Goal: Task Accomplishment & Management: Manage account settings

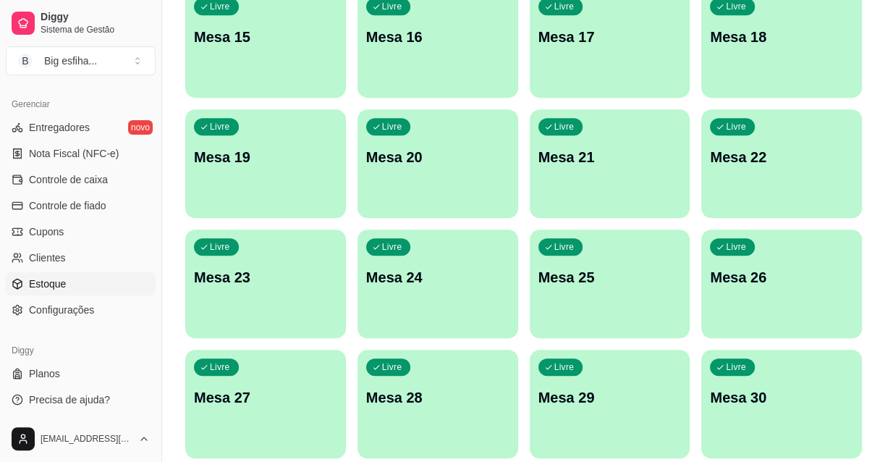
scroll to position [582, 0]
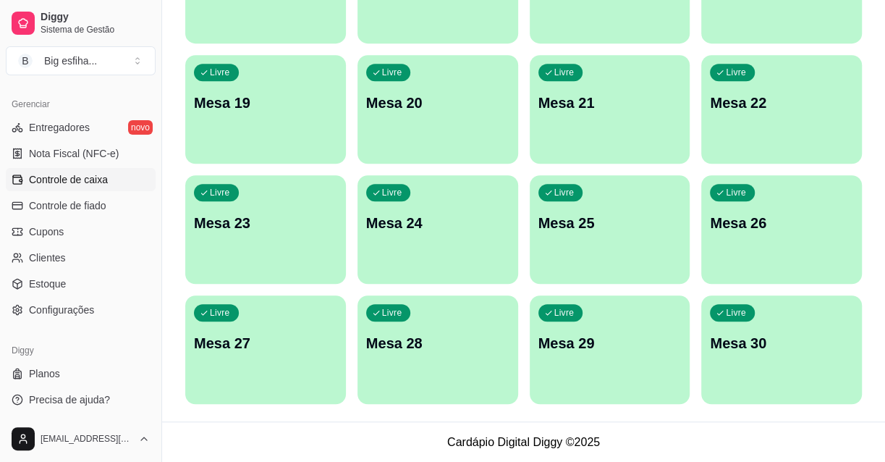
click at [74, 180] on span "Controle de caixa" at bounding box center [68, 179] width 79 height 14
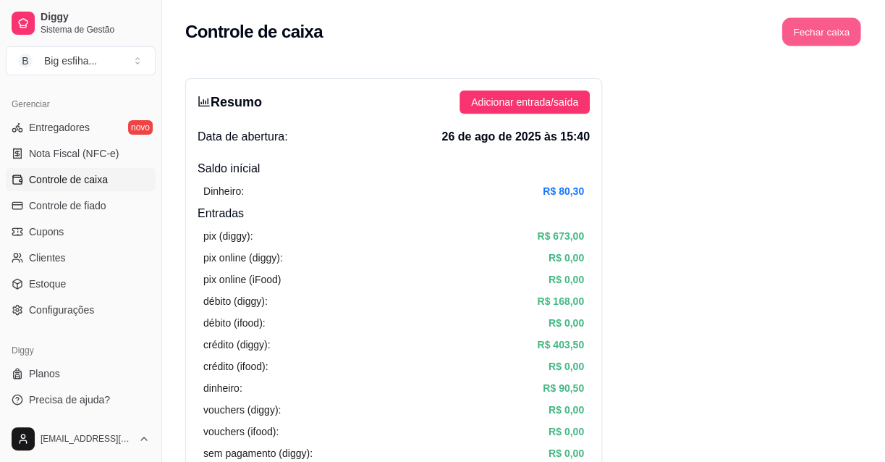
click at [811, 25] on button "Fechar caixa" at bounding box center [822, 32] width 79 height 28
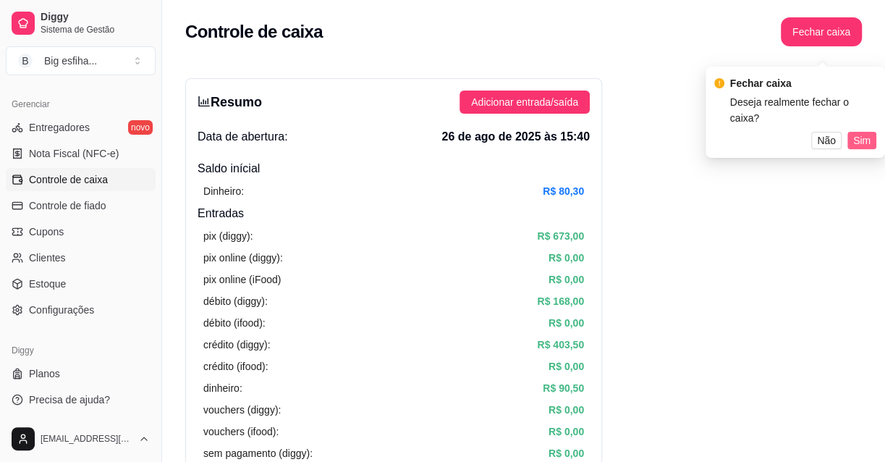
click at [854, 132] on span "Sim" at bounding box center [862, 140] width 17 height 16
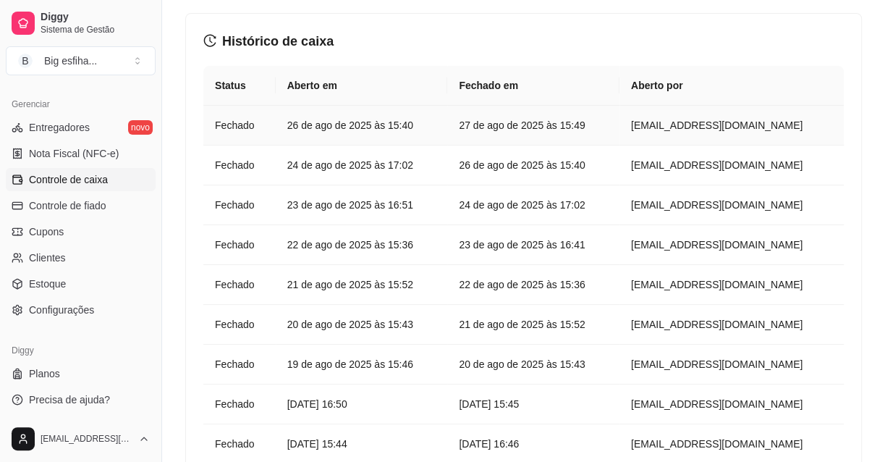
scroll to position [65, 0]
click at [358, 205] on article "23 de ago de 2025 às 16:51" at bounding box center [361, 205] width 149 height 16
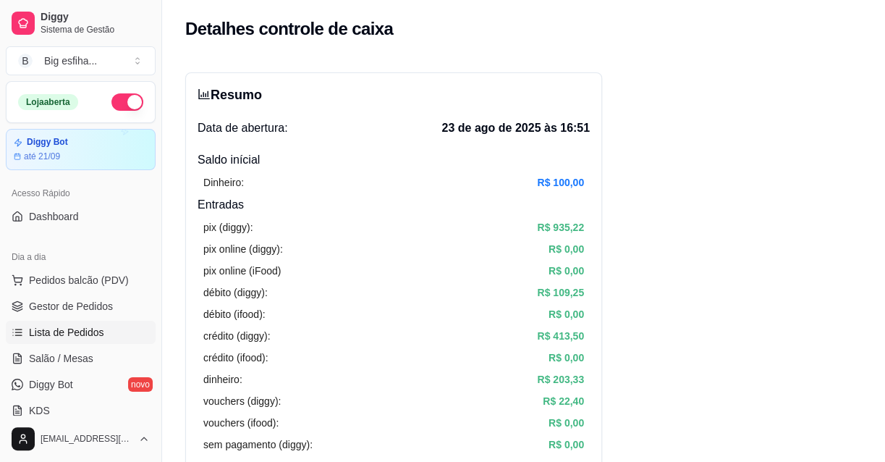
click at [46, 329] on span "Lista de Pedidos" at bounding box center [66, 332] width 75 height 14
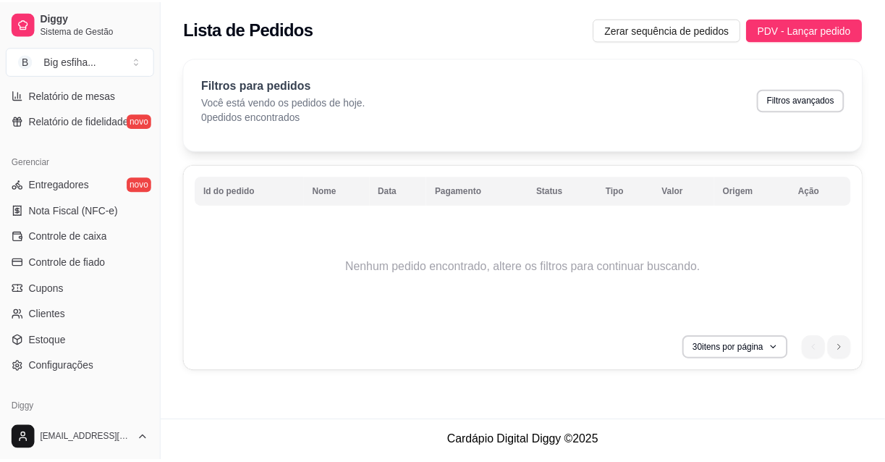
scroll to position [526, 0]
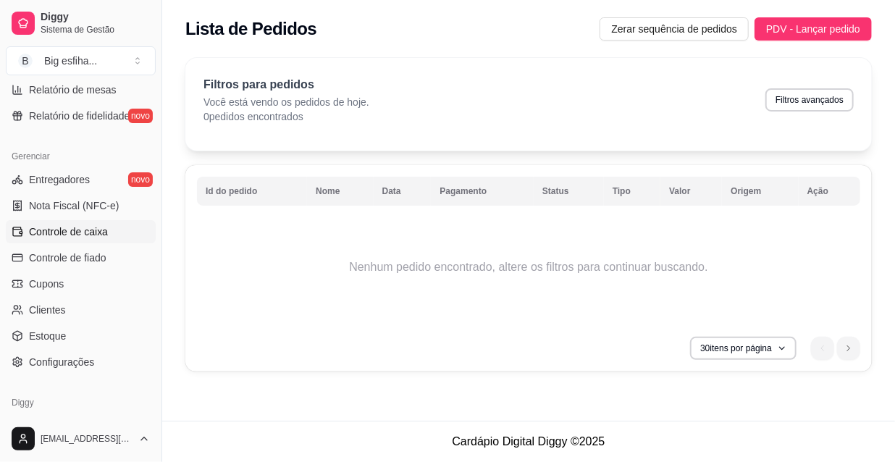
click at [100, 232] on span "Controle de caixa" at bounding box center [68, 231] width 79 height 14
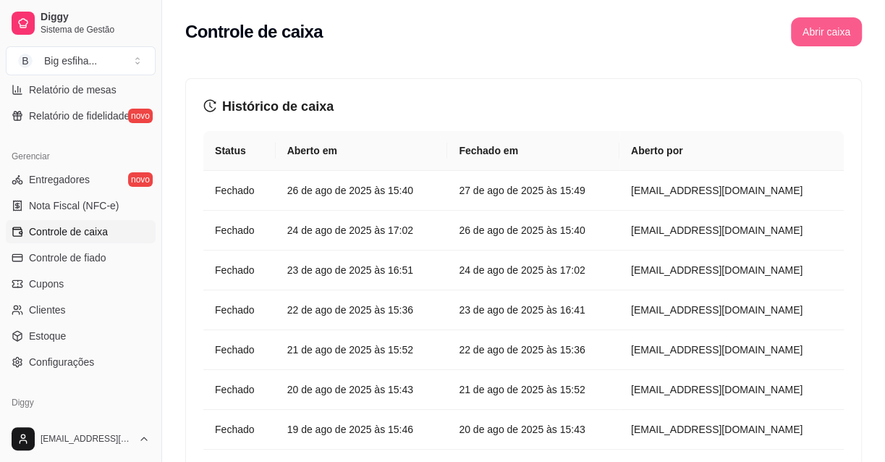
click at [843, 37] on button "Abrir caixa" at bounding box center [826, 31] width 71 height 29
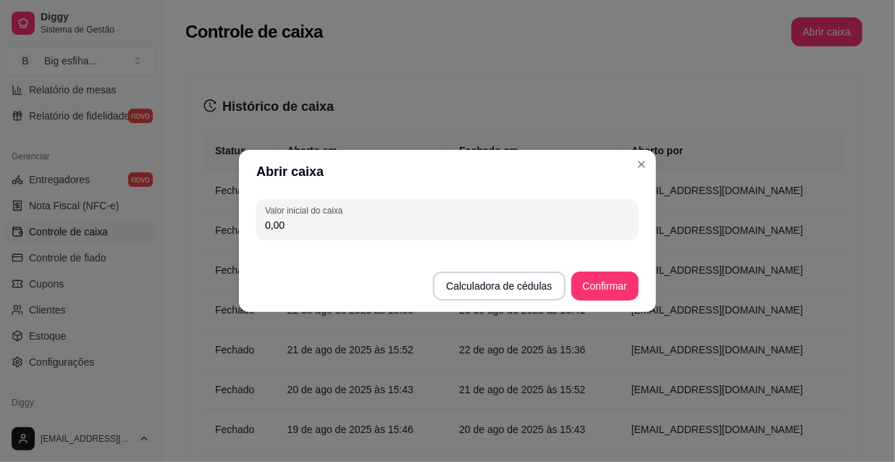
click at [449, 232] on input "0,00" at bounding box center [447, 225] width 365 height 14
type input "94,05"
click at [594, 282] on button "Confirmar" at bounding box center [604, 285] width 67 height 29
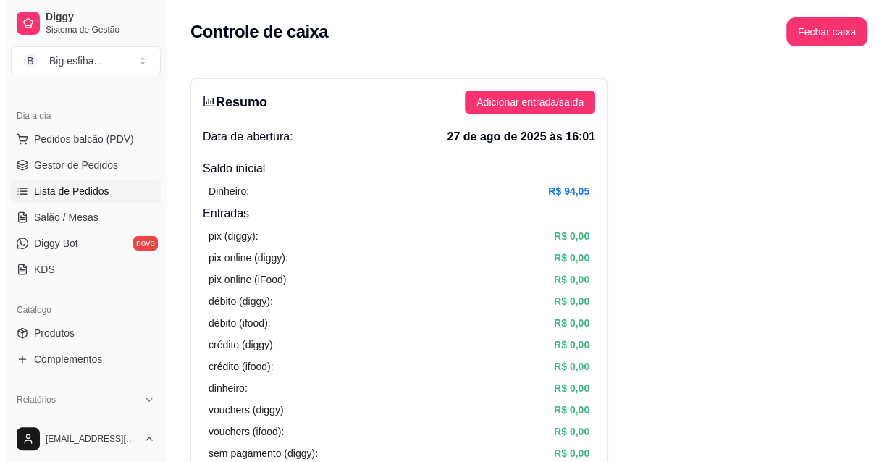
scroll to position [65, 0]
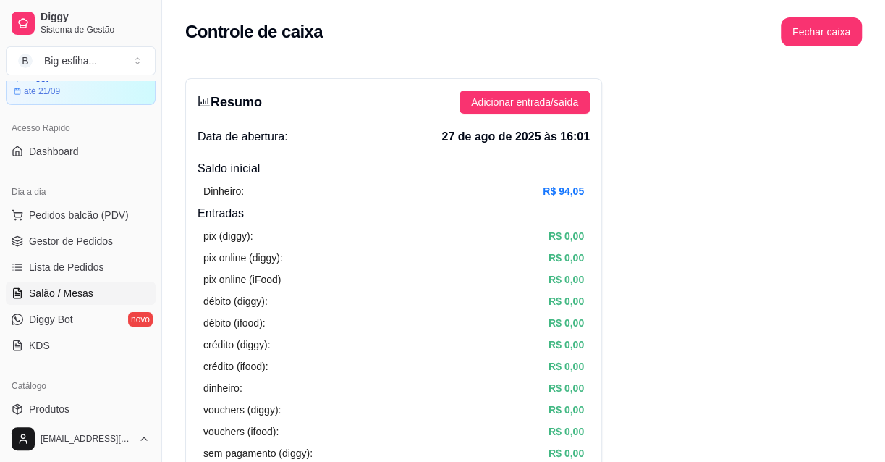
click at [83, 299] on link "Salão / Mesas" at bounding box center [81, 293] width 150 height 23
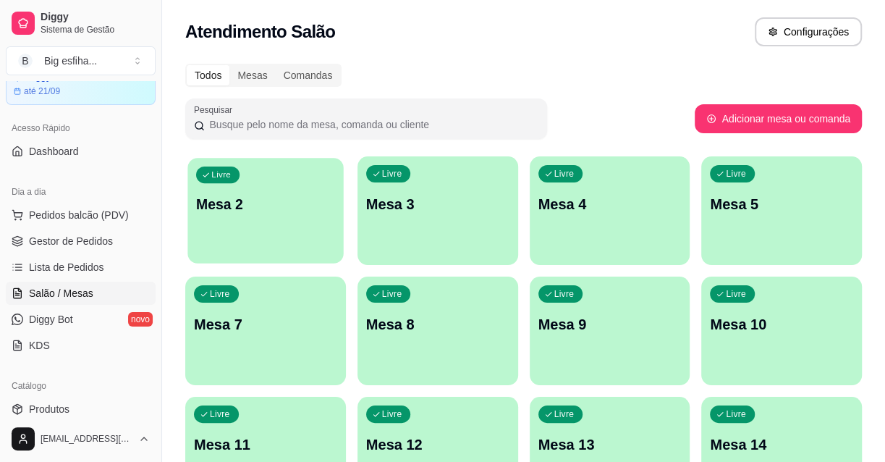
click at [282, 235] on div "Livre Mesa 2" at bounding box center [266, 202] width 156 height 88
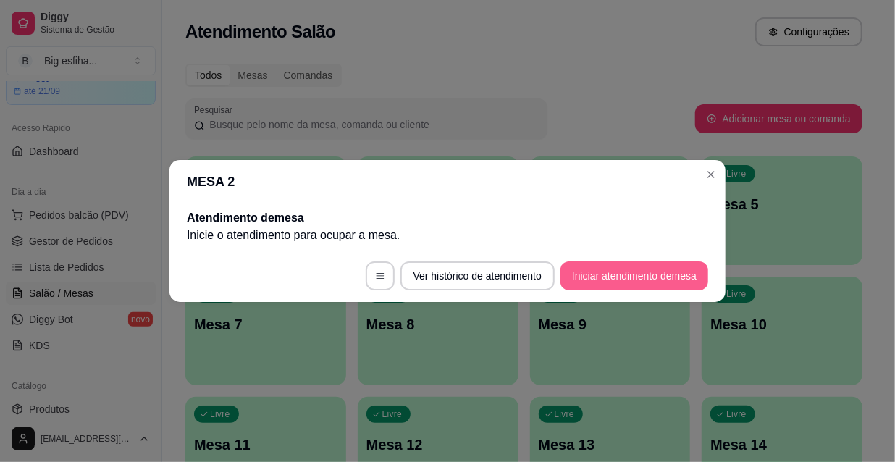
click at [633, 285] on button "Iniciar atendimento de mesa" at bounding box center [634, 275] width 148 height 29
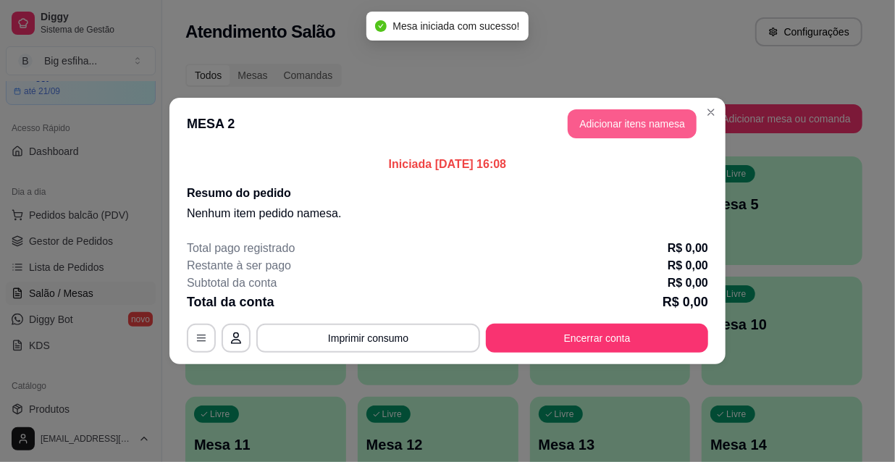
click at [621, 133] on button "Adicionar itens na mesa" at bounding box center [632, 123] width 129 height 29
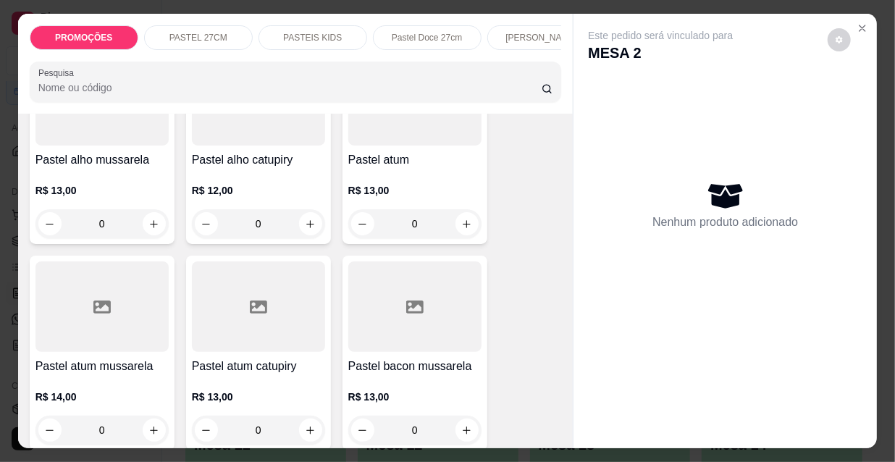
scroll to position [855, 0]
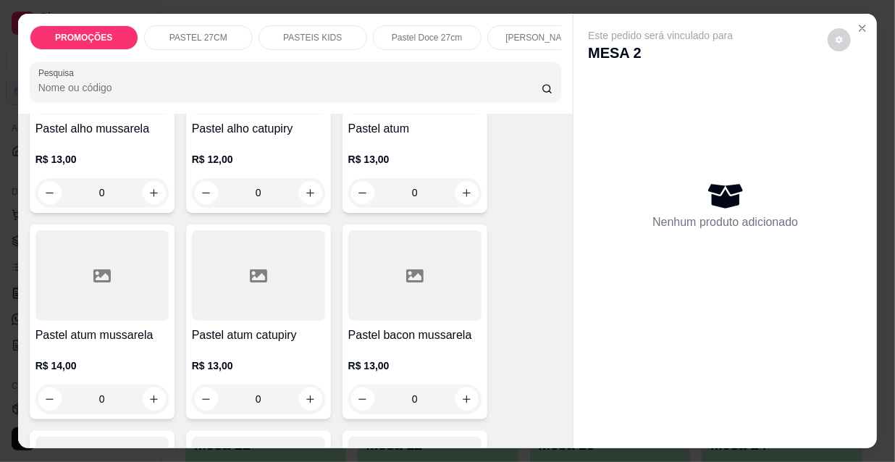
click at [434, 334] on h4 "Pastel bacon mussarela" at bounding box center [414, 334] width 133 height 17
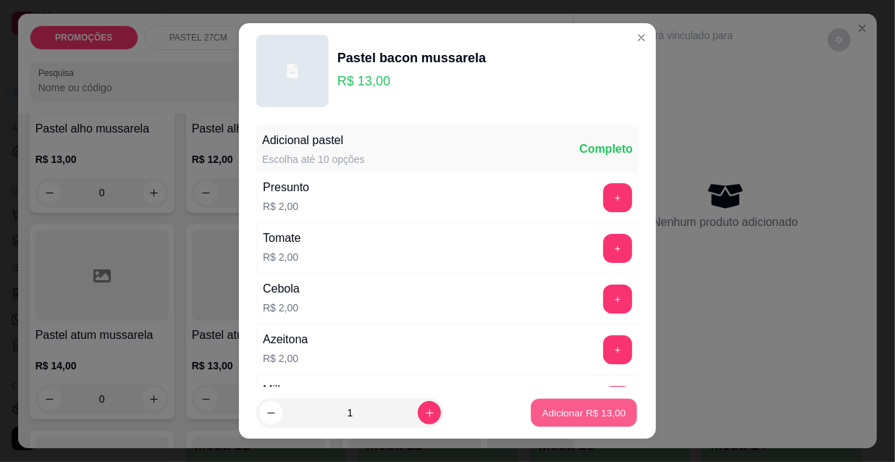
click at [583, 415] on p "Adicionar R$ 13,00" at bounding box center [584, 412] width 84 height 14
type input "1"
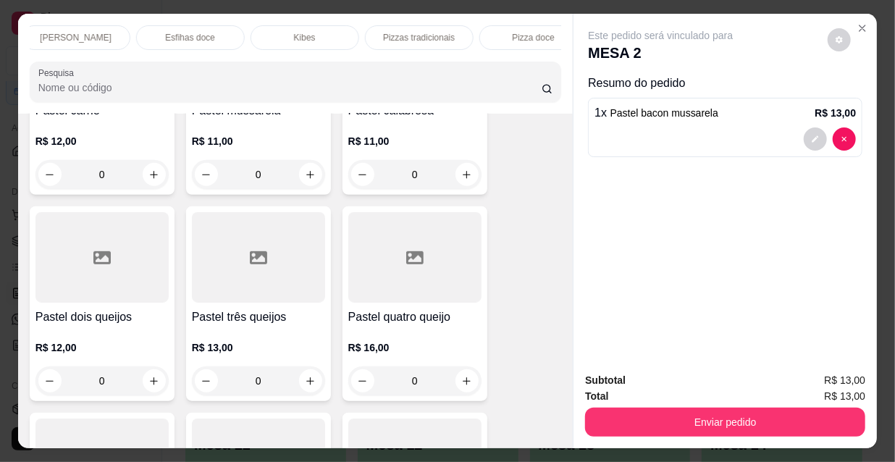
scroll to position [0, 834]
click at [403, 32] on p "Refrigerante" at bounding box center [394, 38] width 48 height 12
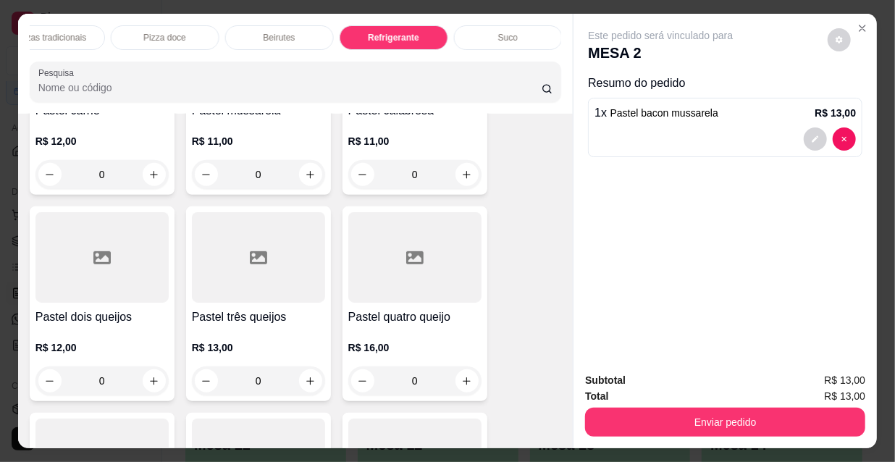
scroll to position [37, 0]
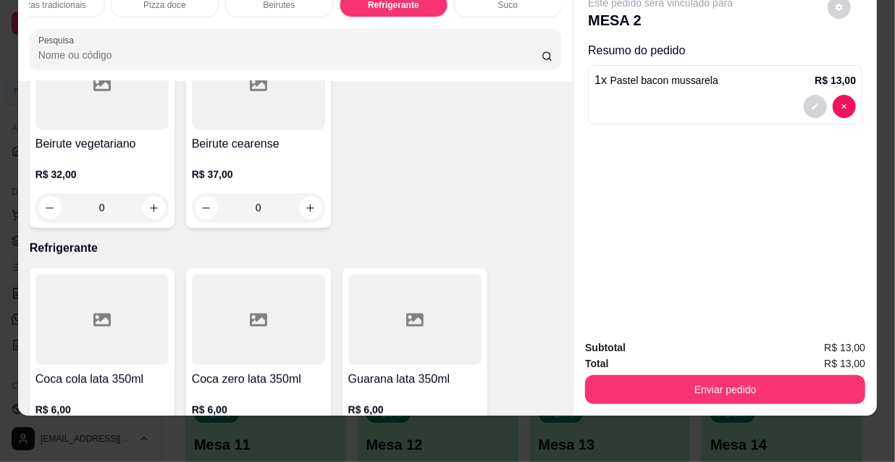
click at [153, 438] on icon "increase-product-quantity" at bounding box center [153, 443] width 11 height 11
type input "1"
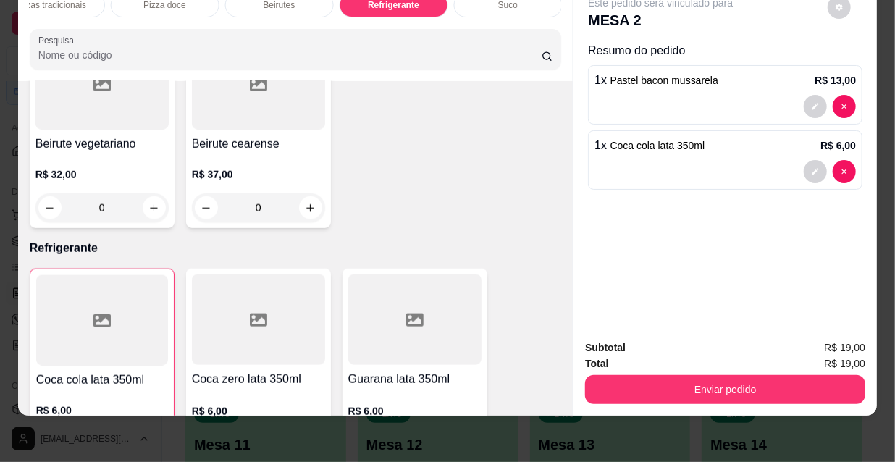
click at [689, 381] on button "Enviar pedido" at bounding box center [725, 389] width 280 height 29
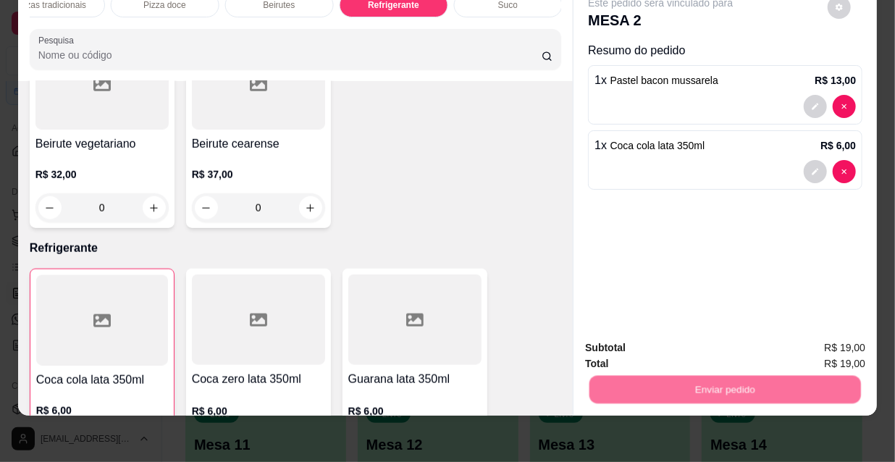
click at [646, 342] on button "Não registrar e enviar pedido" at bounding box center [678, 344] width 151 height 28
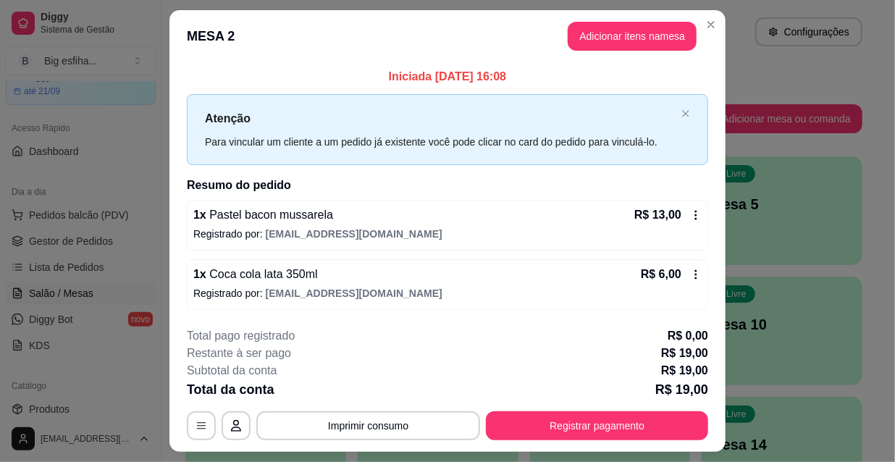
click at [659, 269] on p "R$ 6,00" at bounding box center [661, 274] width 41 height 17
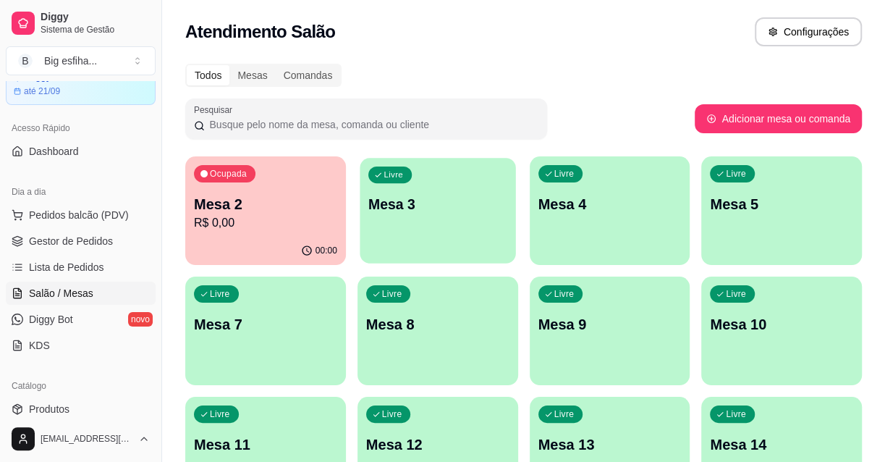
click at [412, 229] on div "Livre Mesa 3" at bounding box center [438, 202] width 156 height 88
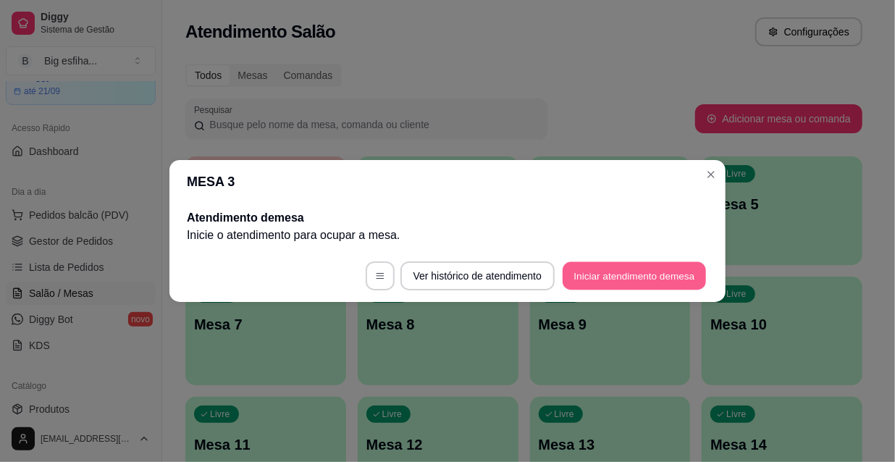
click at [639, 273] on button "Iniciar atendimento de mesa" at bounding box center [634, 276] width 143 height 28
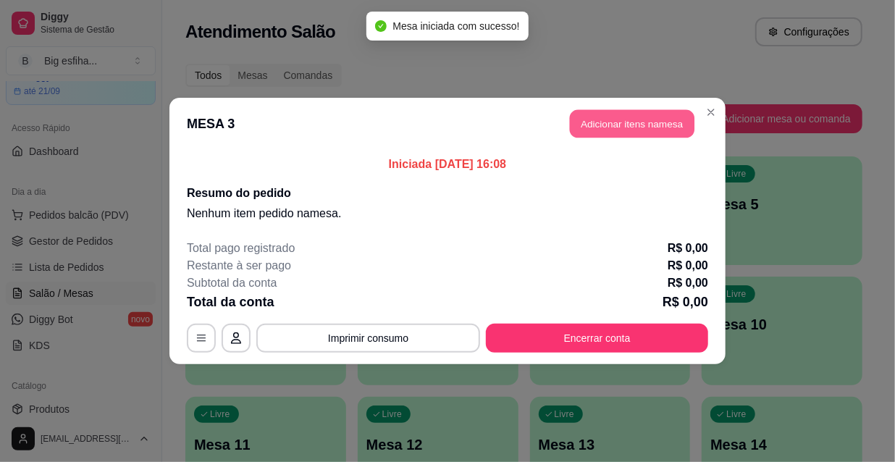
click at [641, 121] on button "Adicionar itens na mesa" at bounding box center [632, 124] width 125 height 28
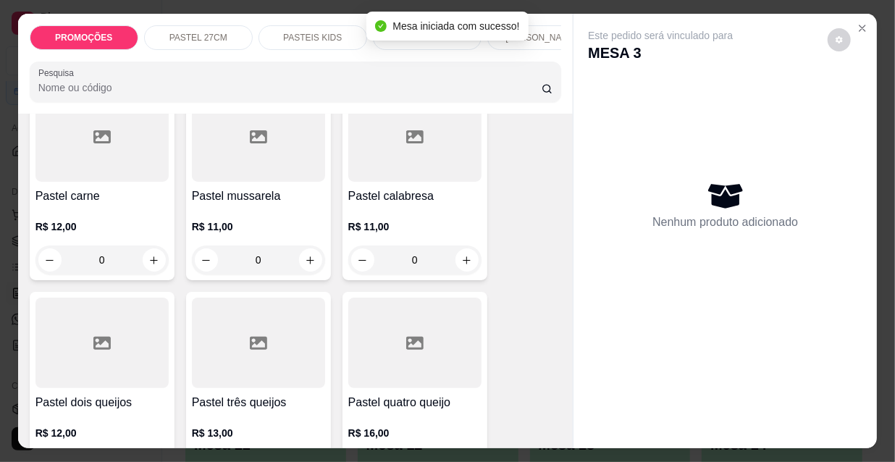
scroll to position [395, 0]
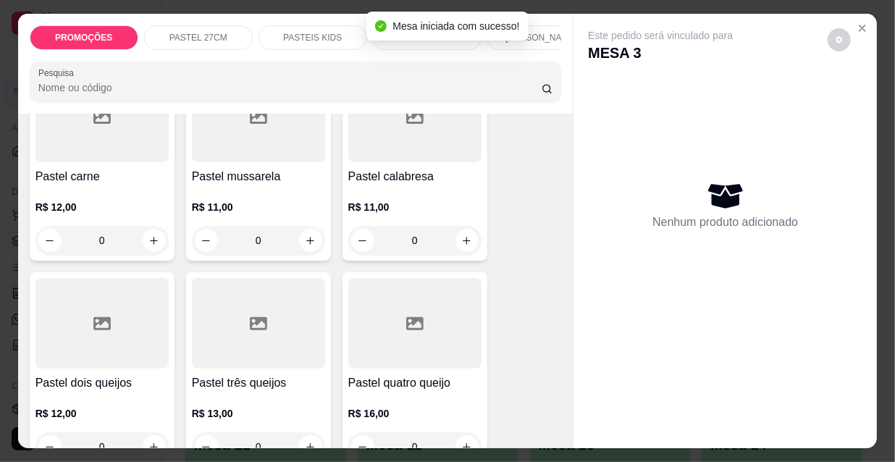
click at [96, 210] on p "R$ 12,00" at bounding box center [101, 207] width 133 height 14
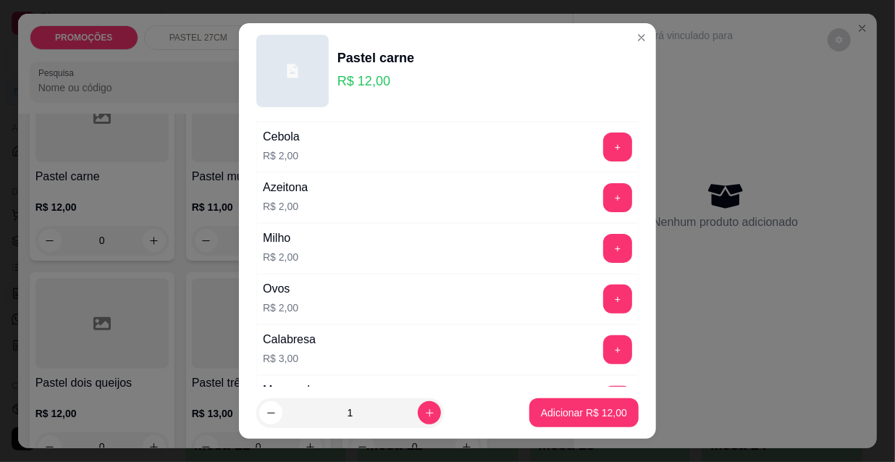
scroll to position [197, 0]
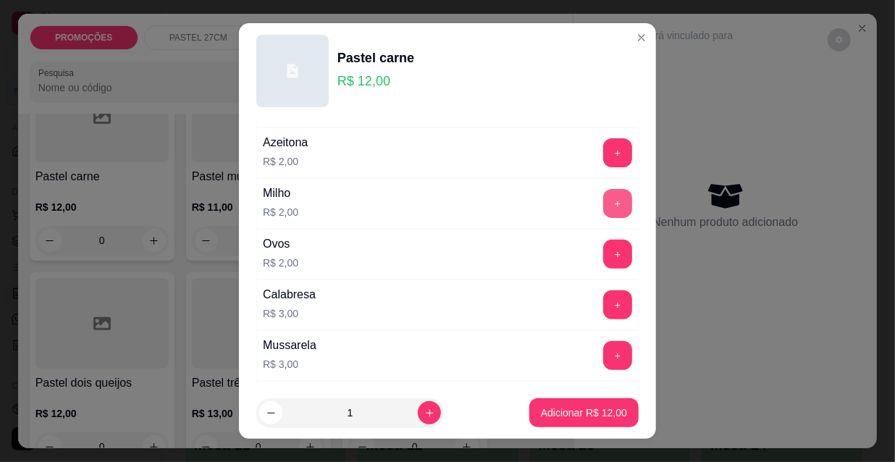
click at [603, 199] on button "+" at bounding box center [617, 203] width 29 height 29
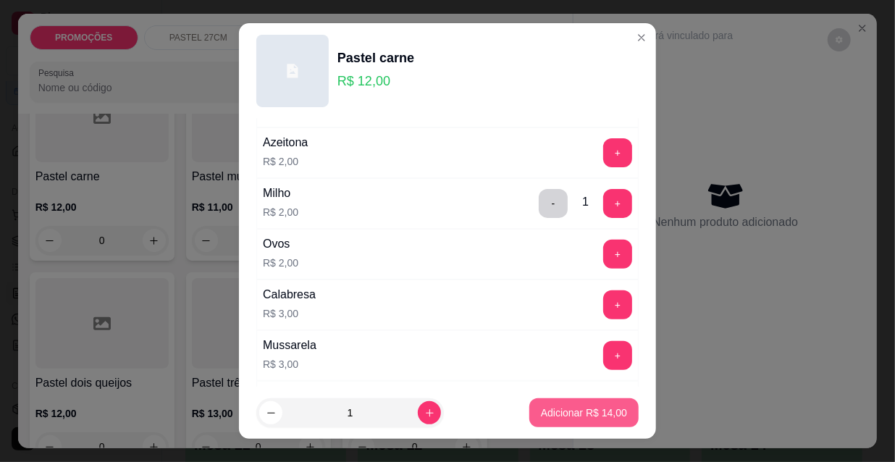
click at [594, 418] on p "Adicionar R$ 14,00" at bounding box center [584, 412] width 86 height 14
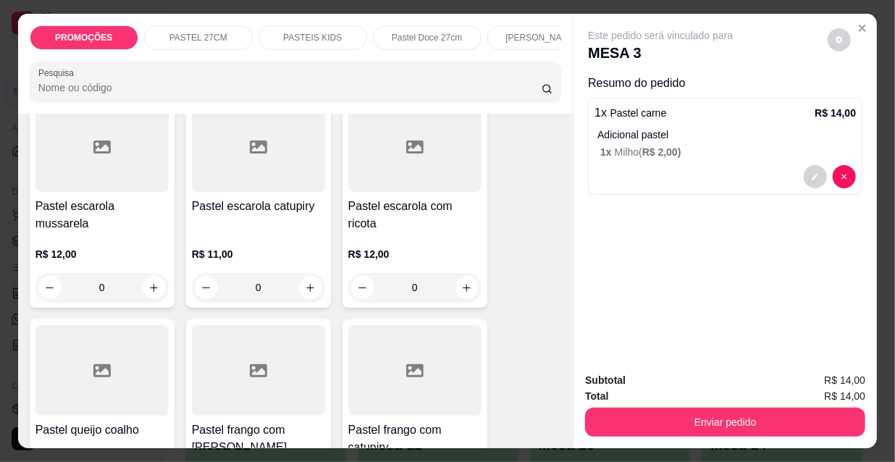
scroll to position [2369, 0]
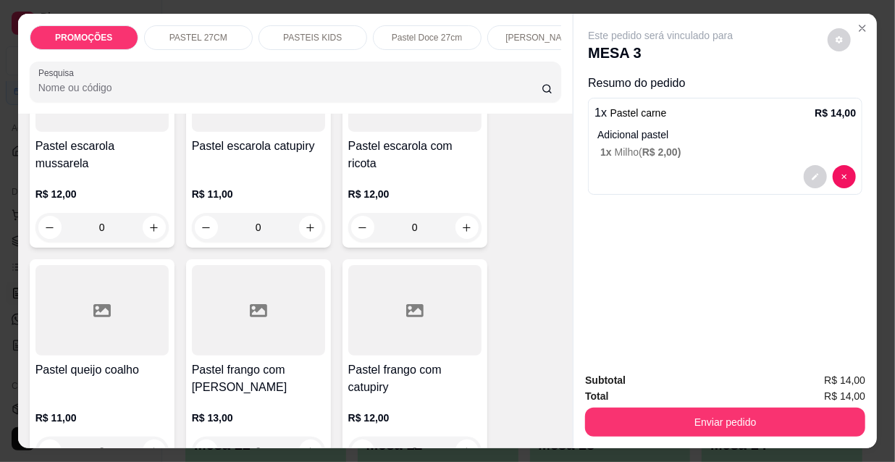
click at [282, 305] on div at bounding box center [258, 310] width 133 height 90
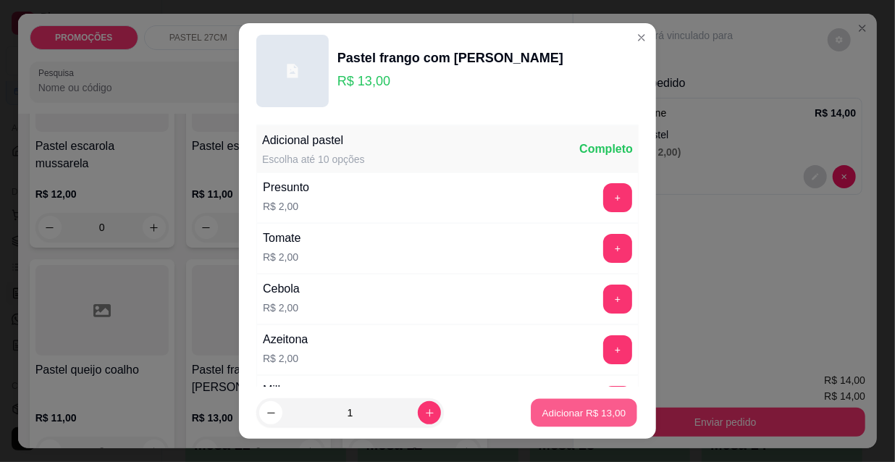
click at [551, 416] on p "Adicionar R$ 13,00" at bounding box center [584, 412] width 84 height 14
type input "1"
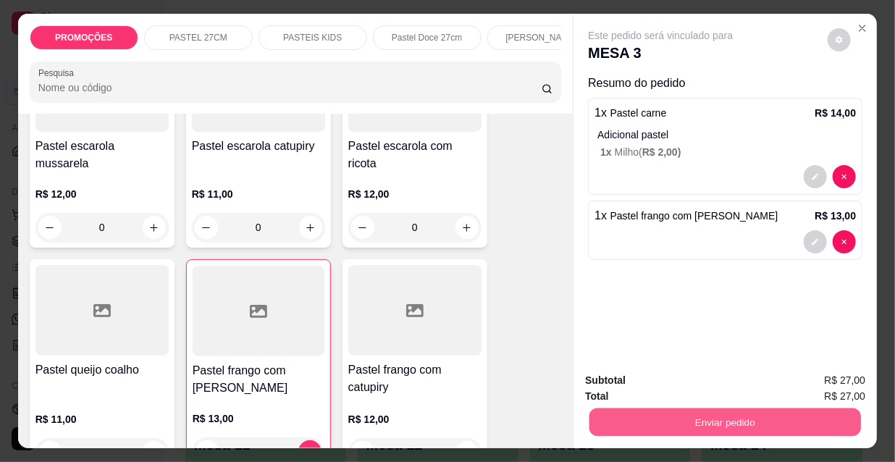
click at [704, 408] on button "Enviar pedido" at bounding box center [724, 422] width 271 height 28
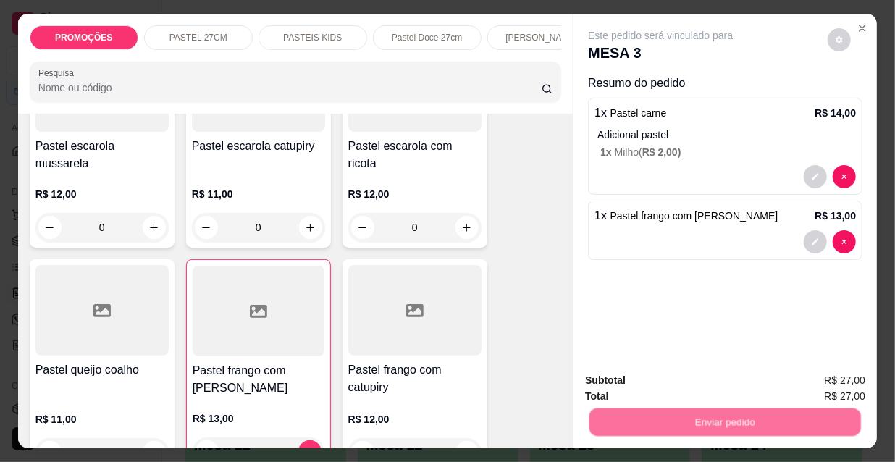
click at [683, 379] on button "Não registrar e enviar pedido" at bounding box center [678, 381] width 146 height 27
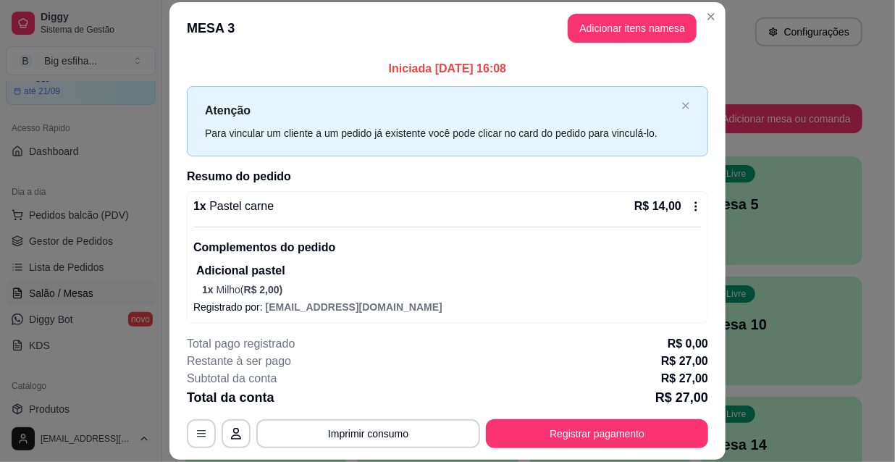
scroll to position [43, 0]
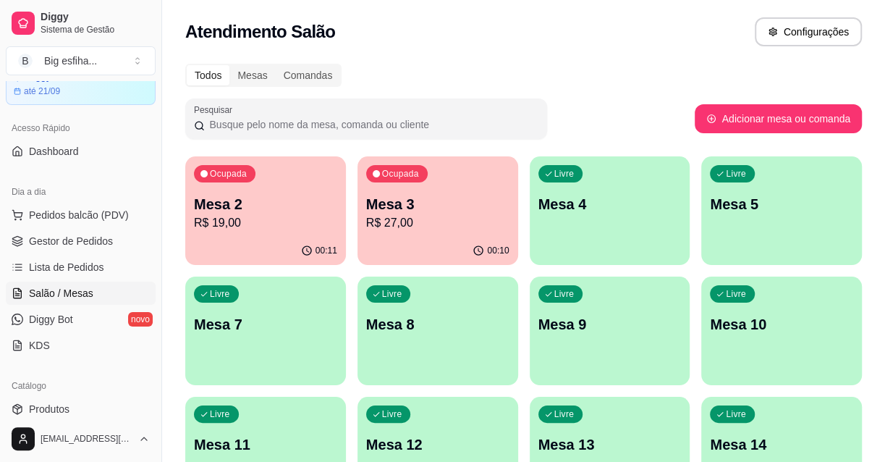
click at [38, 295] on span "Salão / Mesas" at bounding box center [61, 293] width 64 height 14
click at [43, 250] on link "Gestor de Pedidos" at bounding box center [81, 240] width 150 height 23
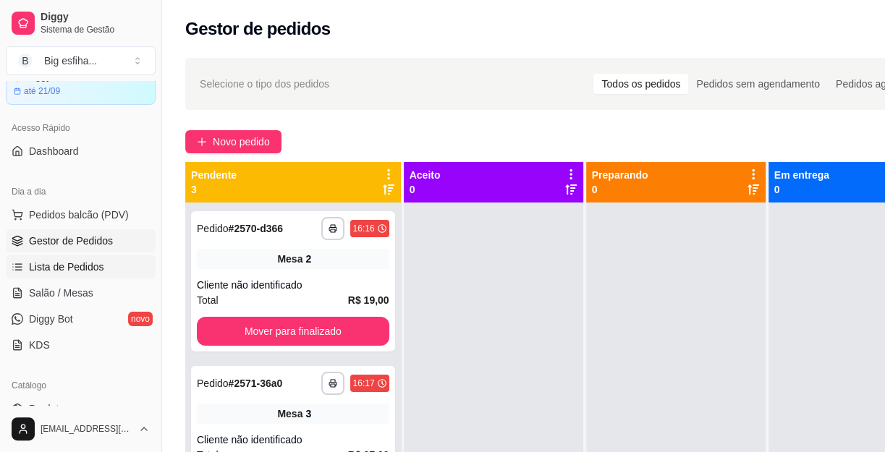
click at [48, 261] on span "Lista de Pedidos" at bounding box center [66, 267] width 75 height 14
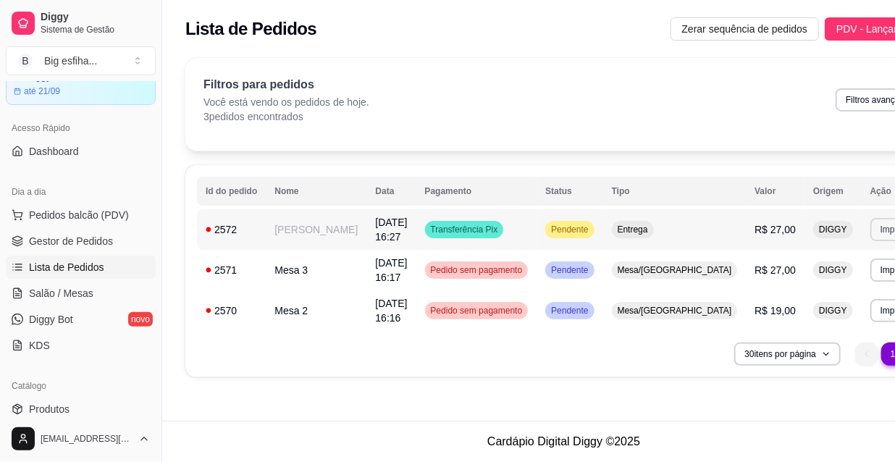
click at [870, 230] on button "Imprimir" at bounding box center [895, 229] width 51 height 23
click at [788, 270] on button "IMPRESSORA" at bounding box center [799, 280] width 101 height 22
click at [89, 290] on span "Salão / Mesas" at bounding box center [61, 293] width 64 height 14
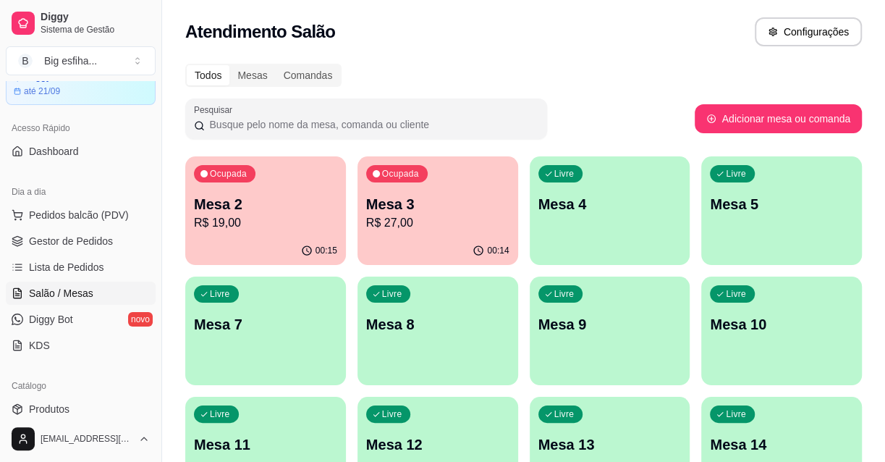
click at [610, 210] on p "Mesa 4" at bounding box center [610, 204] width 143 height 20
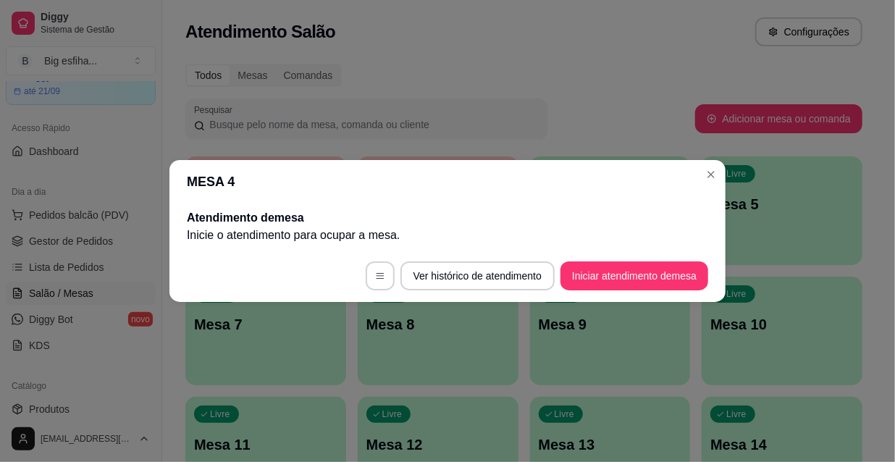
drag, startPoint x: 681, startPoint y: 257, endPoint x: 680, endPoint y: 268, distance: 11.0
click at [680, 268] on footer "Ver histórico de atendimento Iniciar atendimento de mesa" at bounding box center [447, 276] width 556 height 52
click at [678, 277] on button "Iniciar atendimento de mesa" at bounding box center [634, 275] width 148 height 29
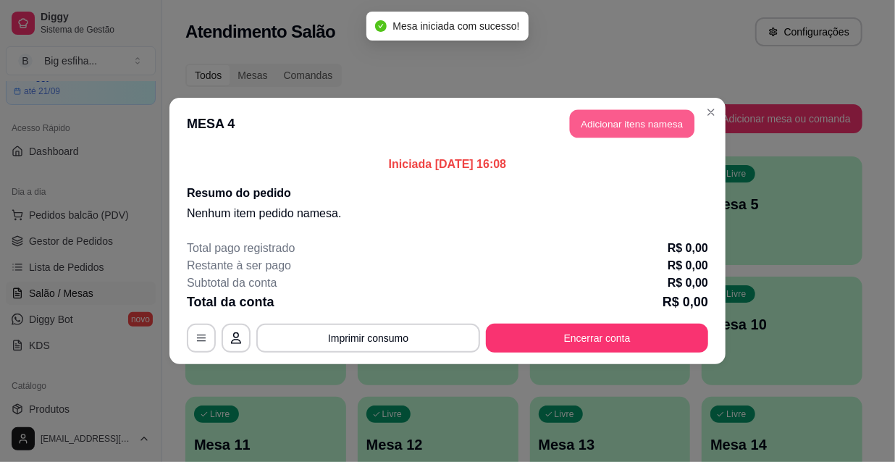
click at [604, 122] on button "Adicionar itens na mesa" at bounding box center [632, 124] width 125 height 28
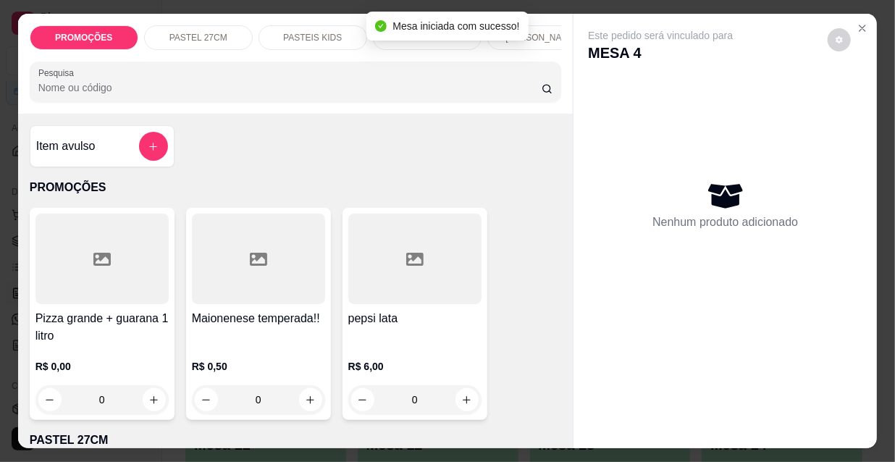
scroll to position [197, 0]
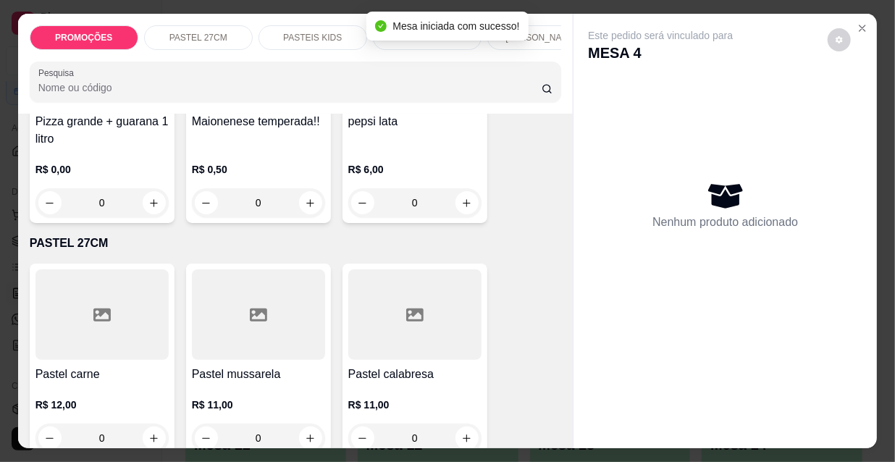
click at [219, 355] on div at bounding box center [258, 314] width 133 height 90
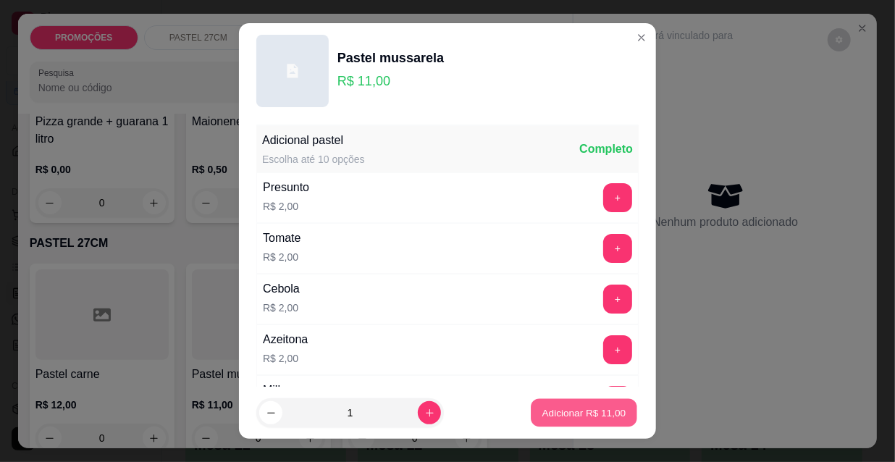
click at [542, 417] on p "Adicionar R$ 11,00" at bounding box center [584, 412] width 84 height 14
type input "1"
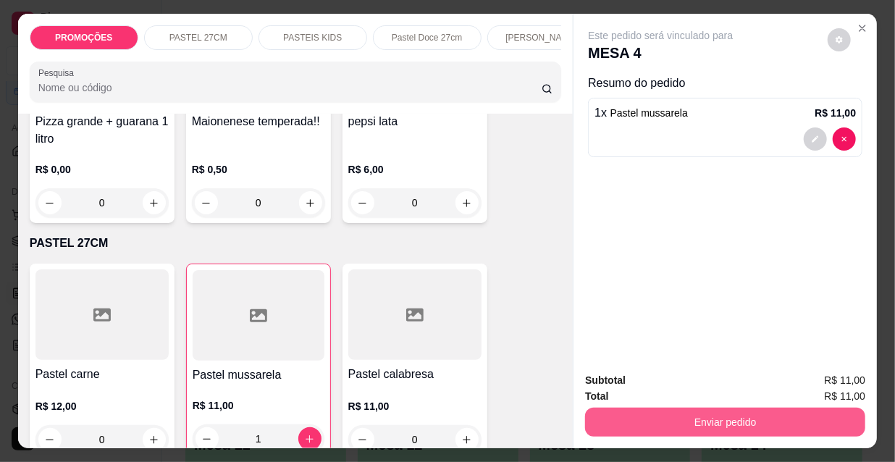
click at [678, 424] on button "Enviar pedido" at bounding box center [725, 422] width 280 height 29
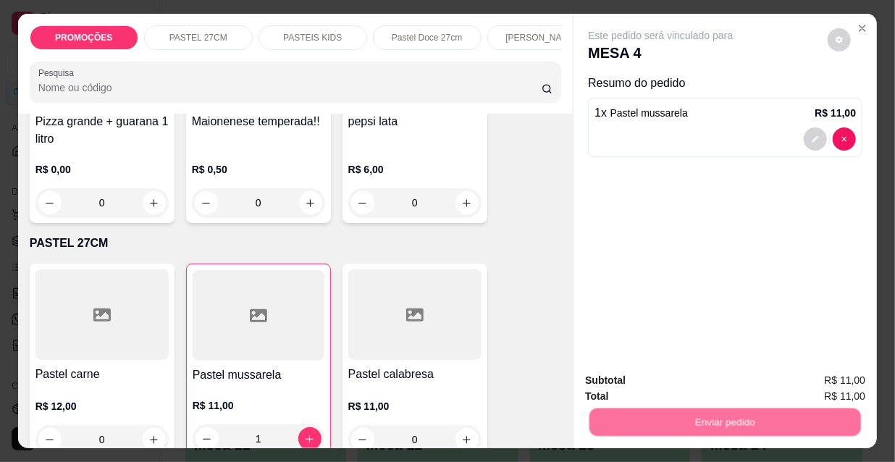
click at [654, 383] on button "Não registrar e enviar pedido" at bounding box center [678, 382] width 151 height 28
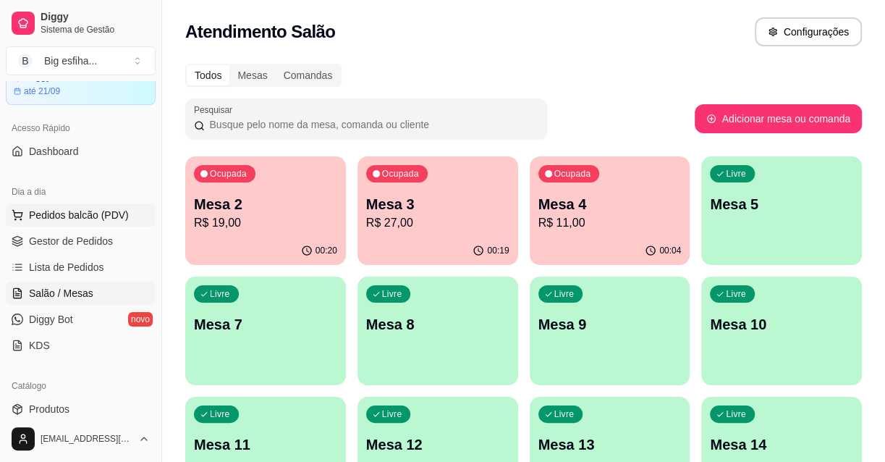
click at [93, 211] on span "Pedidos balcão (PDV)" at bounding box center [79, 215] width 100 height 14
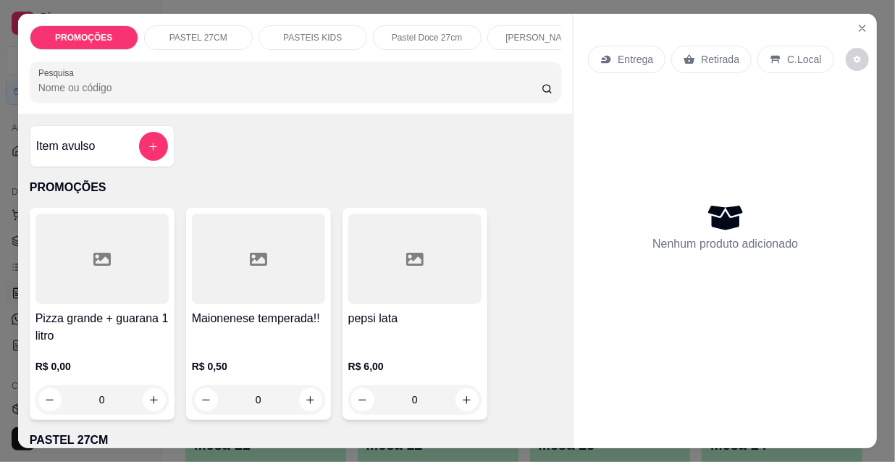
click at [608, 50] on div "Entrega" at bounding box center [626, 60] width 77 height 28
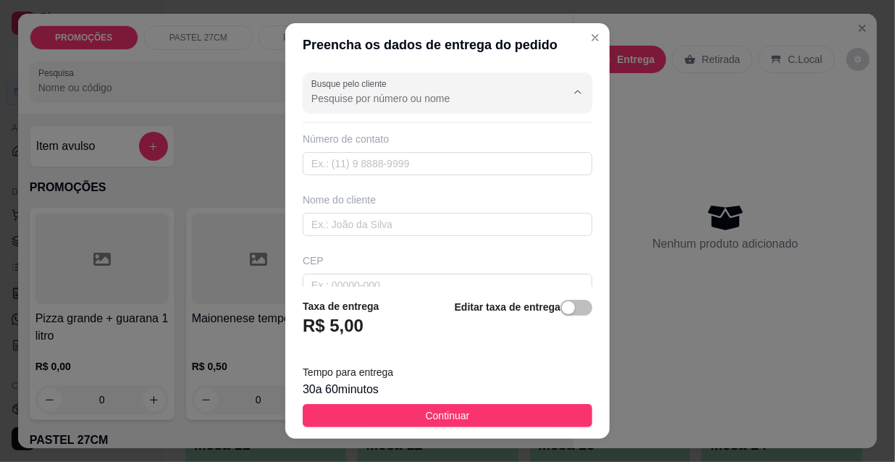
click at [335, 105] on input "Busque pelo cliente" at bounding box center [427, 98] width 232 height 14
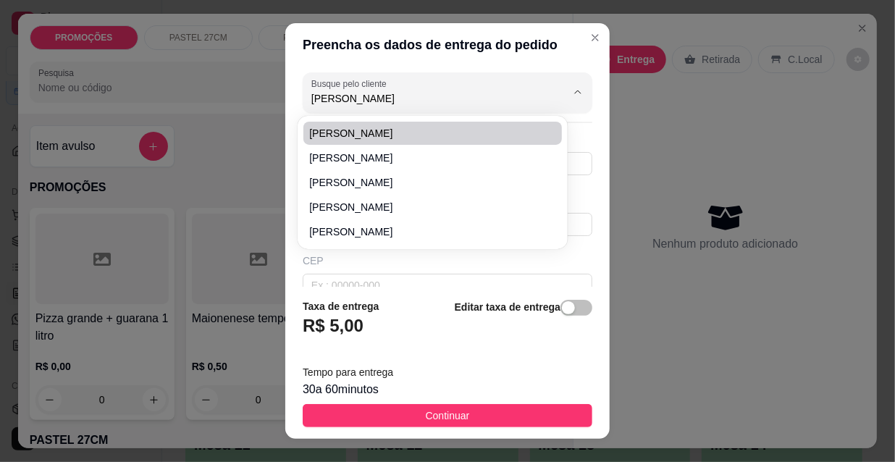
click at [329, 127] on span "[PERSON_NAME]" at bounding box center [425, 133] width 232 height 14
type input "[PERSON_NAME]"
type input "85999846606"
type input "[PERSON_NAME]"
type input "rua canuto de aguiar 900 apt 9000"
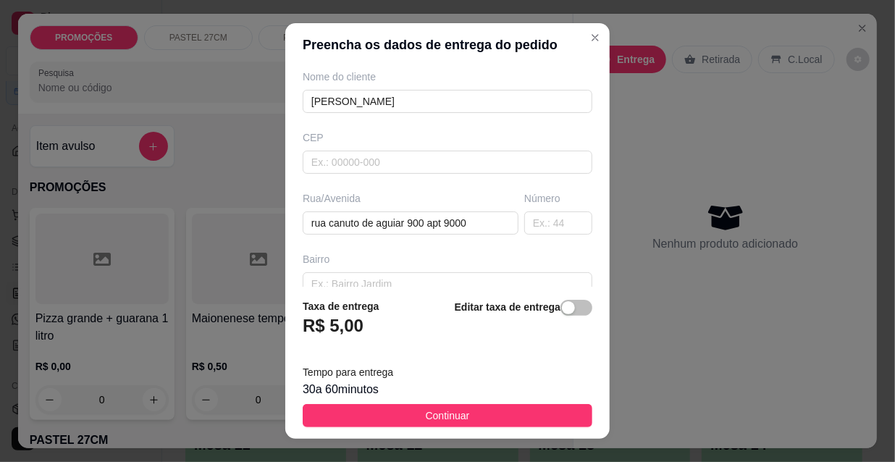
scroll to position [131, 0]
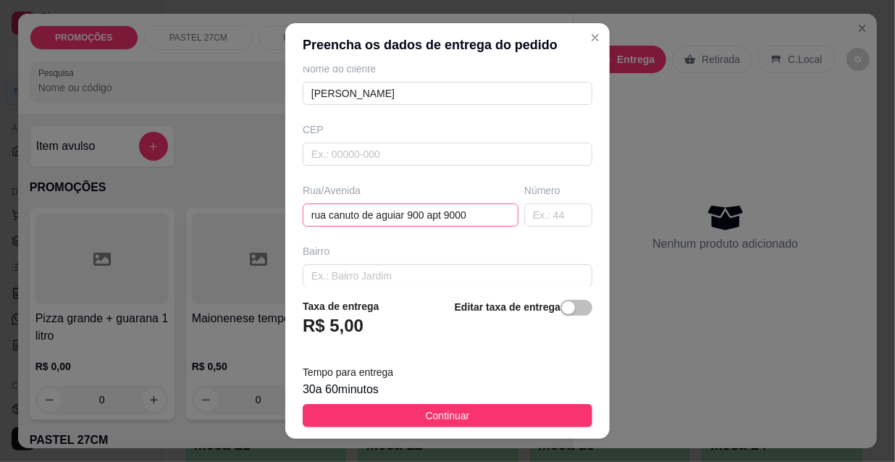
type input "[PERSON_NAME]"
click at [411, 216] on input "rua canuto de aguiar 900 apt 9000" at bounding box center [411, 214] width 216 height 23
click at [418, 216] on input "rua canuto de aguiar 900 apt 9000" at bounding box center [411, 214] width 216 height 23
click at [464, 213] on input "rua canuto de aguiar 961 apt 9000" at bounding box center [411, 214] width 216 height 23
type input "rua canuto de aguiar 961 apt 900"
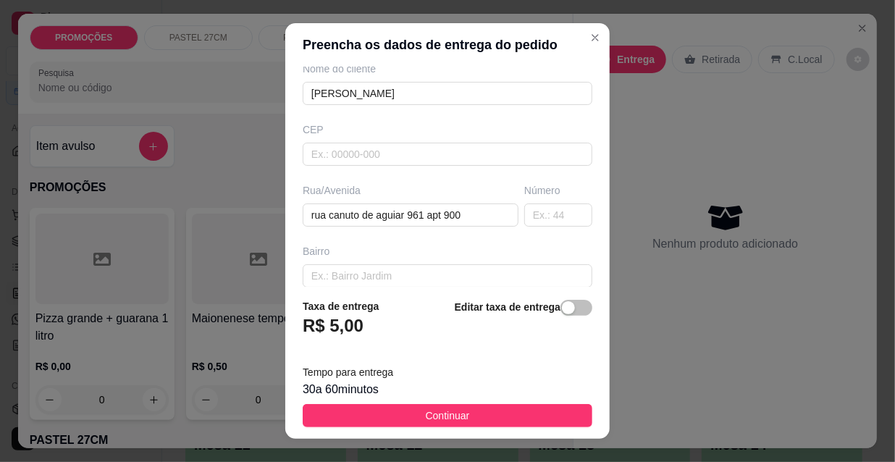
click at [556, 322] on div "Editar taxa de entrega" at bounding box center [524, 322] width 138 height 48
click at [562, 306] on div "button" at bounding box center [568, 307] width 13 height 13
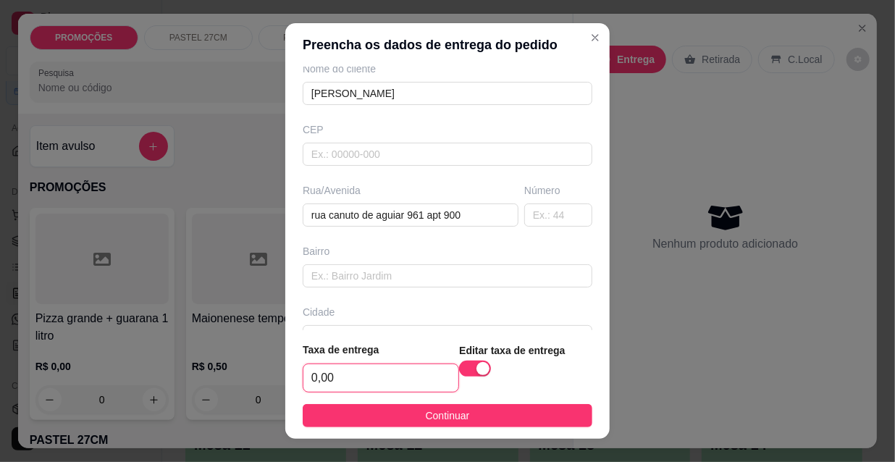
click at [347, 385] on input "0,00" at bounding box center [380, 378] width 155 height 28
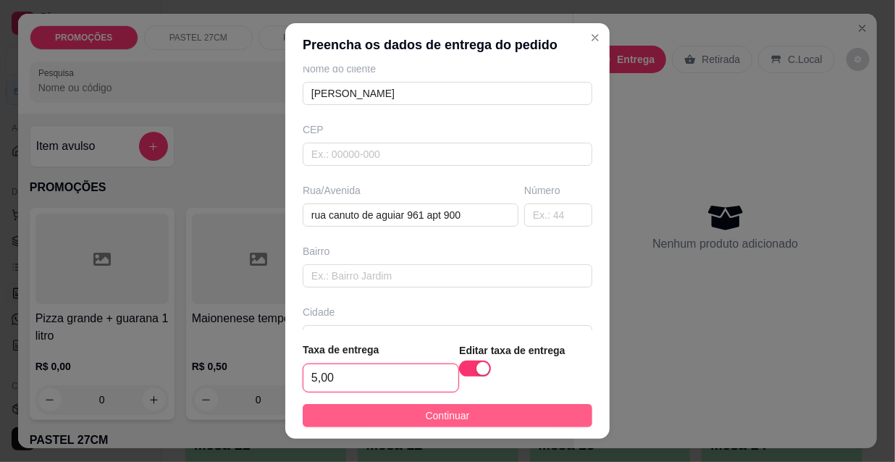
type input "5,00"
click at [391, 416] on button "Continuar" at bounding box center [448, 415] width 290 height 23
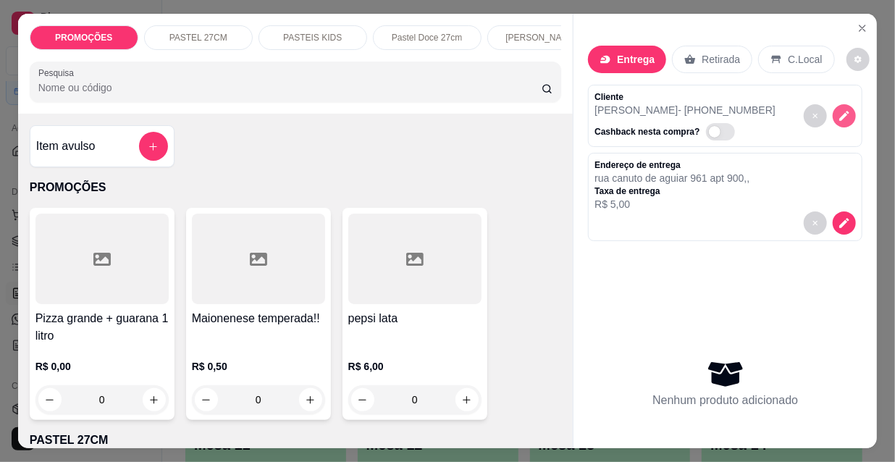
click at [838, 116] on icon "decrease-product-quantity" at bounding box center [844, 115] width 13 height 13
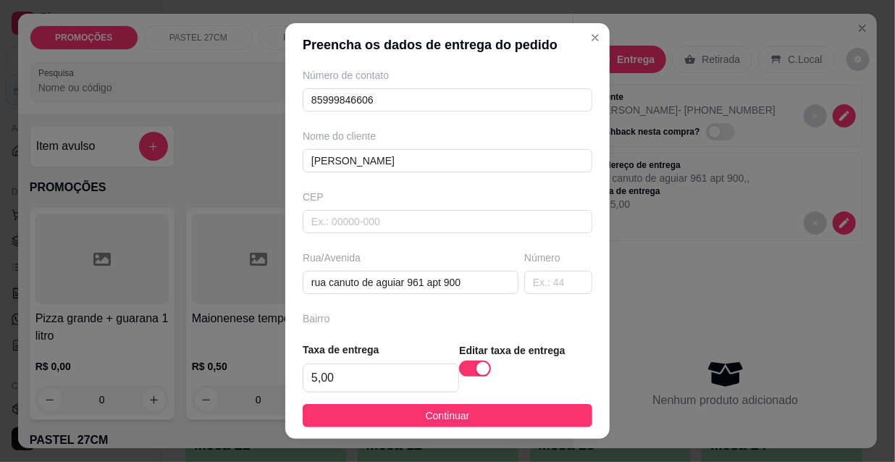
scroll to position [65, 0]
click at [392, 148] on input "[PERSON_NAME]" at bounding box center [448, 159] width 290 height 23
click at [394, 161] on input "[PERSON_NAME]" at bounding box center [448, 159] width 290 height 23
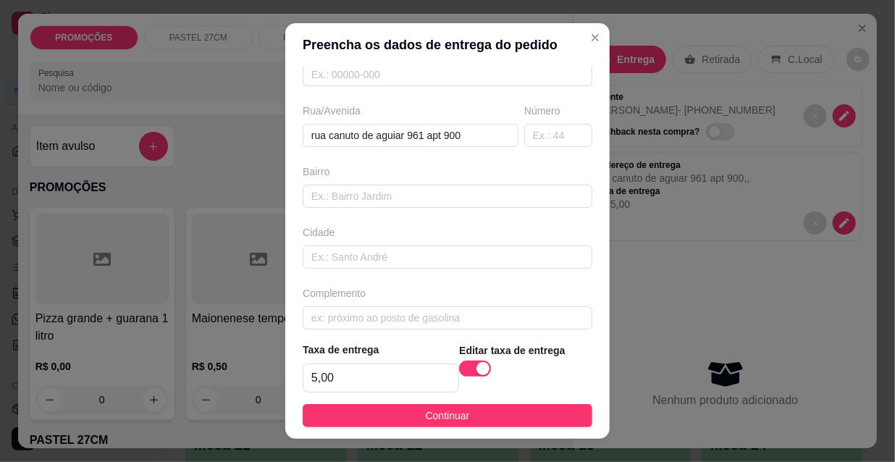
scroll to position [222, 0]
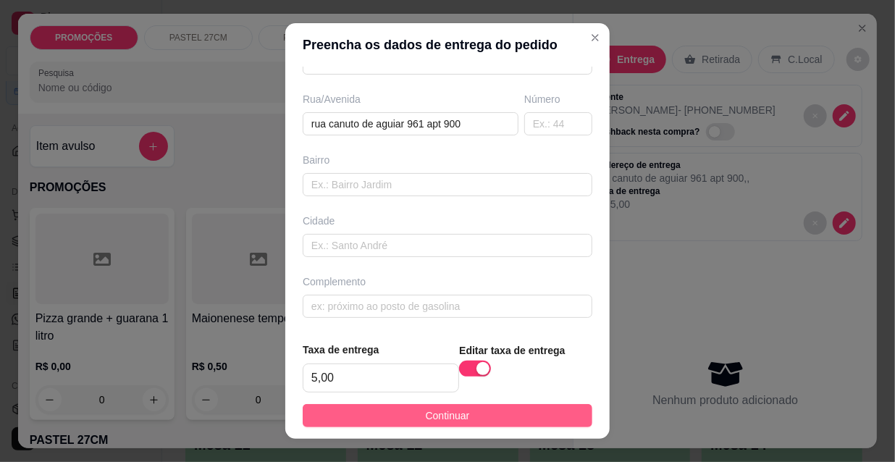
type input "[PERSON_NAME]"
click at [470, 413] on button "Continuar" at bounding box center [448, 415] width 290 height 23
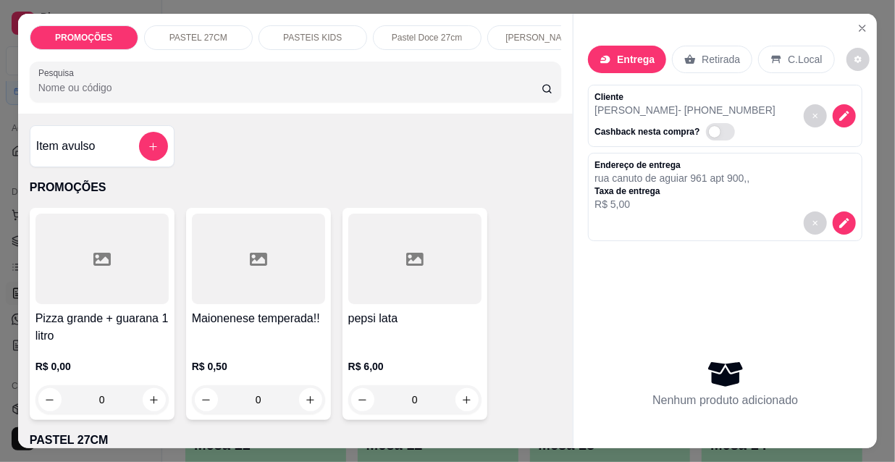
scroll to position [0, 465]
click at [319, 29] on div "Kibes" at bounding box center [304, 37] width 109 height 25
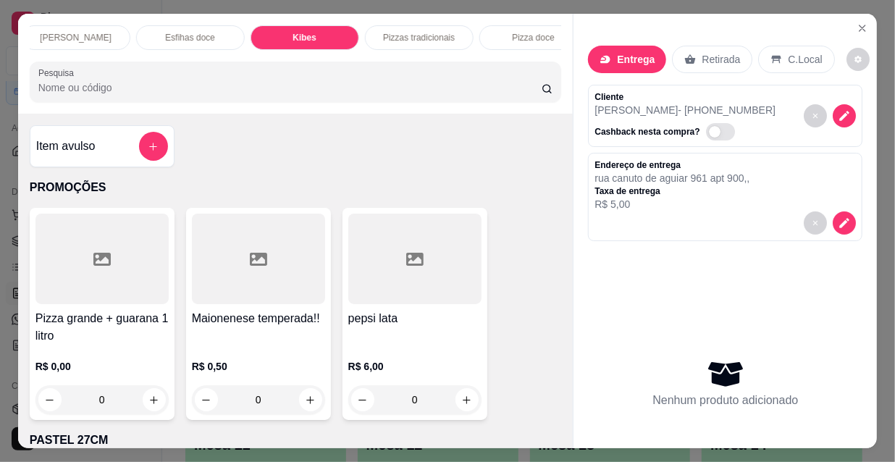
scroll to position [37, 0]
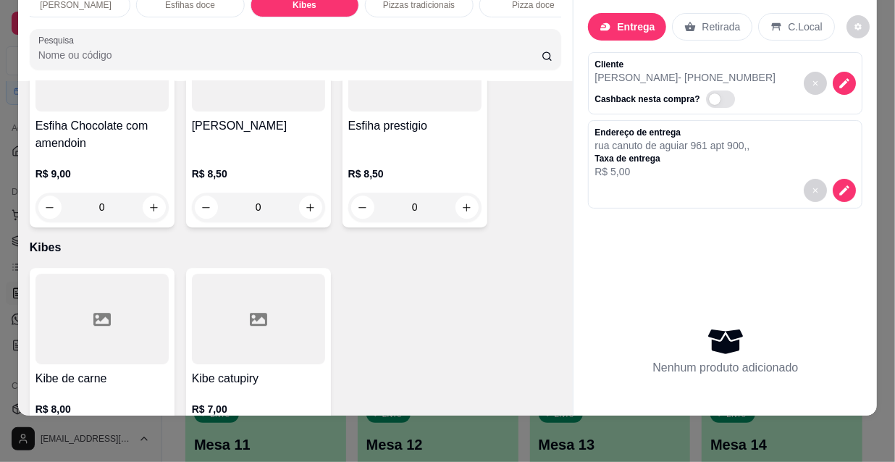
click at [148, 431] on button "increase-product-quantity" at bounding box center [154, 442] width 23 height 23
click at [148, 437] on icon "increase-product-quantity" at bounding box center [153, 442] width 11 height 11
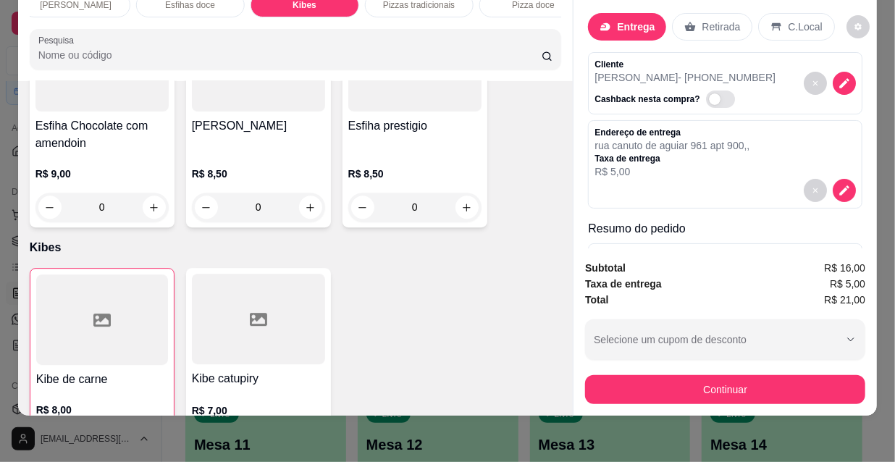
click at [148, 438] on icon "increase-product-quantity" at bounding box center [153, 443] width 11 height 11
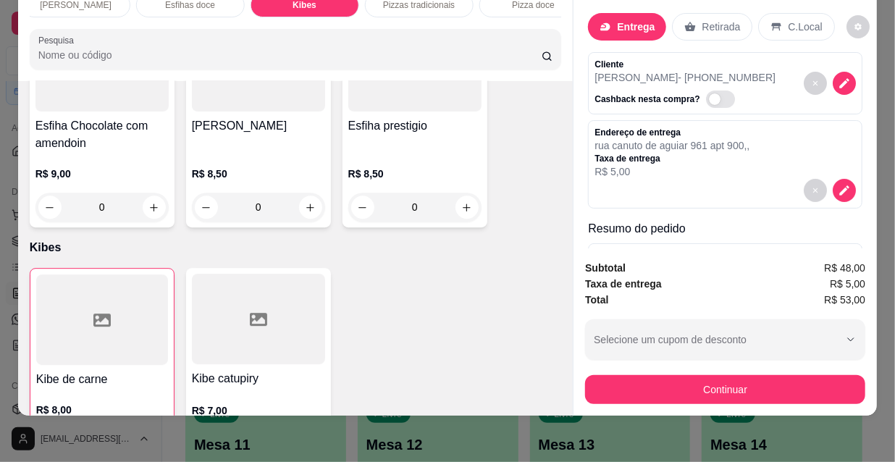
click at [148, 438] on icon "increase-product-quantity" at bounding box center [153, 443] width 11 height 11
type input "8"
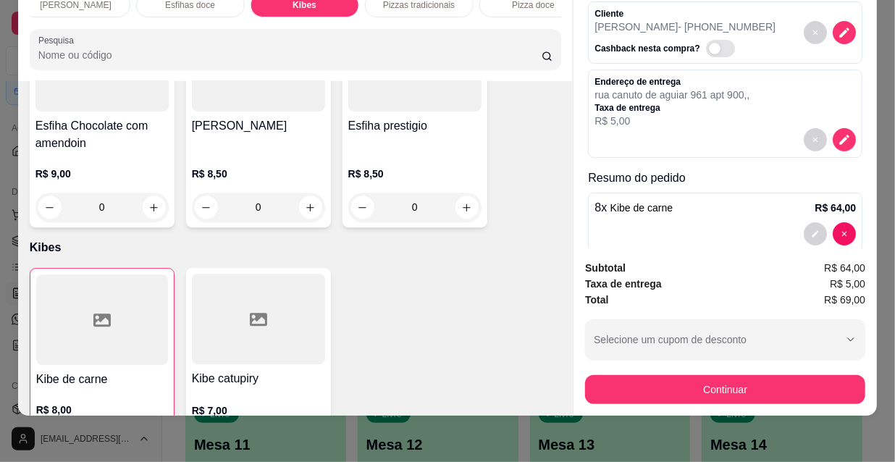
scroll to position [73, 0]
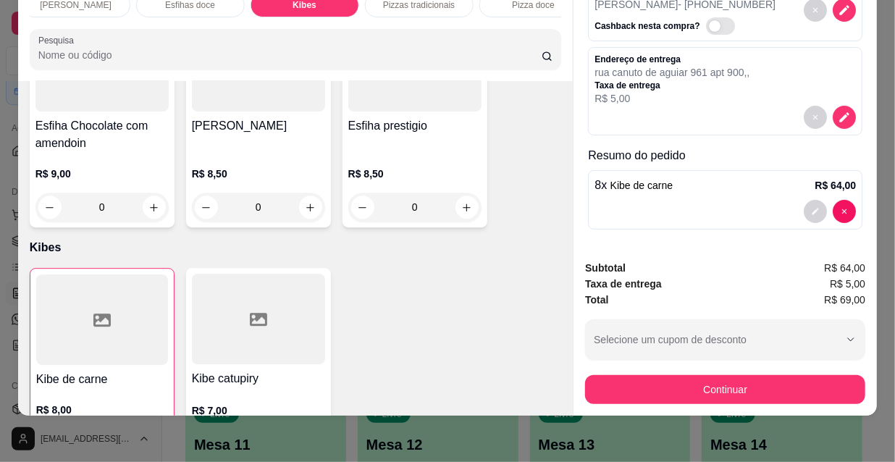
click at [642, 389] on button "Continuar" at bounding box center [725, 389] width 280 height 29
click at [318, 259] on div "Pix" at bounding box center [349, 277] width 93 height 77
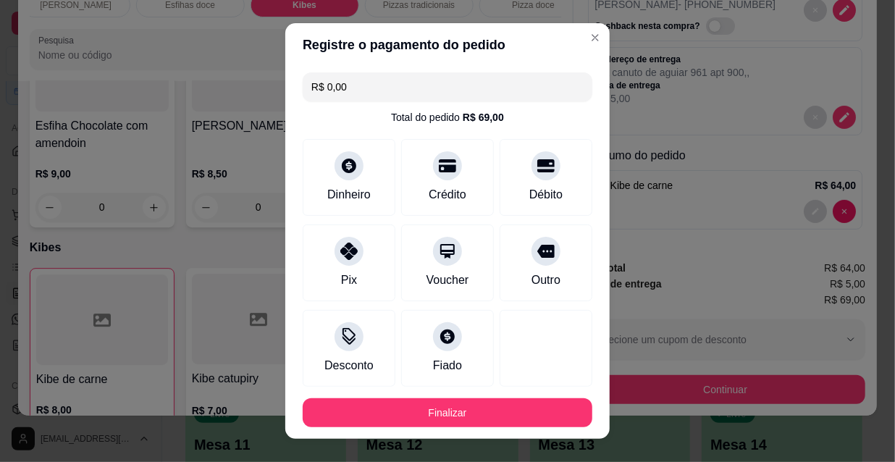
type input "R$ 0,00"
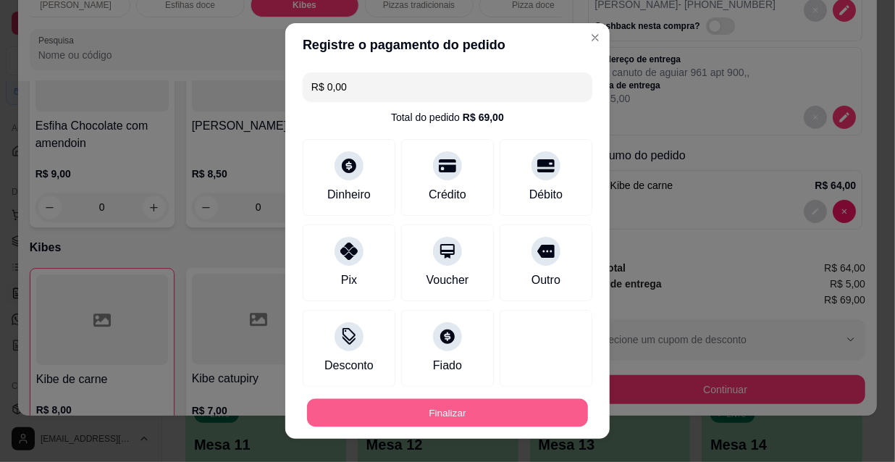
click at [416, 408] on button "Finalizar" at bounding box center [447, 413] width 281 height 28
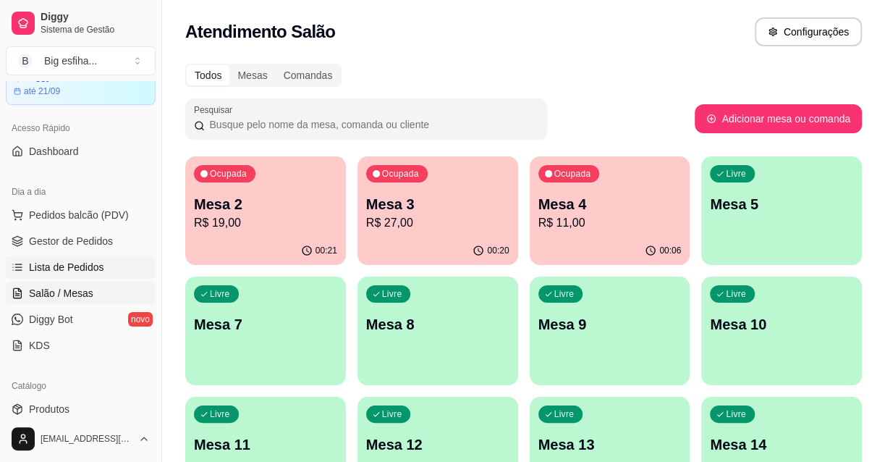
click at [67, 268] on span "Lista de Pedidos" at bounding box center [66, 267] width 75 height 14
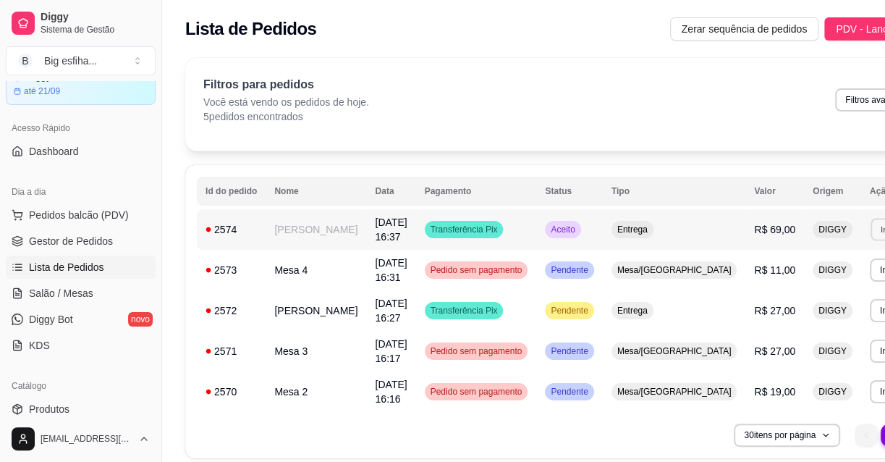
click at [871, 236] on button "Imprimir" at bounding box center [896, 229] width 50 height 22
click at [746, 278] on button "IMPRESSORA" at bounding box center [790, 280] width 105 height 23
click at [98, 293] on link "Salão / Mesas" at bounding box center [81, 293] width 150 height 23
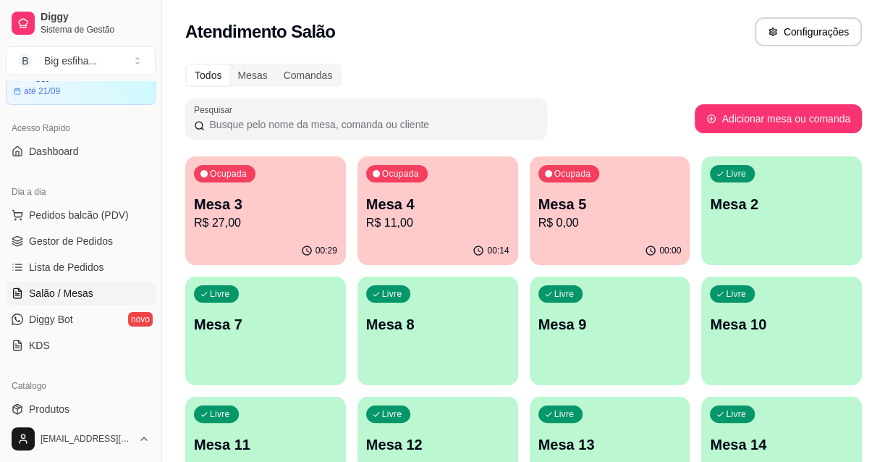
click at [278, 203] on p "Mesa 3" at bounding box center [265, 204] width 143 height 20
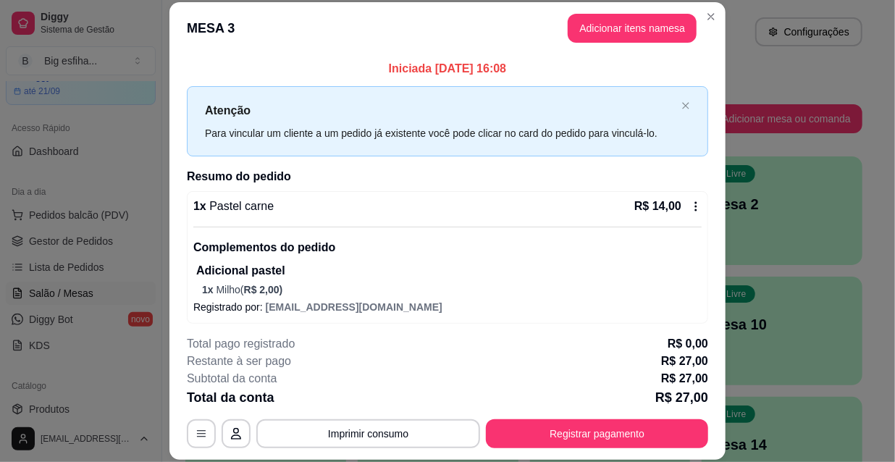
click at [617, 14] on header "MESA 3 Adicionar itens na mesa" at bounding box center [447, 28] width 556 height 52
click at [620, 22] on button "Adicionar itens na mesa" at bounding box center [632, 28] width 129 height 29
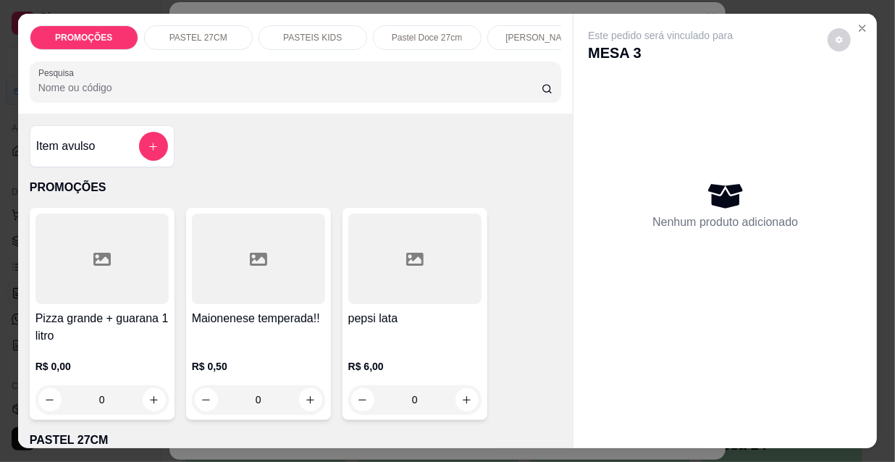
scroll to position [0, 834]
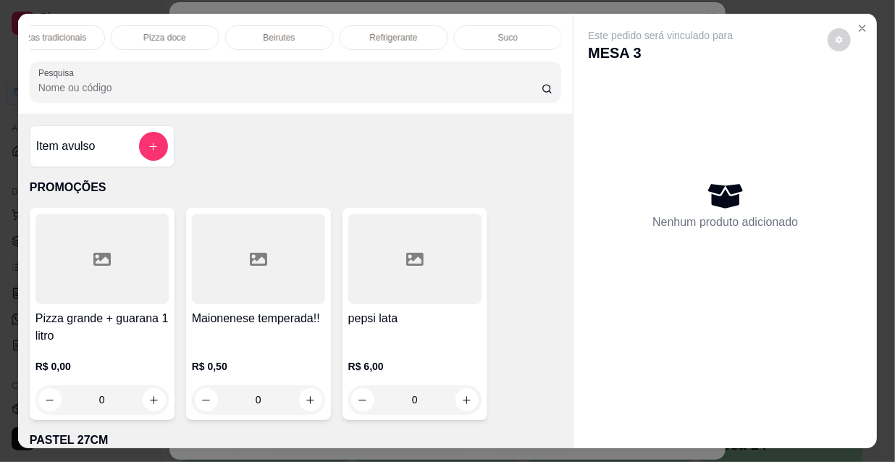
click at [380, 32] on p "Refrigerante" at bounding box center [394, 38] width 48 height 12
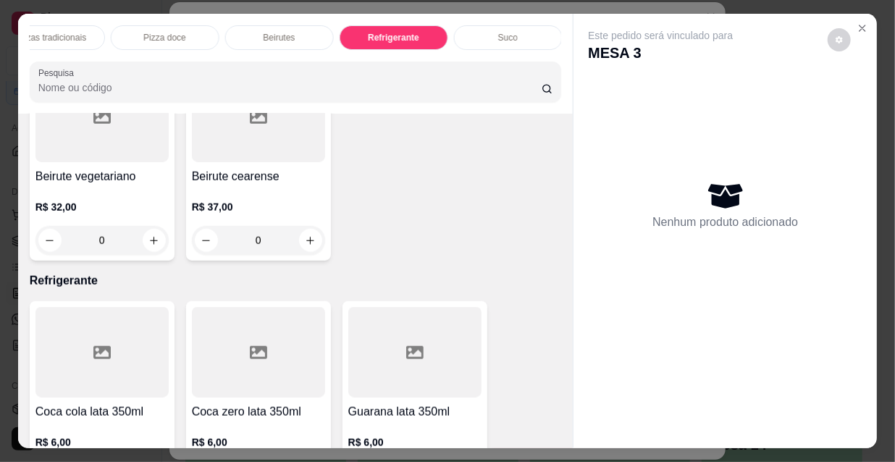
scroll to position [37, 0]
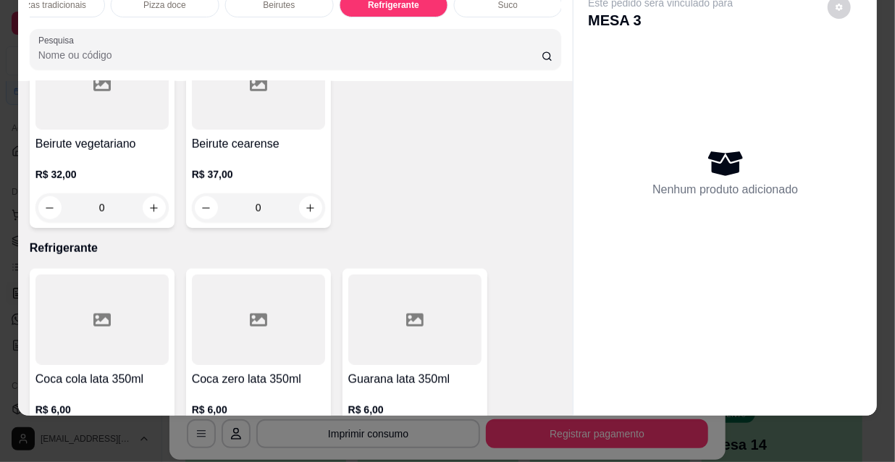
click at [305, 438] on icon "increase-product-quantity" at bounding box center [310, 443] width 11 height 11
type input "1"
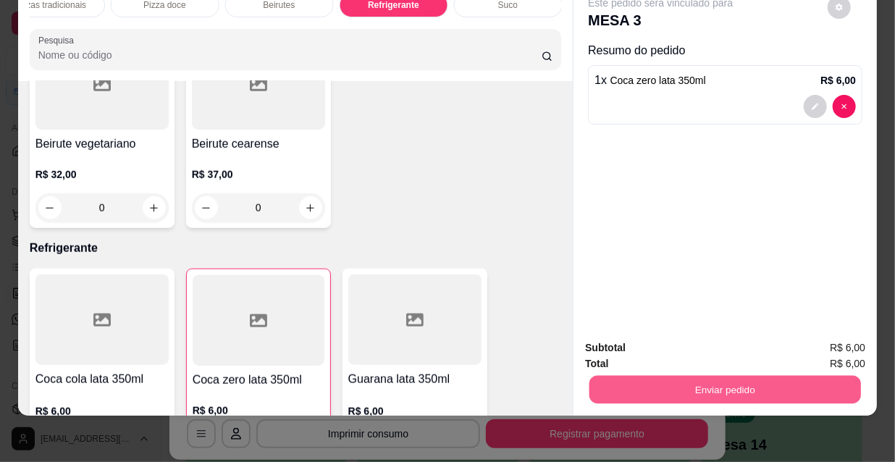
click at [681, 378] on button "Enviar pedido" at bounding box center [724, 389] width 271 height 28
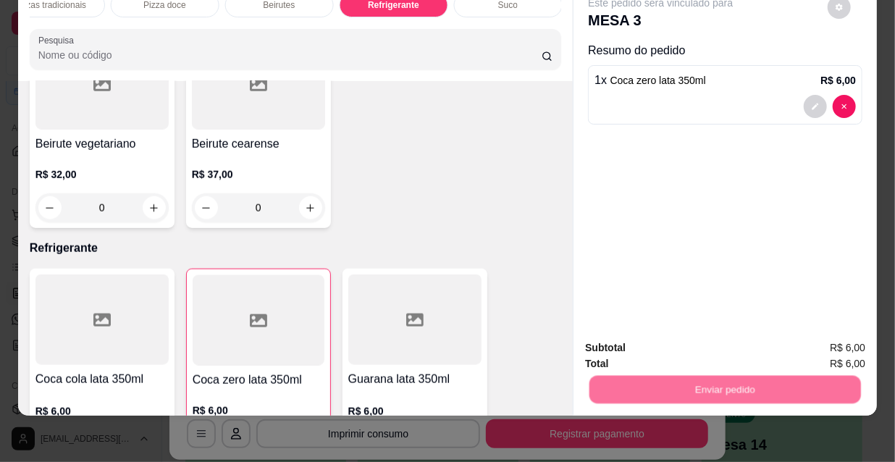
click at [665, 347] on button "Não registrar e enviar pedido" at bounding box center [678, 343] width 146 height 27
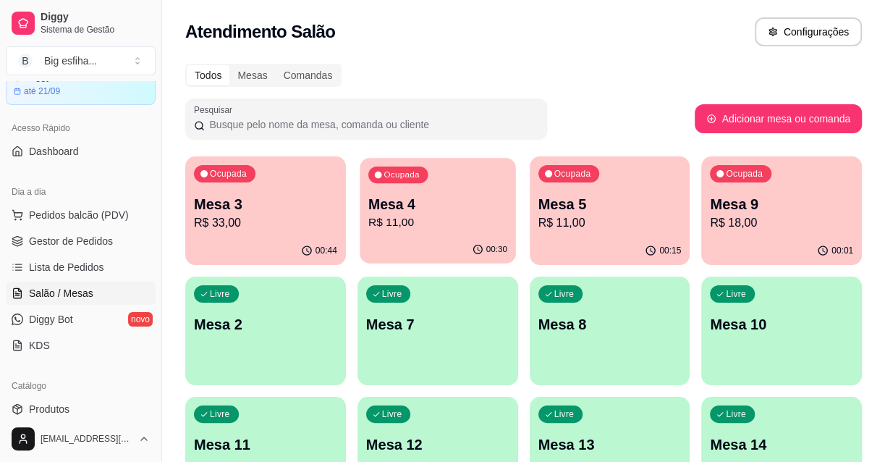
click at [485, 237] on div "00:30" at bounding box center [438, 250] width 156 height 28
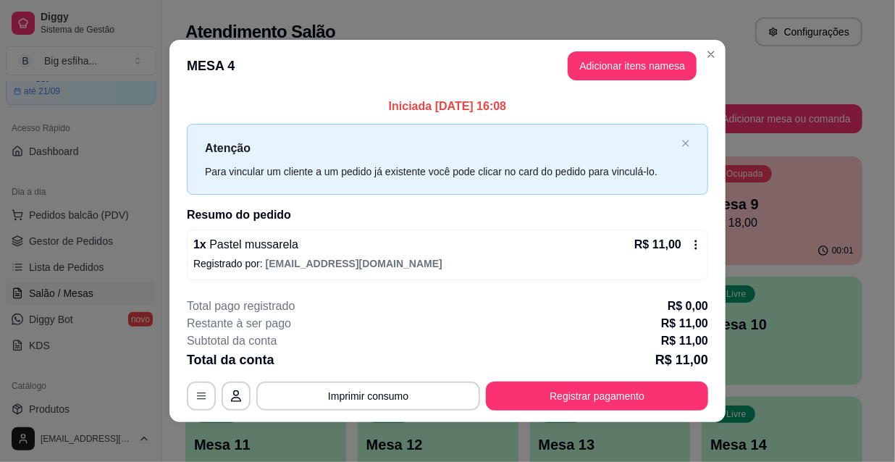
scroll to position [6, 0]
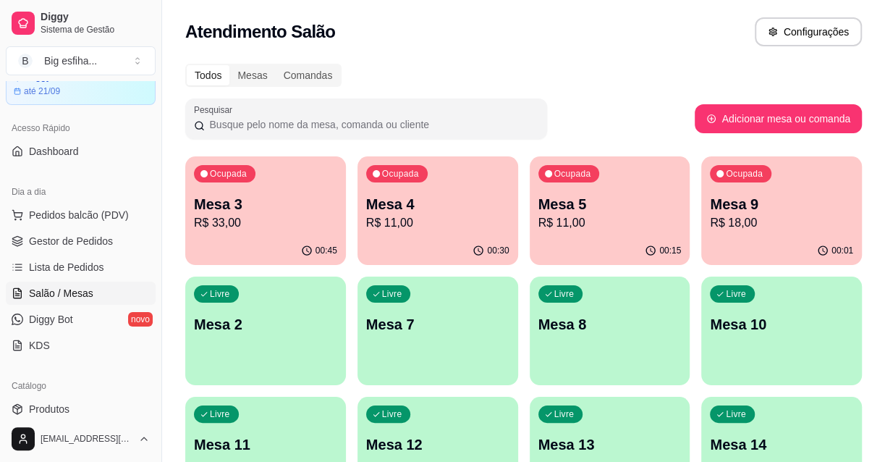
click at [618, 206] on p "Mesa 5" at bounding box center [610, 204] width 143 height 20
click at [792, 233] on div "Ocupada Mesa 9 R$ 18,00" at bounding box center [782, 196] width 161 height 80
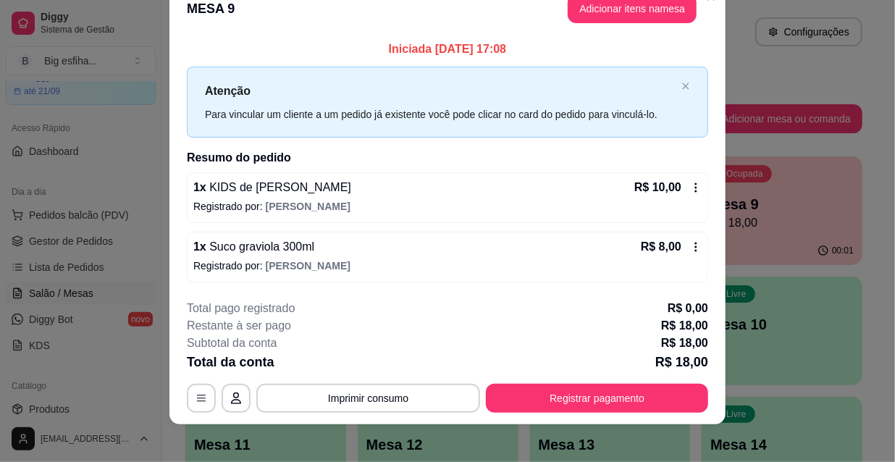
scroll to position [35, 0]
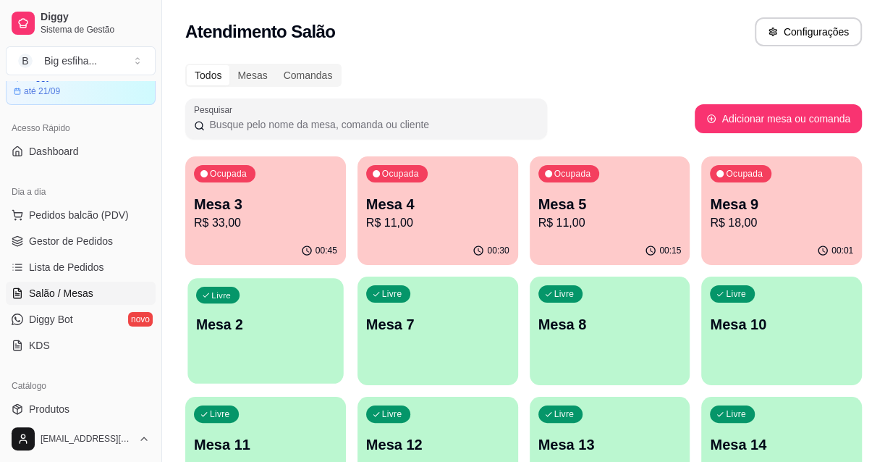
click at [308, 302] on div "Livre Mesa 2" at bounding box center [266, 322] width 156 height 88
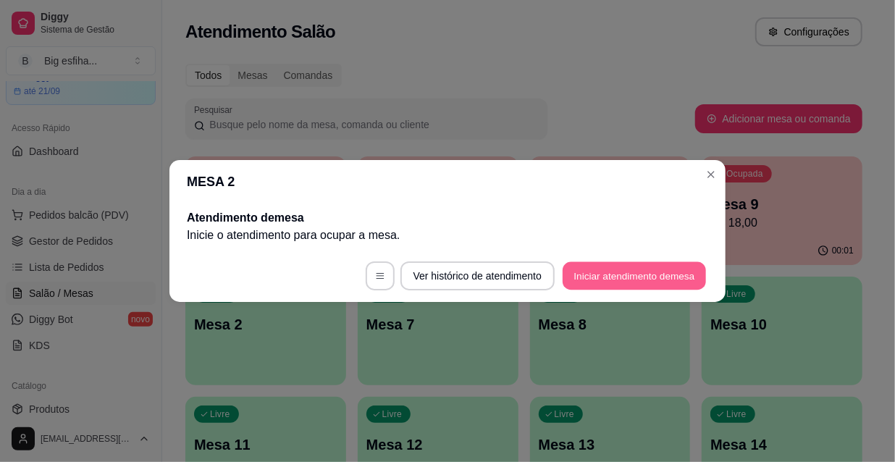
click at [641, 282] on button "Iniciar atendimento de mesa" at bounding box center [634, 276] width 143 height 28
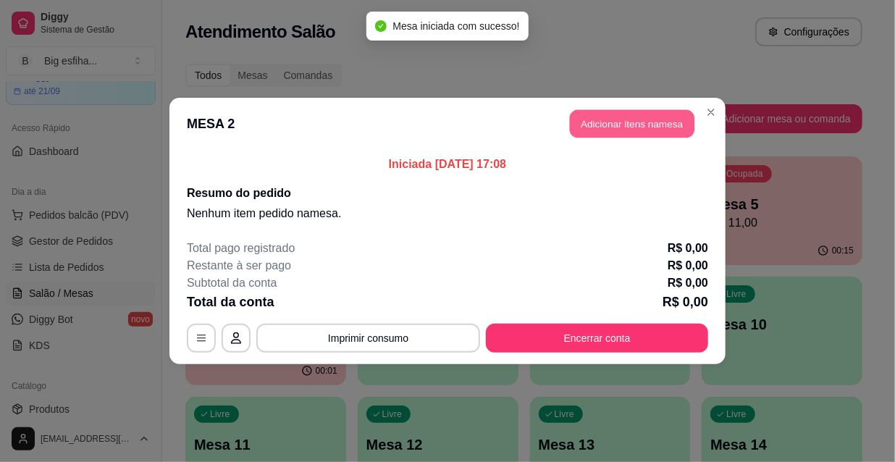
click at [637, 127] on button "Adicionar itens na mesa" at bounding box center [632, 124] width 125 height 28
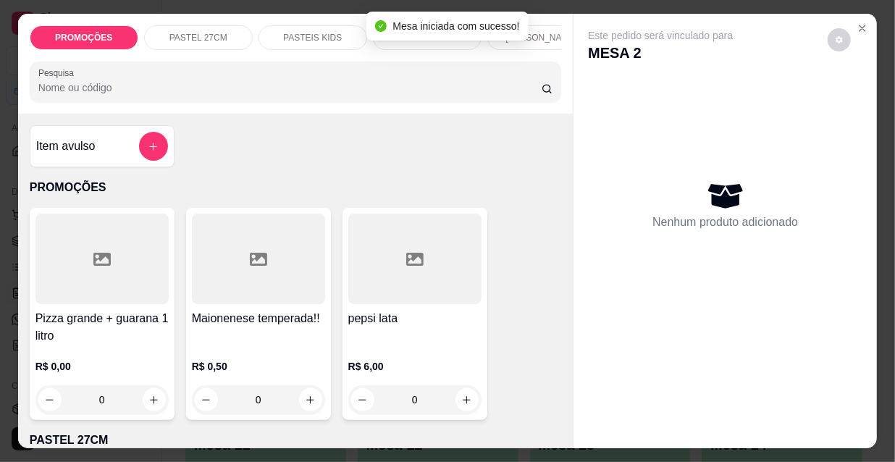
click at [154, 102] on div "Pesquisa" at bounding box center [296, 82] width 532 height 41
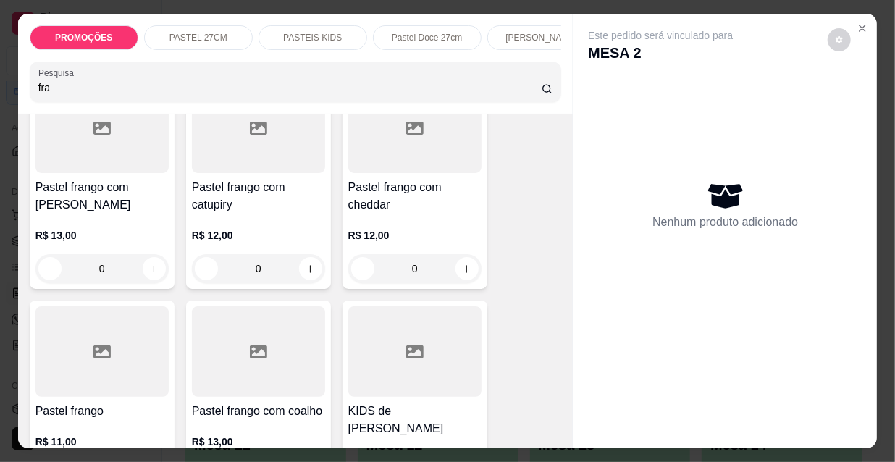
scroll to position [197, 0]
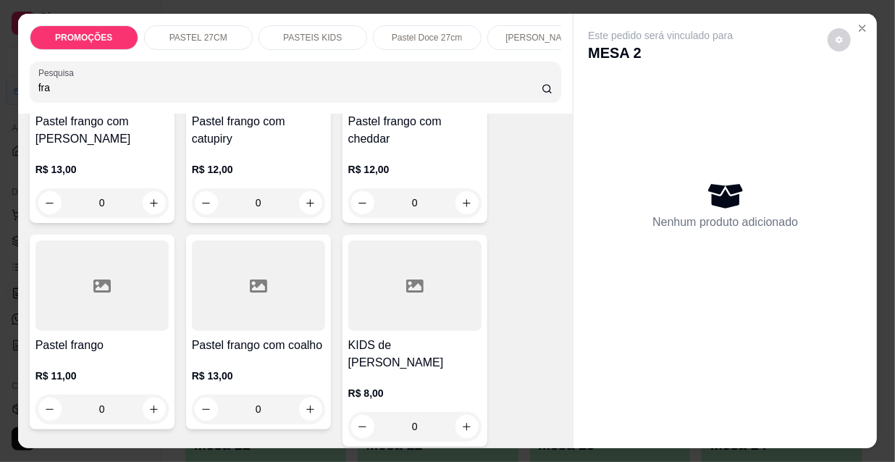
type input "fra"
click at [109, 325] on div at bounding box center [101, 285] width 133 height 90
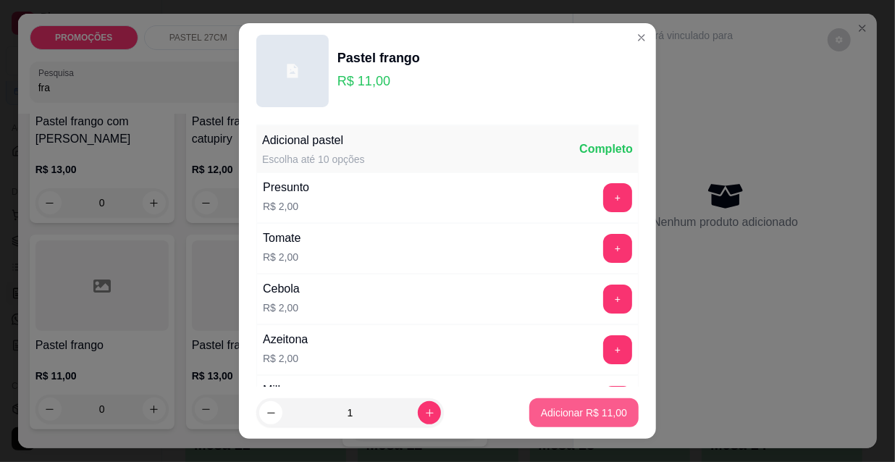
click at [557, 418] on p "Adicionar R$ 11,00" at bounding box center [584, 412] width 86 height 14
type input "1"
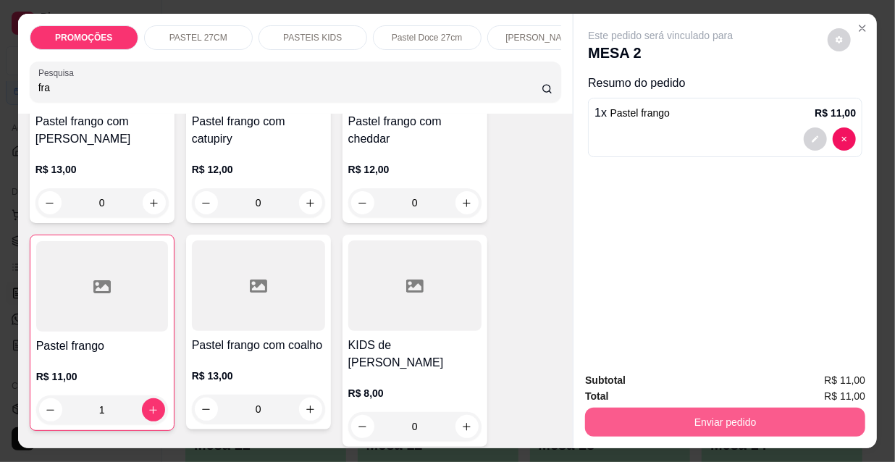
click at [727, 423] on button "Enviar pedido" at bounding box center [725, 422] width 280 height 29
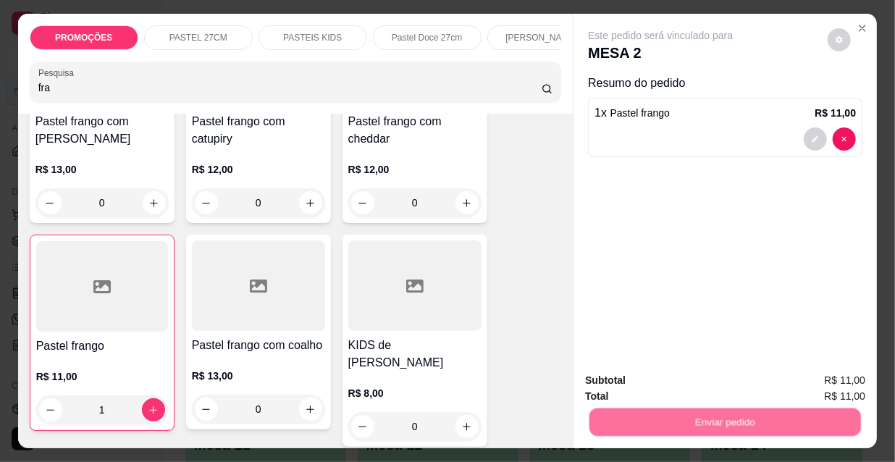
click at [694, 390] on button "Não registrar e enviar pedido" at bounding box center [678, 382] width 151 height 28
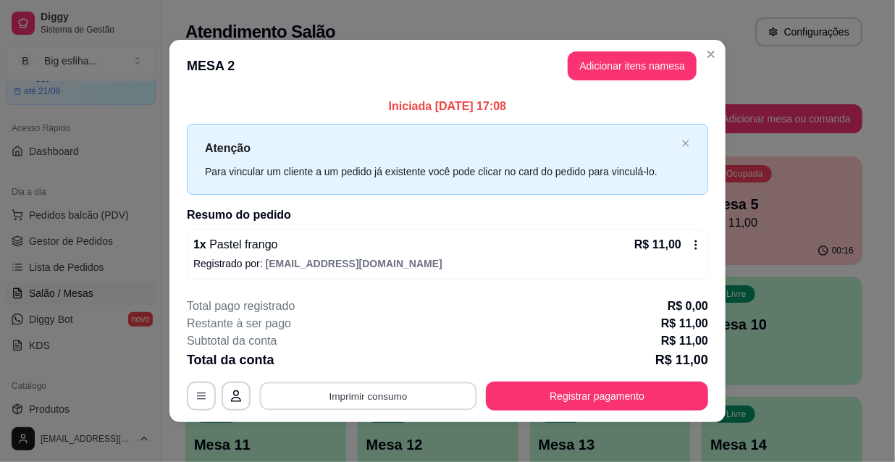
click at [413, 398] on button "Imprimir consumo" at bounding box center [368, 396] width 217 height 28
click at [371, 358] on button "IMPRESSORA" at bounding box center [367, 361] width 101 height 22
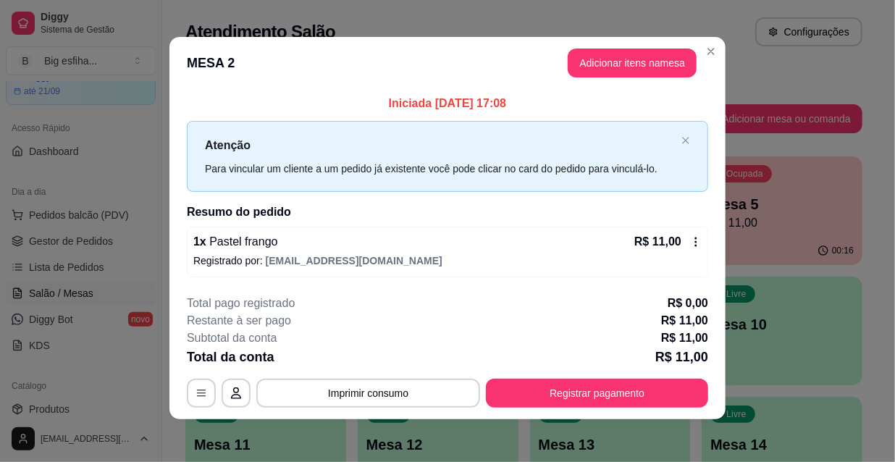
scroll to position [6, 0]
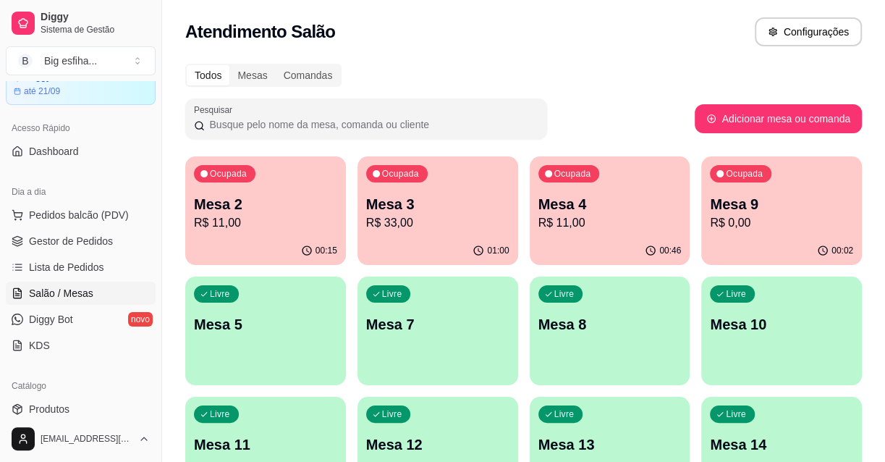
click at [306, 308] on div "Livre Mesa 5" at bounding box center [265, 322] width 161 height 91
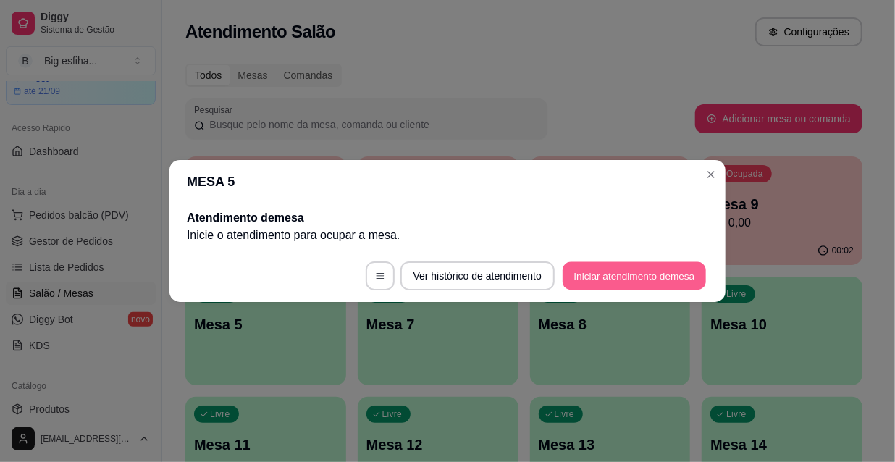
click at [649, 284] on button "Iniciar atendimento de mesa" at bounding box center [634, 276] width 143 height 28
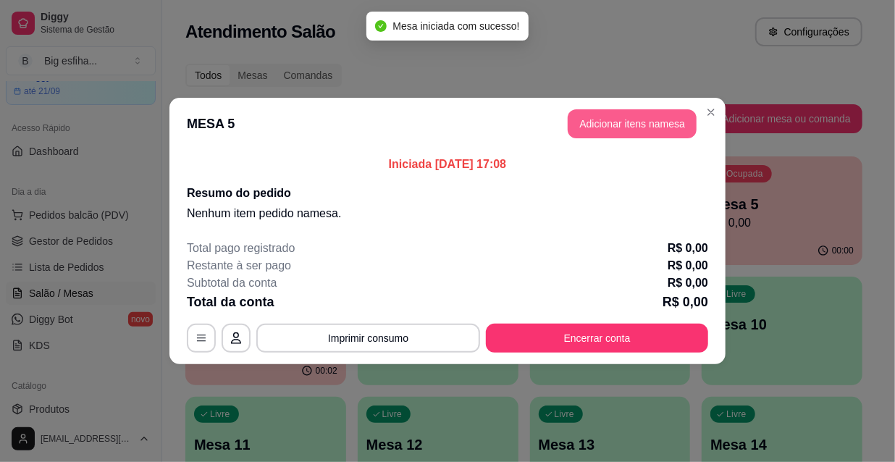
click at [595, 117] on button "Adicionar itens na mesa" at bounding box center [632, 123] width 129 height 29
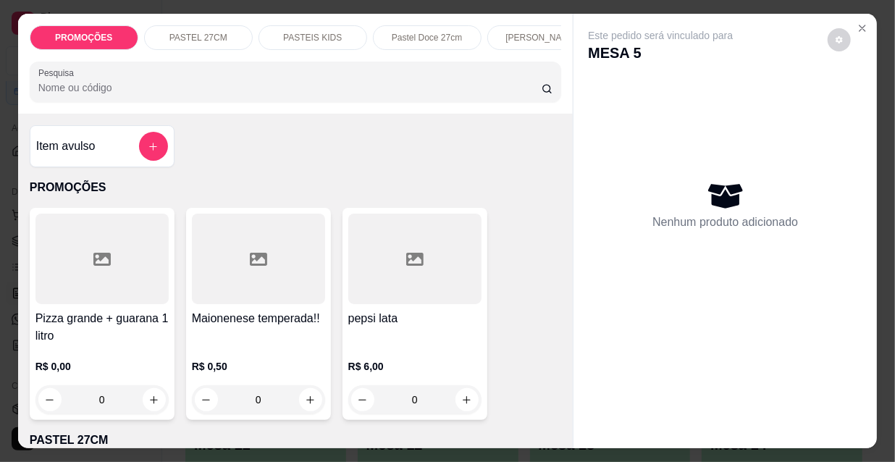
click at [525, 32] on p "[PERSON_NAME]" at bounding box center [541, 38] width 72 height 12
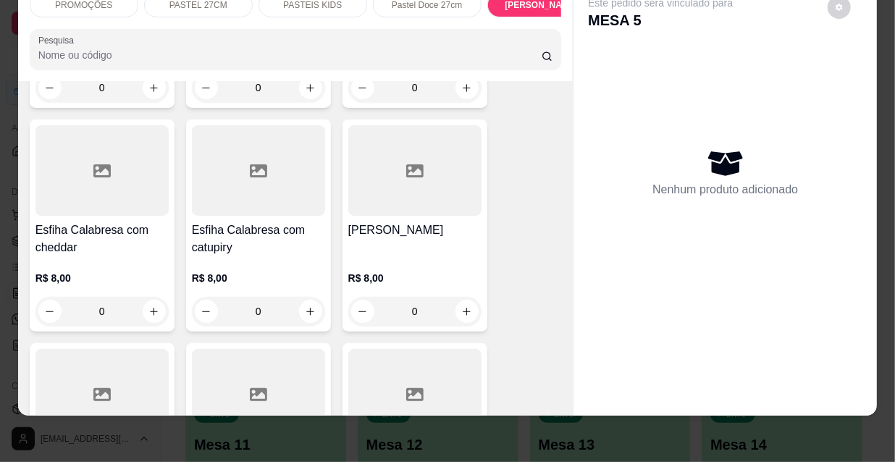
scroll to position [8065, 0]
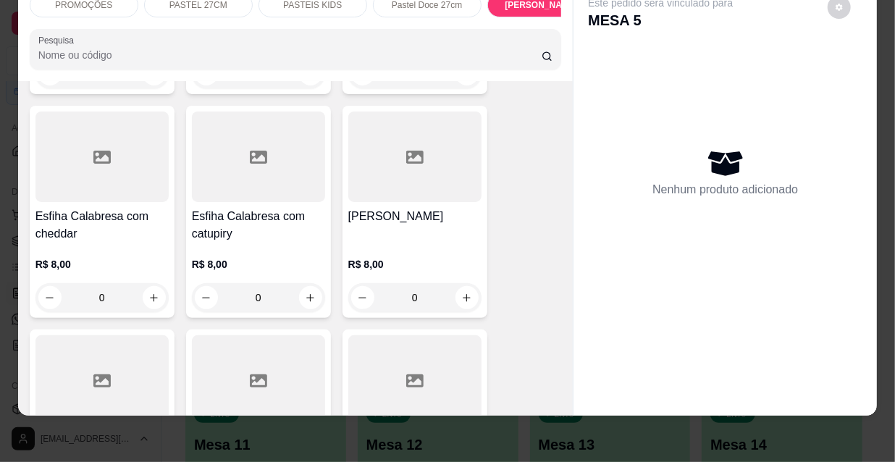
click at [364, 257] on p "R$ 8,00" at bounding box center [414, 264] width 133 height 14
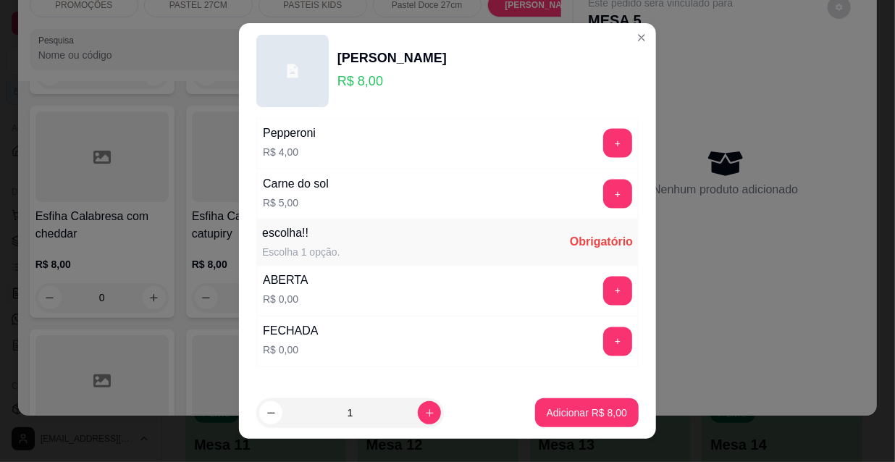
scroll to position [1202, 0]
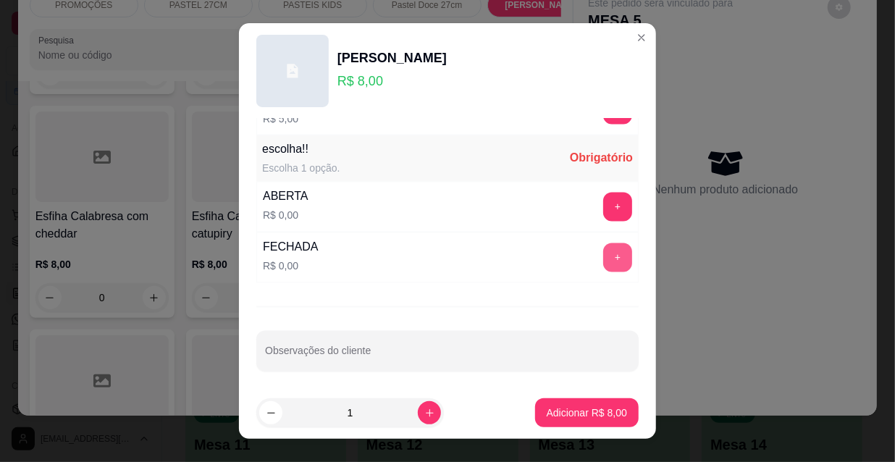
click at [603, 256] on button "+" at bounding box center [617, 257] width 29 height 29
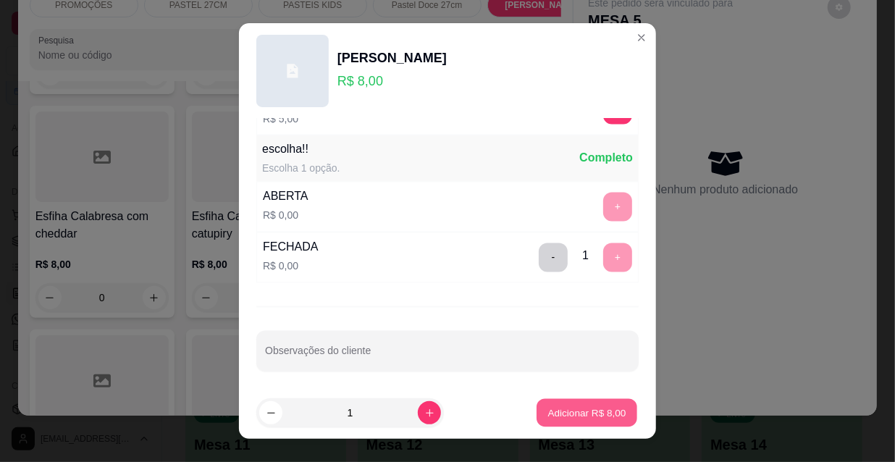
click at [576, 406] on p "Adicionar R$ 8,00" at bounding box center [586, 412] width 78 height 14
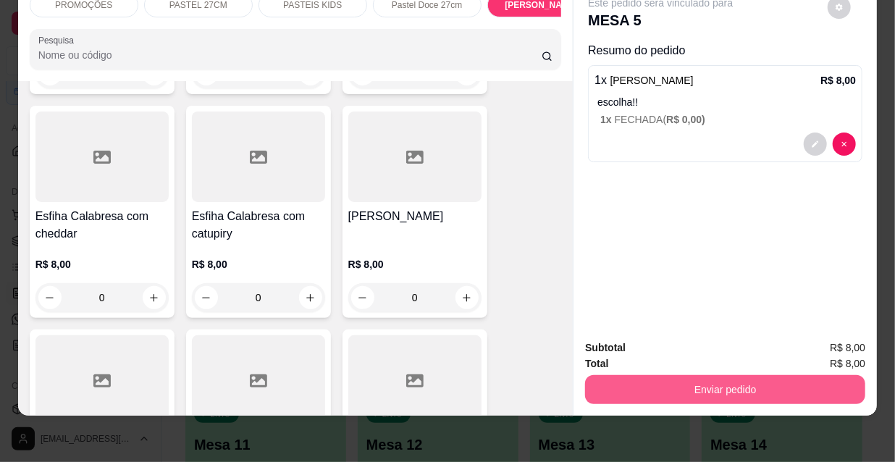
click at [644, 378] on button "Enviar pedido" at bounding box center [725, 389] width 280 height 29
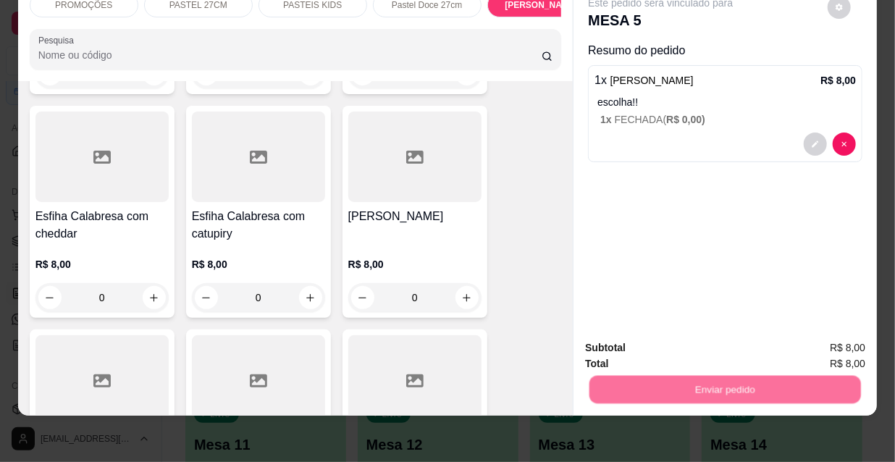
click at [639, 348] on button "Não registrar e enviar pedido" at bounding box center [678, 343] width 146 height 27
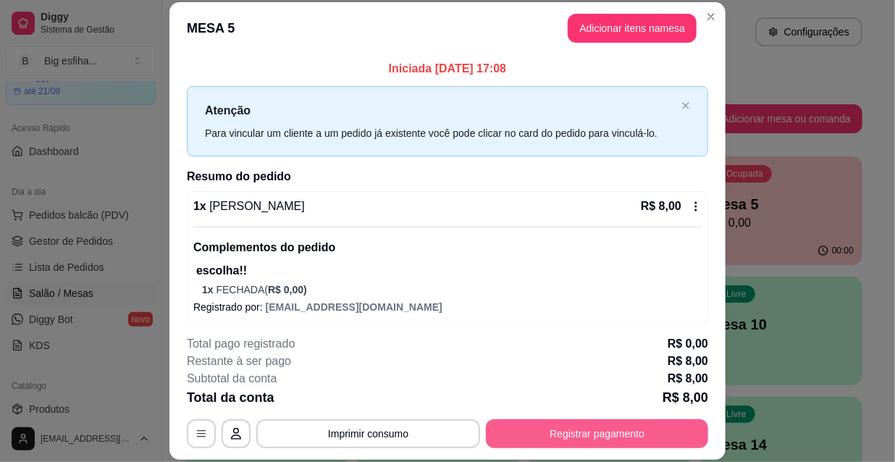
click at [584, 434] on button "Registrar pagamento" at bounding box center [597, 433] width 222 height 29
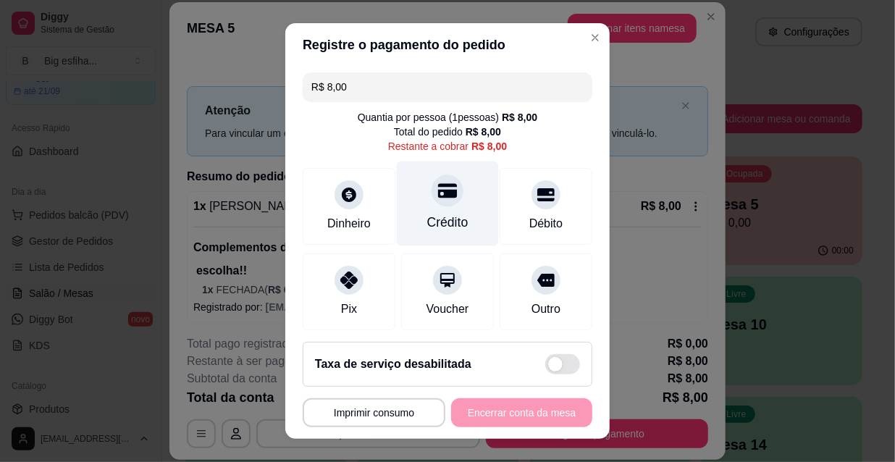
click at [456, 221] on div "Crédito" at bounding box center [448, 203] width 102 height 85
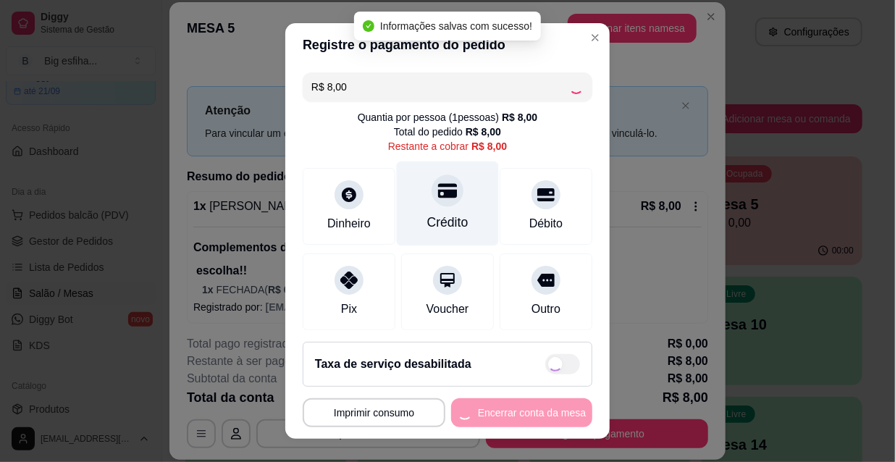
type input "R$ 0,00"
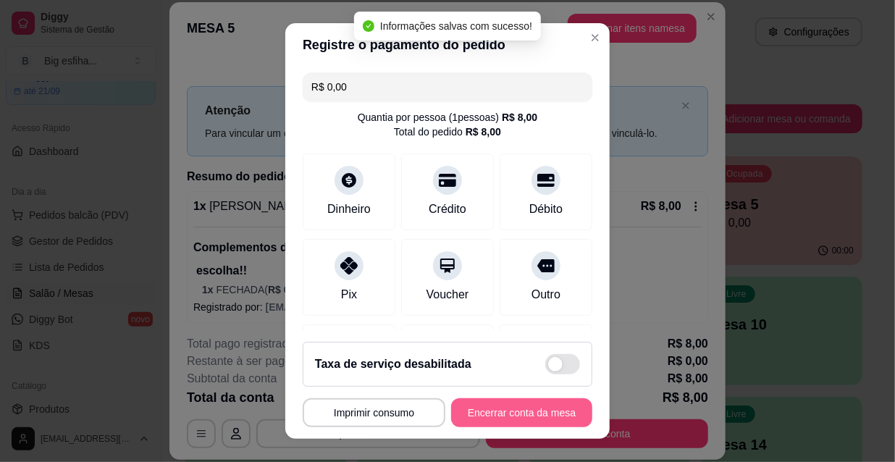
click at [502, 405] on button "Encerrar conta da mesa" at bounding box center [521, 412] width 141 height 29
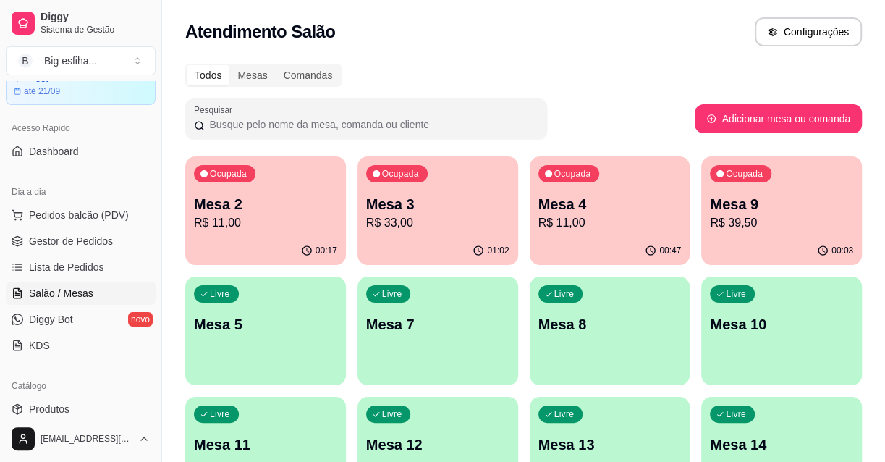
click at [261, 211] on p "Mesa 2" at bounding box center [265, 204] width 143 height 20
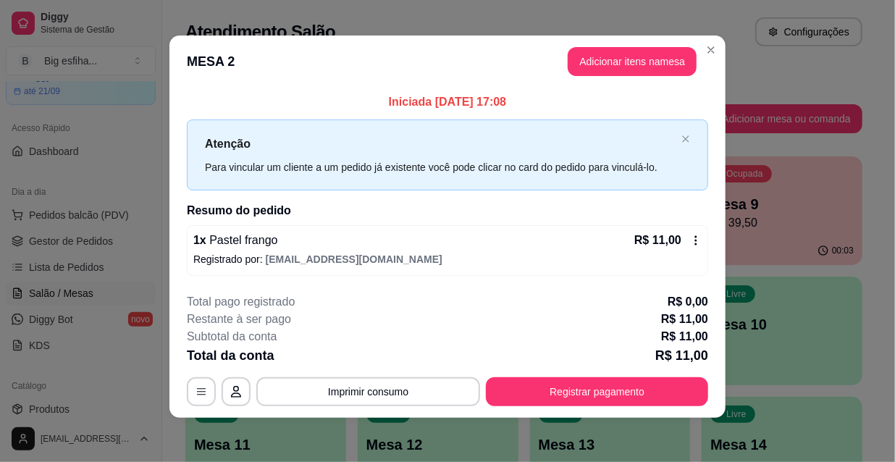
scroll to position [6, 0]
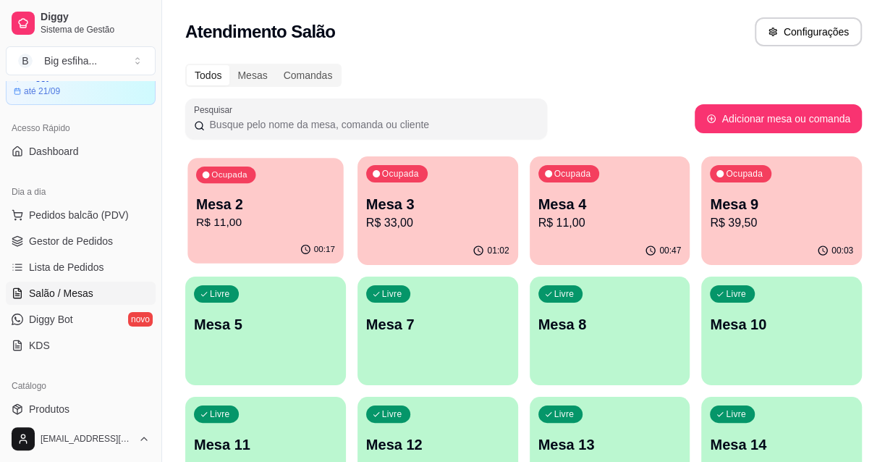
click at [275, 222] on p "R$ 11,00" at bounding box center [265, 222] width 139 height 17
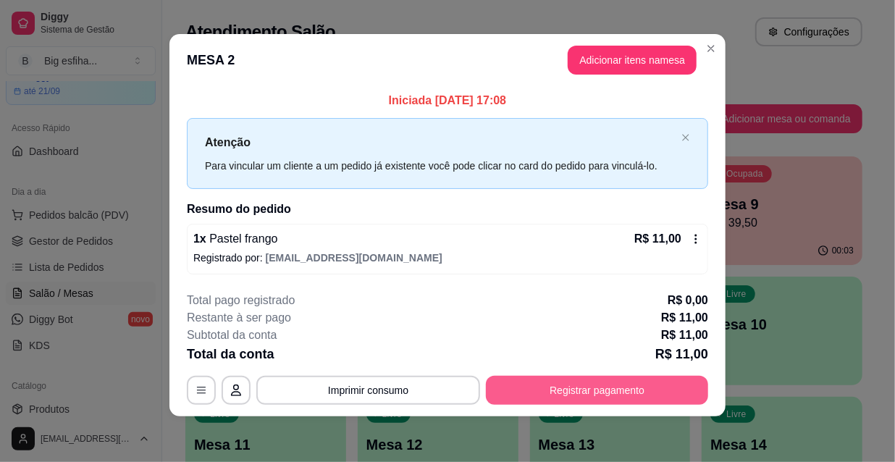
click at [602, 384] on button "Registrar pagamento" at bounding box center [597, 390] width 222 height 29
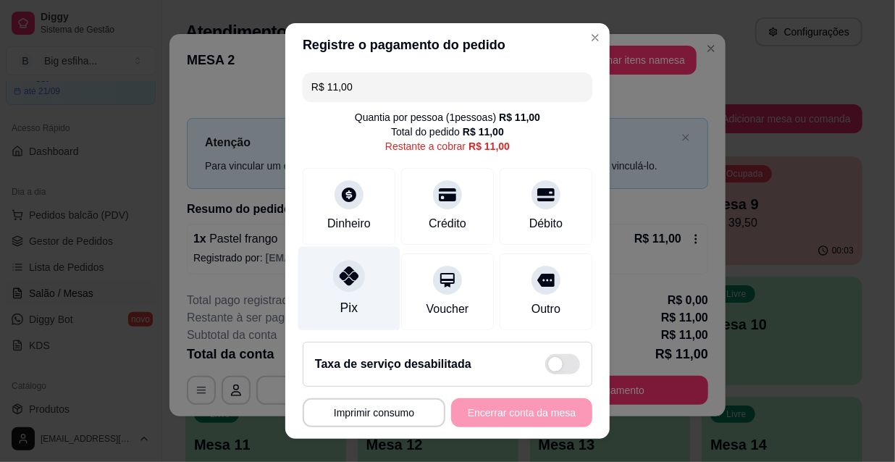
click at [329, 301] on div "Pix" at bounding box center [349, 289] width 102 height 85
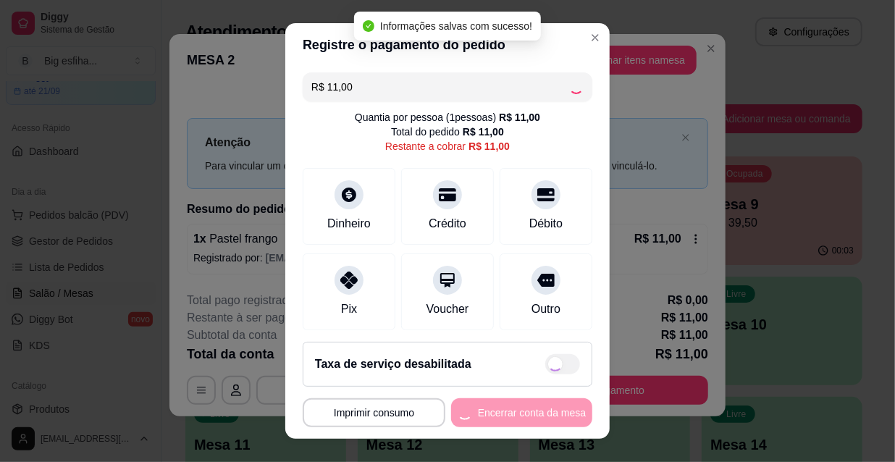
type input "R$ 0,00"
click at [518, 421] on button "Encerrar conta da mesa" at bounding box center [521, 412] width 141 height 29
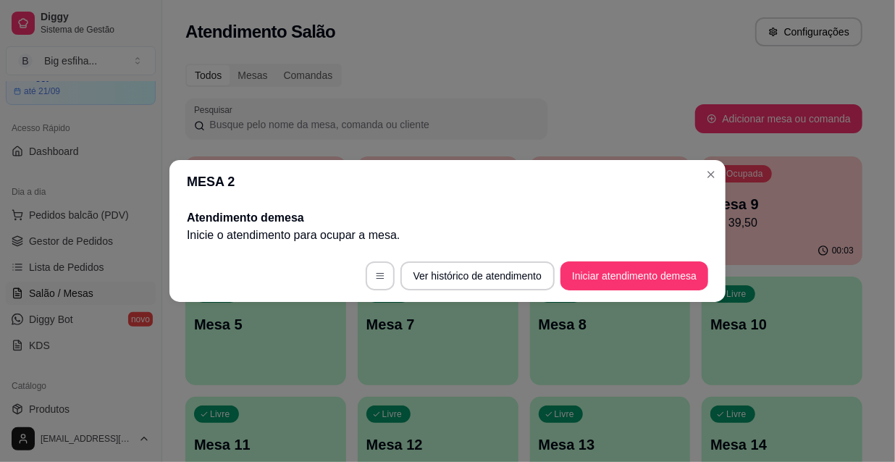
scroll to position [0, 0]
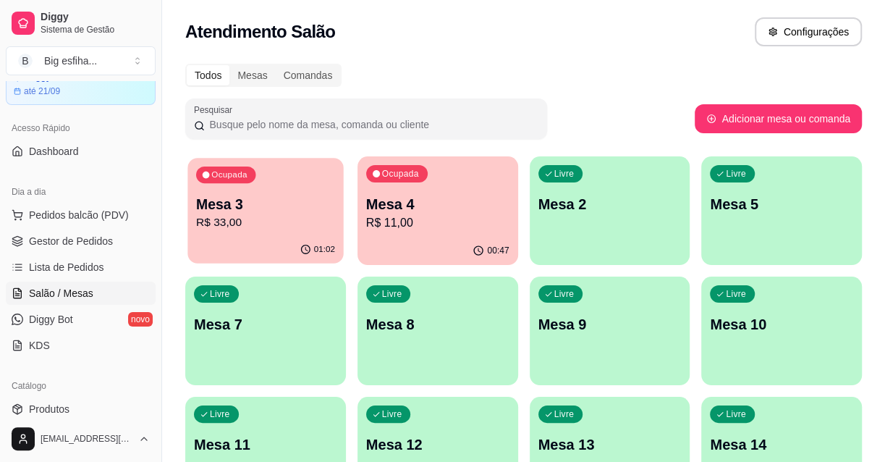
click at [272, 189] on div "Ocupada Mesa 3 R$ 33,00" at bounding box center [266, 197] width 156 height 78
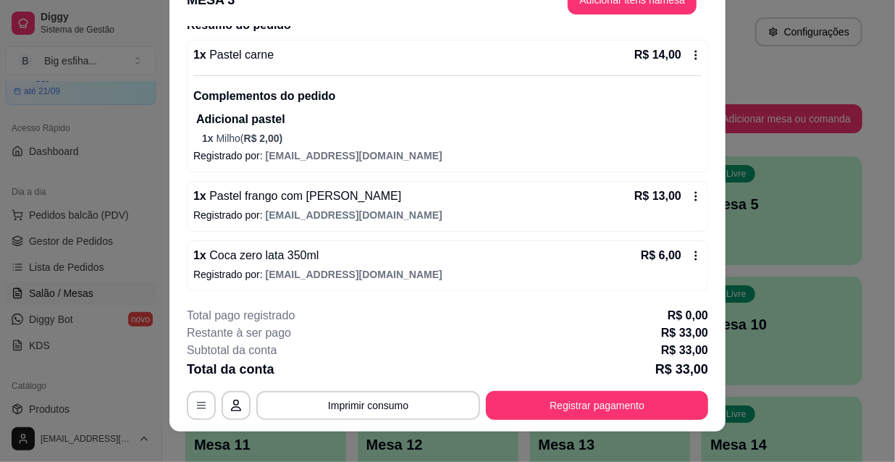
scroll to position [43, 0]
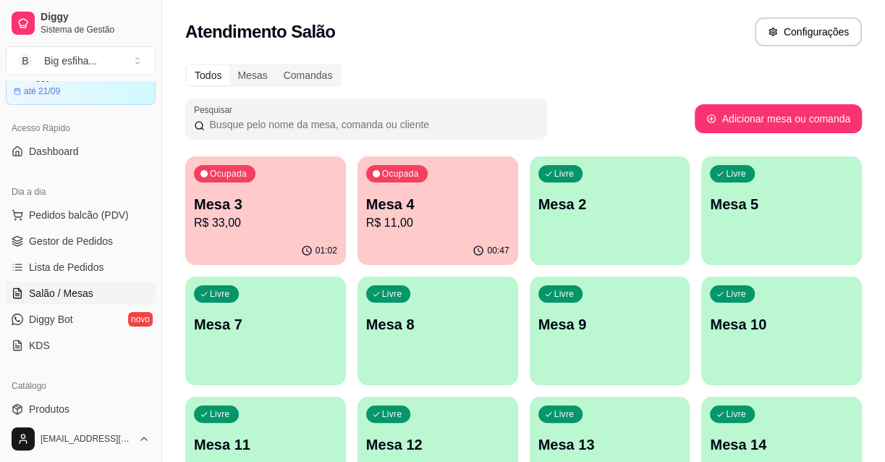
click at [476, 218] on p "R$ 11,00" at bounding box center [437, 222] width 143 height 17
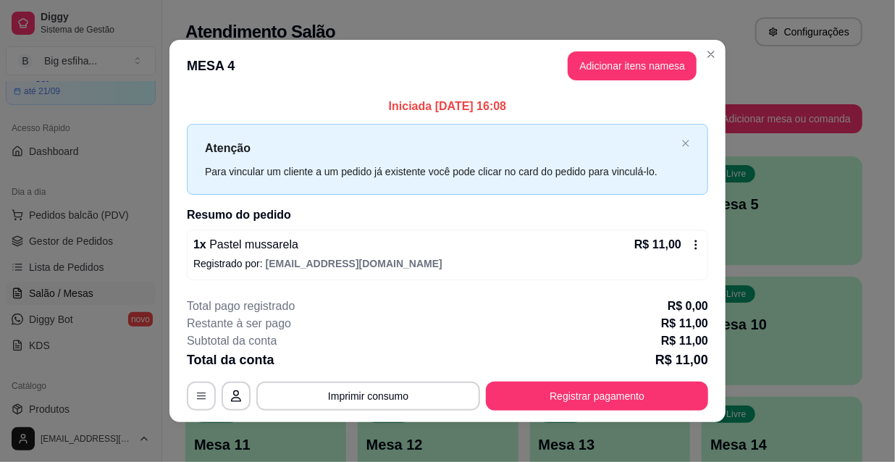
scroll to position [6, 0]
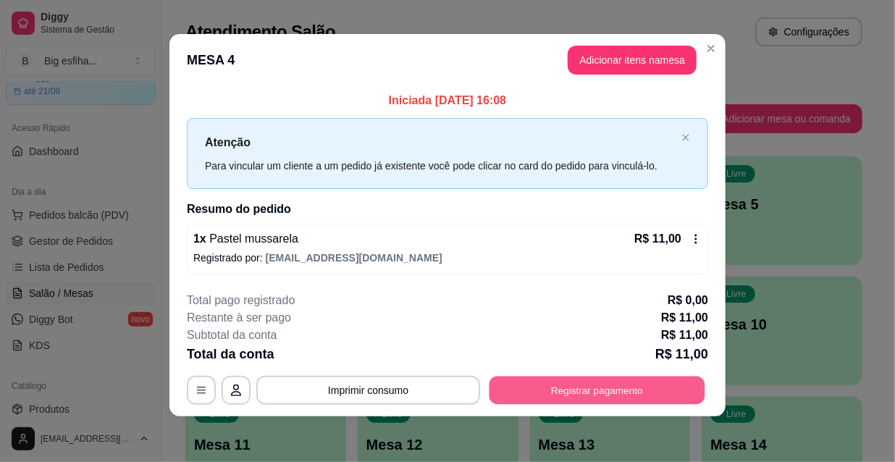
click at [565, 389] on button "Registrar pagamento" at bounding box center [597, 390] width 216 height 28
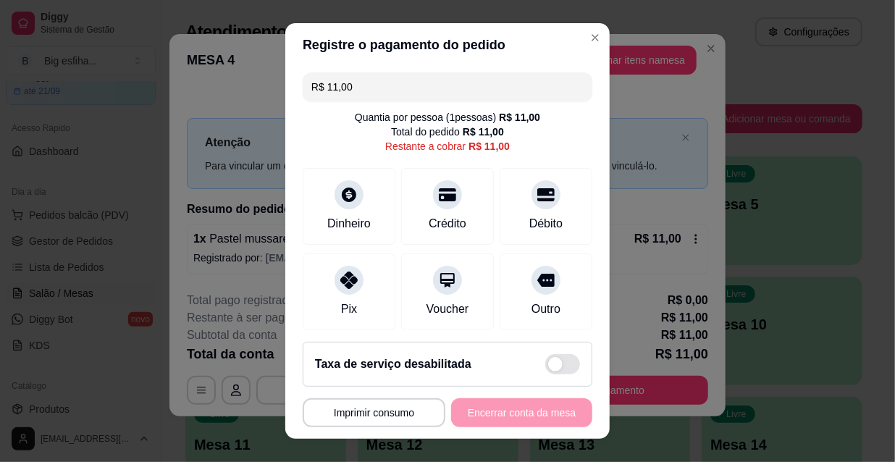
click at [326, 160] on div "R$ 11,00 Quantia por pessoa ( 1 pessoas) R$ 11,00 Total do pedido R$ 11,00 Rest…" at bounding box center [447, 199] width 324 height 264
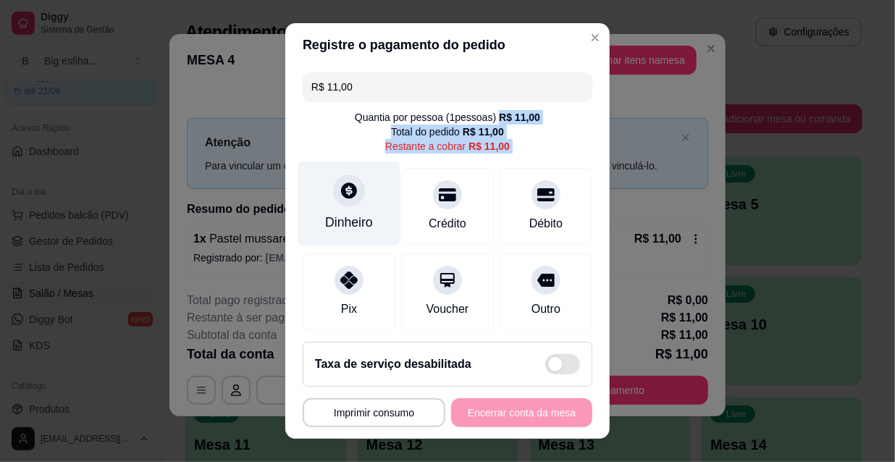
click at [339, 201] on div at bounding box center [349, 190] width 32 height 32
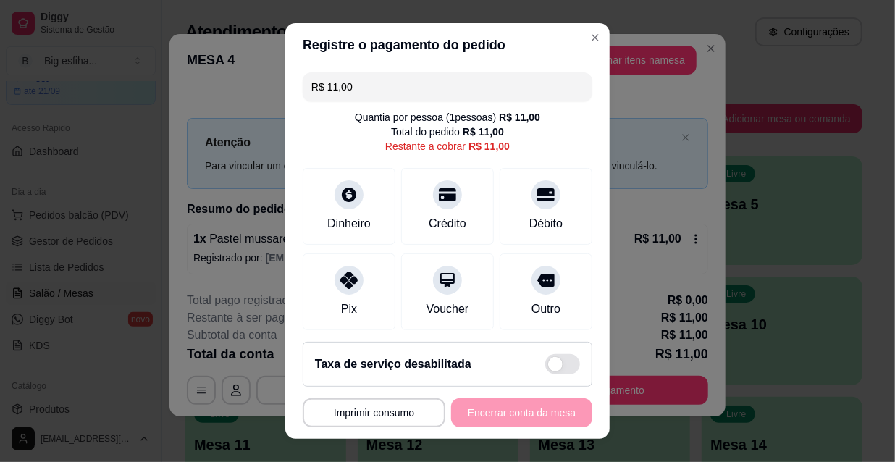
click at [363, 222] on input "0,00" at bounding box center [448, 217] width 290 height 29
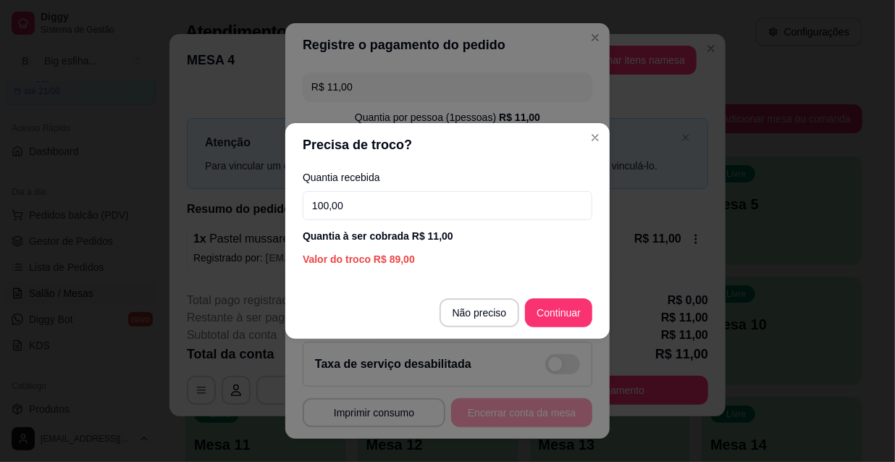
type input "100,00"
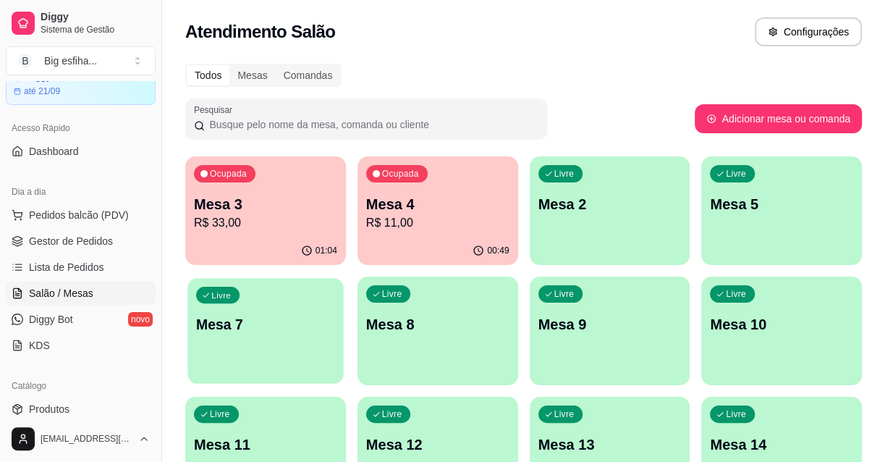
click at [275, 332] on p "Mesa 7" at bounding box center [265, 325] width 139 height 20
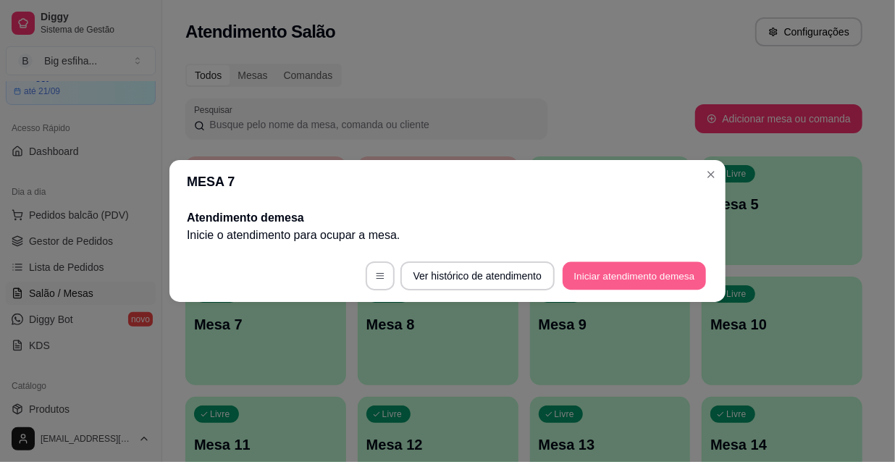
click at [654, 279] on button "Iniciar atendimento de mesa" at bounding box center [634, 276] width 143 height 28
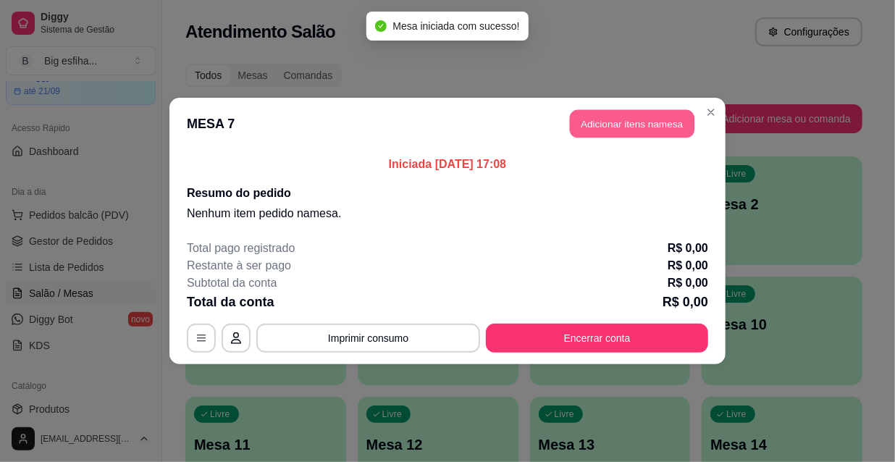
click at [629, 119] on button "Adicionar itens na mesa" at bounding box center [632, 124] width 125 height 28
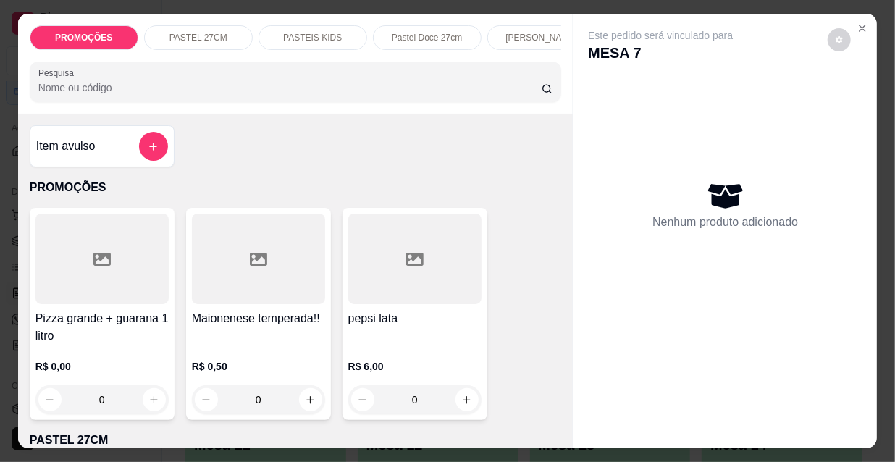
click at [109, 92] on input "Pesquisa" at bounding box center [289, 87] width 503 height 14
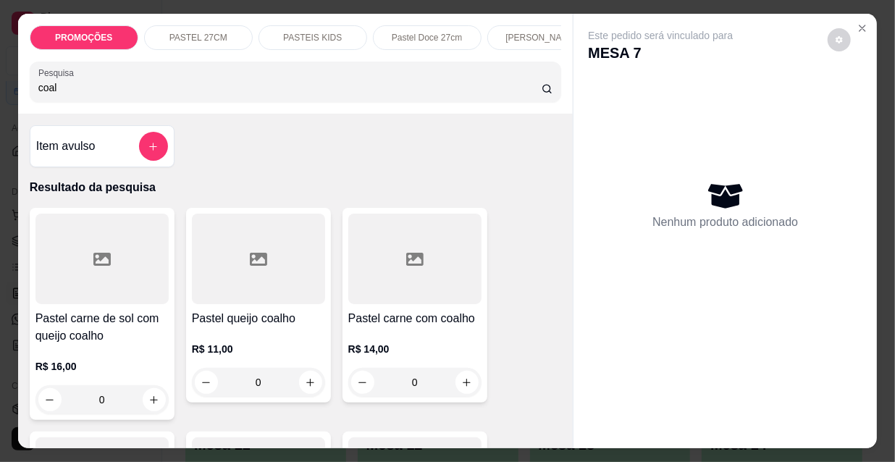
type input "coal"
click at [261, 288] on div at bounding box center [258, 259] width 133 height 90
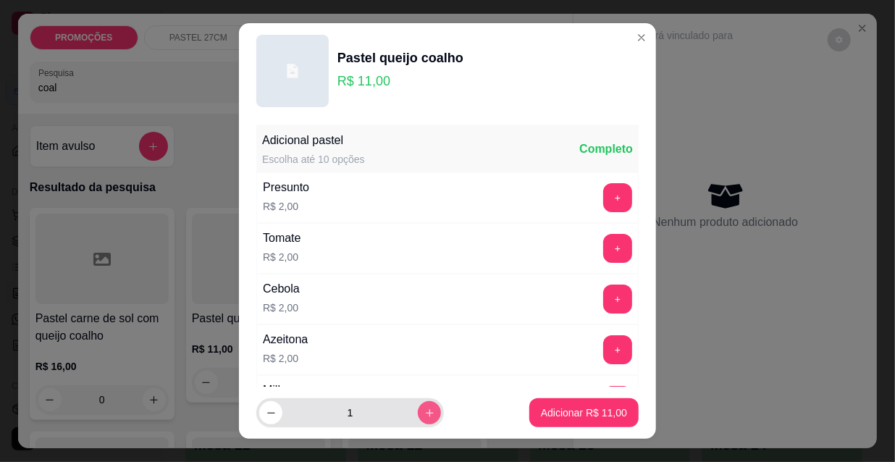
click at [418, 408] on button "increase-product-quantity" at bounding box center [429, 412] width 23 height 23
type input "2"
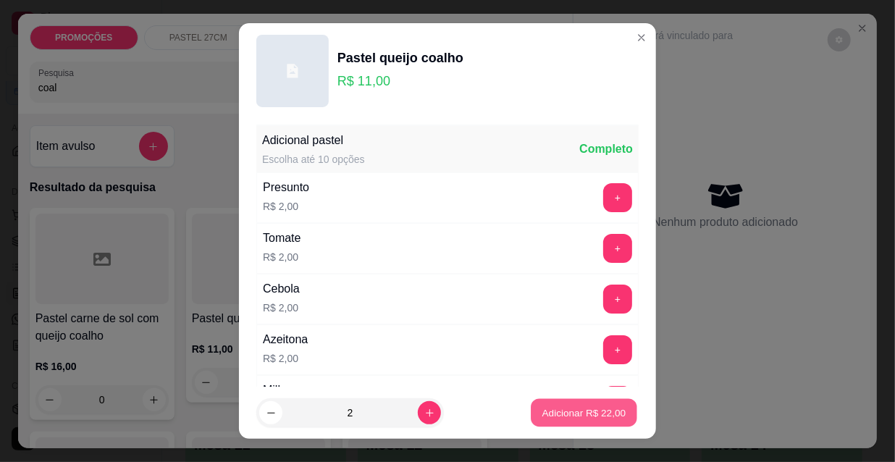
click at [552, 408] on p "Adicionar R$ 22,00" at bounding box center [584, 412] width 84 height 14
type input "2"
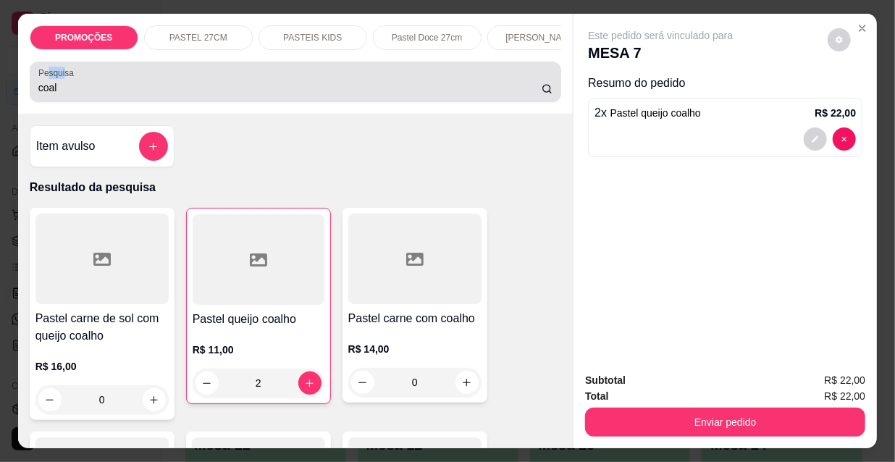
drag, startPoint x: 59, startPoint y: 75, endPoint x: 13, endPoint y: 93, distance: 49.1
click at [5, 93] on div "PROMOÇÕES PASTEL 27CM PASTEIS KIDS Pastel Doce 27cm Esfihas Salgadas Esfihas do…" at bounding box center [447, 231] width 895 height 462
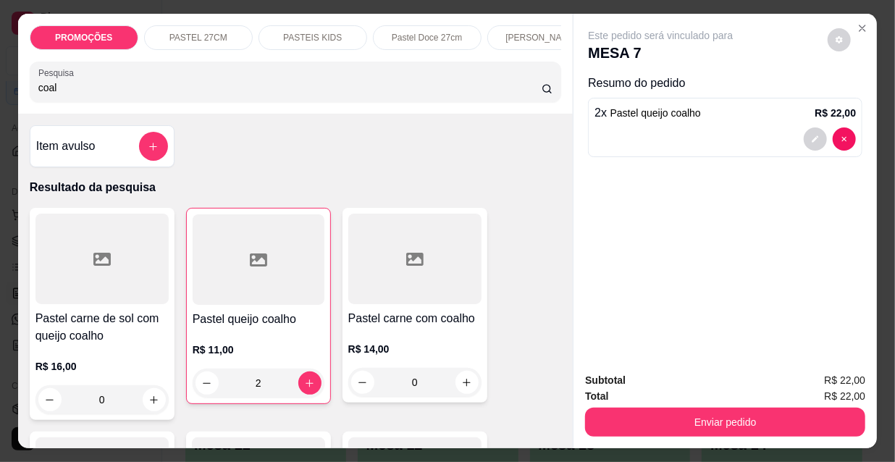
drag, startPoint x: 46, startPoint y: 90, endPoint x: 12, endPoint y: 88, distance: 34.1
click at [12, 88] on div "PROMOÇÕES PASTEL 27CM PASTEIS KIDS Pastel Doce 27cm Esfihas Salgadas Esfihas do…" at bounding box center [447, 231] width 895 height 462
drag, startPoint x: 59, startPoint y: 86, endPoint x: 0, endPoint y: 81, distance: 59.6
click at [0, 83] on div "PROMOÇÕES PASTEL 27CM PASTEIS KIDS Pastel Doce 27cm Esfihas Salgadas Esfihas do…" at bounding box center [447, 231] width 895 height 462
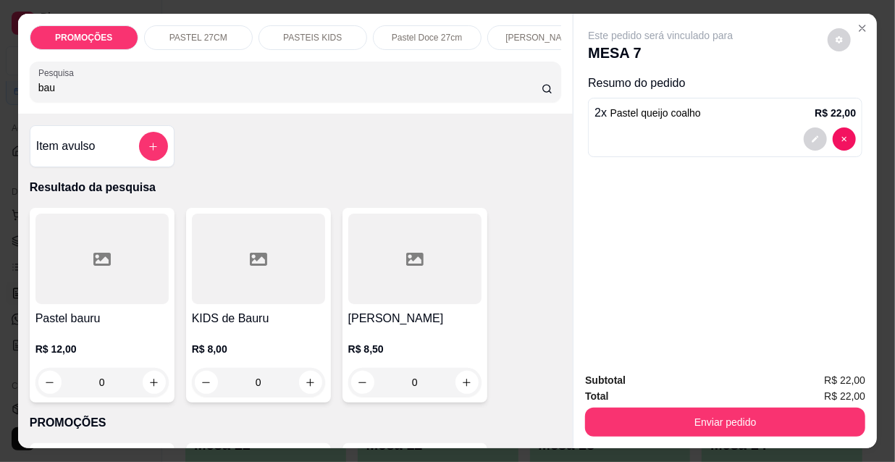
type input "bau"
click at [90, 292] on div at bounding box center [101, 259] width 133 height 90
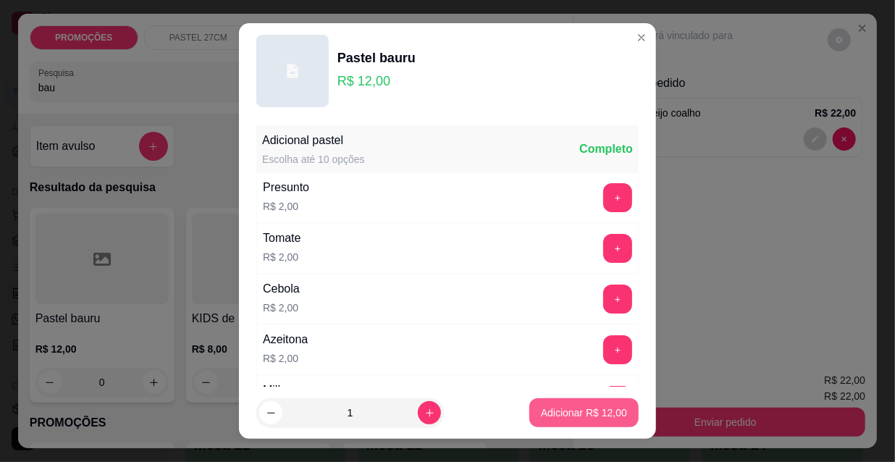
click at [576, 413] on p "Adicionar R$ 12,00" at bounding box center [584, 412] width 86 height 14
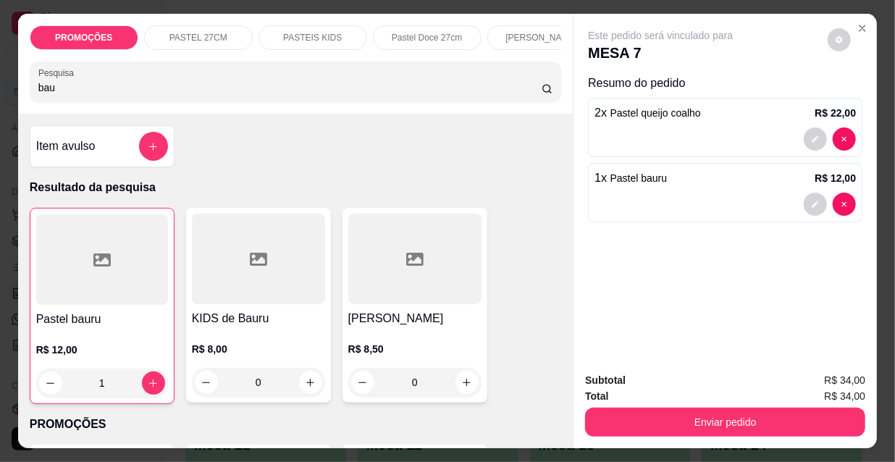
type input "1"
drag, startPoint x: 56, startPoint y: 90, endPoint x: 4, endPoint y: 83, distance: 52.6
click at [18, 89] on div "PROMOÇÕES PASTEL 27CM PASTEIS KIDS Pastel Doce 27cm Esfihas Salgadas Esfihas do…" at bounding box center [295, 64] width 555 height 100
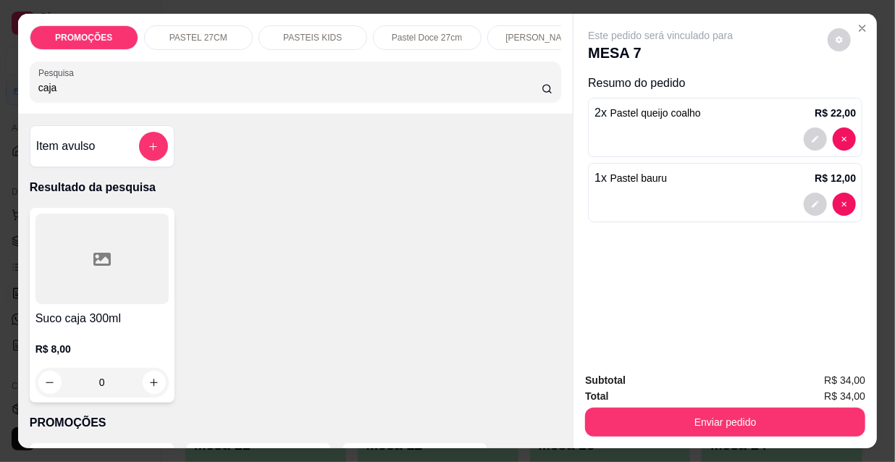
type input "caja"
click at [94, 304] on div at bounding box center [101, 259] width 133 height 90
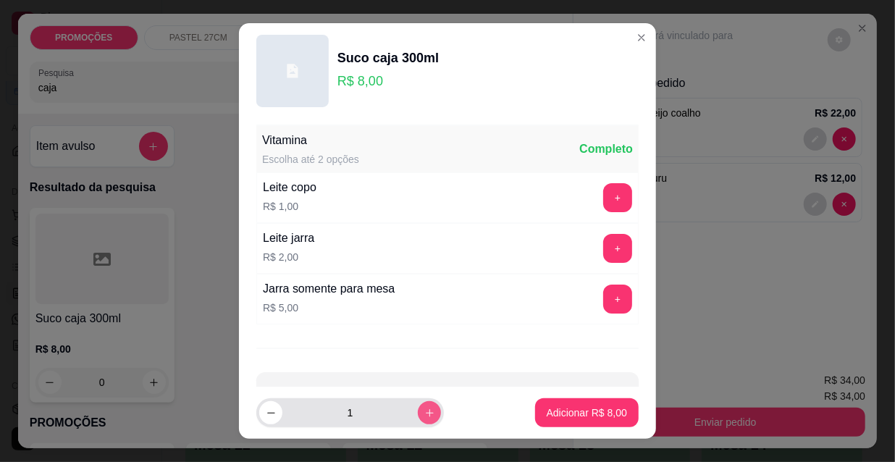
click at [424, 409] on icon "increase-product-quantity" at bounding box center [429, 413] width 11 height 11
type input "2"
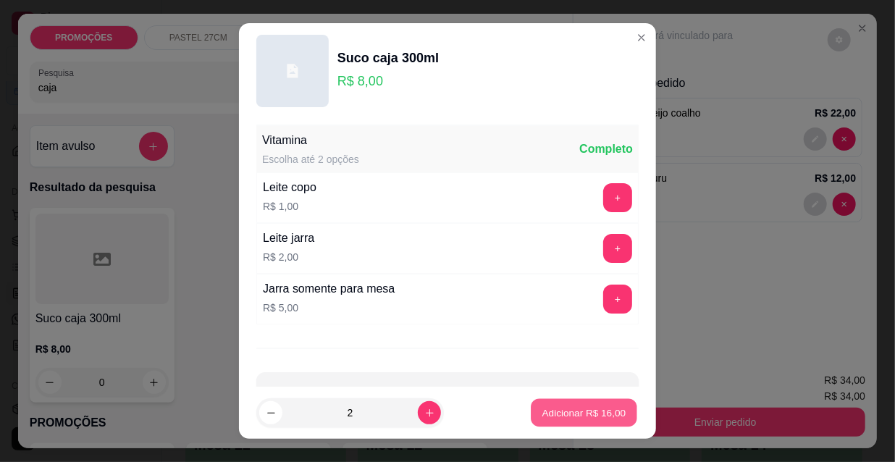
click at [553, 417] on p "Adicionar R$ 16,00" at bounding box center [584, 412] width 84 height 14
type input "2"
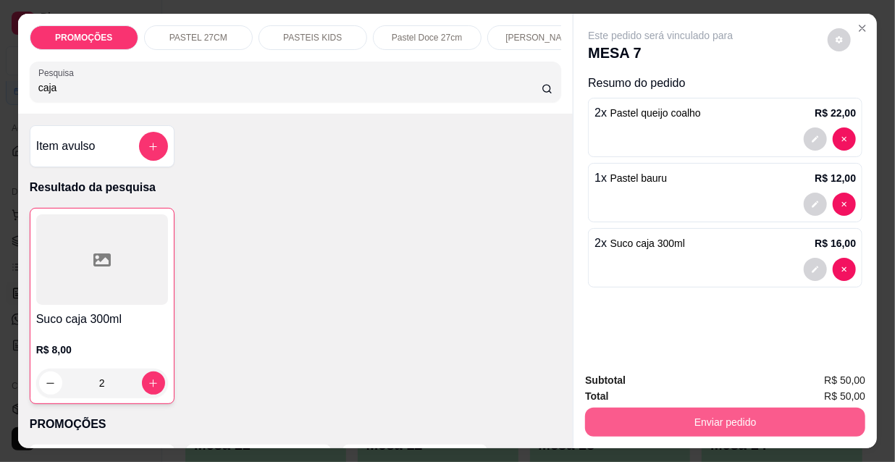
click at [641, 418] on button "Enviar pedido" at bounding box center [725, 422] width 280 height 29
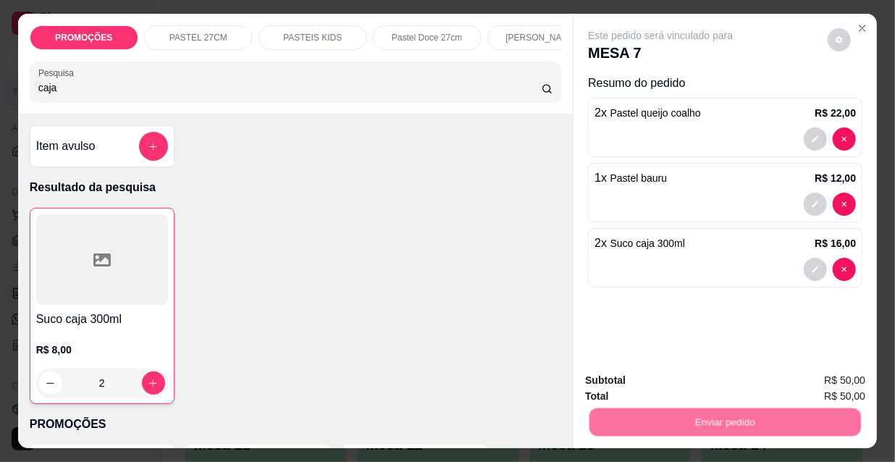
click at [637, 368] on button "Não registrar e enviar pedido" at bounding box center [678, 382] width 151 height 28
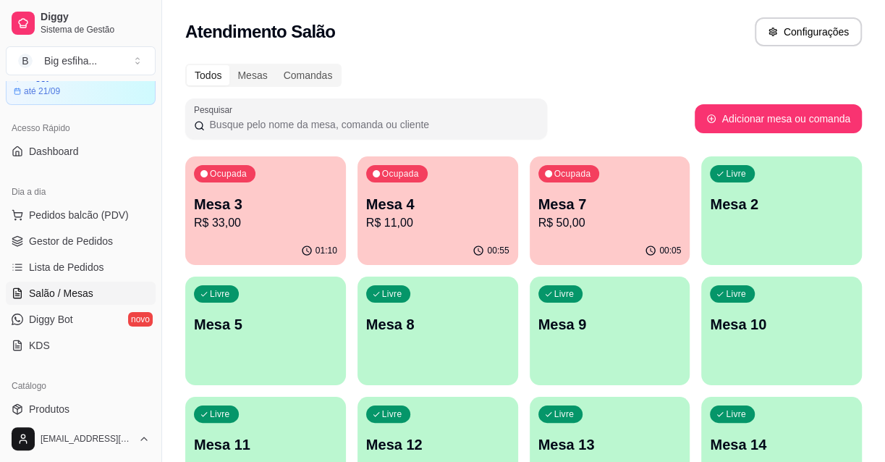
click at [573, 214] on p "R$ 50,00" at bounding box center [610, 222] width 143 height 17
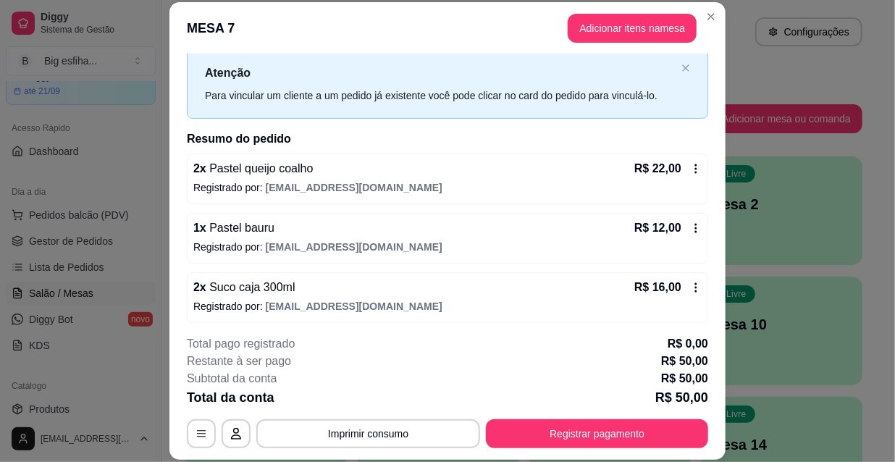
scroll to position [42, 0]
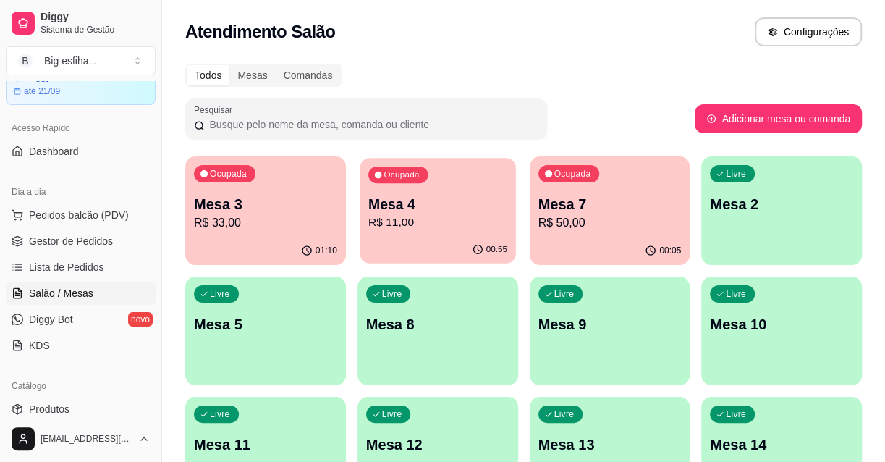
click at [473, 199] on p "Mesa 4" at bounding box center [437, 205] width 139 height 20
click at [240, 229] on p "R$ 33,00" at bounding box center [265, 222] width 143 height 17
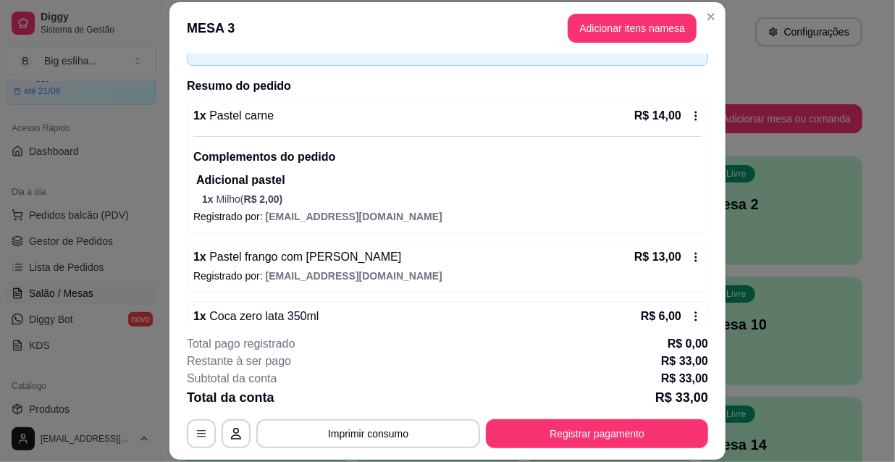
scroll to position [123, 0]
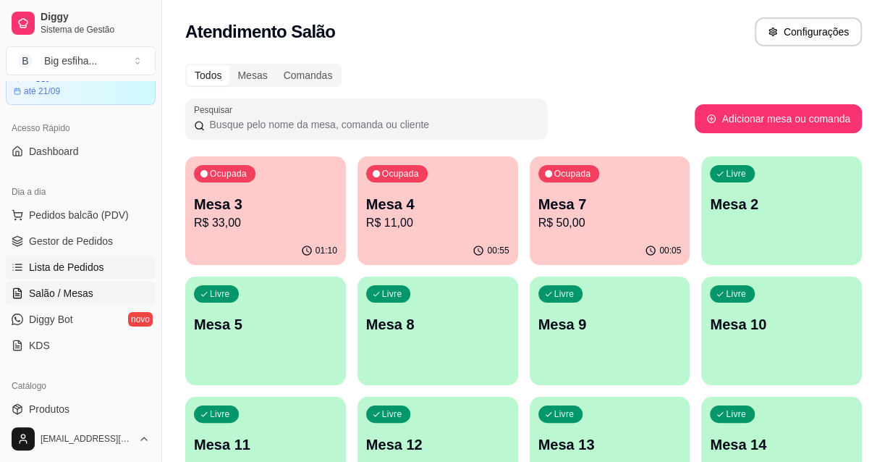
click at [93, 268] on span "Lista de Pedidos" at bounding box center [66, 267] width 75 height 14
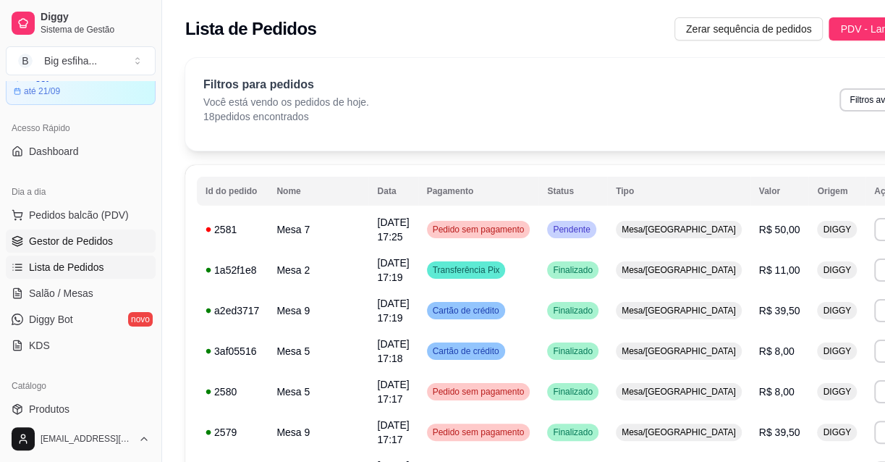
click at [76, 244] on span "Gestor de Pedidos" at bounding box center [71, 241] width 84 height 14
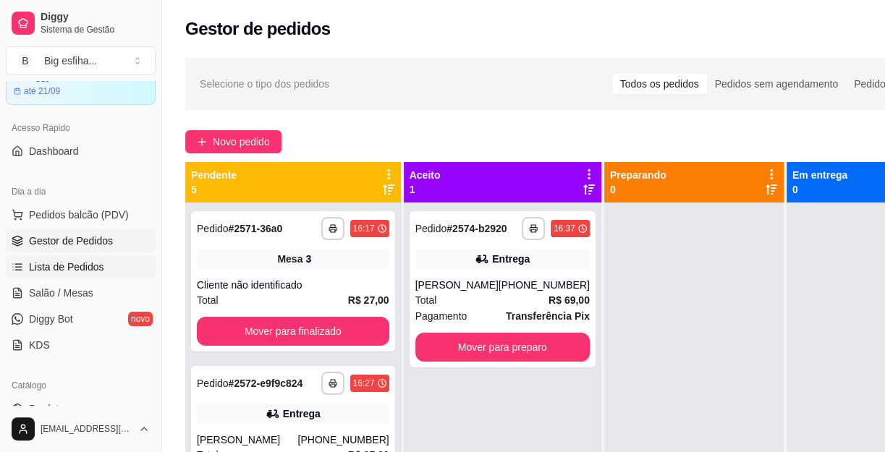
click at [77, 271] on span "Lista de Pedidos" at bounding box center [66, 267] width 75 height 14
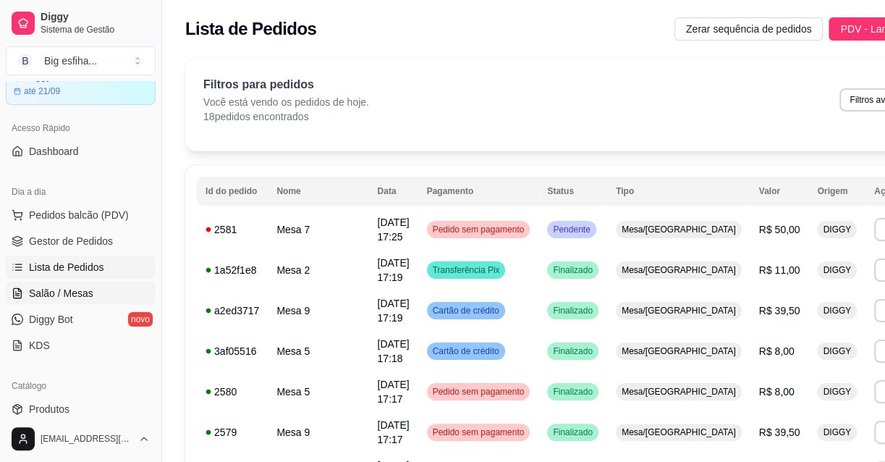
click at [62, 295] on span "Salão / Mesas" at bounding box center [61, 293] width 64 height 14
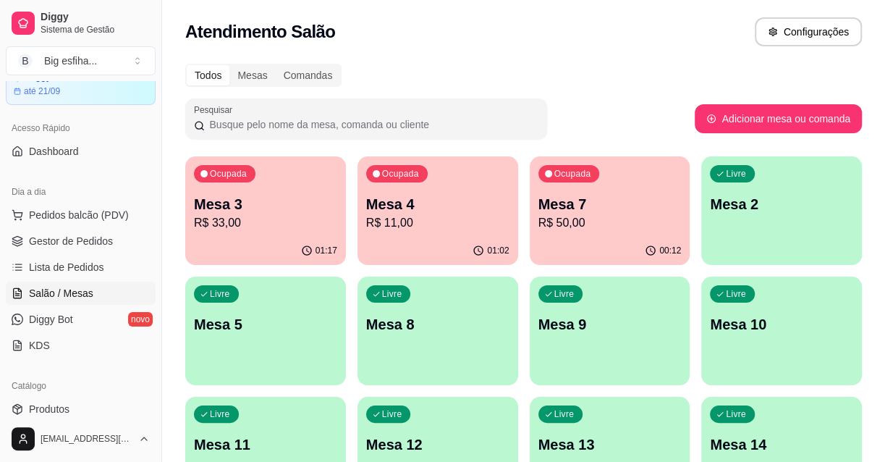
click at [277, 332] on p "Mesa 5" at bounding box center [265, 324] width 143 height 20
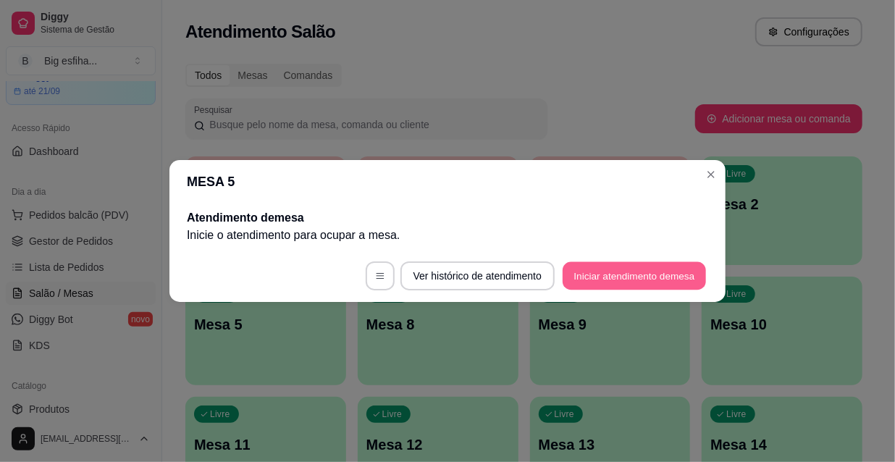
click at [689, 278] on button "Iniciar atendimento de mesa" at bounding box center [634, 276] width 143 height 28
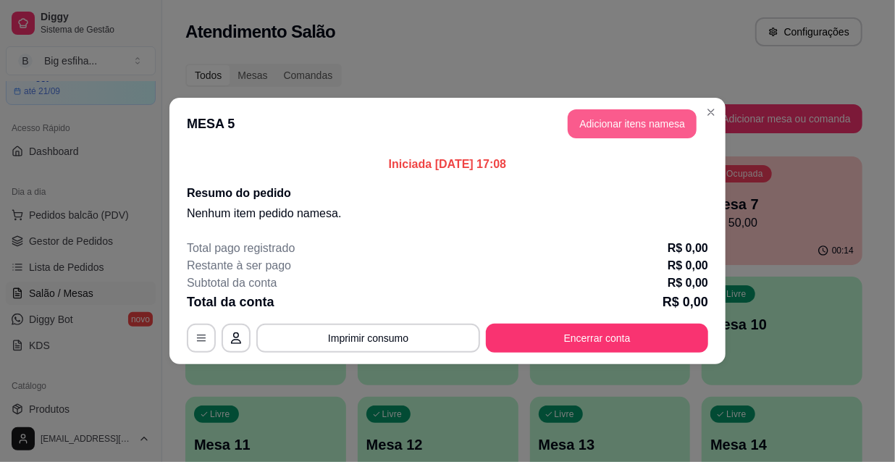
click at [633, 106] on header "MESA 5 Adicionar itens na mesa" at bounding box center [447, 124] width 556 height 52
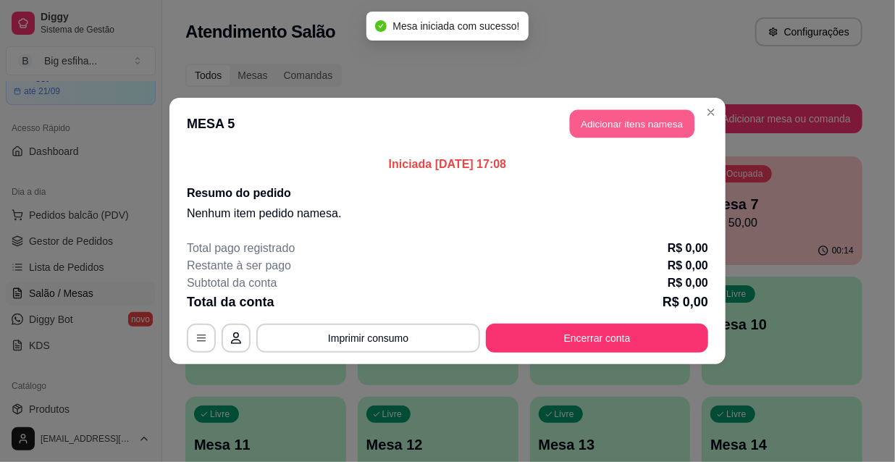
click at [641, 124] on button "Adicionar itens na mesa" at bounding box center [632, 124] width 125 height 28
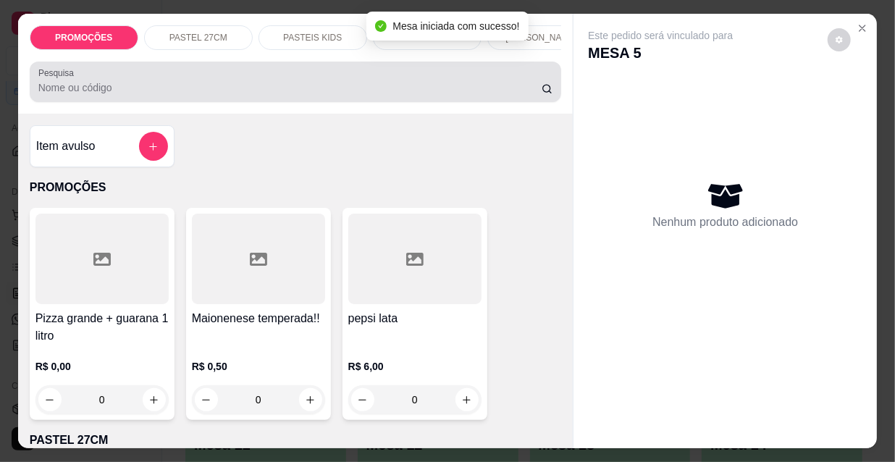
click at [439, 85] on input "Pesquisa" at bounding box center [289, 87] width 503 height 14
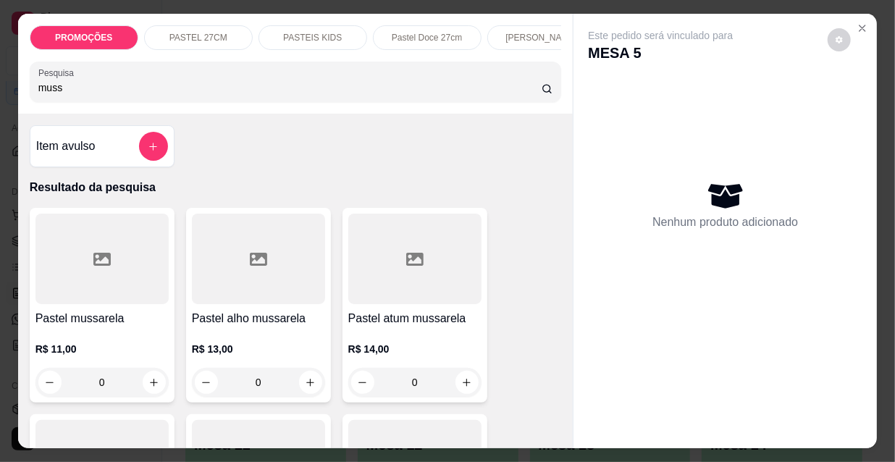
type input "muss"
click at [94, 293] on div at bounding box center [101, 259] width 133 height 90
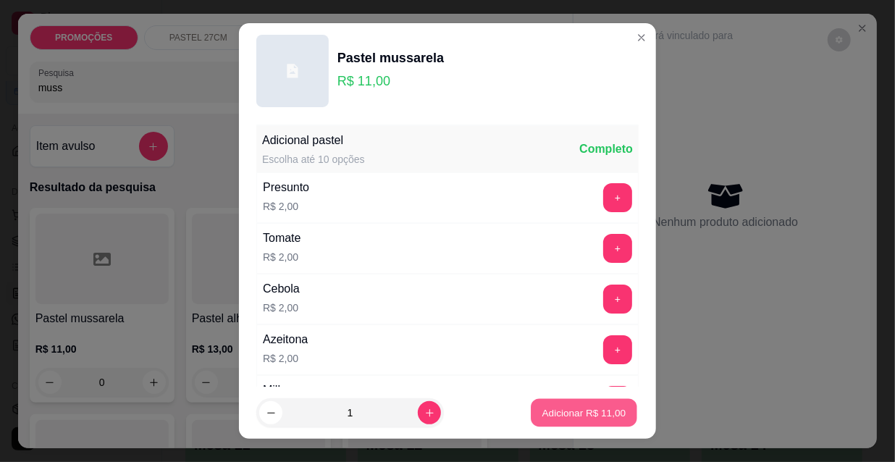
click at [557, 410] on p "Adicionar R$ 11,00" at bounding box center [584, 412] width 84 height 14
type input "1"
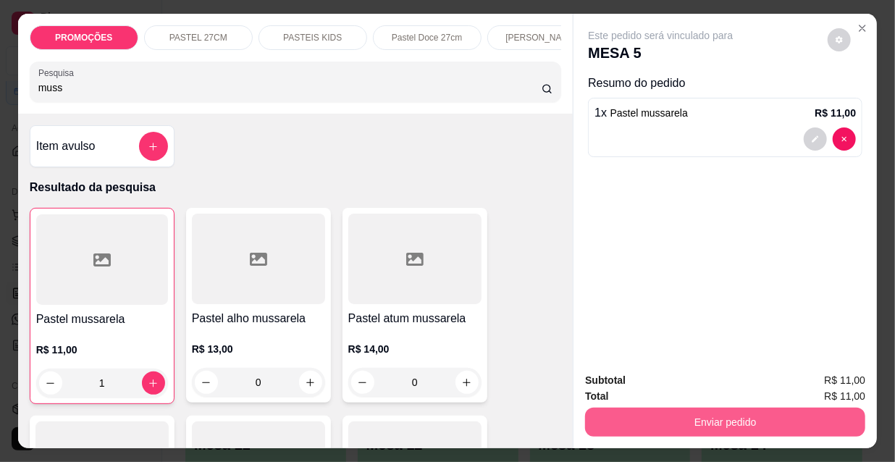
click at [664, 408] on button "Enviar pedido" at bounding box center [725, 422] width 280 height 29
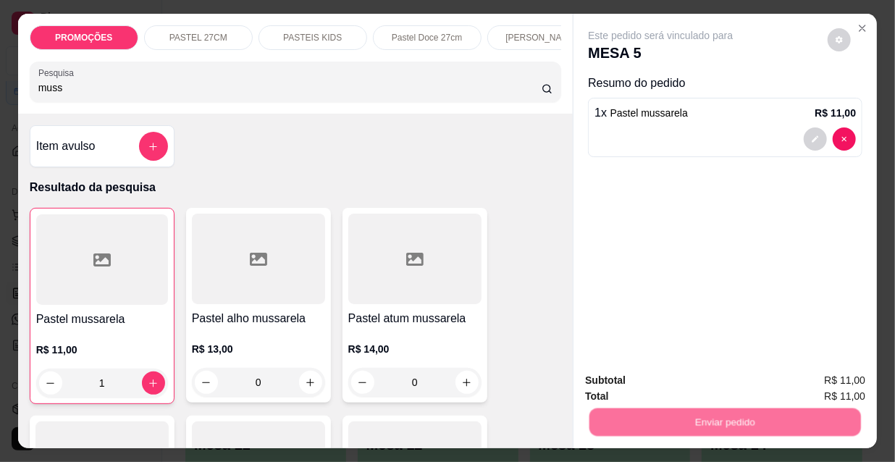
click at [667, 378] on button "Não registrar e enviar pedido" at bounding box center [678, 382] width 151 height 28
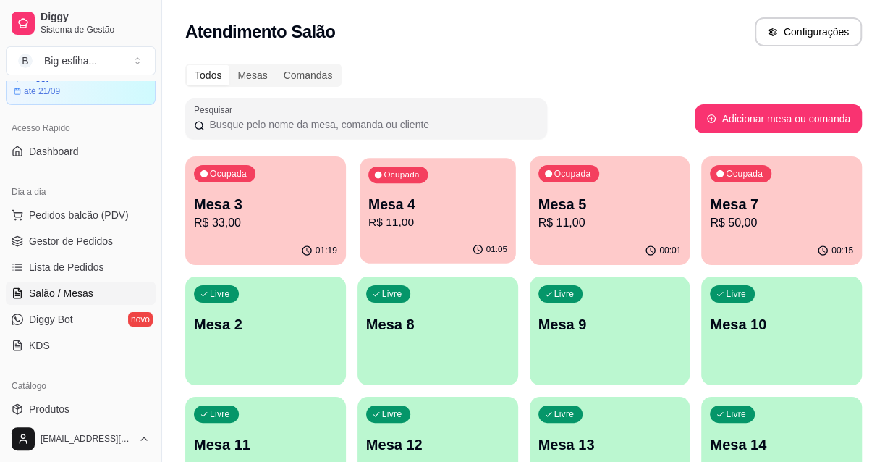
click at [436, 228] on p "R$ 11,00" at bounding box center [437, 222] width 139 height 17
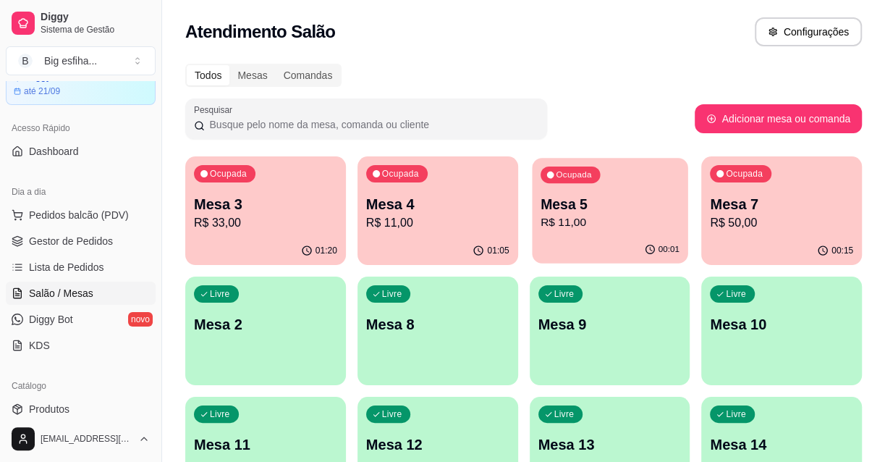
click at [601, 219] on p "R$ 11,00" at bounding box center [609, 222] width 139 height 17
click at [587, 227] on p "R$ 11,00" at bounding box center [610, 222] width 143 height 17
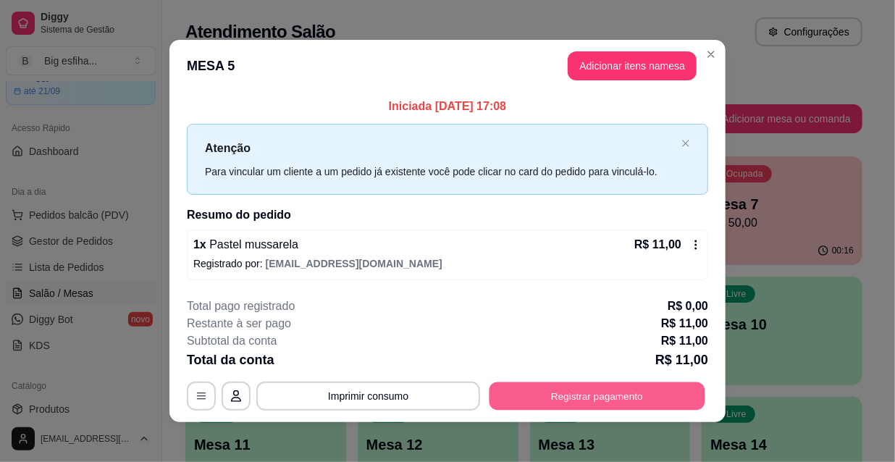
click at [568, 391] on button "Registrar pagamento" at bounding box center [597, 396] width 216 height 28
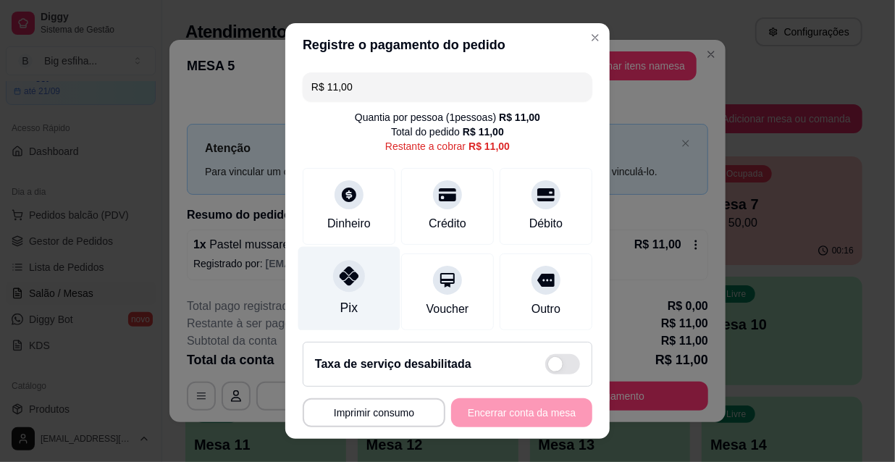
click at [328, 290] on div "Pix" at bounding box center [349, 289] width 102 height 85
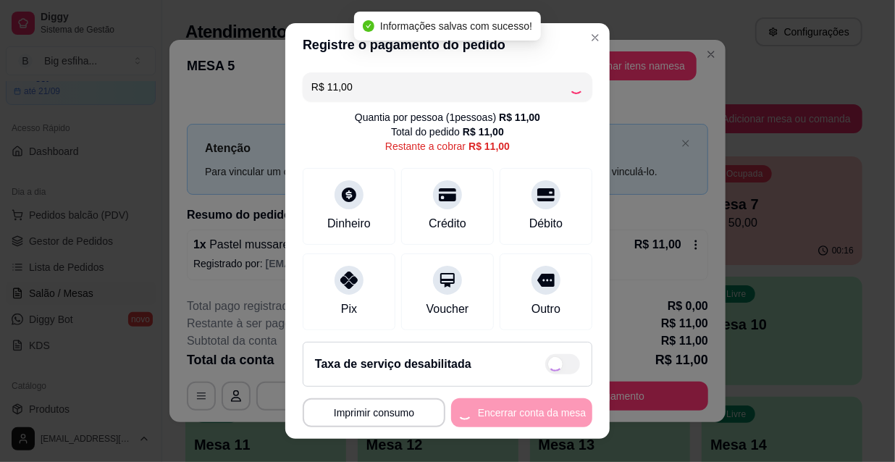
type input "R$ 0,00"
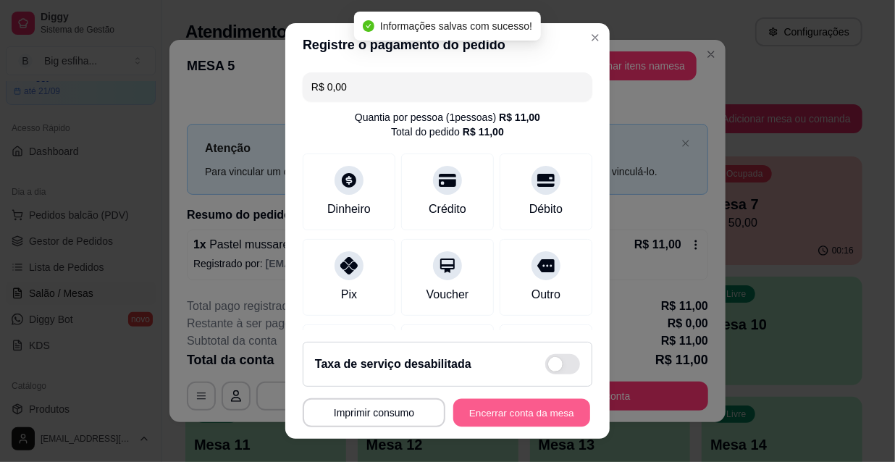
click at [508, 416] on button "Encerrar conta da mesa" at bounding box center [521, 413] width 137 height 28
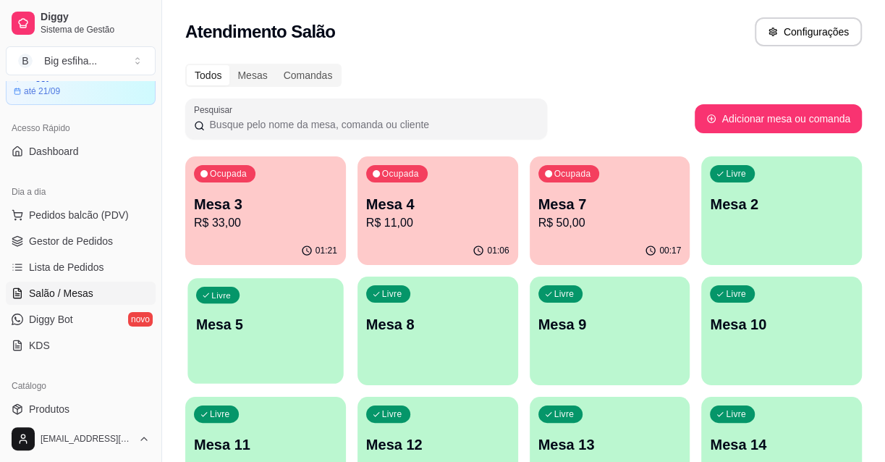
click at [256, 347] on div "Livre Mesa 5" at bounding box center [266, 322] width 156 height 88
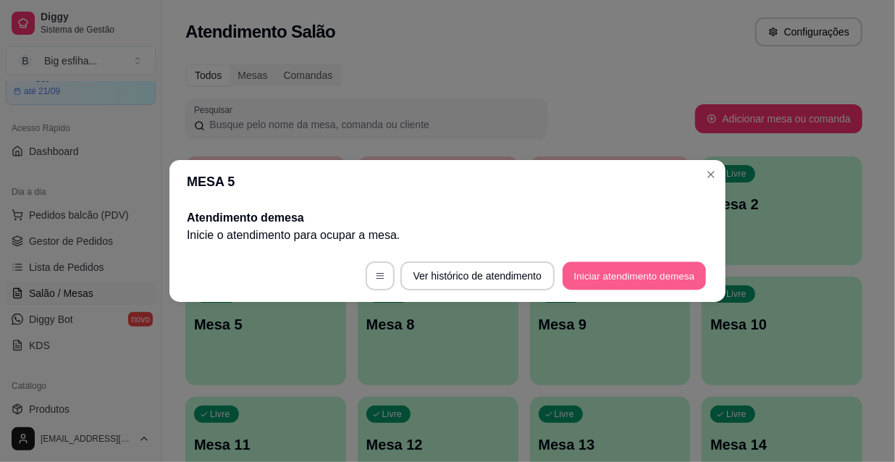
click at [609, 276] on button "Iniciar atendimento de mesa" at bounding box center [634, 276] width 143 height 28
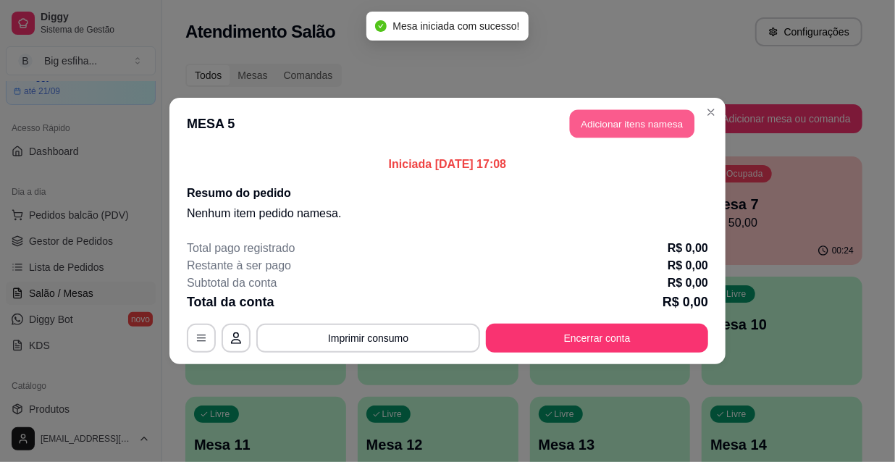
click at [644, 132] on button "Adicionar itens na mesa" at bounding box center [632, 124] width 125 height 28
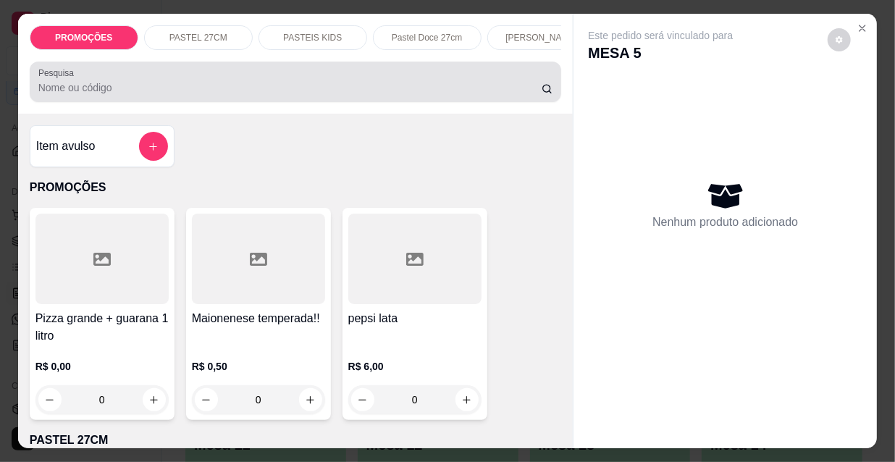
click at [166, 82] on div at bounding box center [295, 81] width 515 height 29
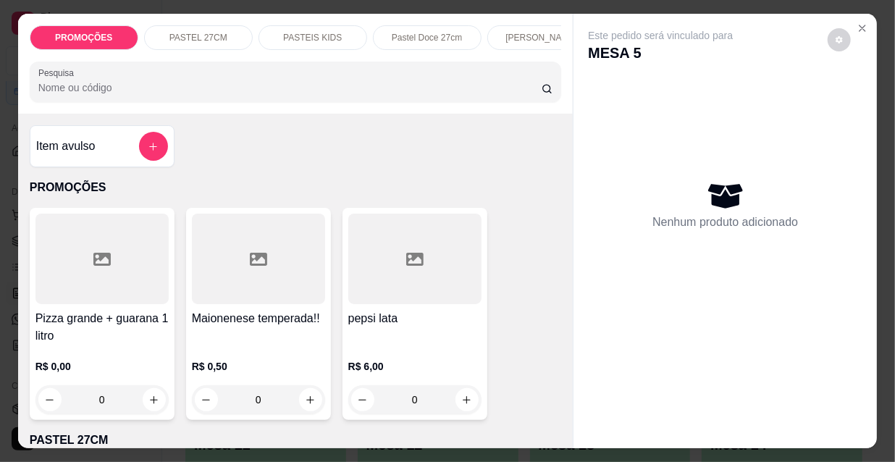
click at [321, 92] on input "Pesquisa" at bounding box center [289, 87] width 503 height 14
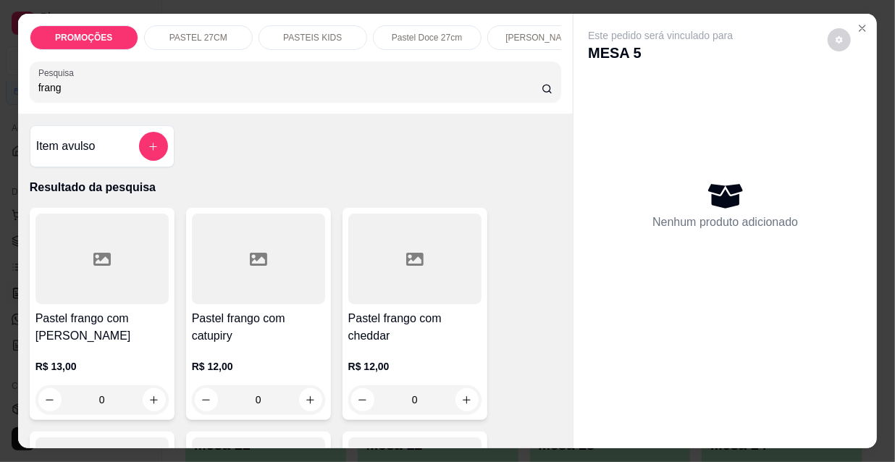
type input "frang"
click at [101, 274] on div at bounding box center [101, 259] width 133 height 90
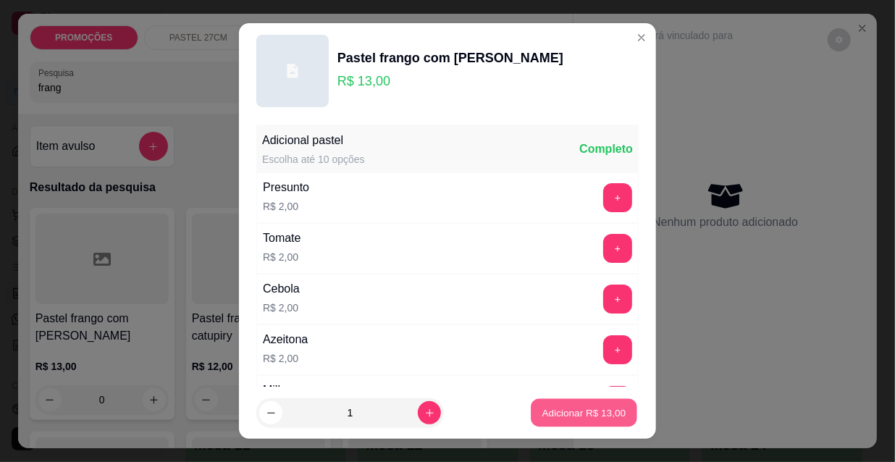
click at [544, 413] on p "Adicionar R$ 13,00" at bounding box center [584, 412] width 84 height 14
type input "1"
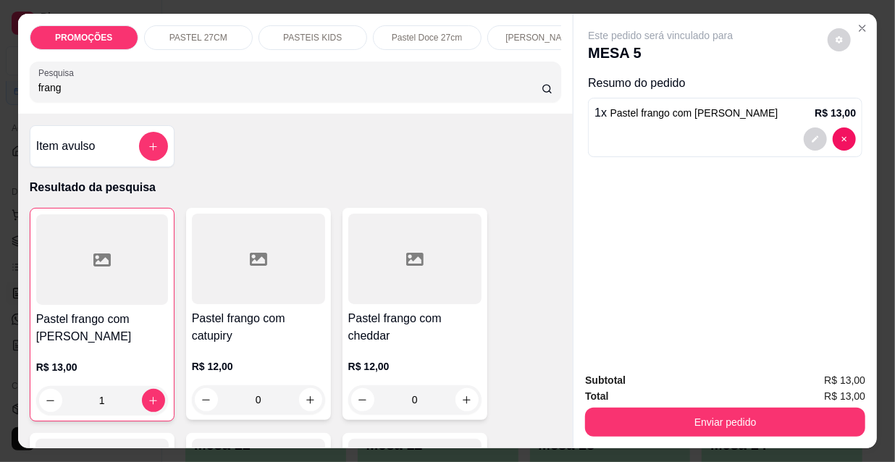
drag, startPoint x: 59, startPoint y: 90, endPoint x: 0, endPoint y: 92, distance: 59.4
click at [0, 92] on div "PROMOÇÕES PASTEL 27CM PASTEIS KIDS Pastel Doce 27cm Esfihas Salgadas Esfihas do…" at bounding box center [447, 231] width 895 height 462
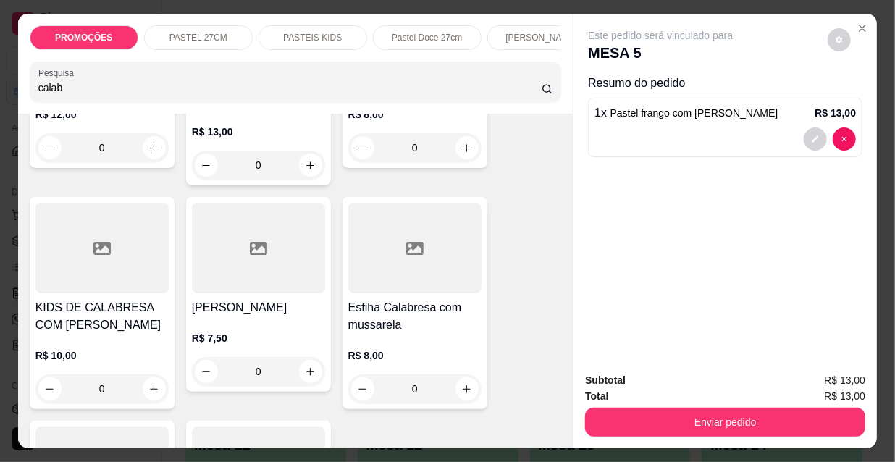
scroll to position [460, 0]
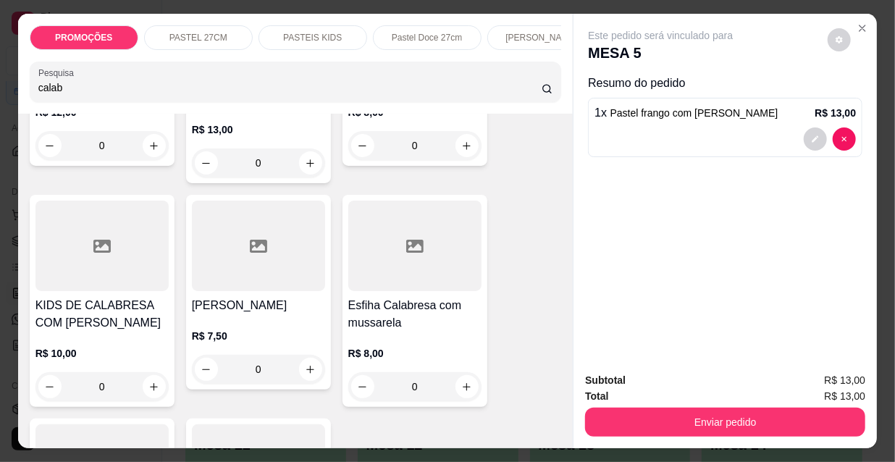
type input "calab"
click at [408, 253] on icon at bounding box center [414, 245] width 17 height 17
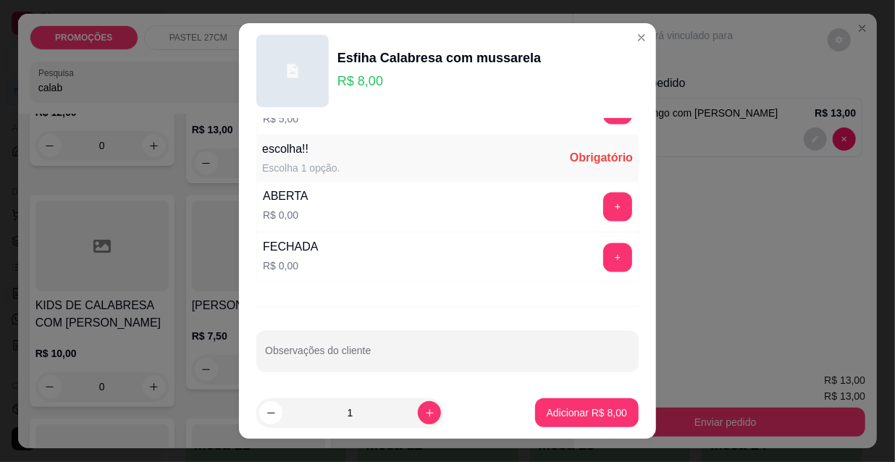
scroll to position [22, 0]
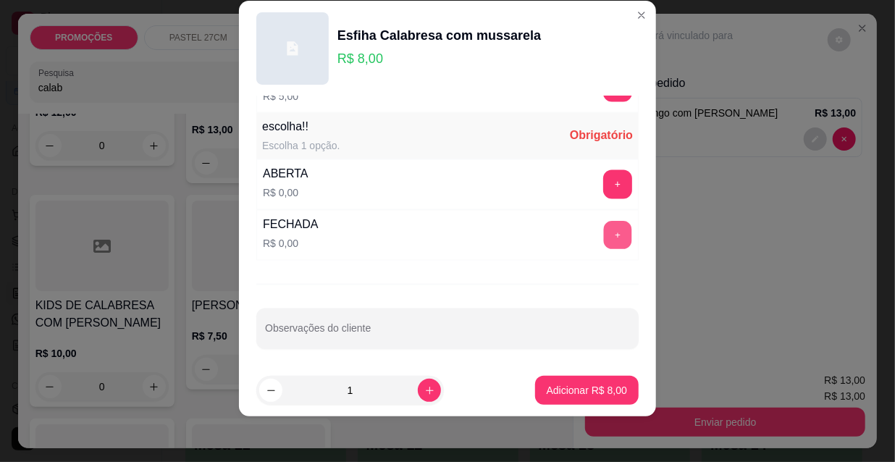
click at [604, 229] on button "+" at bounding box center [618, 236] width 28 height 28
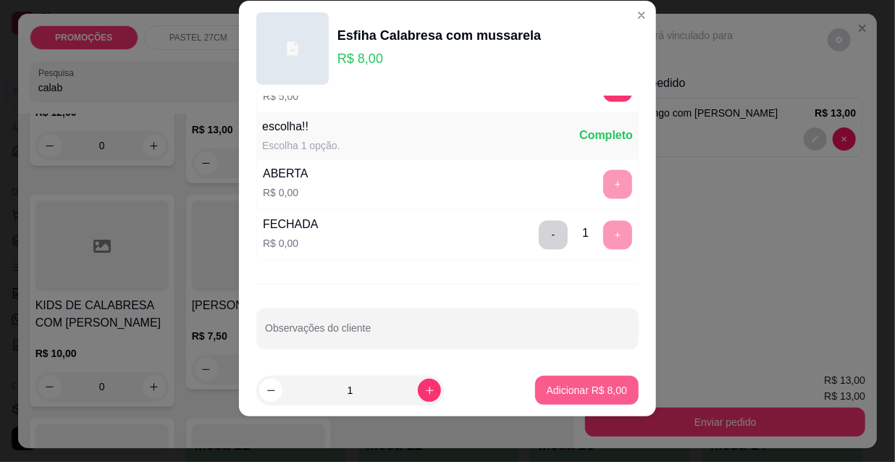
click at [548, 395] on p "Adicionar R$ 8,00" at bounding box center [587, 390] width 80 height 14
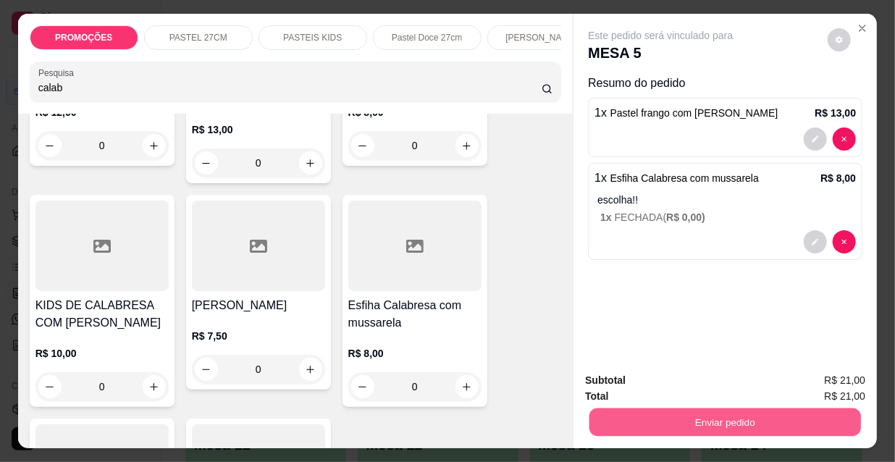
click at [618, 416] on button "Enviar pedido" at bounding box center [724, 422] width 271 height 28
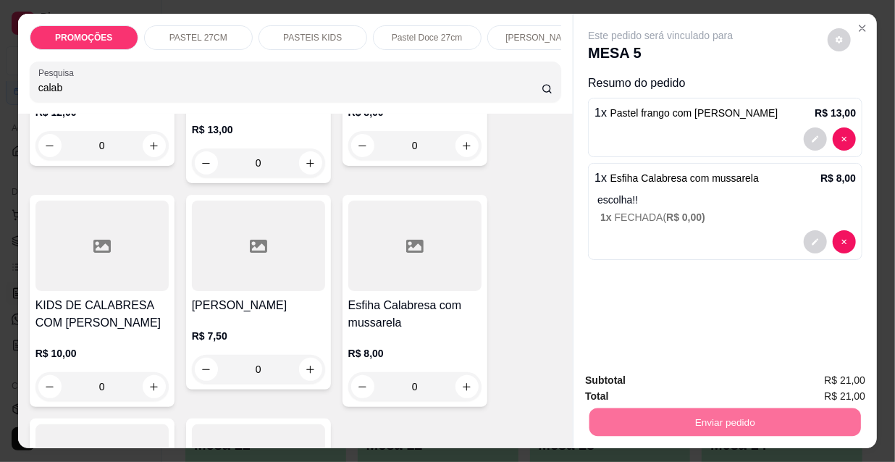
click at [622, 384] on button "Não registrar e enviar pedido" at bounding box center [678, 382] width 151 height 28
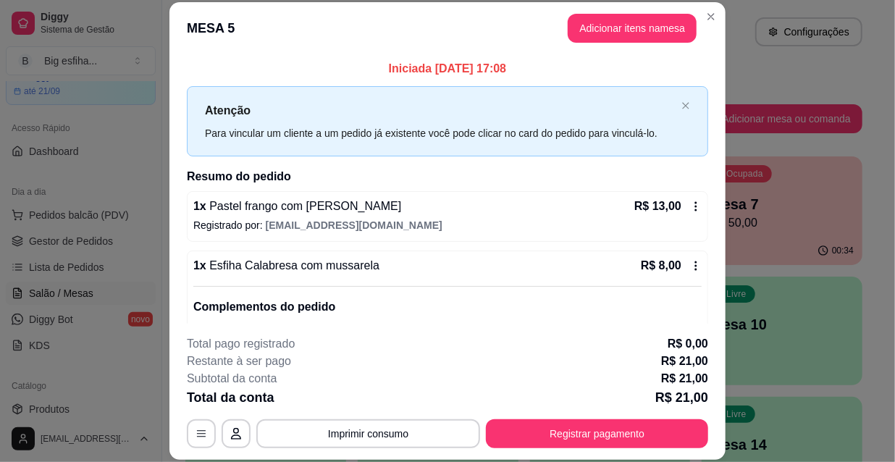
scroll to position [64, 0]
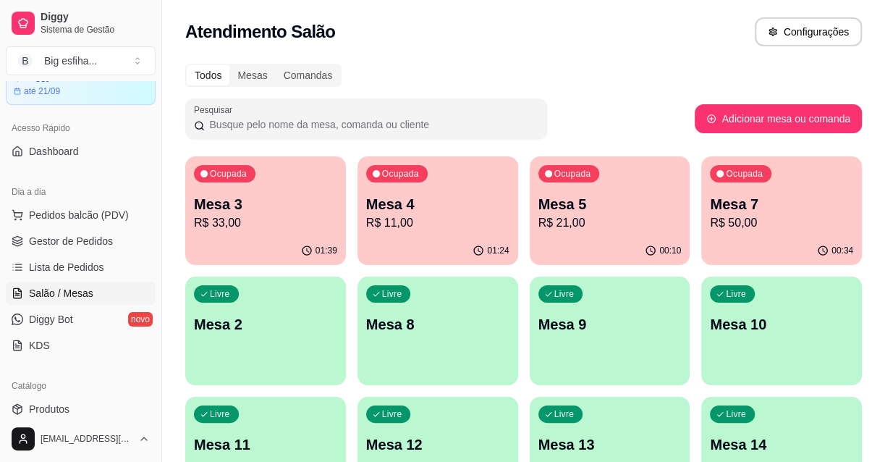
click at [293, 322] on p "Mesa 2" at bounding box center [265, 324] width 143 height 20
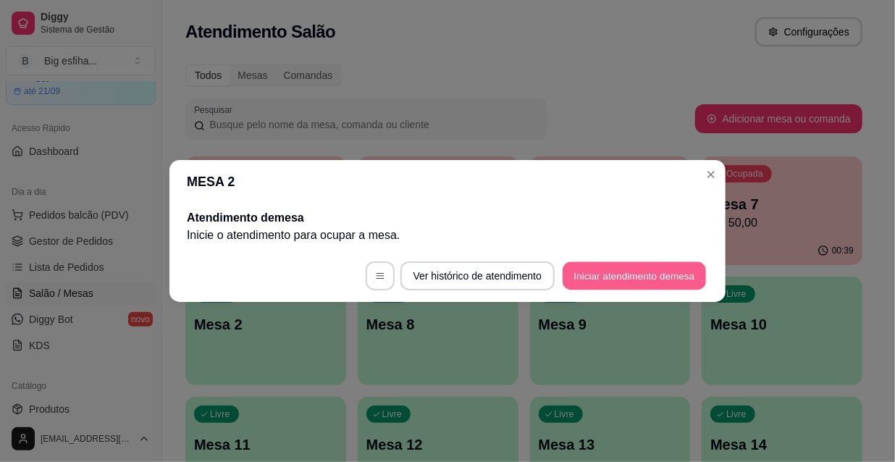
click at [608, 277] on button "Iniciar atendimento de mesa" at bounding box center [634, 276] width 143 height 28
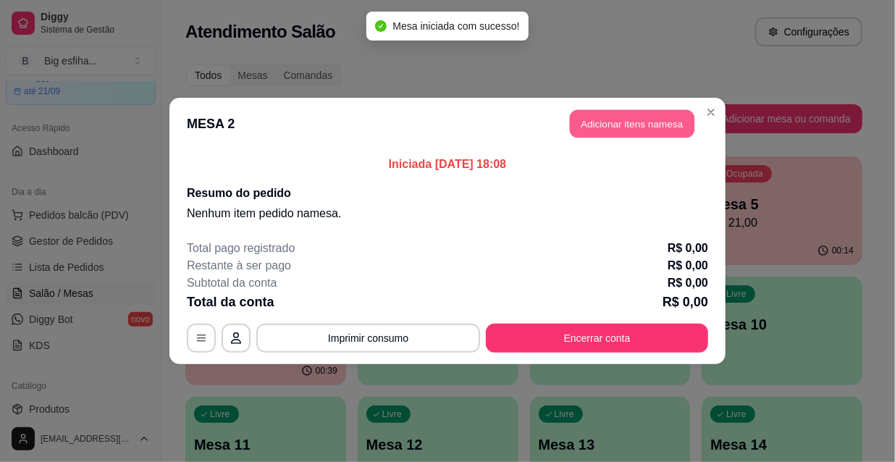
click at [621, 119] on button "Adicionar itens na mesa" at bounding box center [632, 124] width 125 height 28
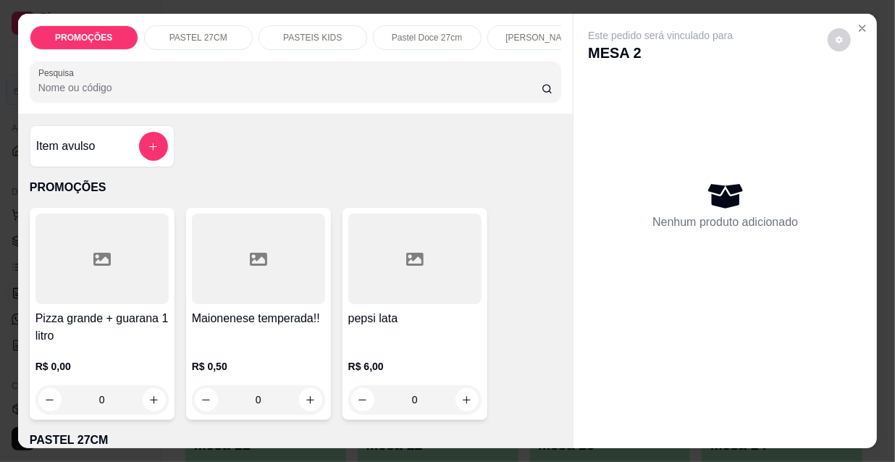
scroll to position [65, 0]
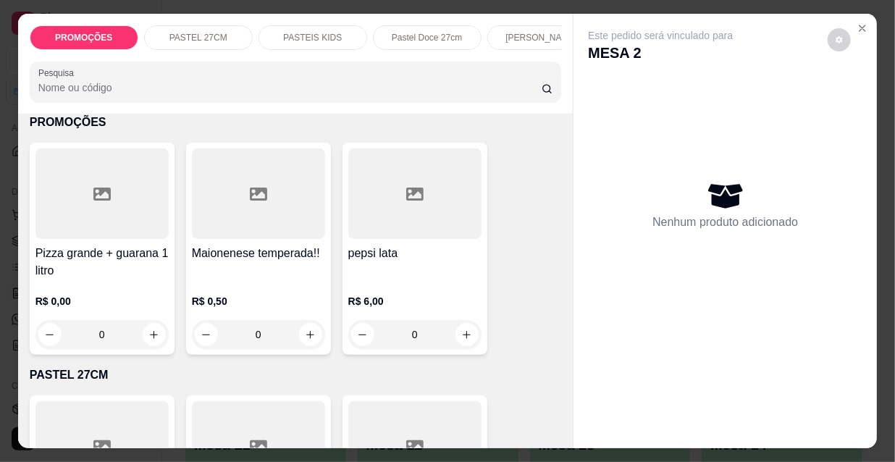
click at [109, 237] on div at bounding box center [101, 193] width 133 height 90
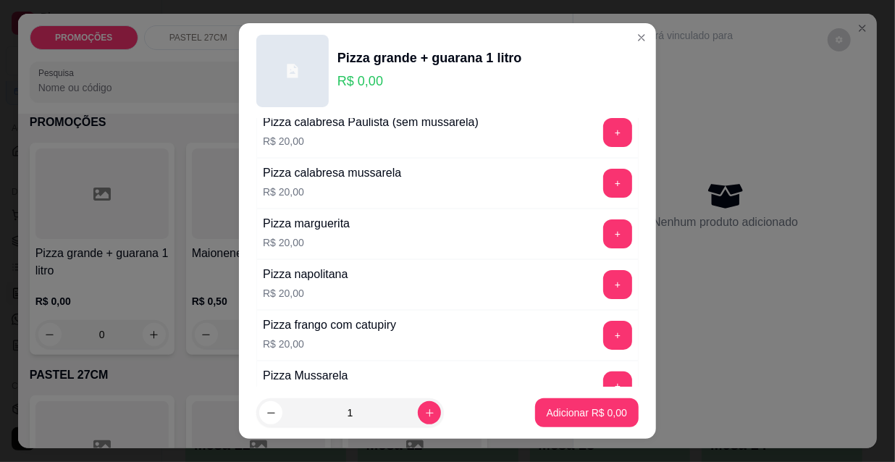
click at [401, 341] on div "Pizza frango com catupiry R$ 20,00 +" at bounding box center [447, 335] width 382 height 51
click at [603, 332] on button "+" at bounding box center [617, 335] width 29 height 29
click at [603, 178] on button "+" at bounding box center [617, 183] width 29 height 29
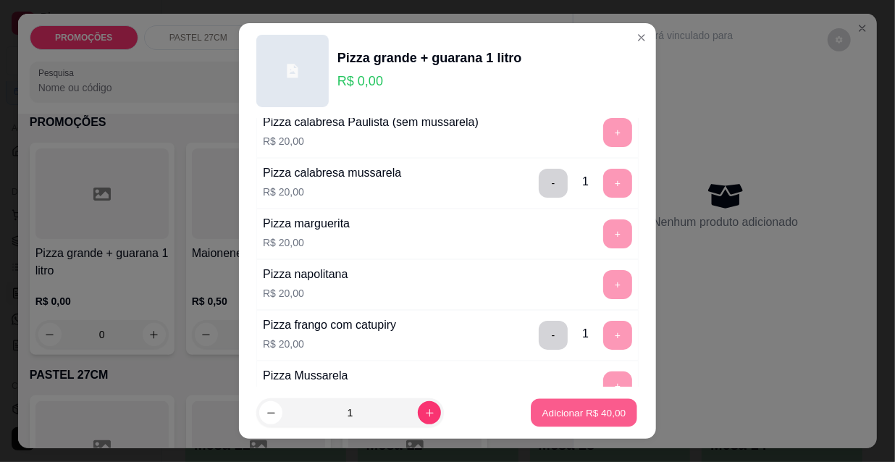
click at [583, 411] on p "Adicionar R$ 40,00" at bounding box center [584, 412] width 84 height 14
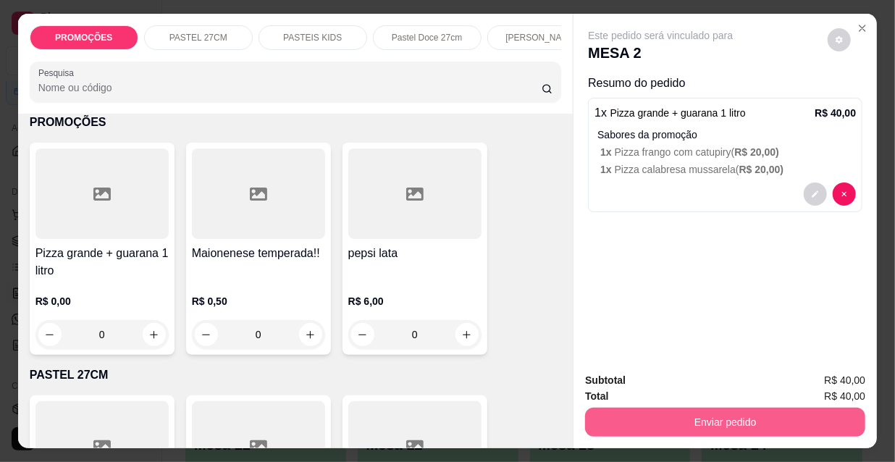
click at [735, 420] on button "Enviar pedido" at bounding box center [725, 422] width 280 height 29
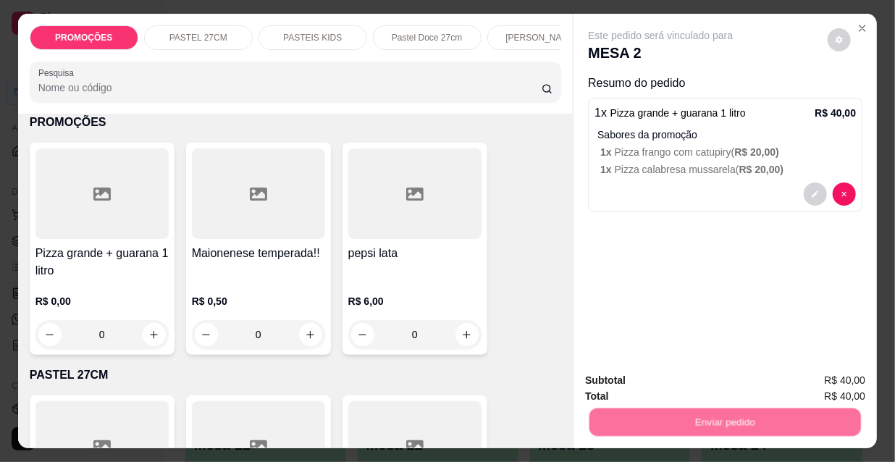
click at [712, 381] on button "Não registrar e enviar pedido" at bounding box center [678, 381] width 146 height 27
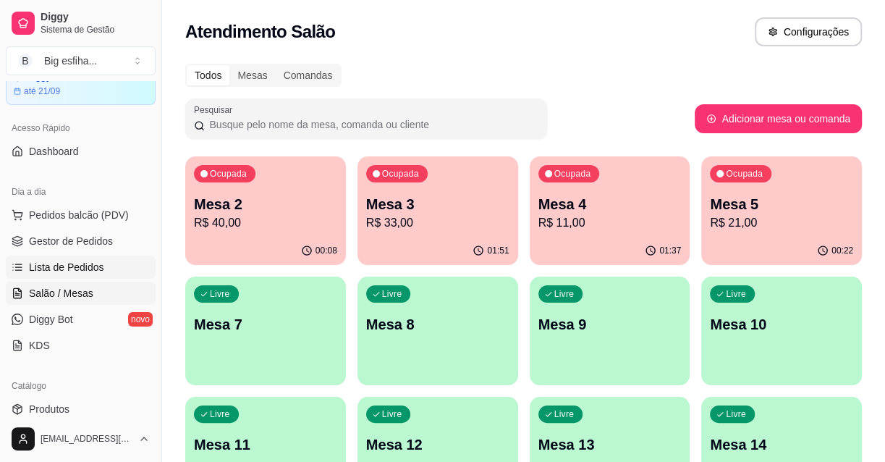
click at [100, 269] on span "Lista de Pedidos" at bounding box center [66, 267] width 75 height 14
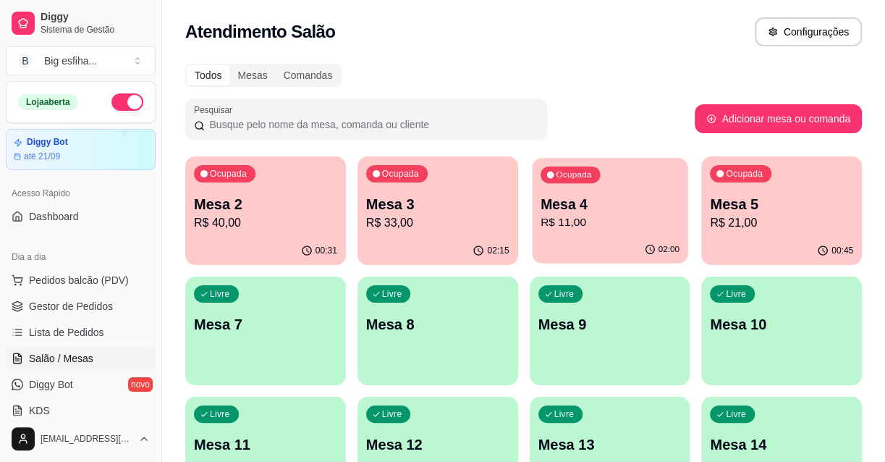
click at [664, 208] on p "Mesa 4" at bounding box center [609, 205] width 139 height 20
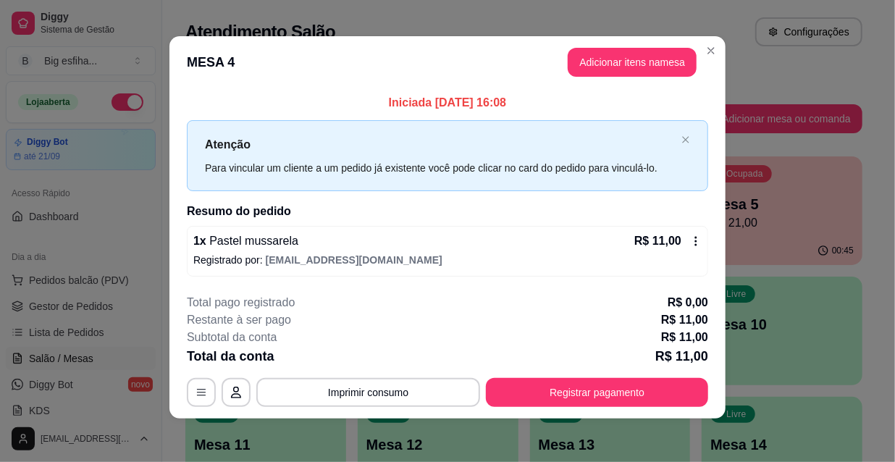
scroll to position [6, 0]
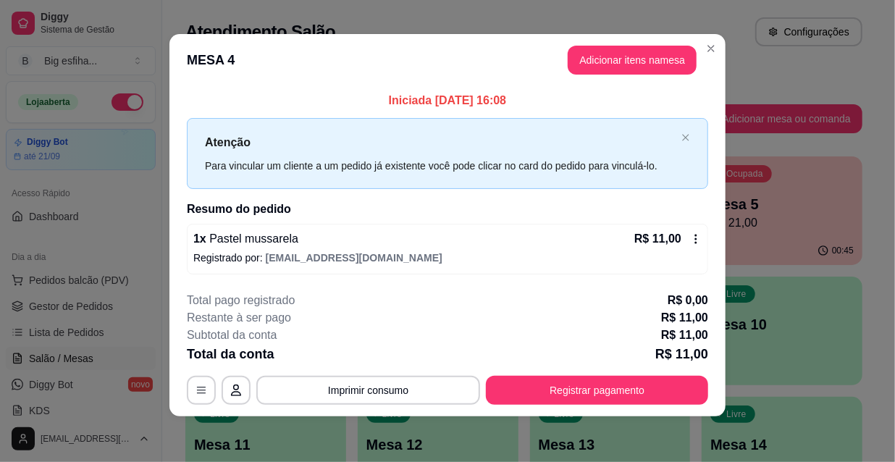
click at [586, 387] on button "Registrar pagamento" at bounding box center [597, 390] width 222 height 29
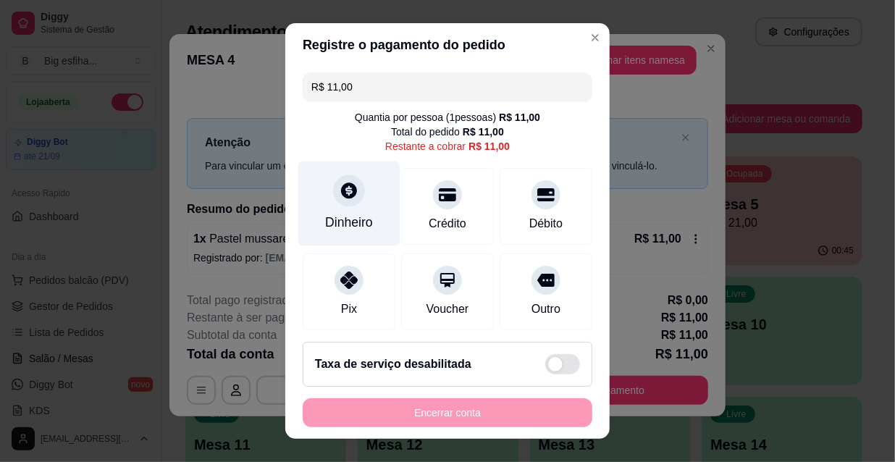
click at [354, 209] on div "Dinheiro" at bounding box center [349, 203] width 102 height 85
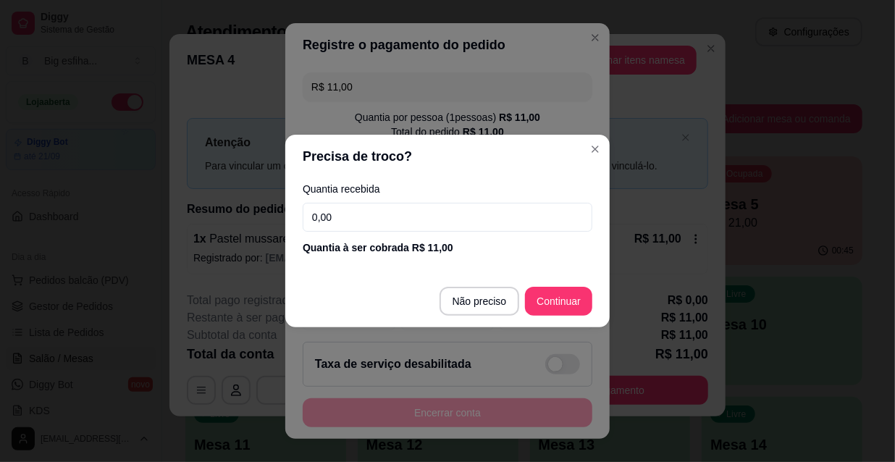
click at [361, 220] on input "0,00" at bounding box center [448, 217] width 290 height 29
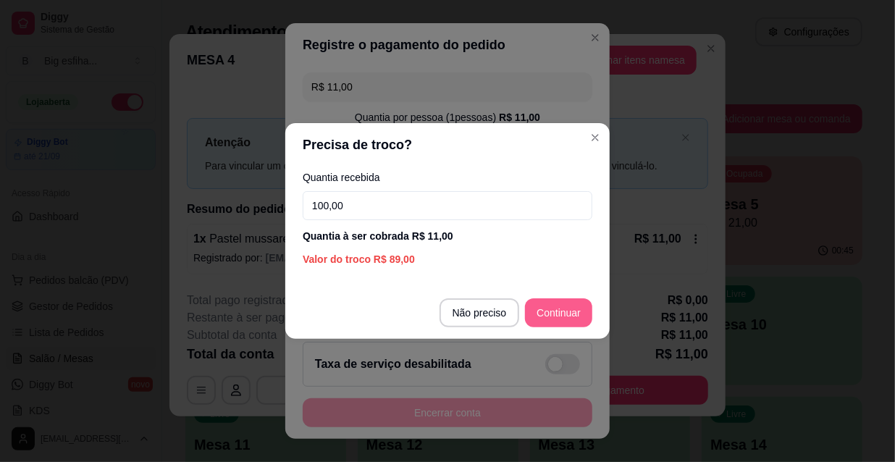
type input "100,00"
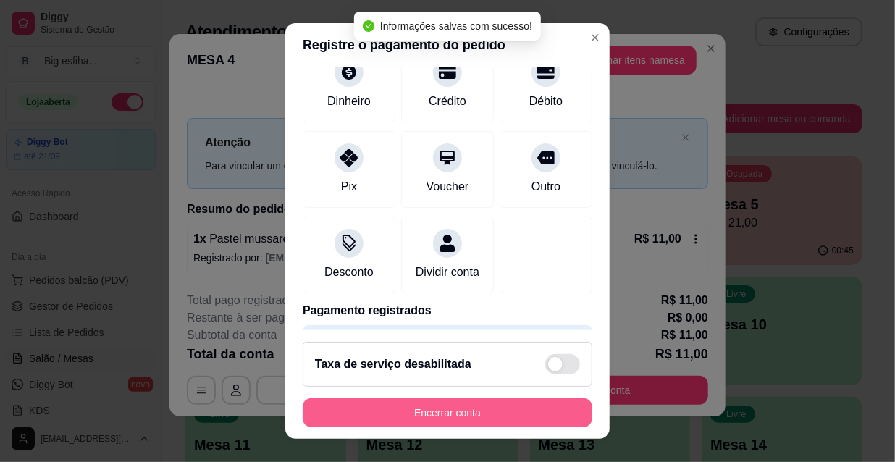
type input "R$ 0,00"
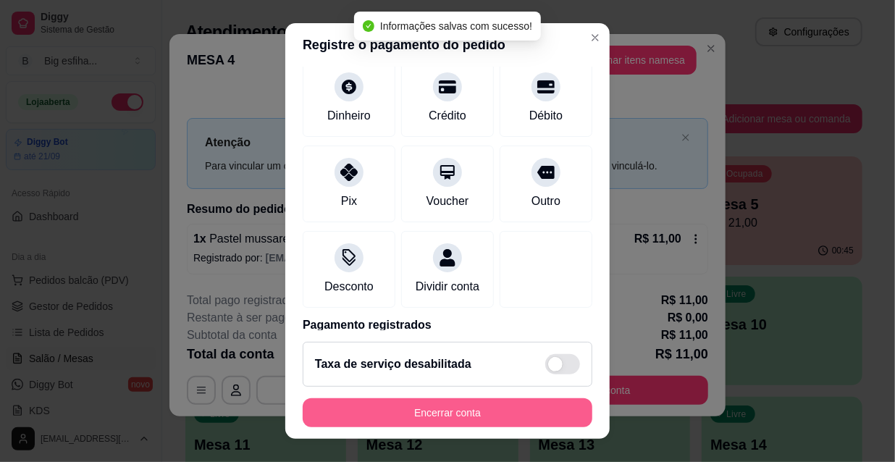
click at [442, 413] on button "Encerrar conta" at bounding box center [448, 412] width 290 height 29
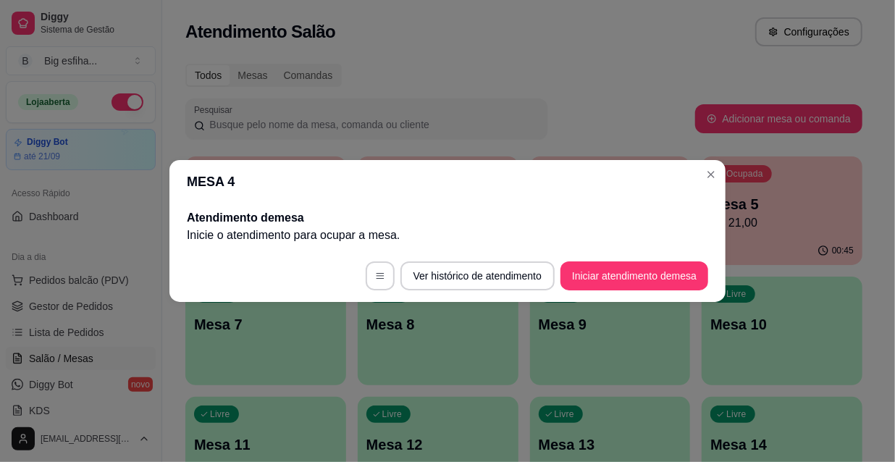
scroll to position [0, 0]
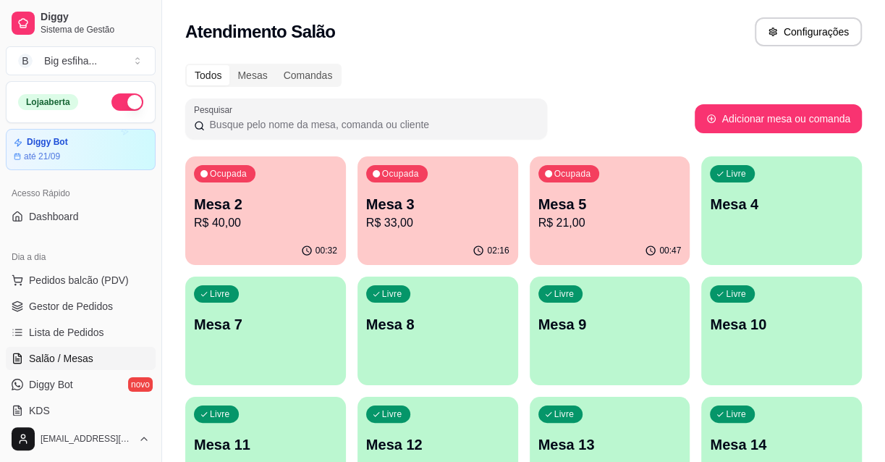
click at [231, 205] on p "Mesa 2" at bounding box center [265, 204] width 143 height 20
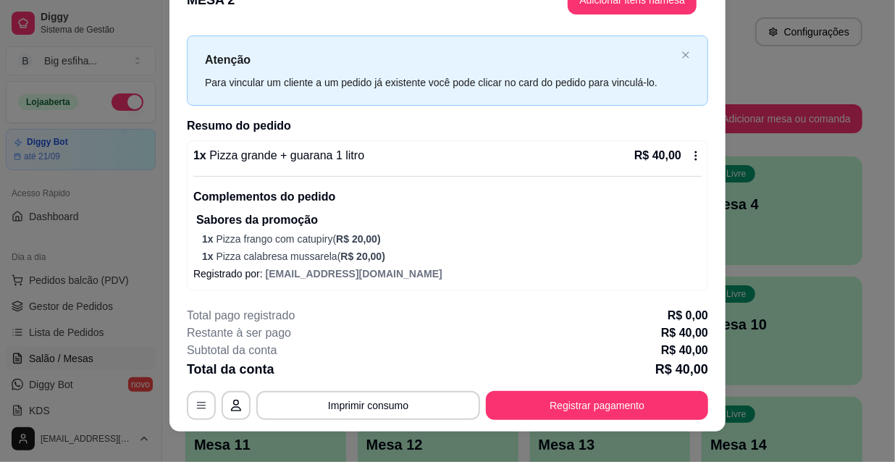
scroll to position [43, 0]
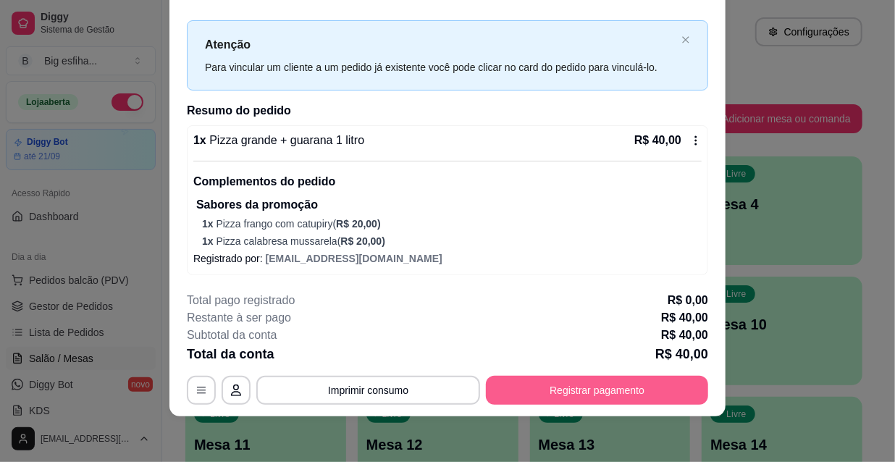
click at [578, 384] on button "Registrar pagamento" at bounding box center [597, 390] width 222 height 29
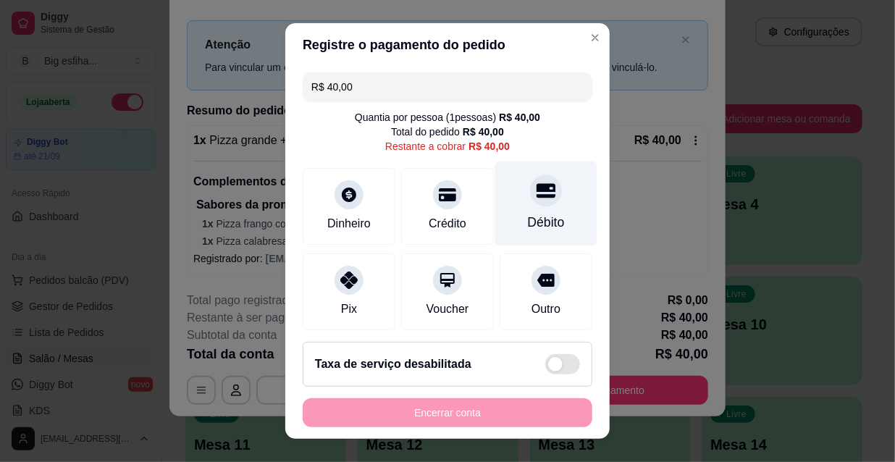
click at [533, 211] on div "Débito" at bounding box center [546, 203] width 102 height 85
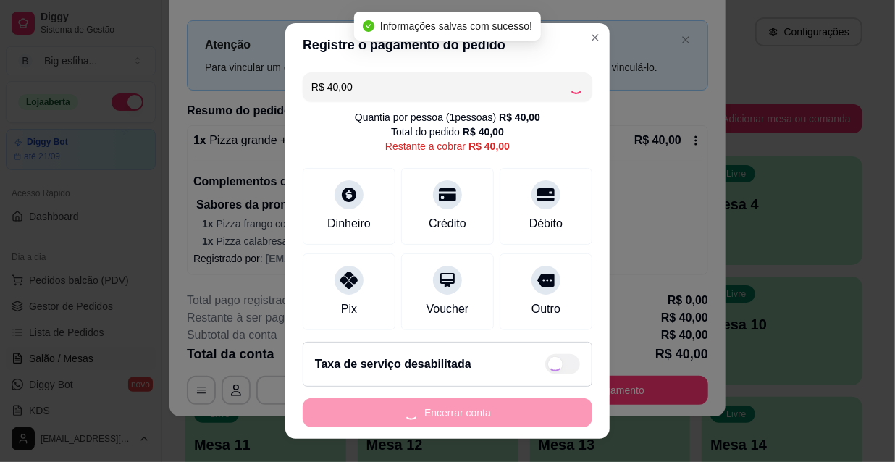
type input "R$ 0,00"
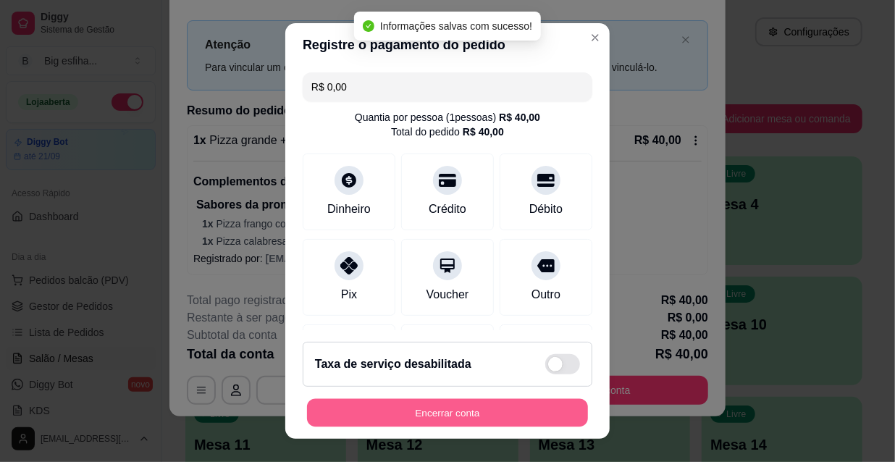
click at [461, 407] on button "Encerrar conta" at bounding box center [447, 413] width 281 height 28
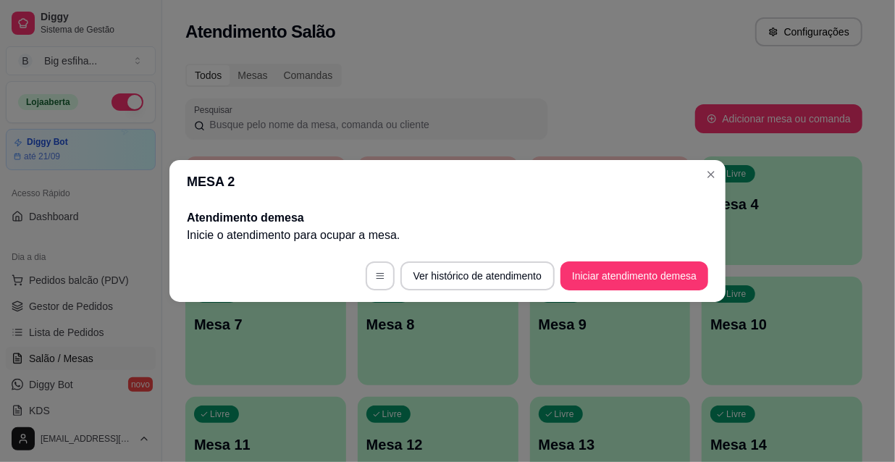
scroll to position [0, 0]
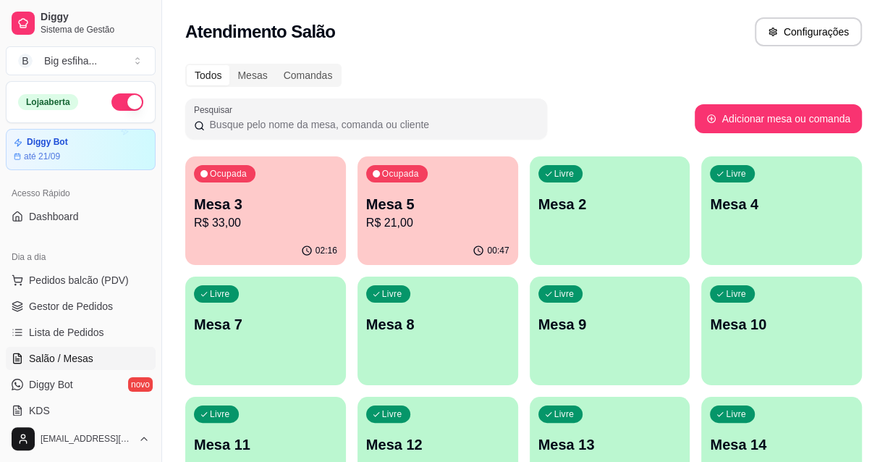
click at [308, 194] on p "Mesa 3" at bounding box center [265, 204] width 143 height 20
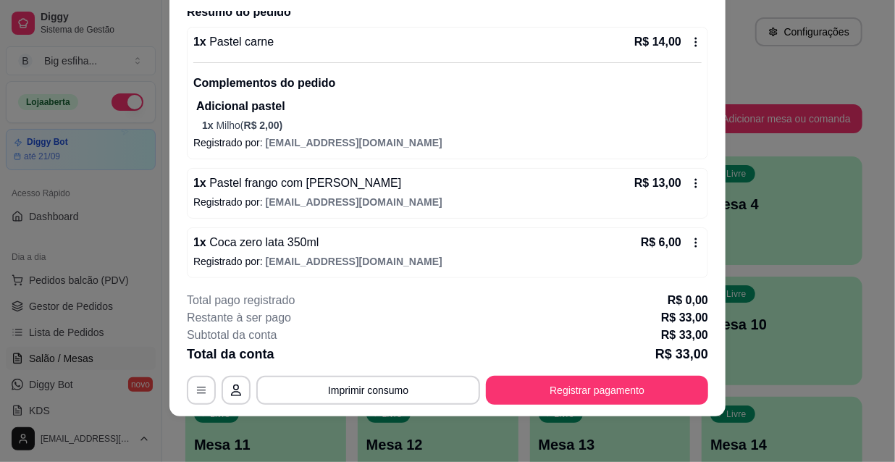
scroll to position [123, 0]
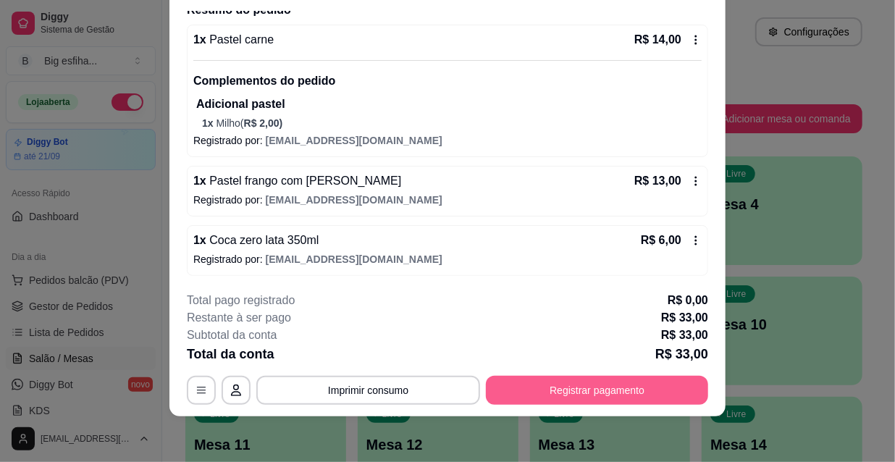
click at [612, 377] on button "Registrar pagamento" at bounding box center [597, 390] width 222 height 29
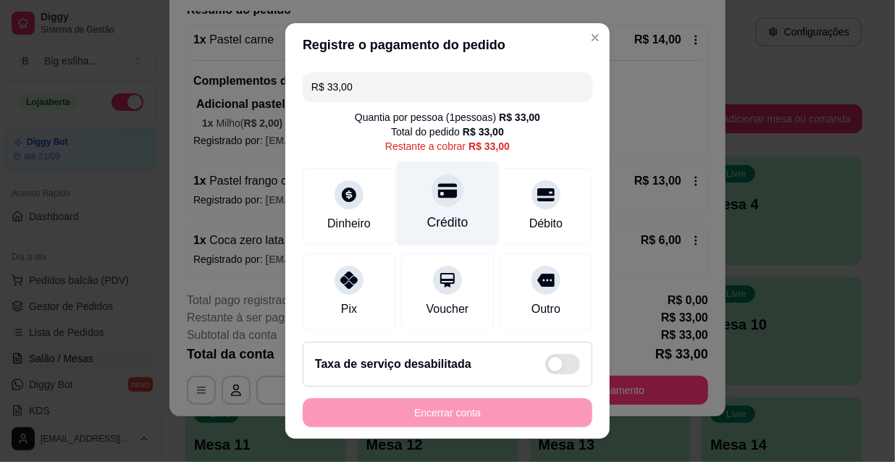
click at [442, 216] on div "Crédito" at bounding box center [447, 222] width 41 height 19
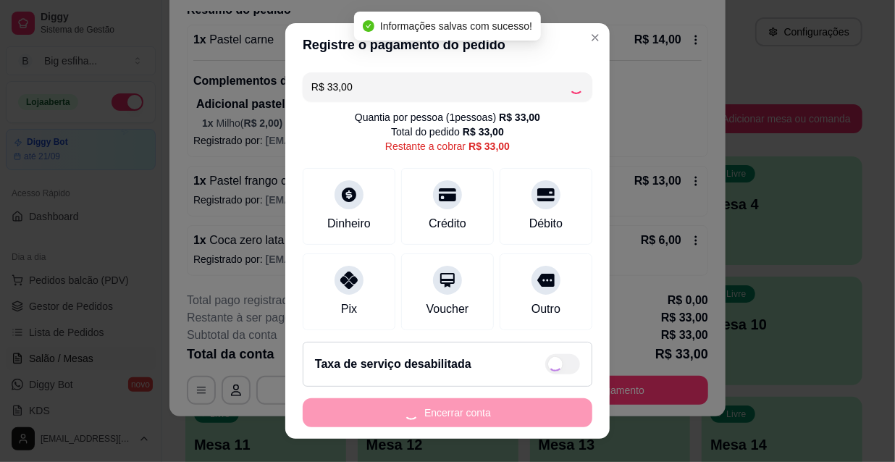
type input "R$ 0,00"
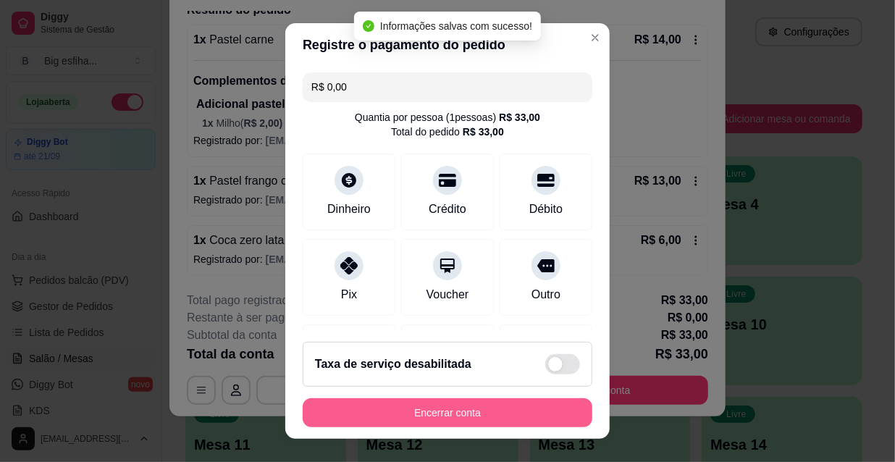
click at [425, 413] on button "Encerrar conta" at bounding box center [448, 412] width 290 height 29
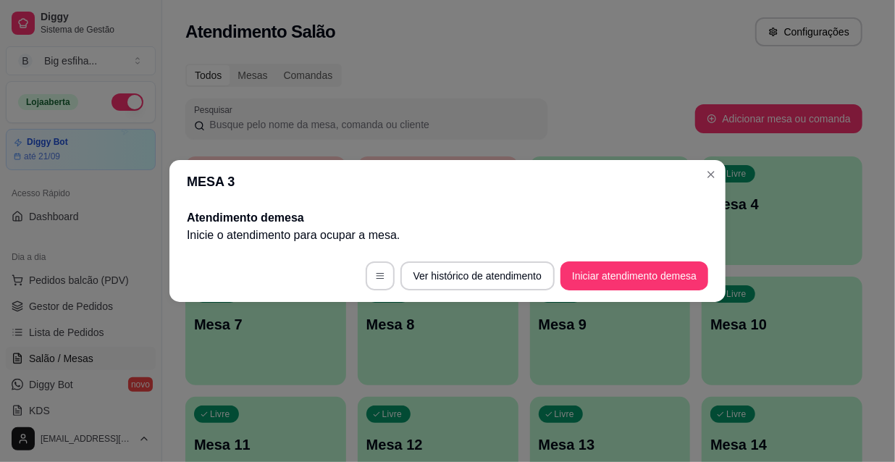
scroll to position [0, 0]
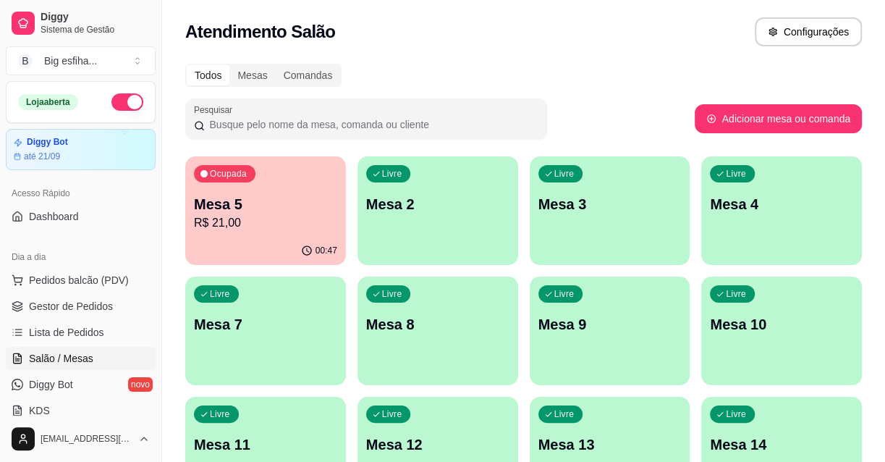
click at [272, 246] on div "00:47" at bounding box center [265, 251] width 161 height 28
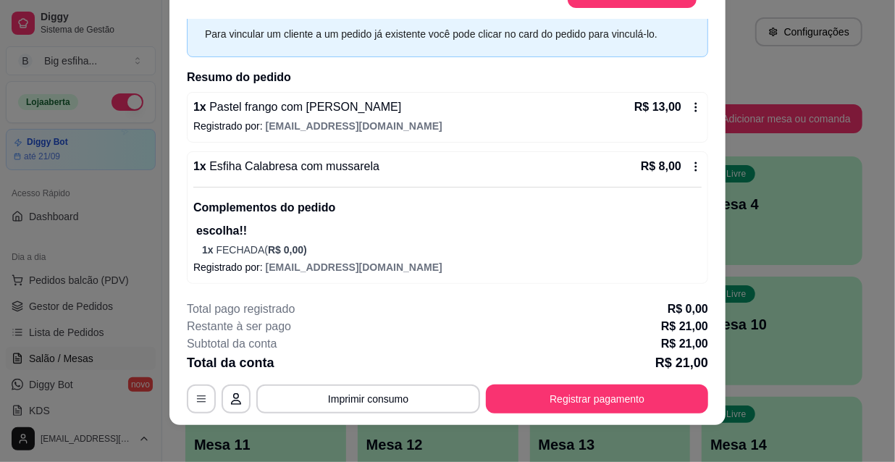
scroll to position [43, 0]
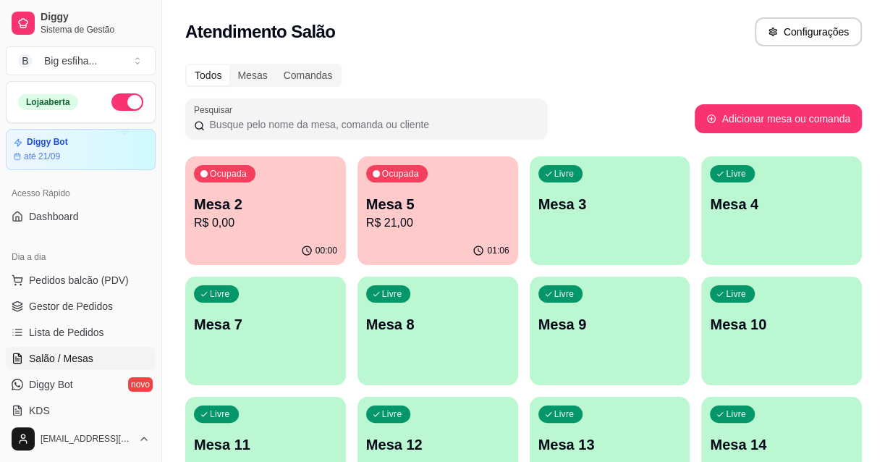
click at [583, 210] on p "Mesa 3" at bounding box center [610, 204] width 143 height 20
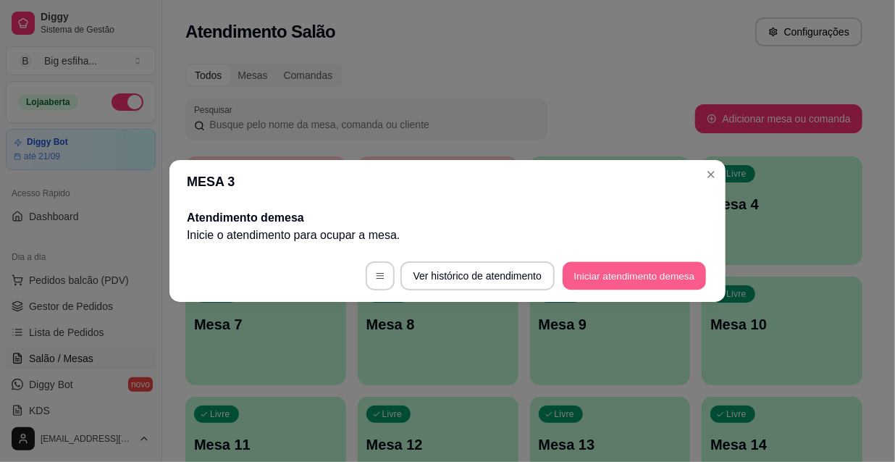
click at [681, 269] on button "Iniciar atendimento de mesa" at bounding box center [634, 276] width 143 height 28
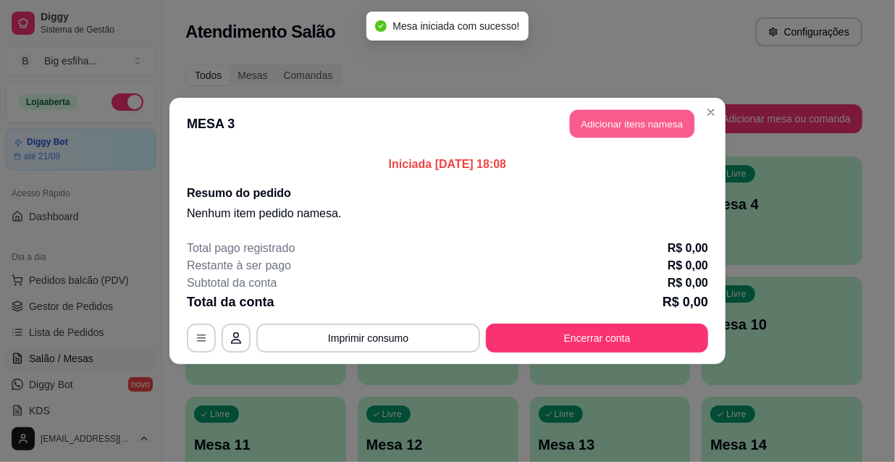
click at [597, 118] on button "Adicionar itens na mesa" at bounding box center [632, 124] width 125 height 28
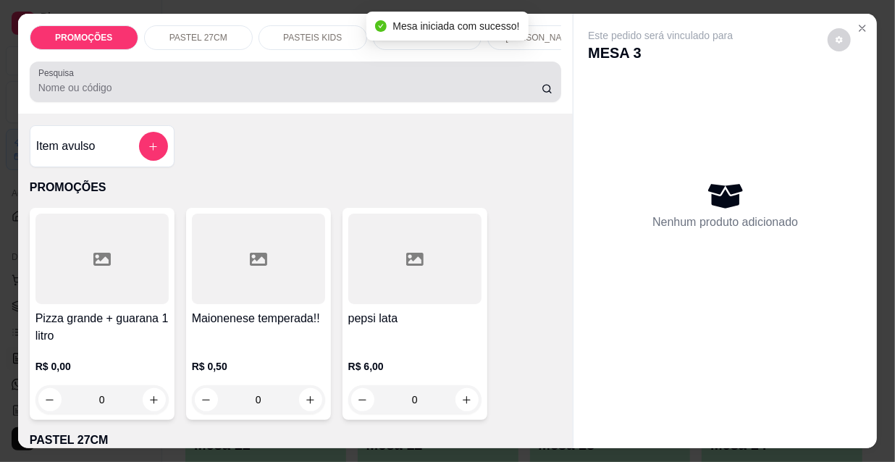
click at [58, 94] on input "Pesquisa" at bounding box center [289, 87] width 503 height 14
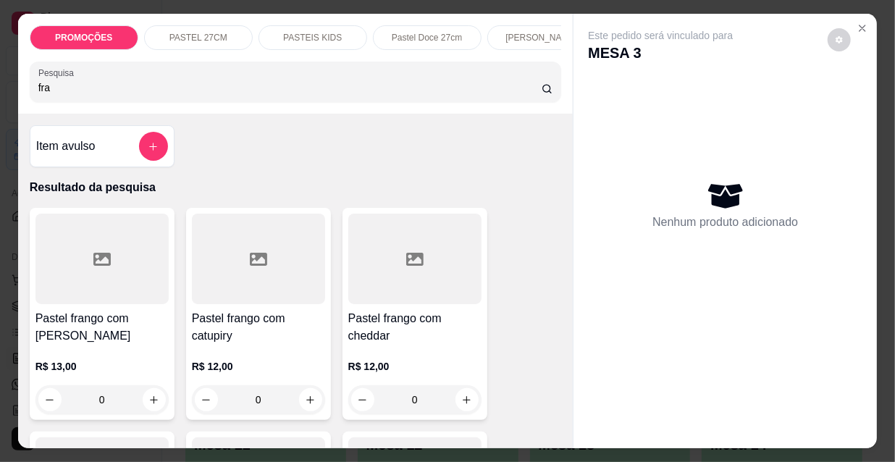
type input "fra"
click at [109, 304] on div at bounding box center [101, 259] width 133 height 90
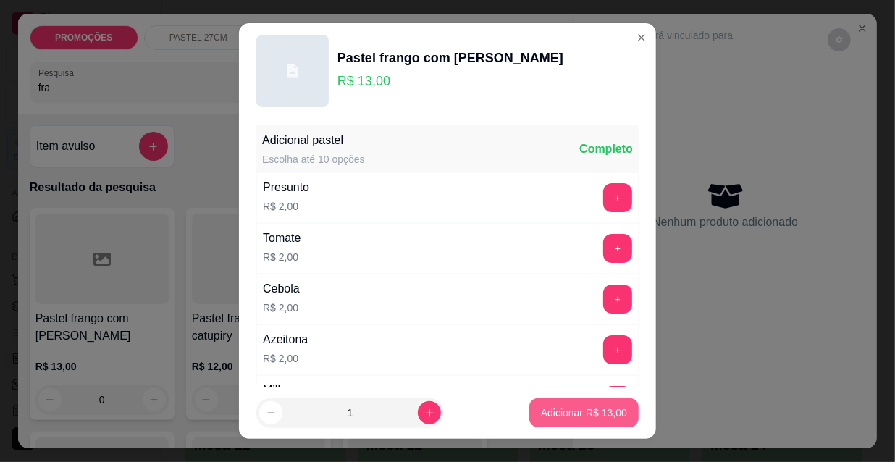
click at [563, 418] on p "Adicionar R$ 13,00" at bounding box center [584, 412] width 86 height 14
type input "1"
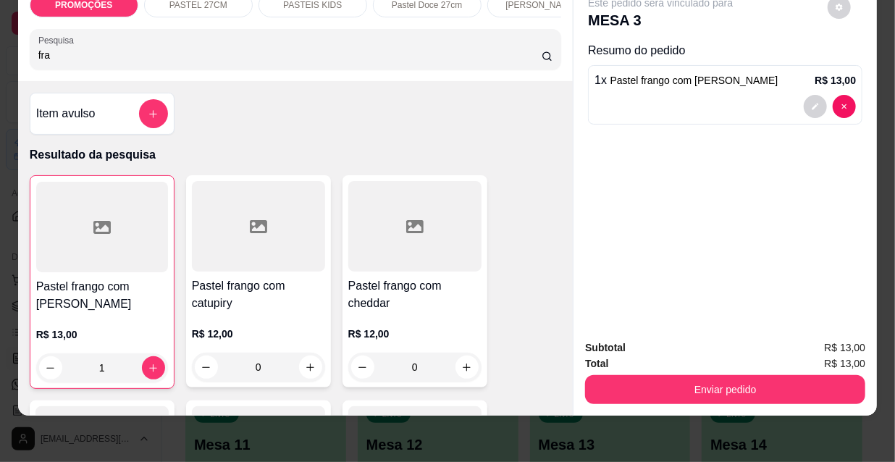
scroll to position [37, 0]
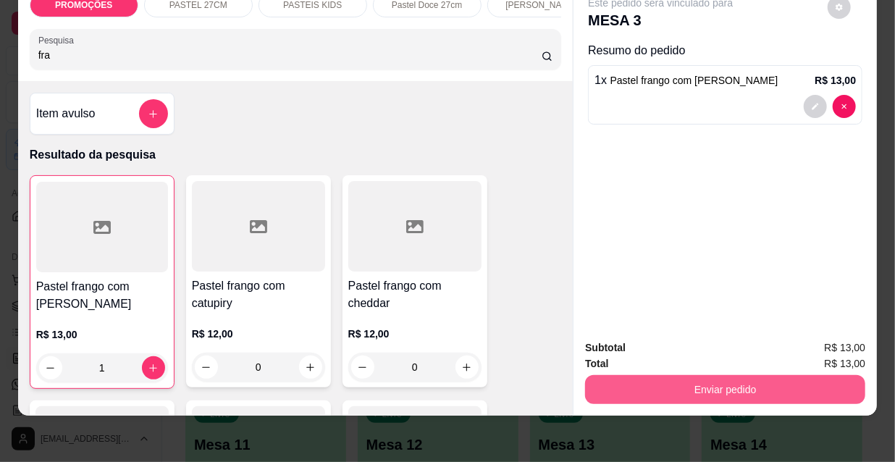
click at [665, 375] on button "Enviar pedido" at bounding box center [725, 389] width 280 height 29
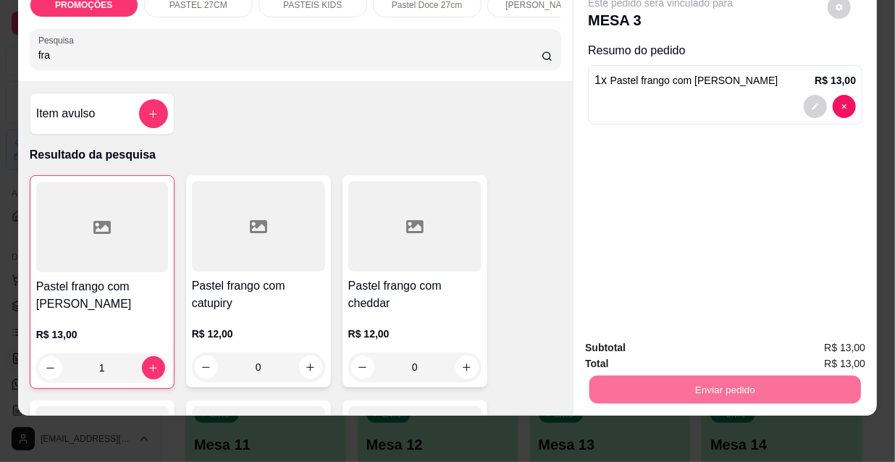
click at [641, 341] on button "Não registrar e enviar pedido" at bounding box center [678, 345] width 151 height 28
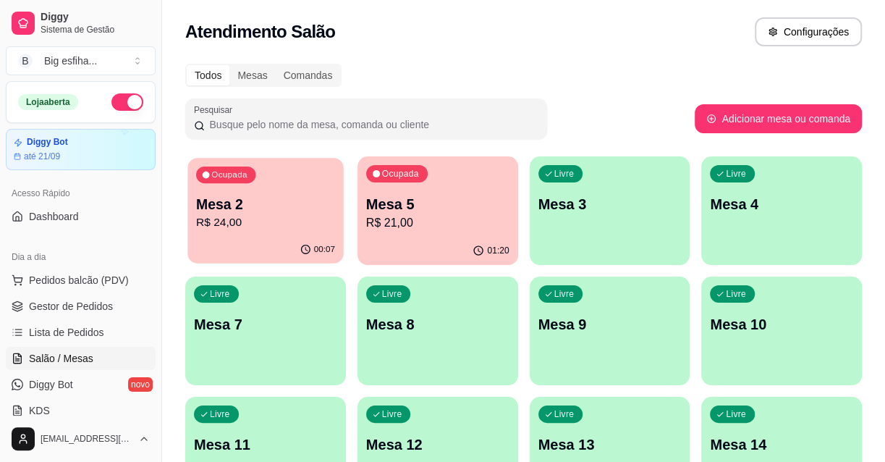
click at [298, 195] on p "Mesa 2" at bounding box center [265, 205] width 139 height 20
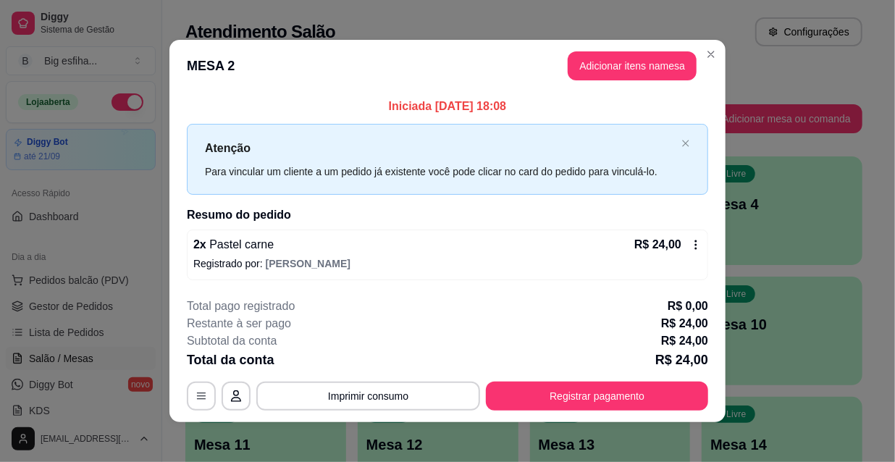
scroll to position [6, 0]
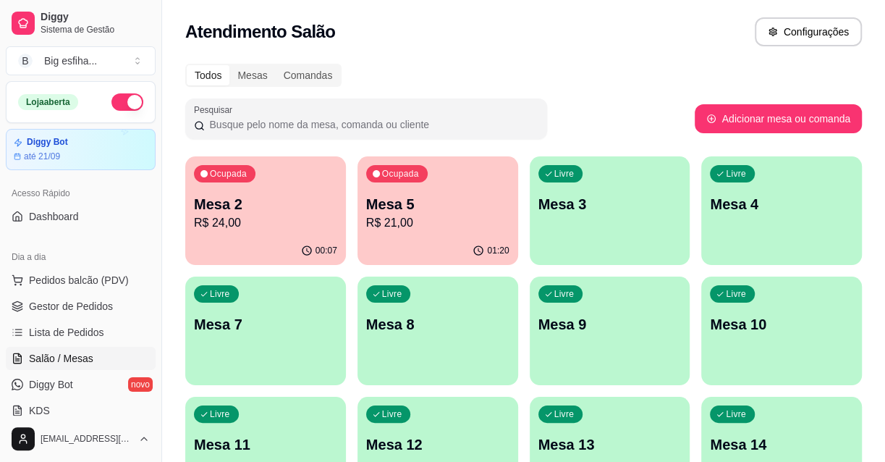
click at [413, 206] on p "Mesa 5" at bounding box center [437, 204] width 143 height 20
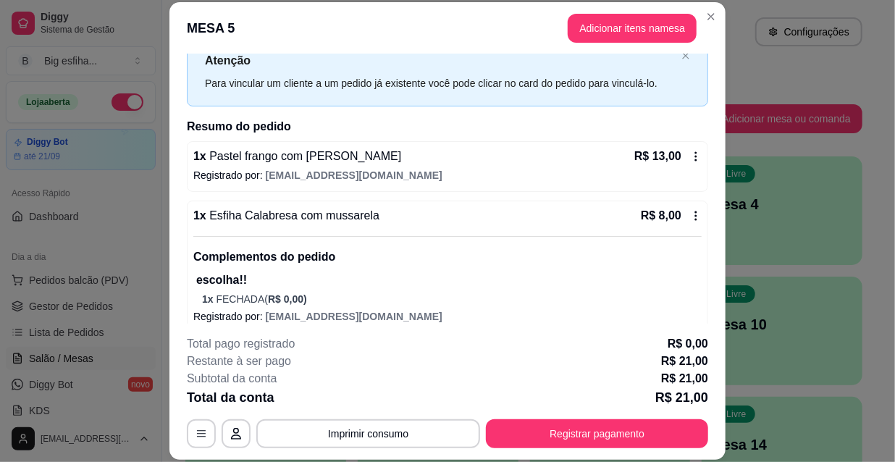
scroll to position [64, 0]
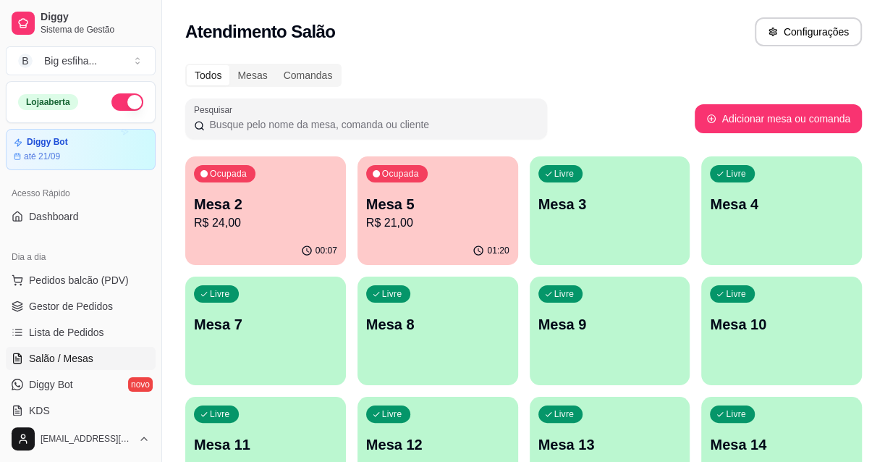
click at [634, 224] on div "Livre Mesa 3" at bounding box center [610, 201] width 161 height 91
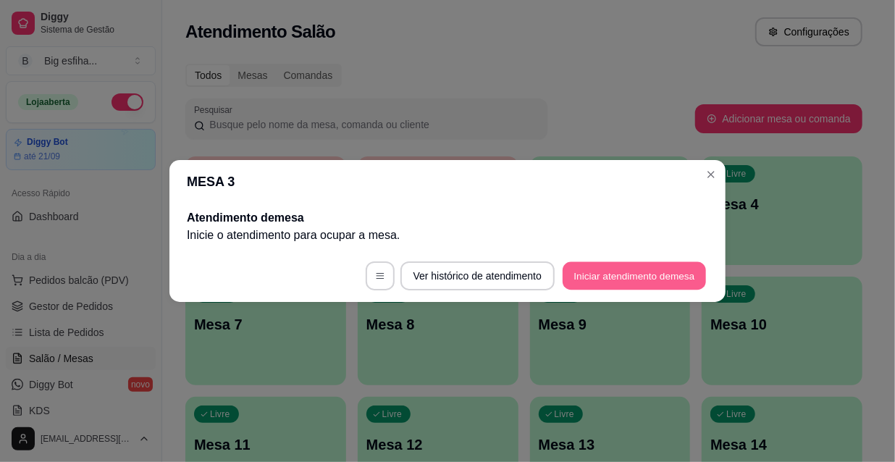
click at [636, 274] on button "Iniciar atendimento de mesa" at bounding box center [634, 276] width 143 height 28
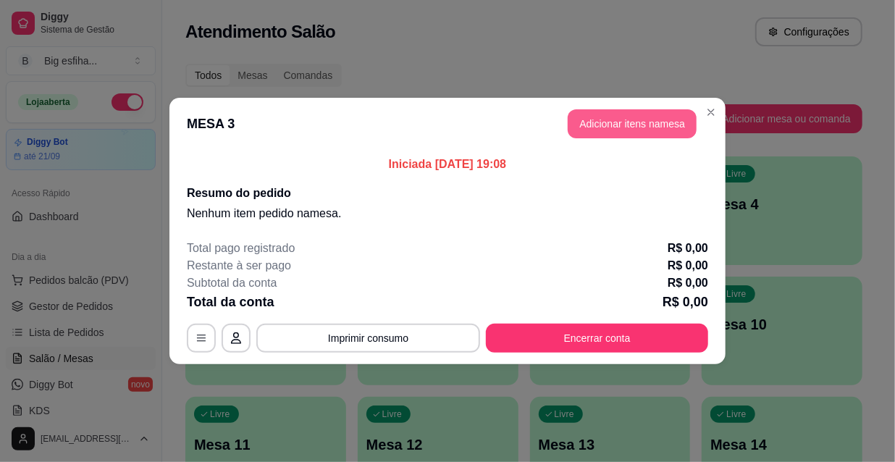
click at [626, 137] on button "Adicionar itens na mesa" at bounding box center [632, 123] width 129 height 29
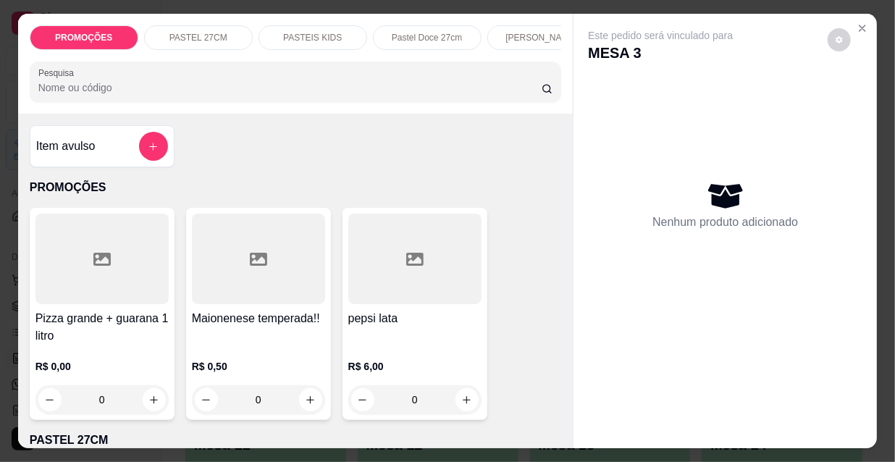
click at [302, 93] on input "Pesquisa" at bounding box center [289, 87] width 503 height 14
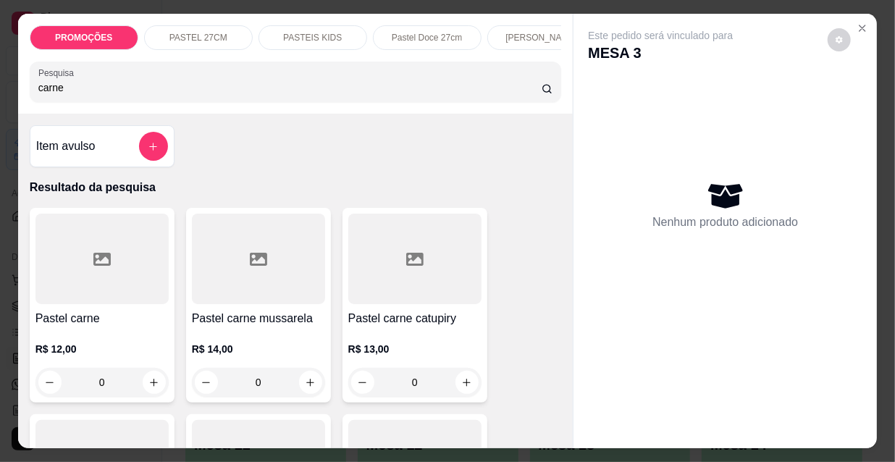
type input "carne"
click at [248, 298] on div at bounding box center [258, 259] width 133 height 90
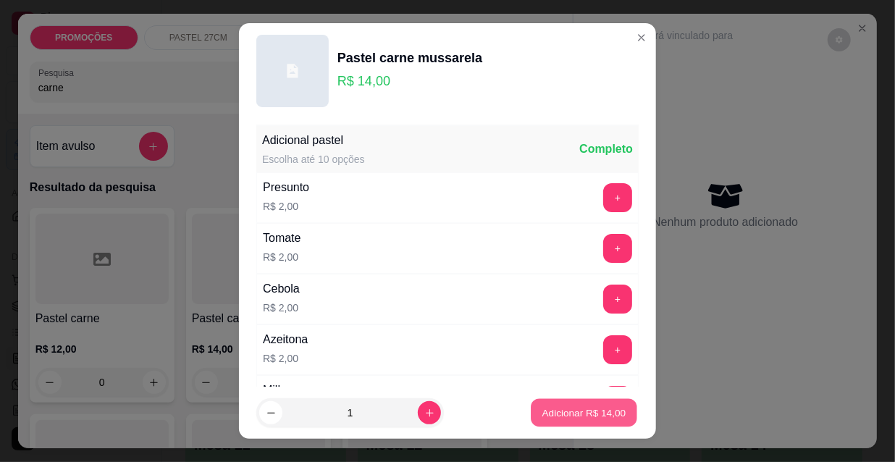
click at [610, 413] on p "Adicionar R$ 14,00" at bounding box center [584, 412] width 84 height 14
type input "1"
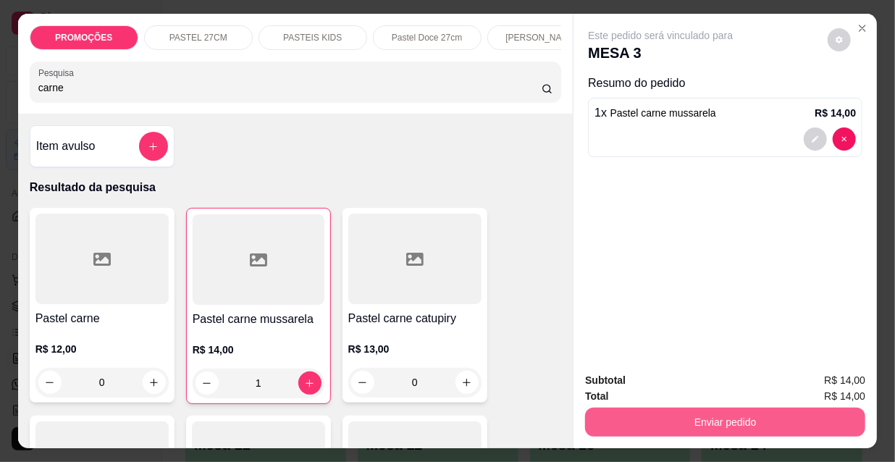
click at [652, 417] on button "Enviar pedido" at bounding box center [725, 422] width 280 height 29
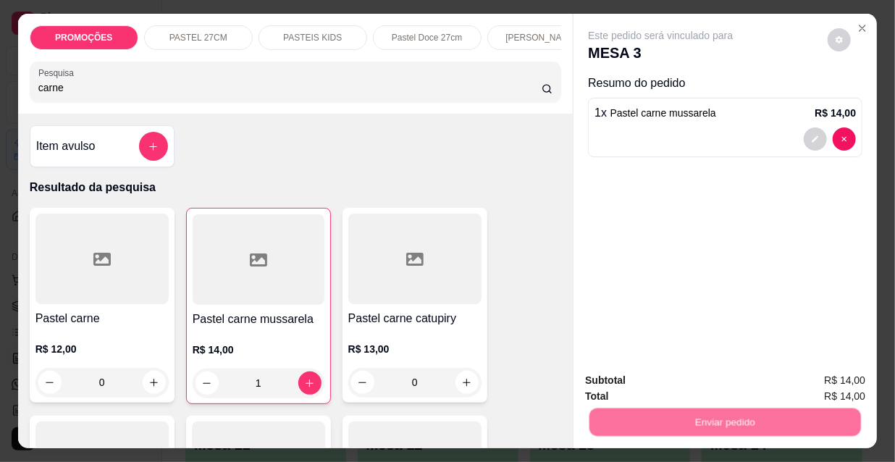
click at [646, 376] on button "Não registrar e enviar pedido" at bounding box center [678, 381] width 146 height 27
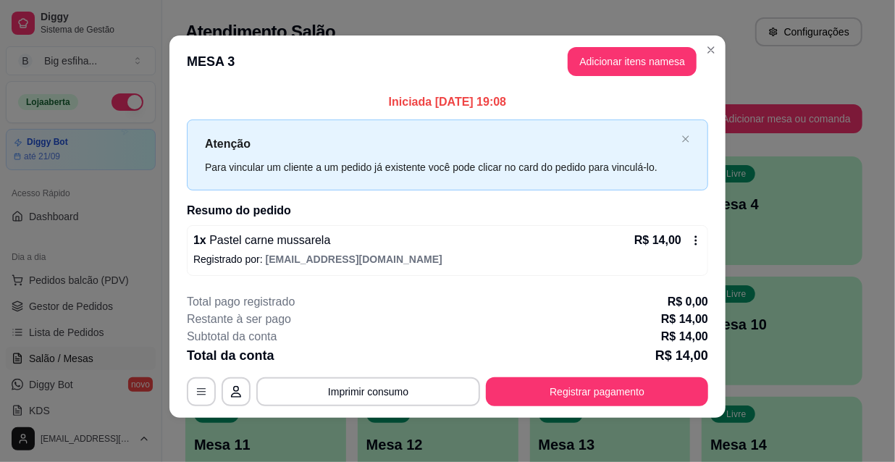
scroll to position [6, 0]
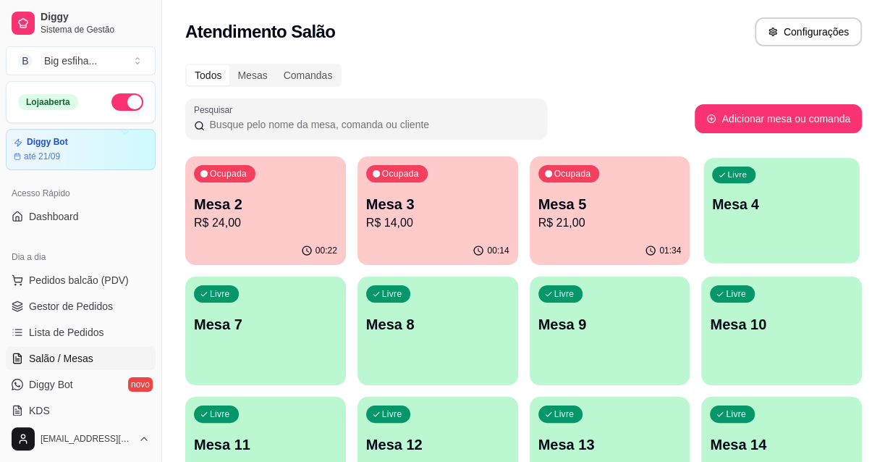
click at [798, 224] on div "Livre Mesa 4" at bounding box center [782, 202] width 156 height 88
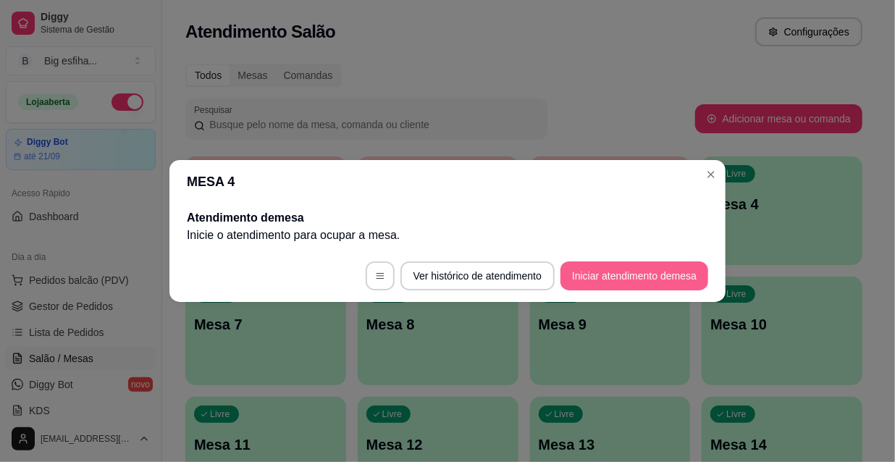
click at [606, 282] on button "Iniciar atendimento de mesa" at bounding box center [634, 275] width 148 height 29
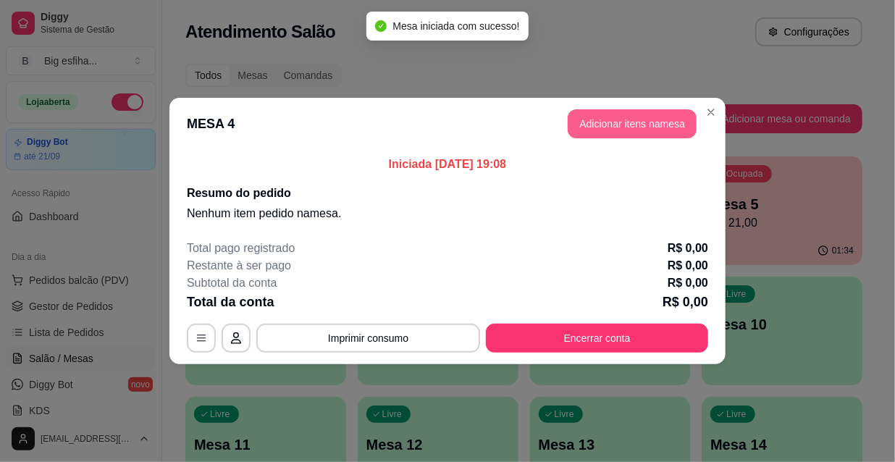
click at [610, 110] on button "Adicionar itens na mesa" at bounding box center [632, 123] width 129 height 29
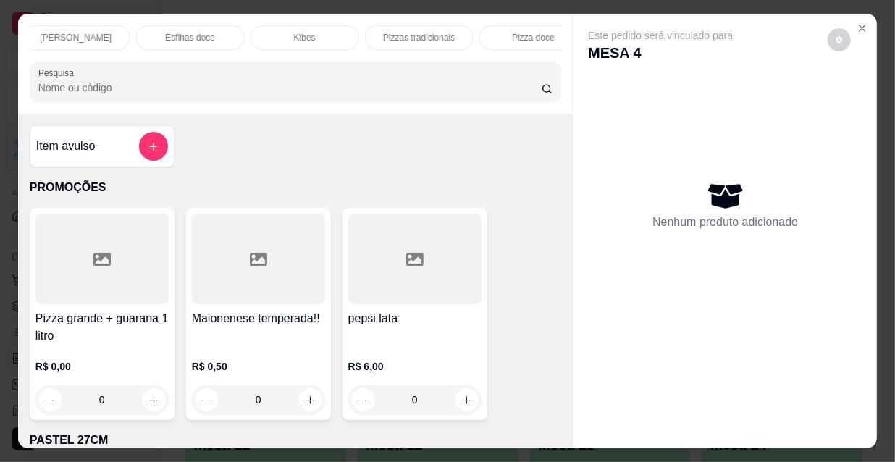
scroll to position [0, 834]
click at [391, 32] on p "Refrigerante" at bounding box center [394, 38] width 48 height 12
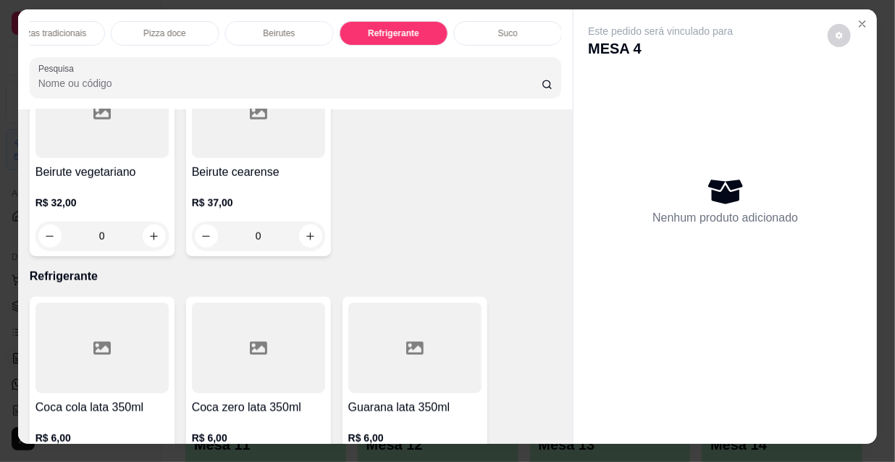
scroll to position [0, 0]
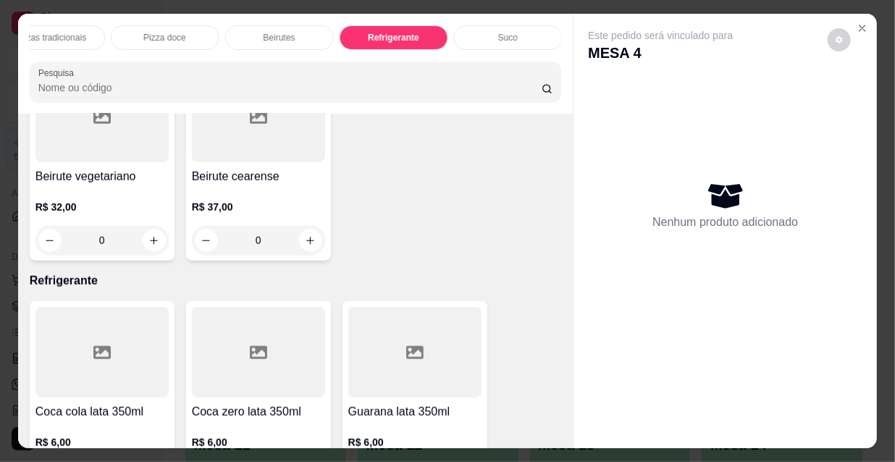
click at [529, 25] on div "Suco" at bounding box center [508, 37] width 109 height 25
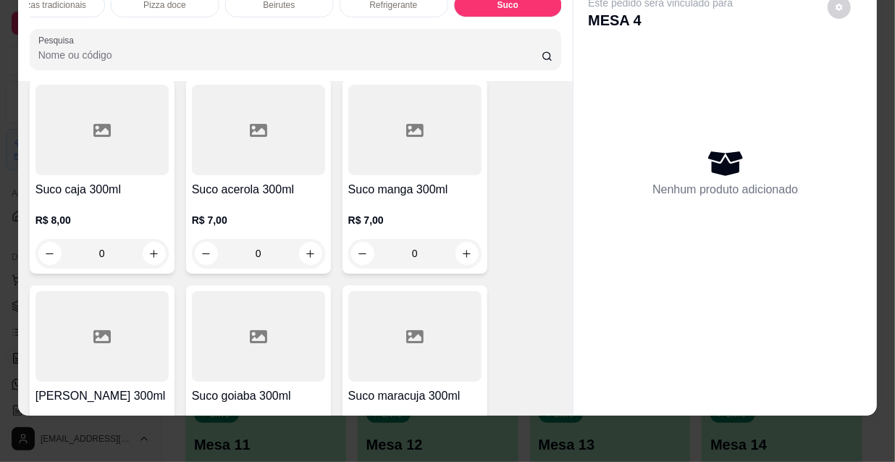
scroll to position [14718, 0]
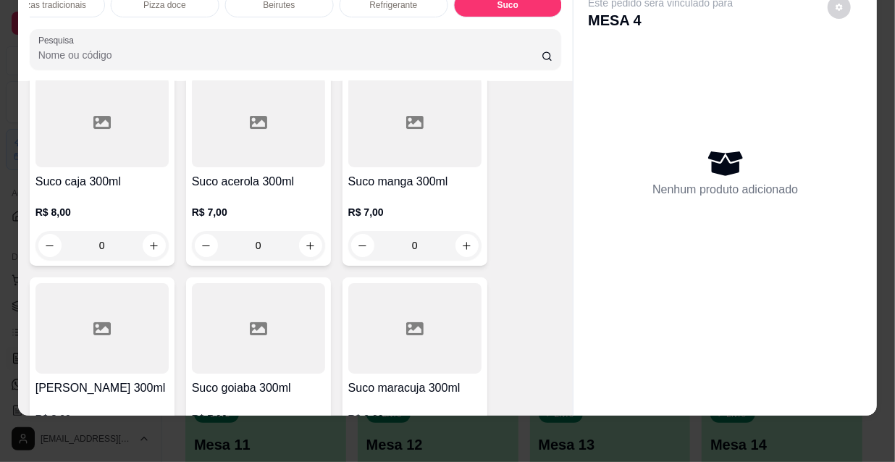
click at [302, 437] on div "0" at bounding box center [258, 451] width 133 height 29
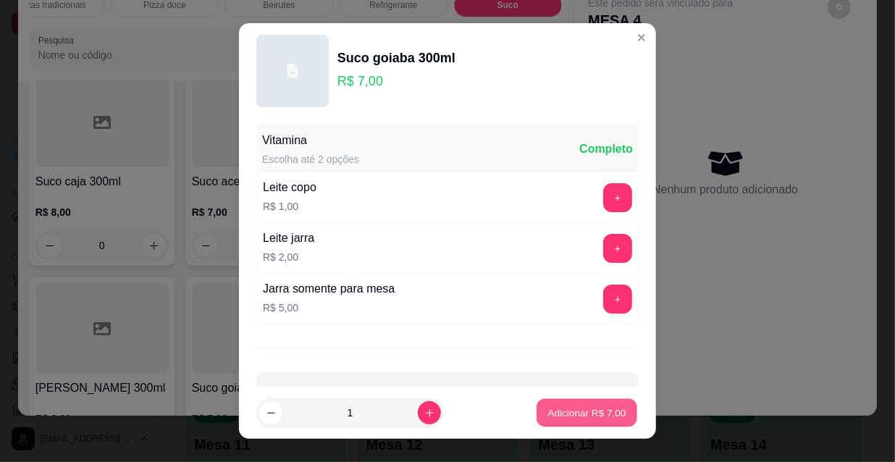
click at [560, 410] on p "Adicionar R$ 7,00" at bounding box center [586, 412] width 78 height 14
type input "1"
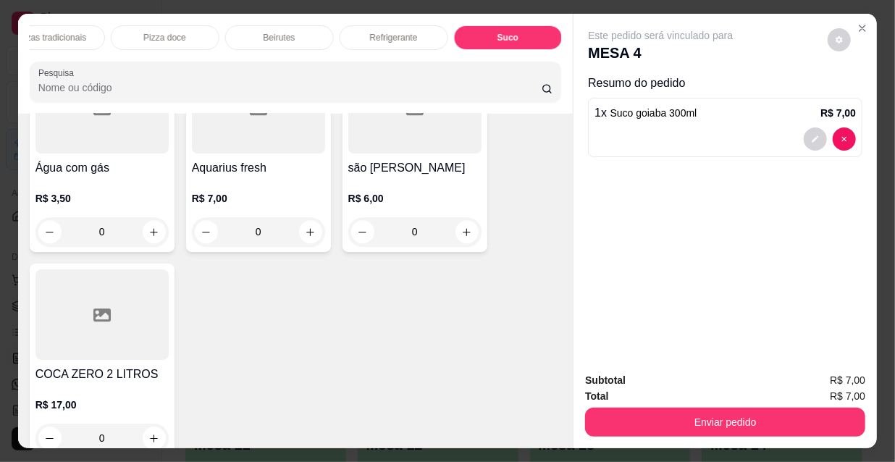
scroll to position [0, 368]
click at [160, 43] on div "[PERSON_NAME]" at bounding box center [173, 37] width 109 height 25
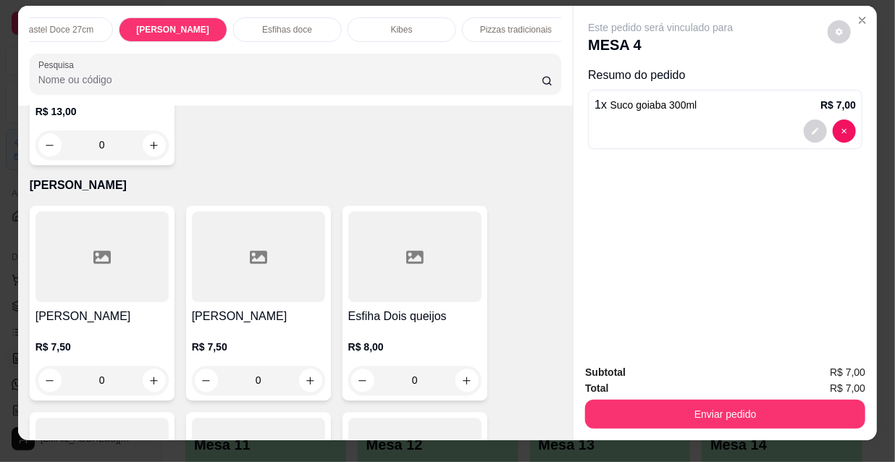
scroll to position [0, 0]
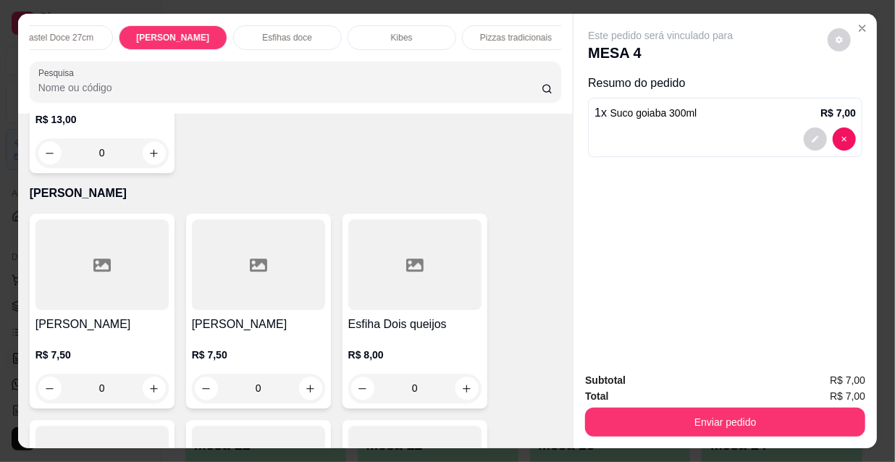
click at [94, 43] on div "Pastel Doce 27cm" at bounding box center [58, 37] width 109 height 25
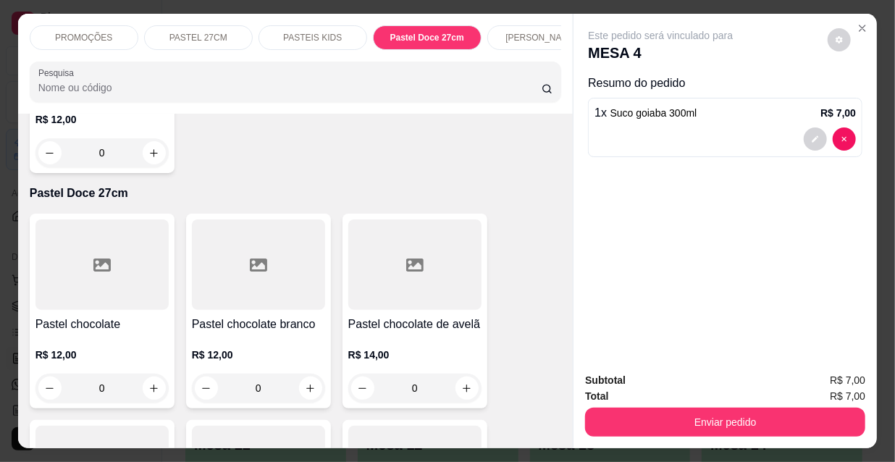
click at [529, 25] on div "[PERSON_NAME]" at bounding box center [541, 37] width 109 height 25
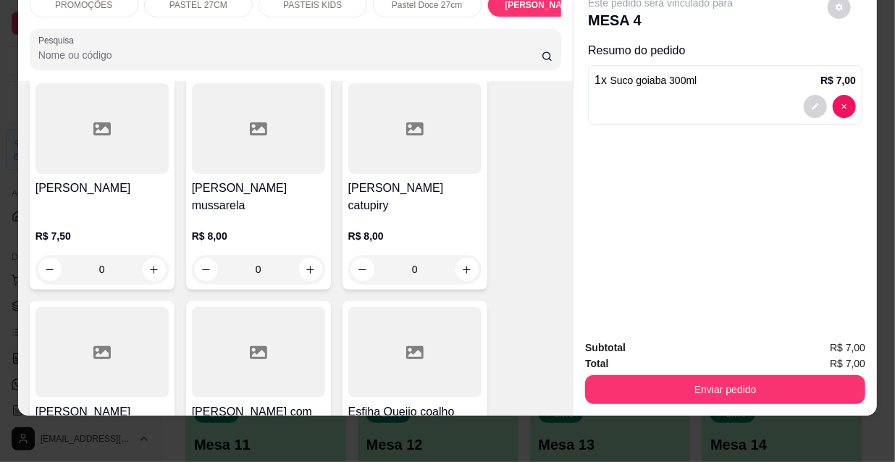
scroll to position [8789, 0]
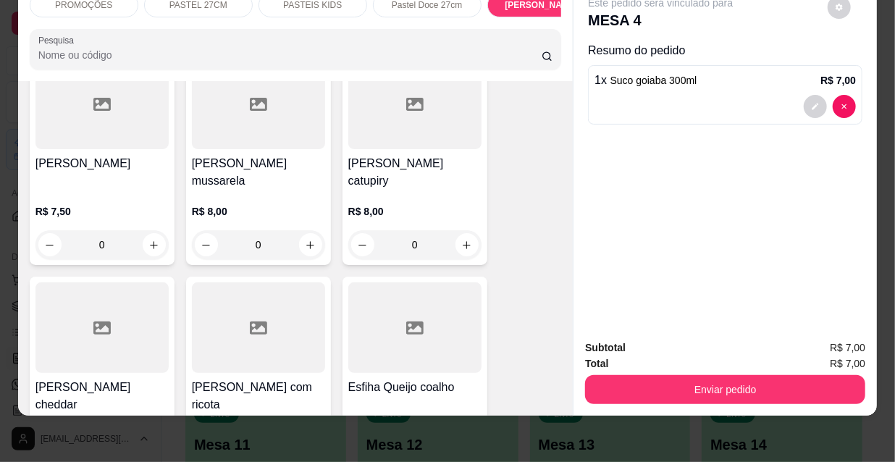
click at [252, 319] on icon at bounding box center [258, 327] width 17 height 17
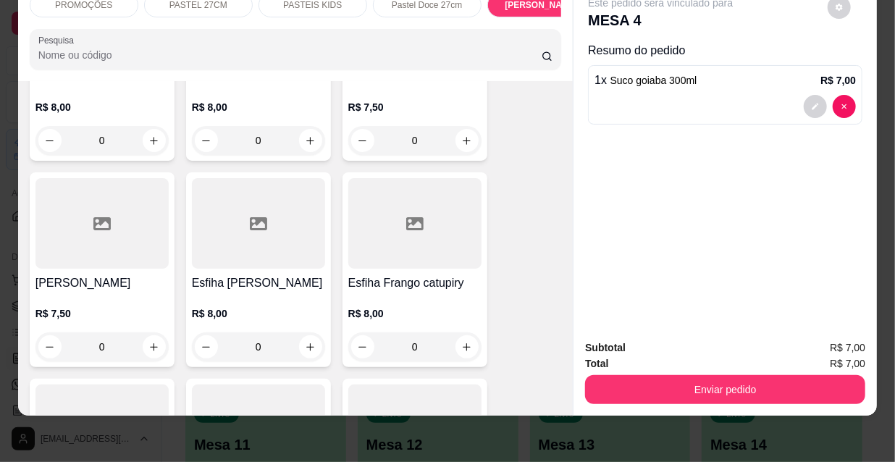
scroll to position [9117, 0]
click at [272, 306] on p "R$ 8,00" at bounding box center [258, 313] width 133 height 14
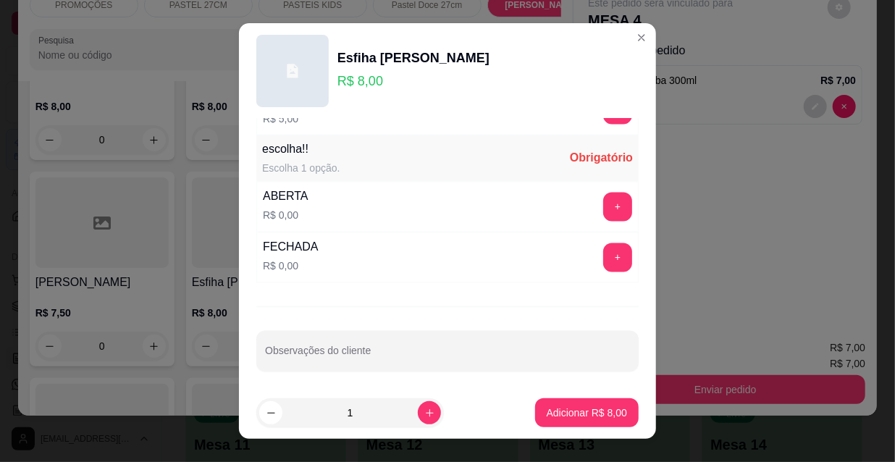
scroll to position [22, 0]
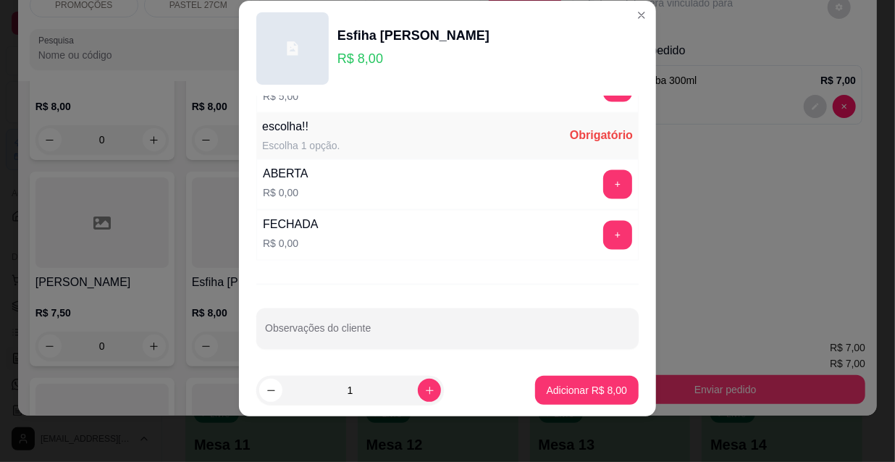
click at [595, 246] on div "FECHADA R$ 0,00 +" at bounding box center [447, 235] width 382 height 51
click at [603, 224] on button "+" at bounding box center [617, 235] width 29 height 29
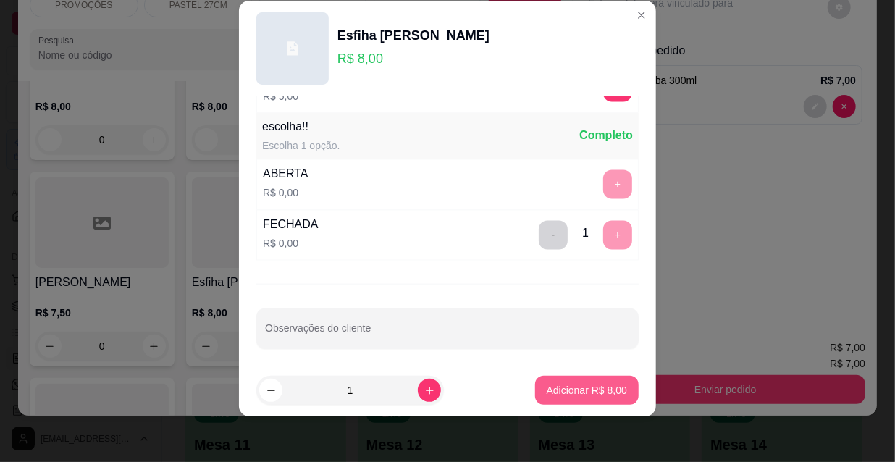
click at [575, 381] on button "Adicionar R$ 8,00" at bounding box center [587, 390] width 104 height 29
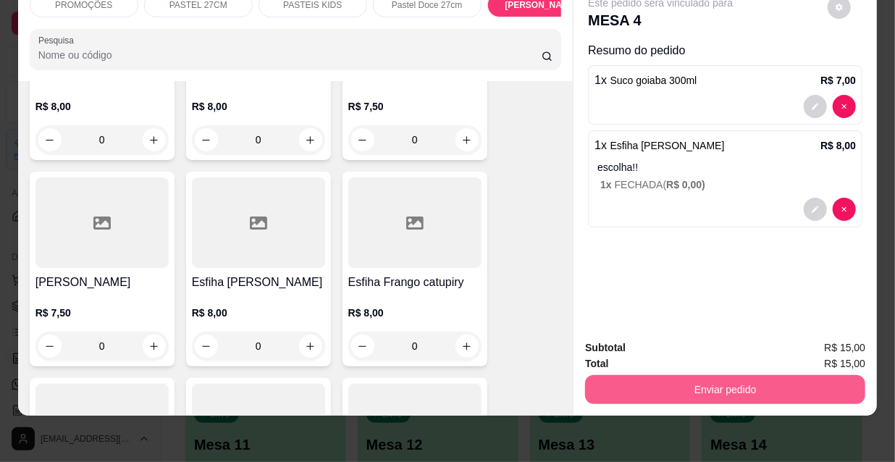
click at [711, 375] on button "Enviar pedido" at bounding box center [725, 389] width 280 height 29
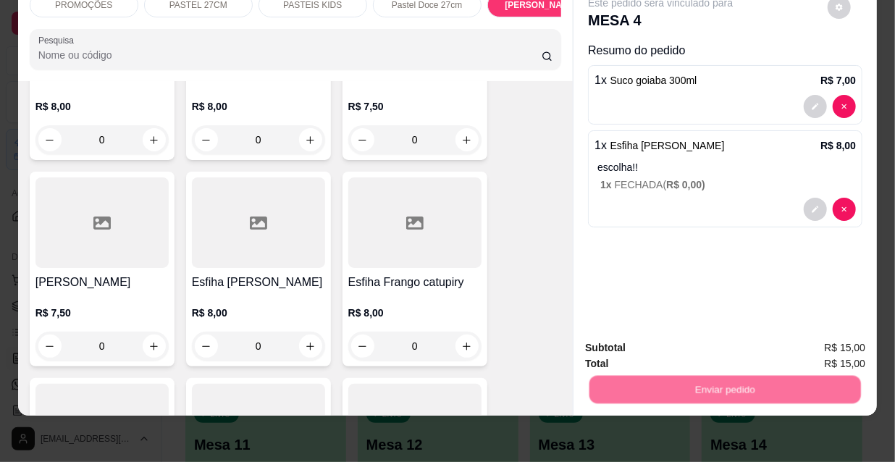
click at [688, 341] on button "Não registrar e enviar pedido" at bounding box center [678, 343] width 146 height 27
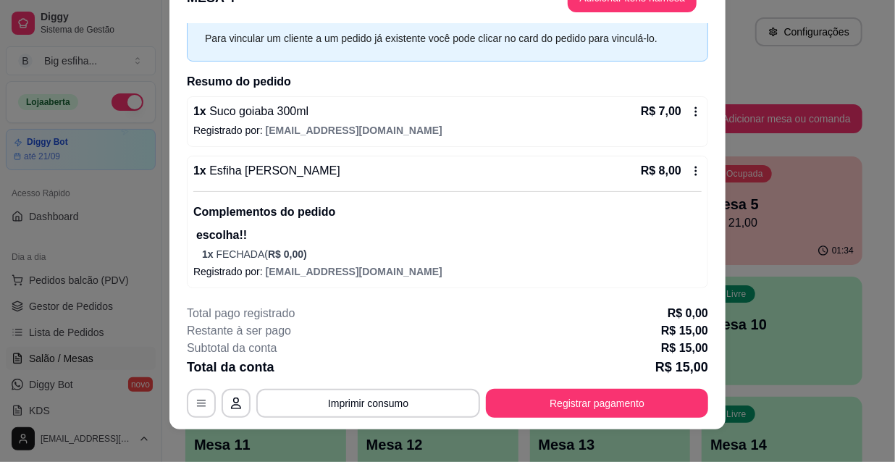
scroll to position [43, 0]
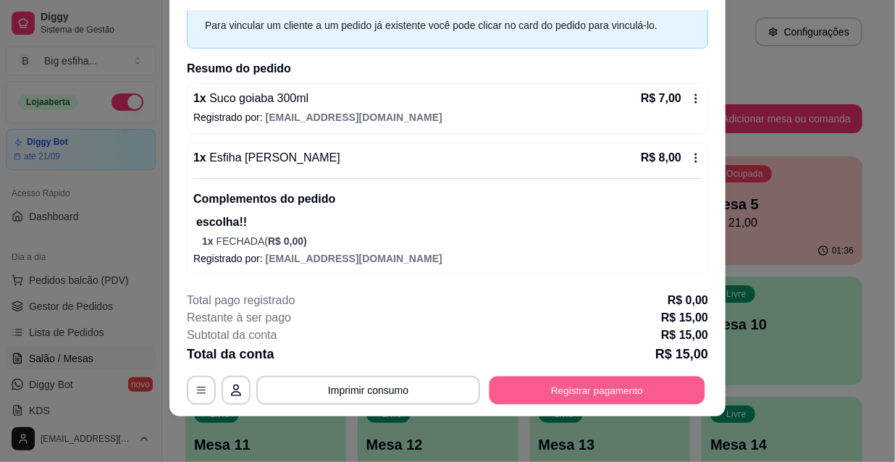
click at [557, 384] on button "Registrar pagamento" at bounding box center [597, 390] width 216 height 28
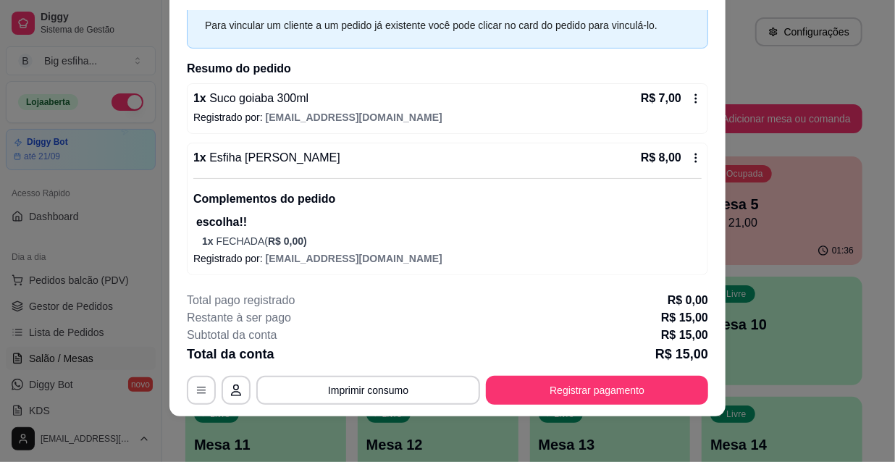
click at [641, 90] on p "R$ 7,00" at bounding box center [661, 98] width 41 height 17
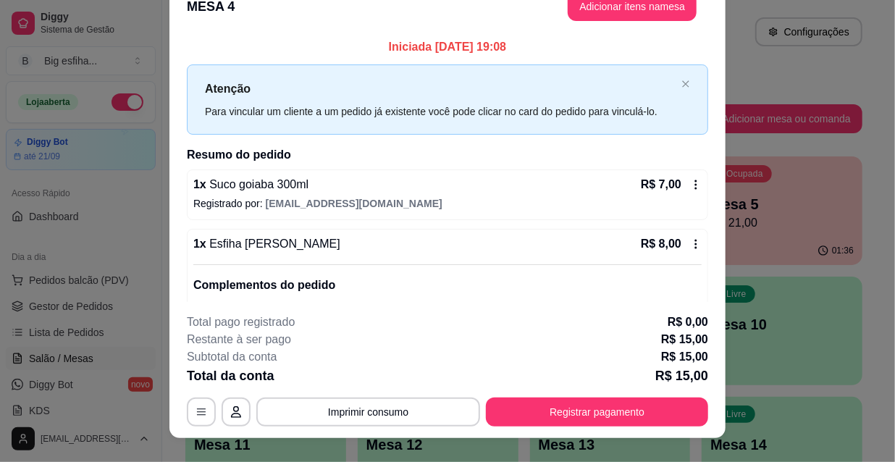
scroll to position [0, 0]
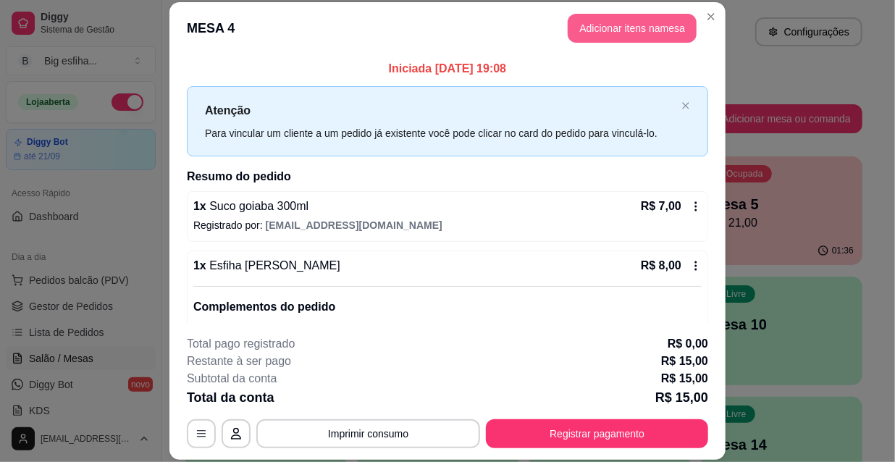
click at [622, 24] on button "Adicionar itens na mesa" at bounding box center [632, 28] width 129 height 29
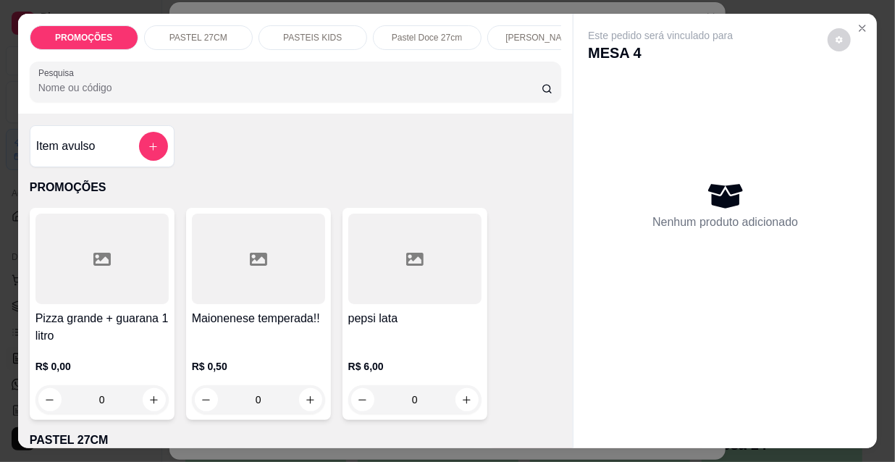
scroll to position [65, 0]
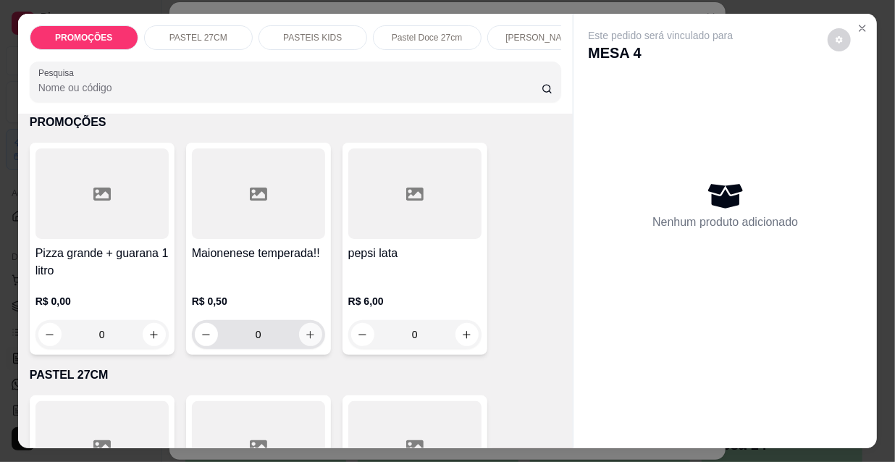
click at [309, 339] on icon "increase-product-quantity" at bounding box center [310, 334] width 11 height 11
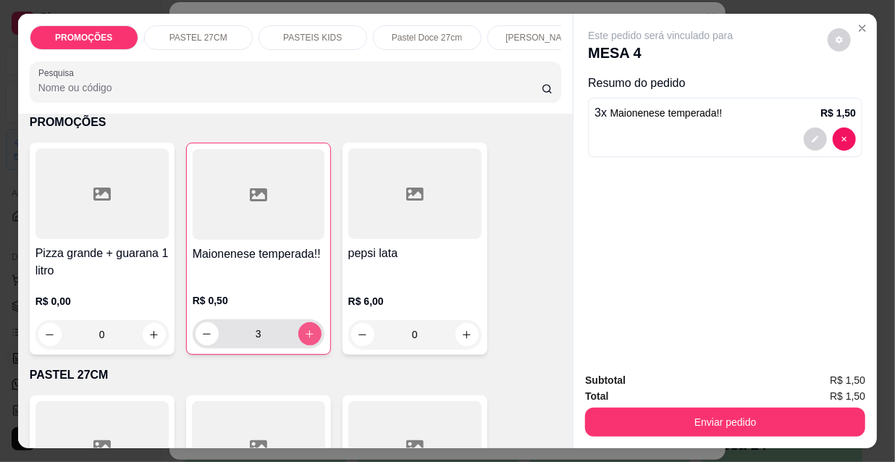
click at [304, 336] on icon "increase-product-quantity" at bounding box center [309, 334] width 11 height 11
type input "6"
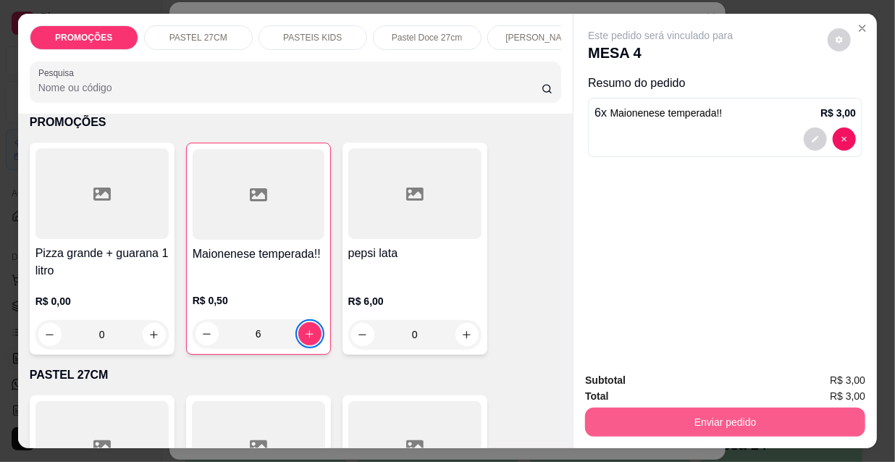
click at [736, 426] on button "Enviar pedido" at bounding box center [725, 422] width 280 height 29
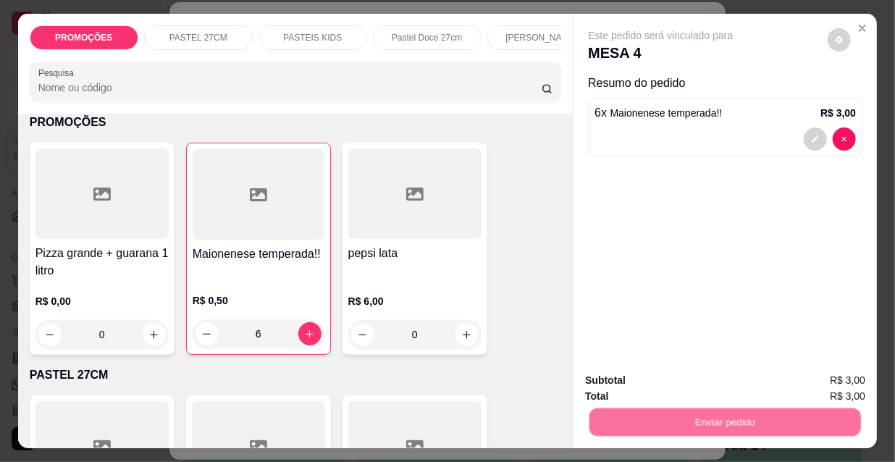
click at [669, 371] on button "Não registrar e enviar pedido" at bounding box center [678, 382] width 151 height 28
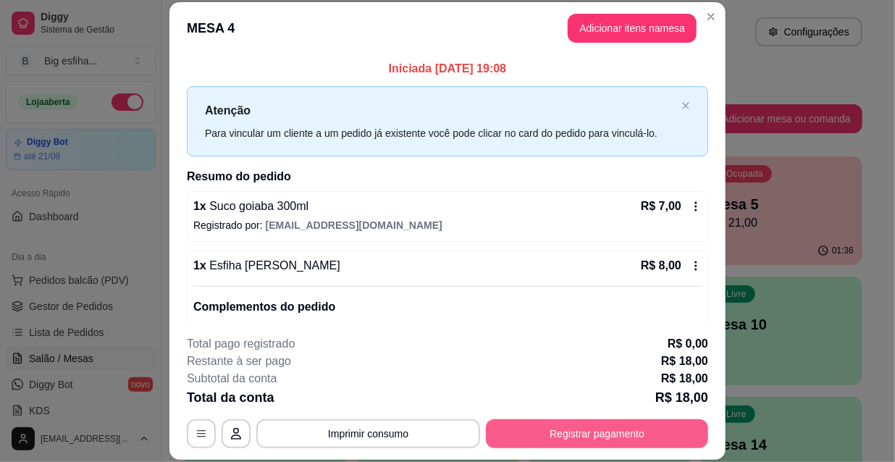
click at [492, 426] on button "Registrar pagamento" at bounding box center [597, 433] width 222 height 29
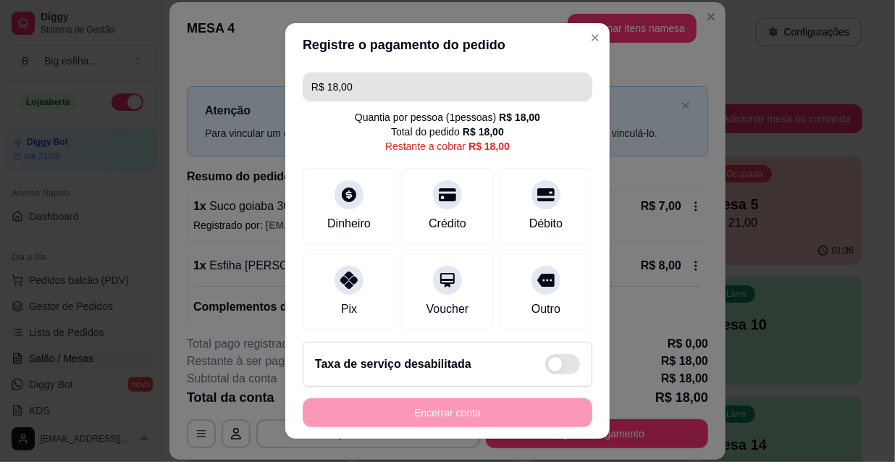
click at [401, 76] on input "R$ 18,00" at bounding box center [447, 86] width 272 height 29
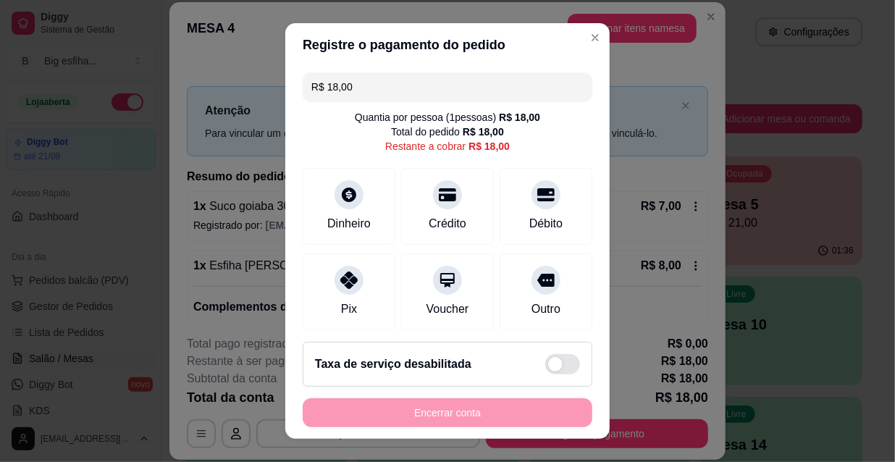
click at [401, 76] on input "R$ 18,00" at bounding box center [447, 86] width 272 height 29
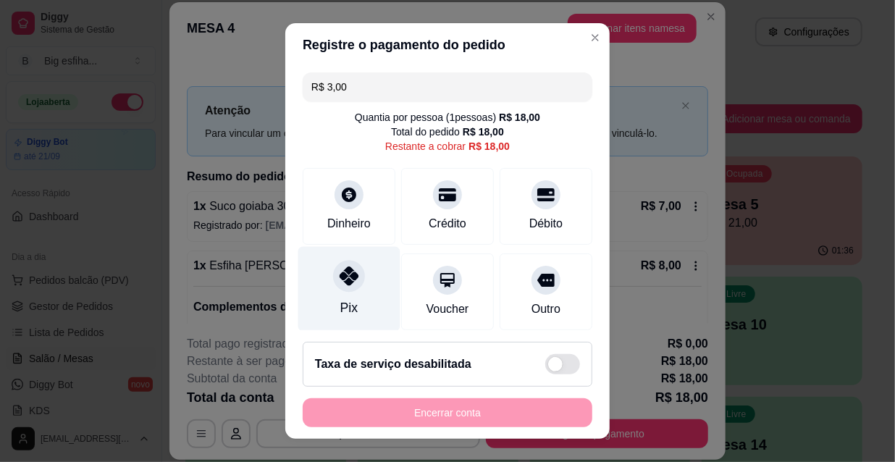
click at [322, 268] on div "Pix" at bounding box center [349, 289] width 102 height 85
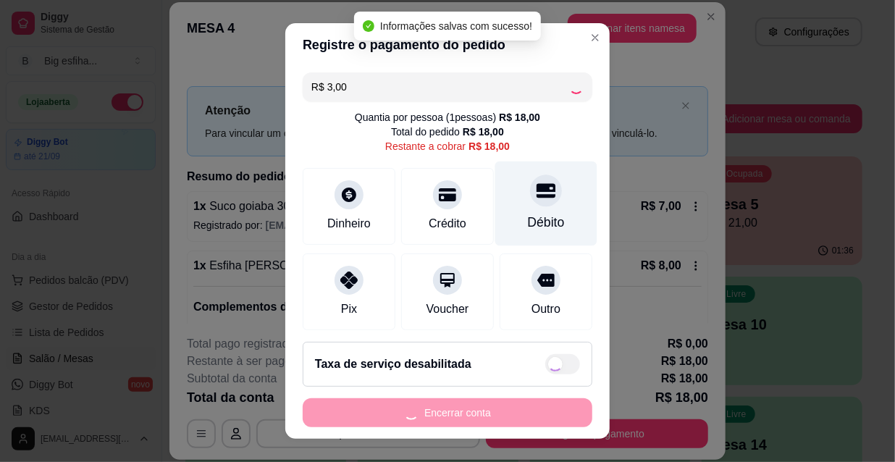
click at [536, 192] on icon at bounding box center [545, 190] width 19 height 19
click at [536, 193] on icon at bounding box center [545, 190] width 19 height 19
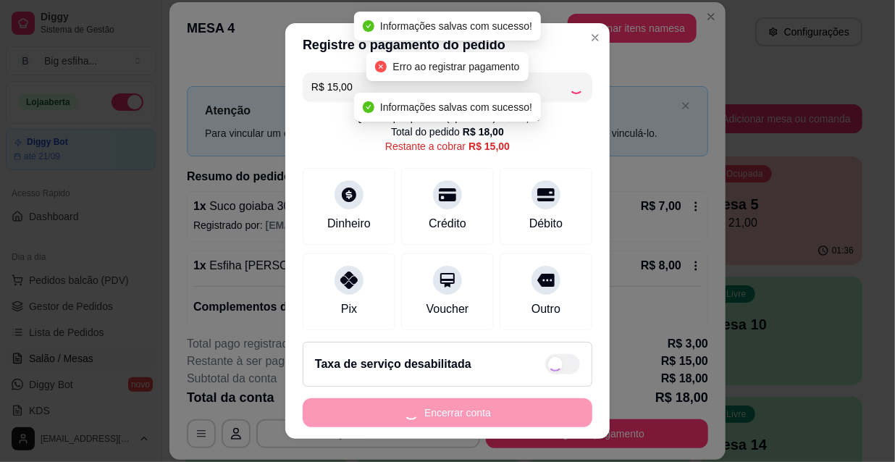
type input "R$ 0,00"
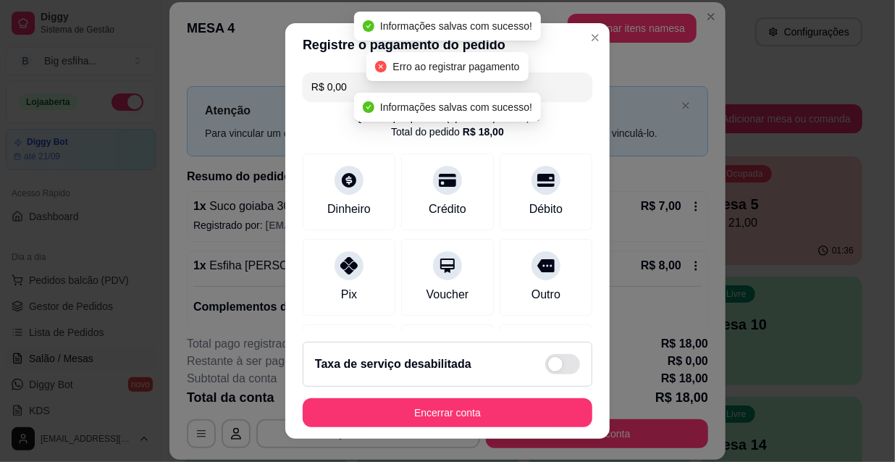
click at [442, 396] on footer "Taxa de serviço desabilitada Encerrar conta" at bounding box center [447, 384] width 324 height 109
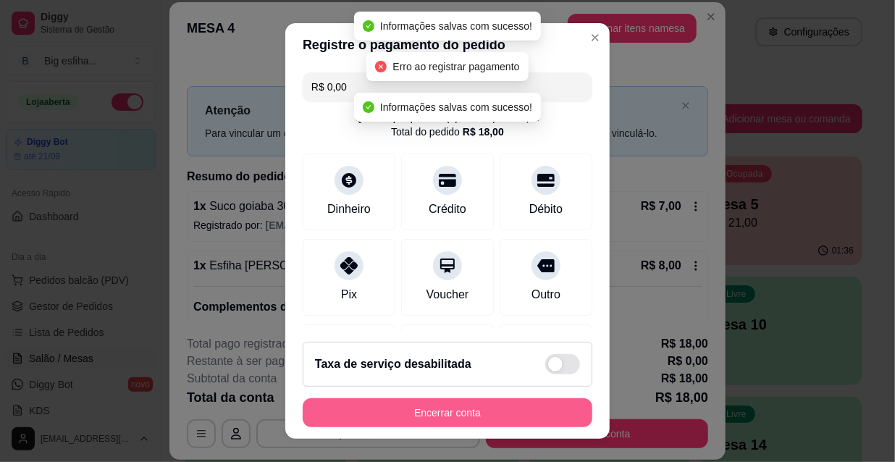
click at [441, 402] on button "Encerrar conta" at bounding box center [448, 412] width 290 height 29
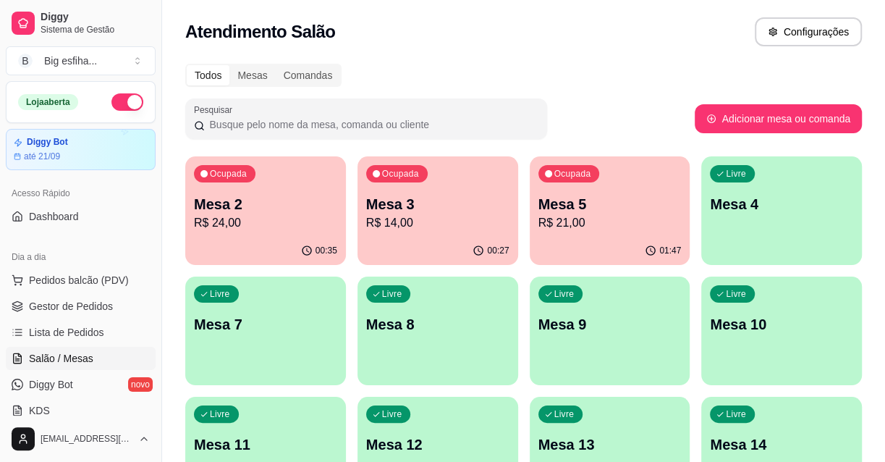
click at [81, 355] on span "Salão / Mesas" at bounding box center [61, 358] width 64 height 14
click at [78, 326] on span "Lista de Pedidos" at bounding box center [66, 332] width 75 height 14
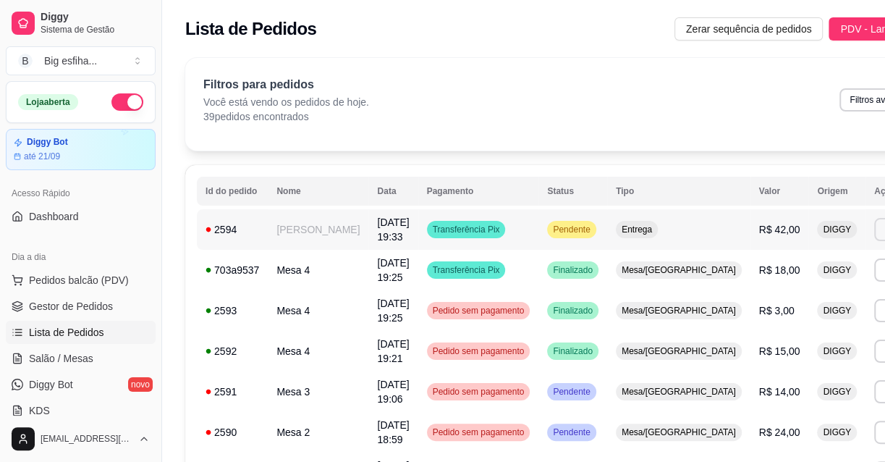
click at [875, 227] on button "Imprimir" at bounding box center [900, 229] width 51 height 23
click at [772, 280] on button "IMPRESSORA" at bounding box center [790, 280] width 101 height 22
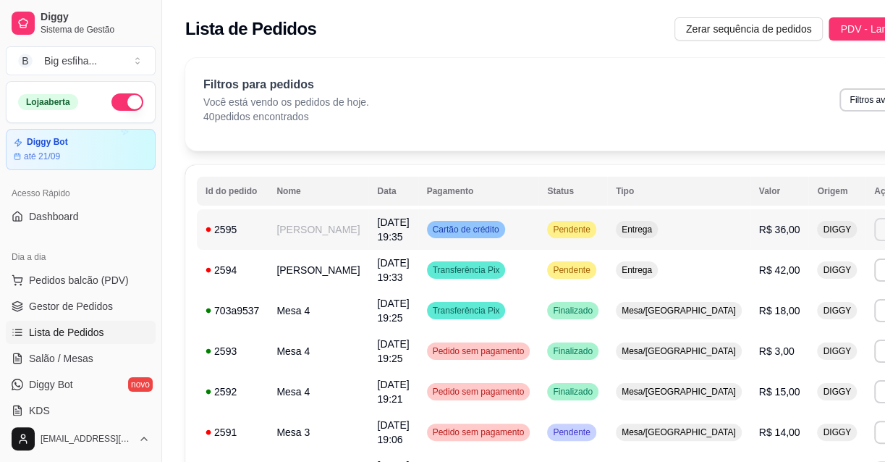
click at [875, 224] on button "Imprimir" at bounding box center [900, 229] width 51 height 23
click at [791, 282] on button "IMPRESSORA" at bounding box center [790, 280] width 105 height 23
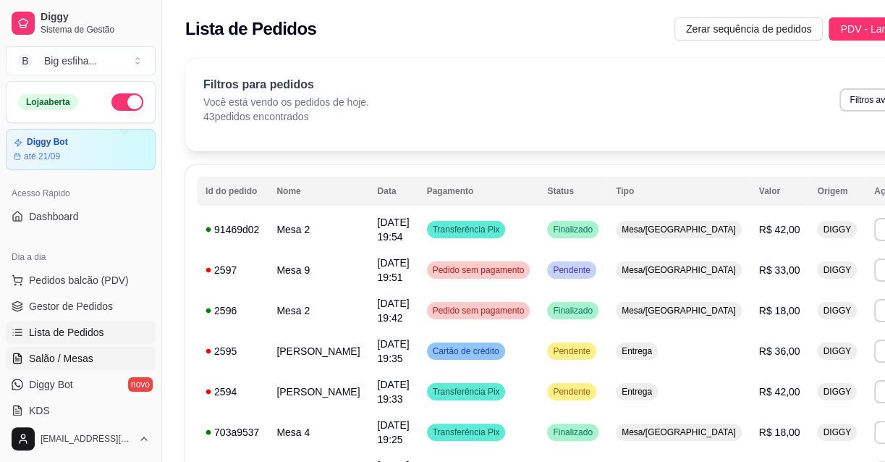
click at [102, 359] on link "Salão / Mesas" at bounding box center [81, 358] width 150 height 23
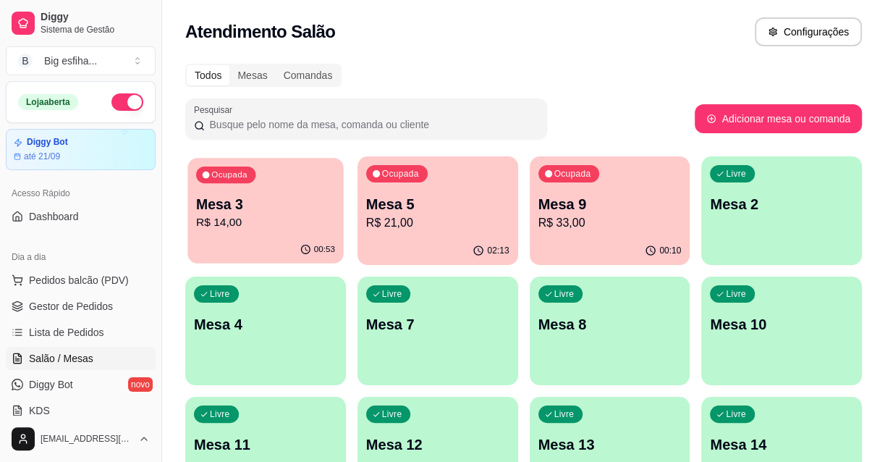
click at [267, 235] on div "Ocupada Mesa 3 R$ 14,00" at bounding box center [266, 197] width 156 height 78
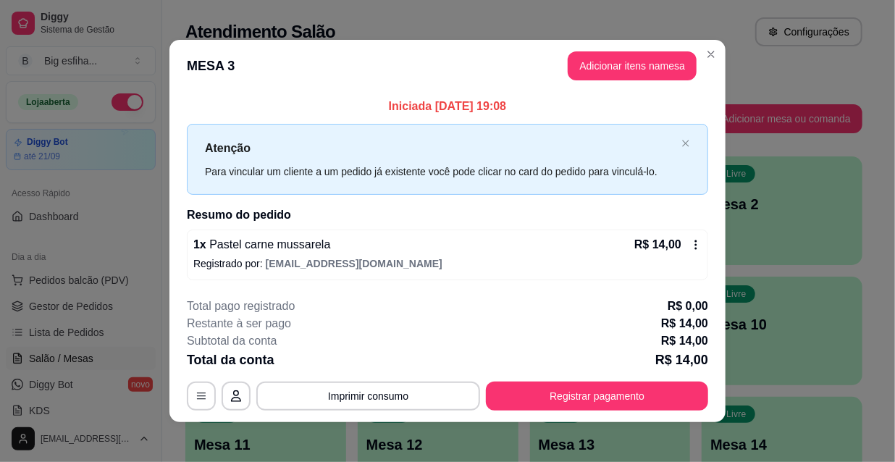
scroll to position [6, 0]
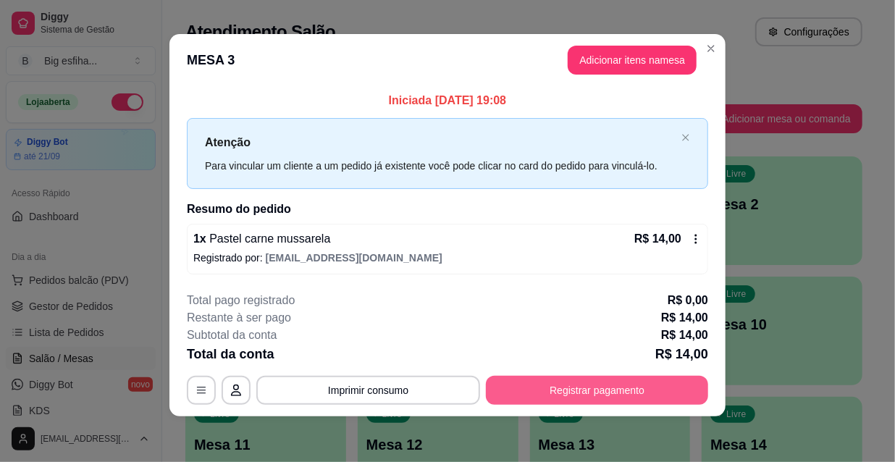
click at [591, 395] on button "Registrar pagamento" at bounding box center [597, 390] width 222 height 29
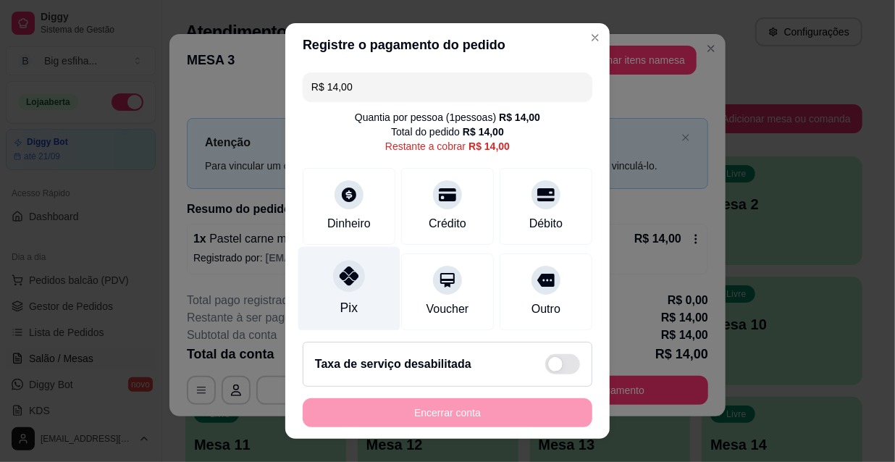
click at [340, 305] on div "Pix" at bounding box center [348, 307] width 17 height 19
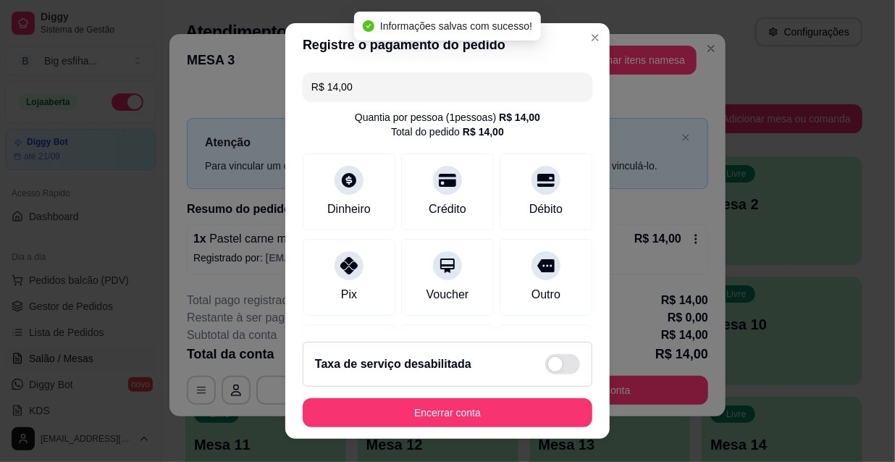
type input "R$ 0,00"
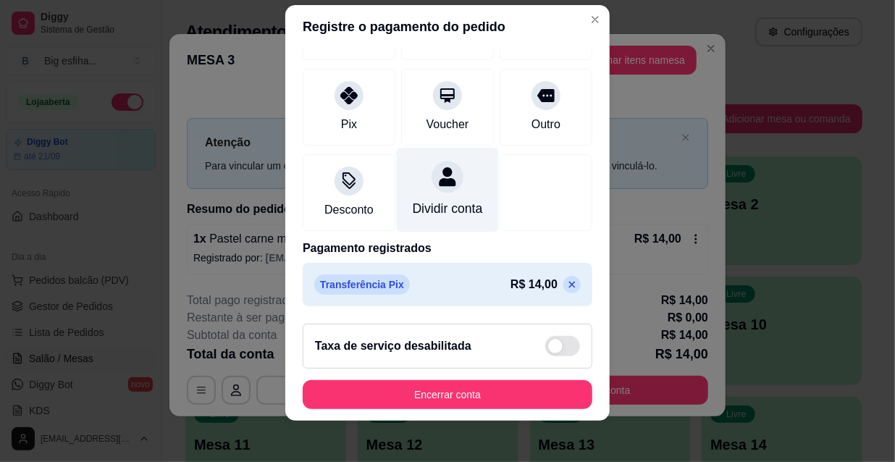
scroll to position [22, 0]
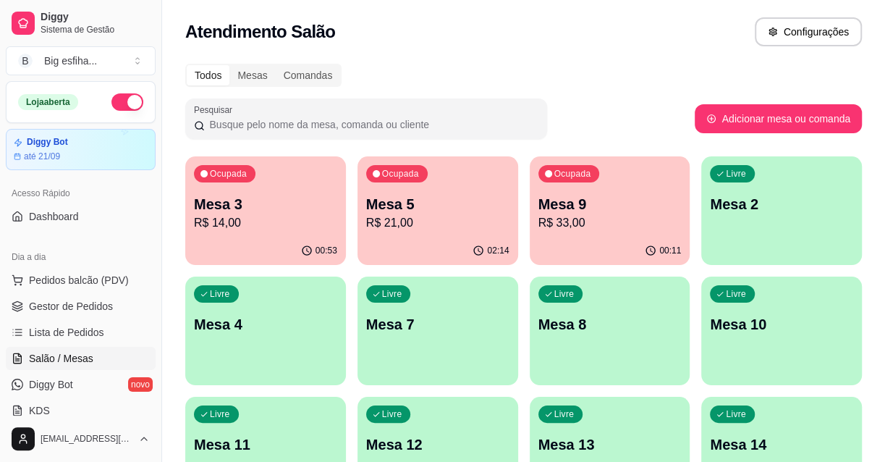
click at [298, 195] on p "Mesa 3" at bounding box center [265, 204] width 143 height 20
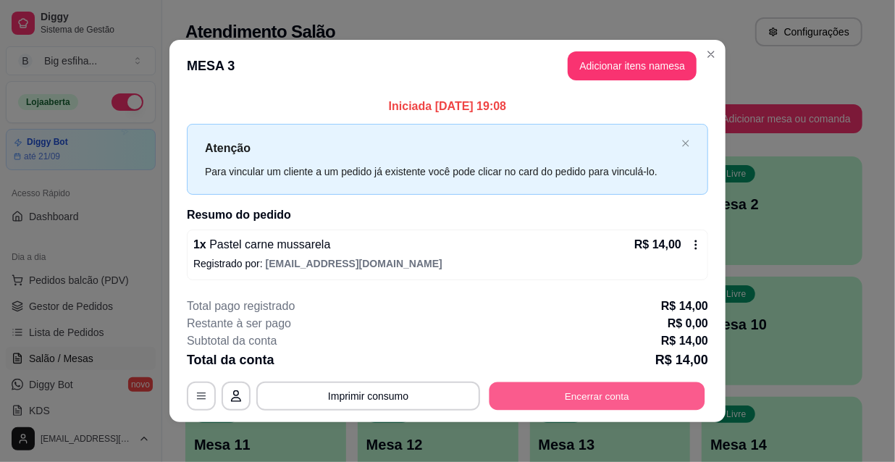
click at [566, 403] on button "Encerrar conta" at bounding box center [597, 396] width 216 height 28
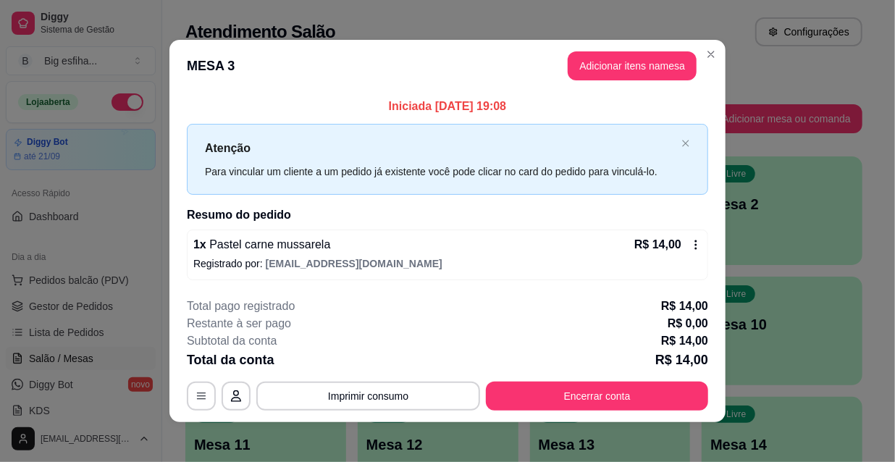
click at [550, 427] on div "Encerrar conta" at bounding box center [448, 412] width 290 height 29
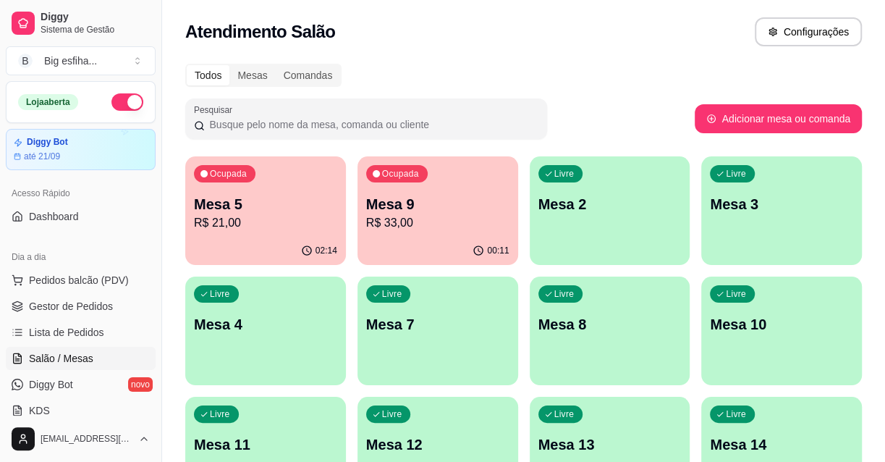
click at [456, 216] on p "R$ 33,00" at bounding box center [437, 222] width 143 height 17
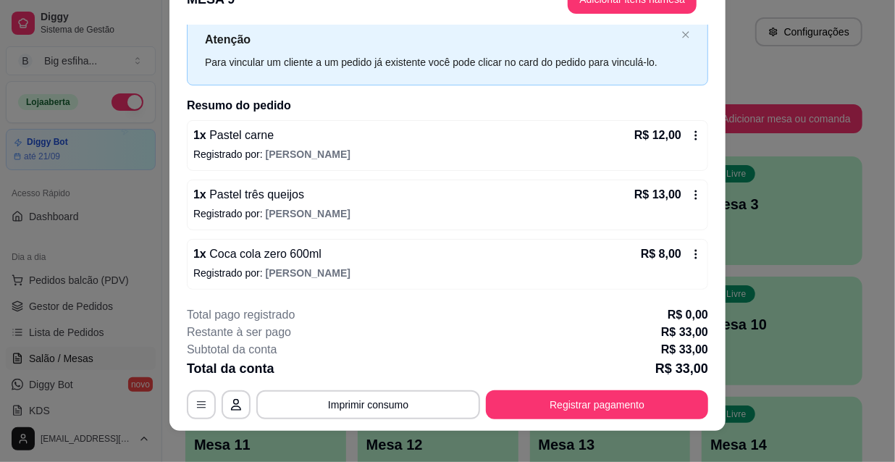
scroll to position [43, 0]
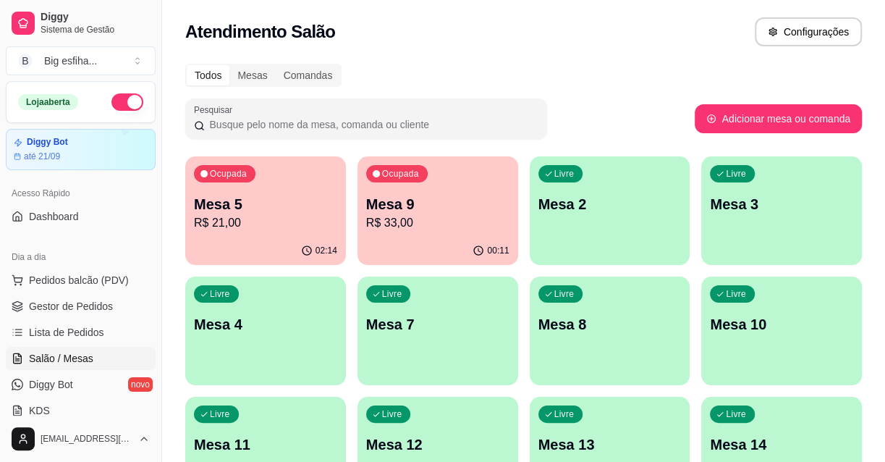
click at [568, 208] on p "Mesa 2" at bounding box center [610, 204] width 143 height 20
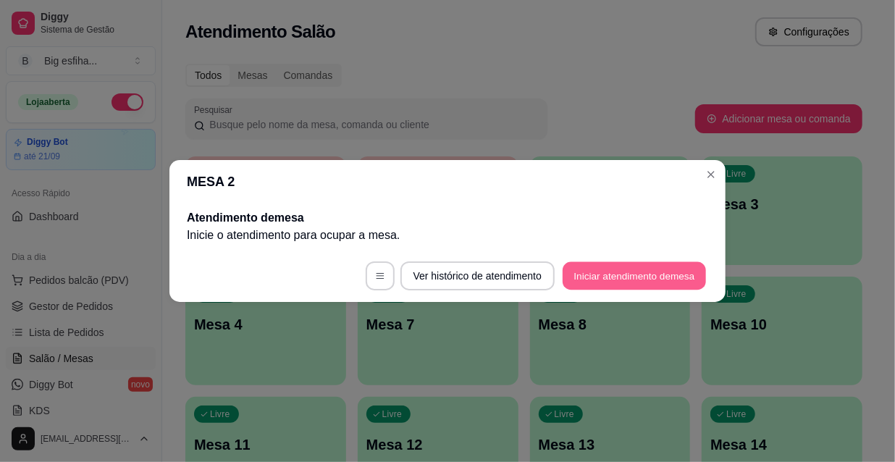
click at [604, 280] on button "Iniciar atendimento de mesa" at bounding box center [634, 276] width 143 height 28
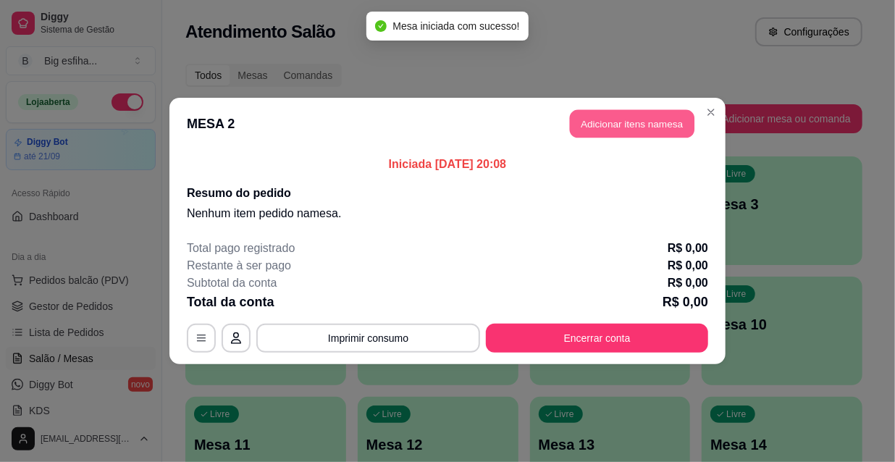
click at [628, 122] on button "Adicionar itens na mesa" at bounding box center [632, 124] width 125 height 28
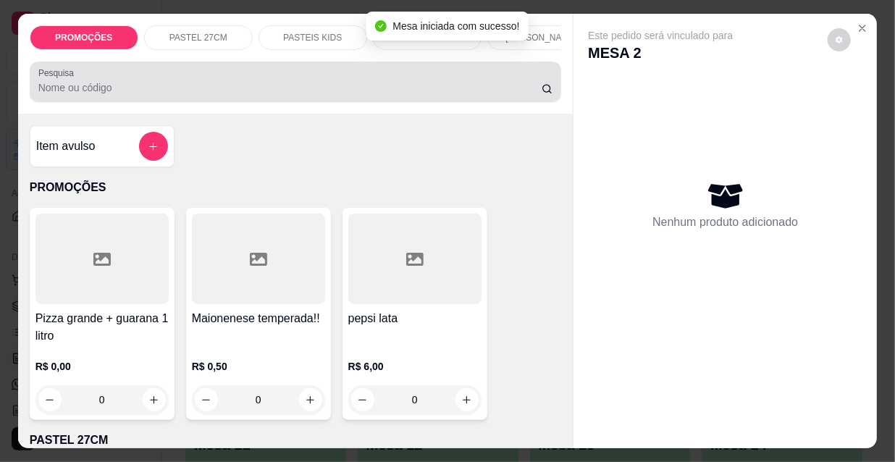
click at [248, 85] on input "Pesquisa" at bounding box center [289, 87] width 503 height 14
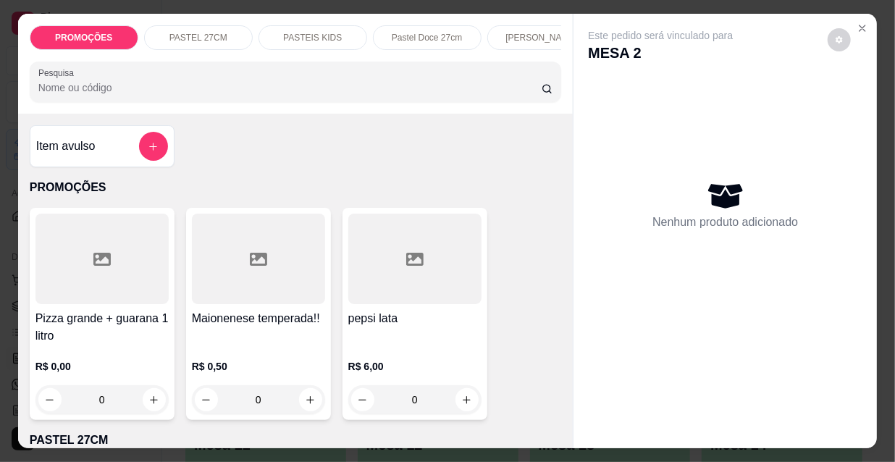
click at [190, 95] on input "Pesquisa" at bounding box center [289, 87] width 503 height 14
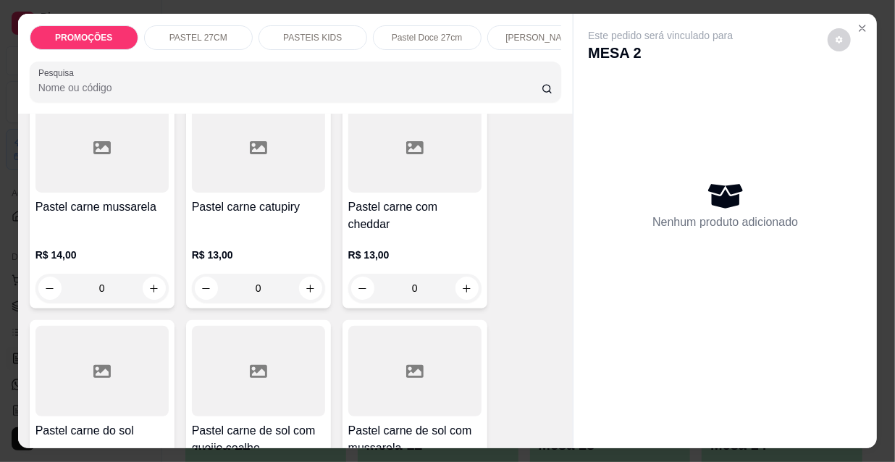
scroll to position [1645, 0]
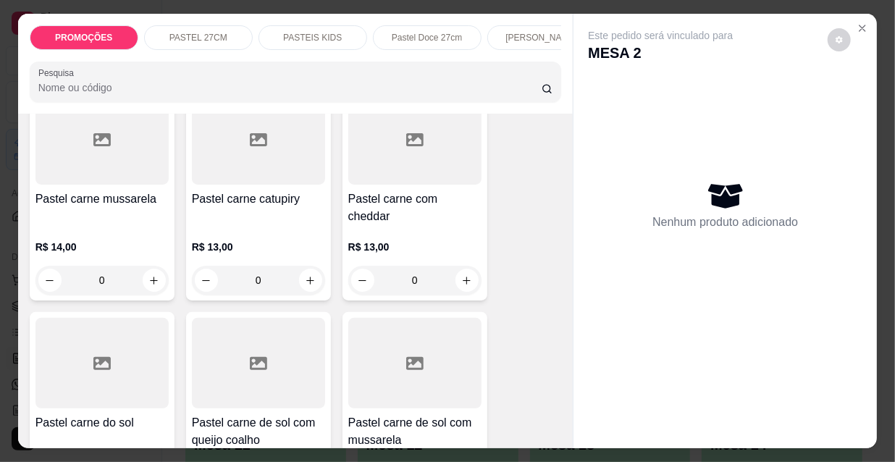
click at [107, 170] on div at bounding box center [101, 139] width 133 height 90
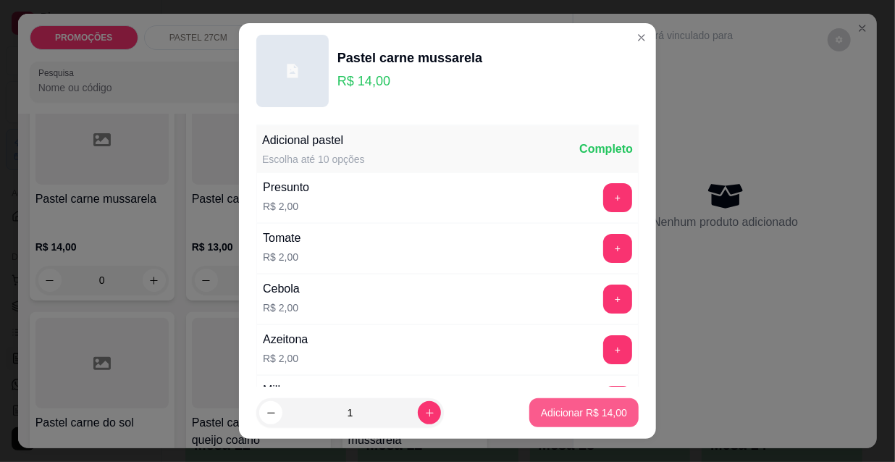
click at [579, 422] on button "Adicionar R$ 14,00" at bounding box center [583, 412] width 109 height 29
type input "1"
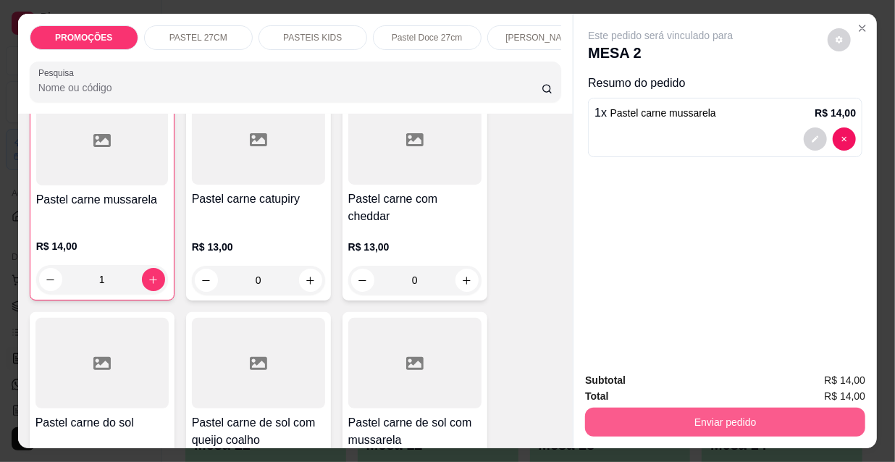
scroll to position [1646, 0]
click at [675, 415] on button "Enviar pedido" at bounding box center [724, 422] width 271 height 28
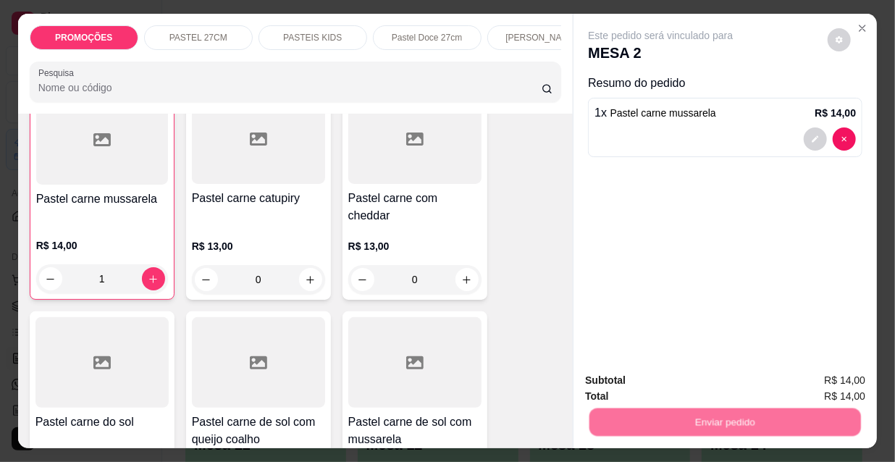
click at [666, 387] on button "Não registrar e enviar pedido" at bounding box center [678, 382] width 151 height 28
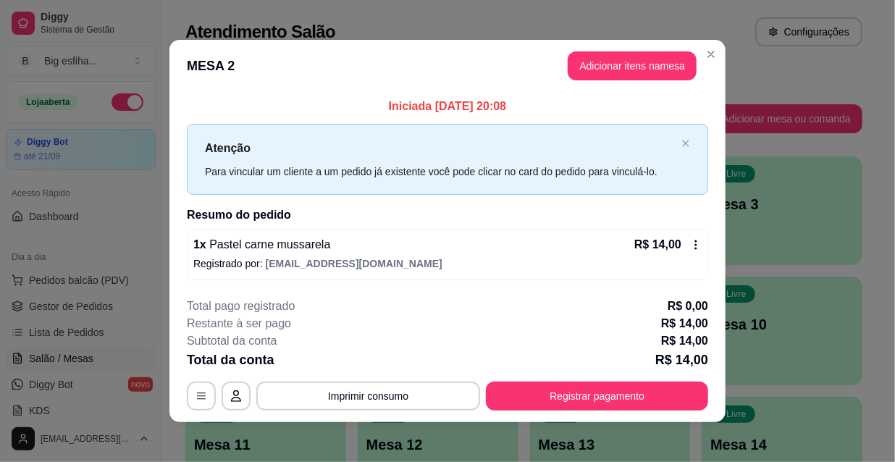
click at [175, 324] on footer "**********" at bounding box center [447, 354] width 556 height 136
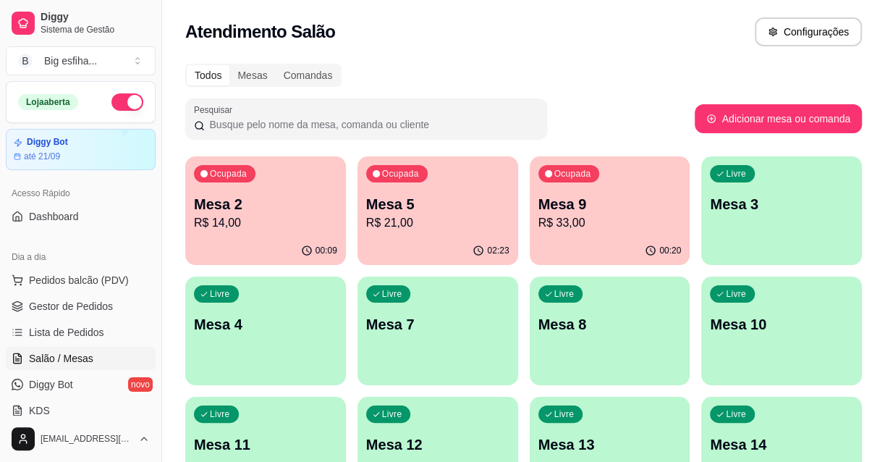
click at [786, 245] on div "Livre Mesa 3" at bounding box center [782, 201] width 161 height 91
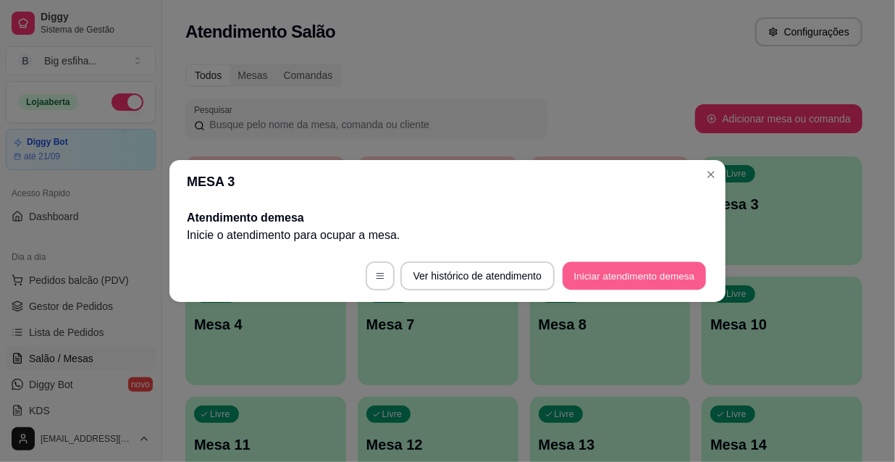
click at [618, 284] on button "Iniciar atendimento de mesa" at bounding box center [634, 276] width 143 height 28
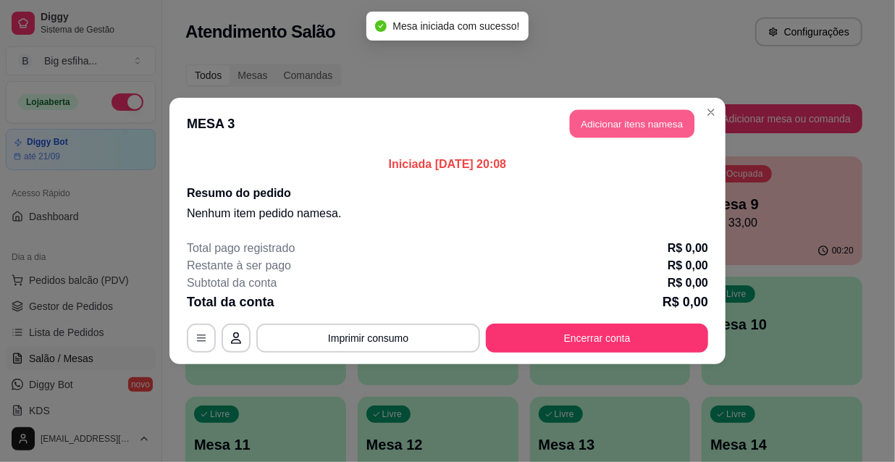
click at [602, 136] on button "Adicionar itens na mesa" at bounding box center [632, 124] width 125 height 28
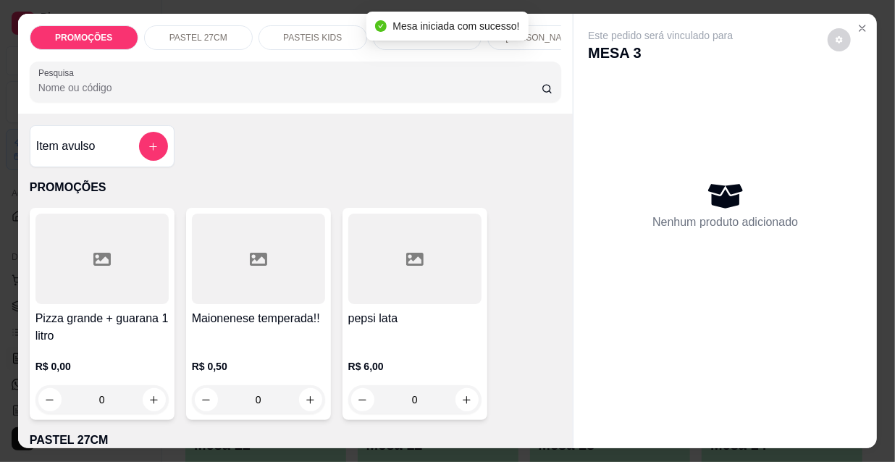
click at [536, 33] on p "[PERSON_NAME]" at bounding box center [541, 38] width 72 height 12
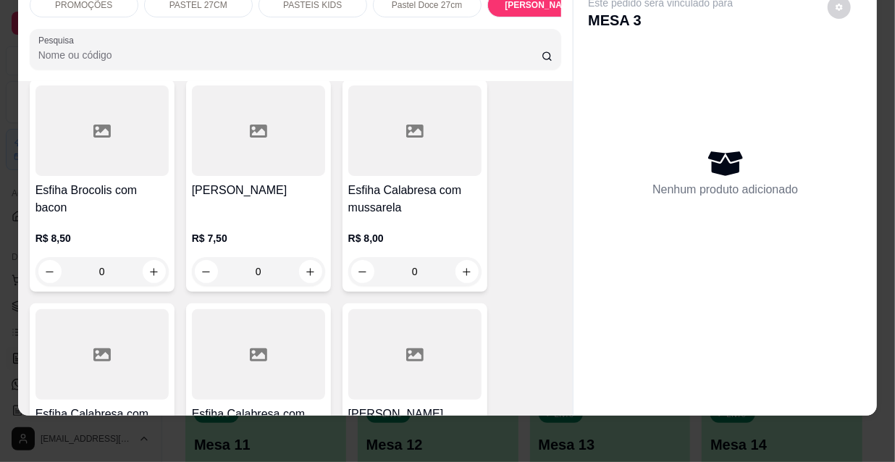
scroll to position [8393, 0]
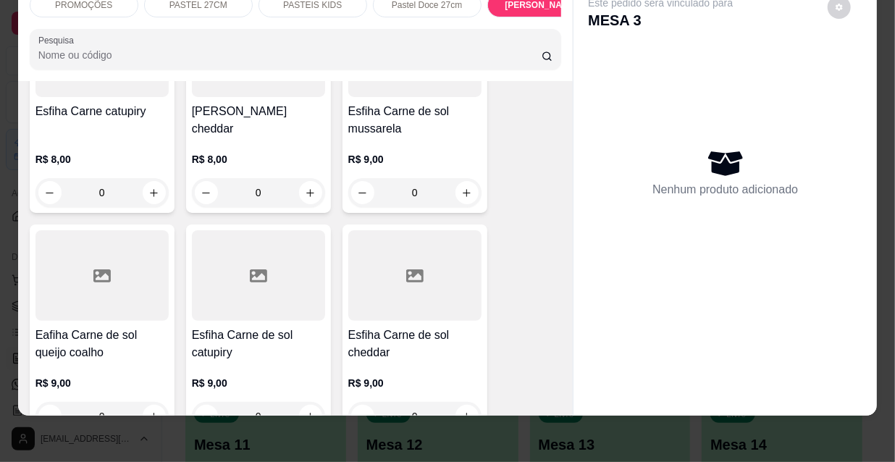
click at [425, 230] on div at bounding box center [414, 275] width 133 height 90
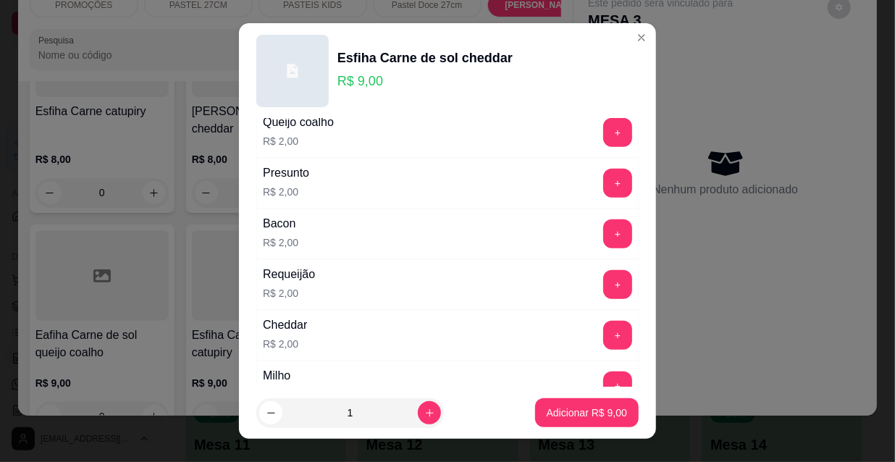
scroll to position [526, 0]
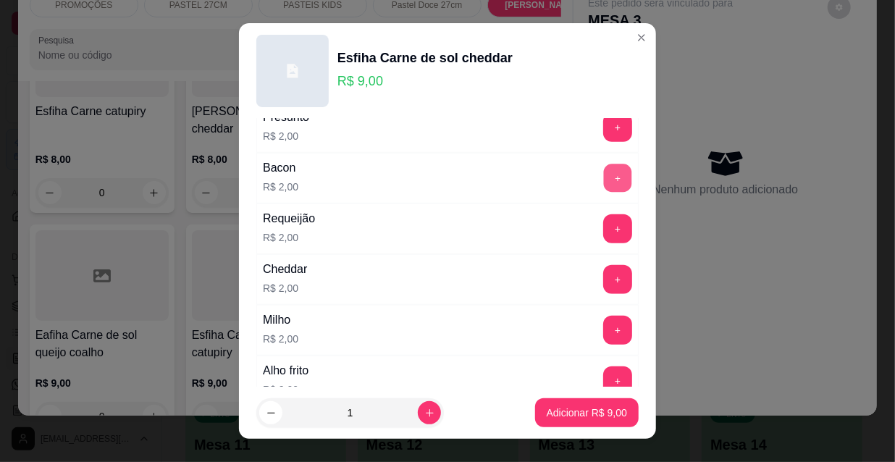
click at [604, 174] on button "+" at bounding box center [618, 178] width 28 height 28
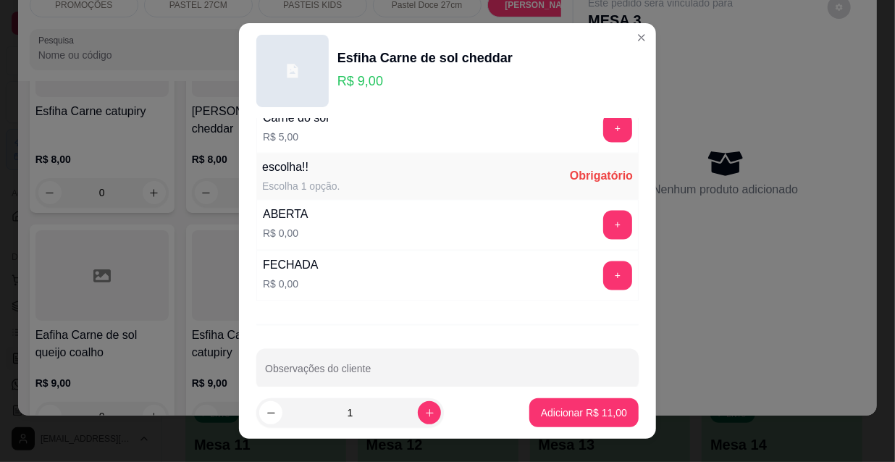
scroll to position [1202, 0]
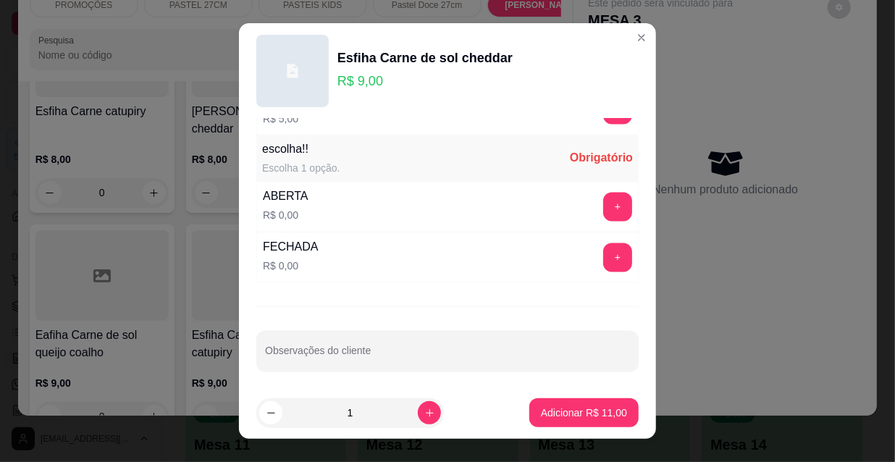
click at [603, 243] on button "+" at bounding box center [617, 257] width 29 height 29
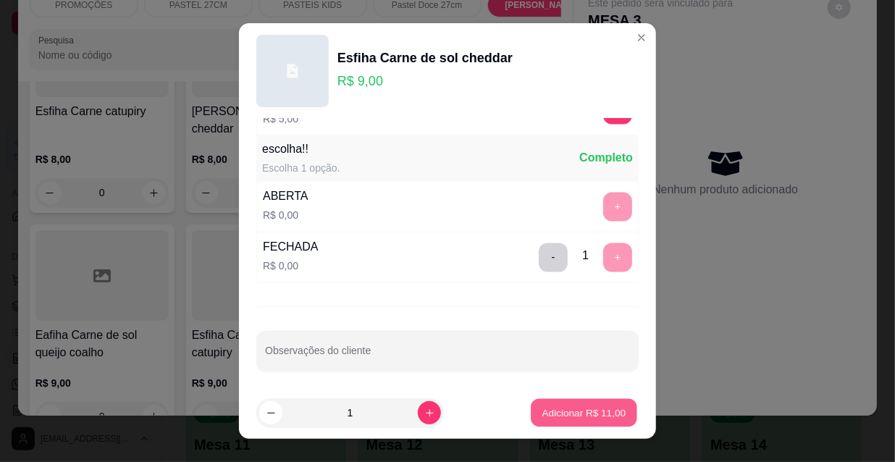
click at [607, 414] on p "Adicionar R$ 11,00" at bounding box center [584, 412] width 84 height 14
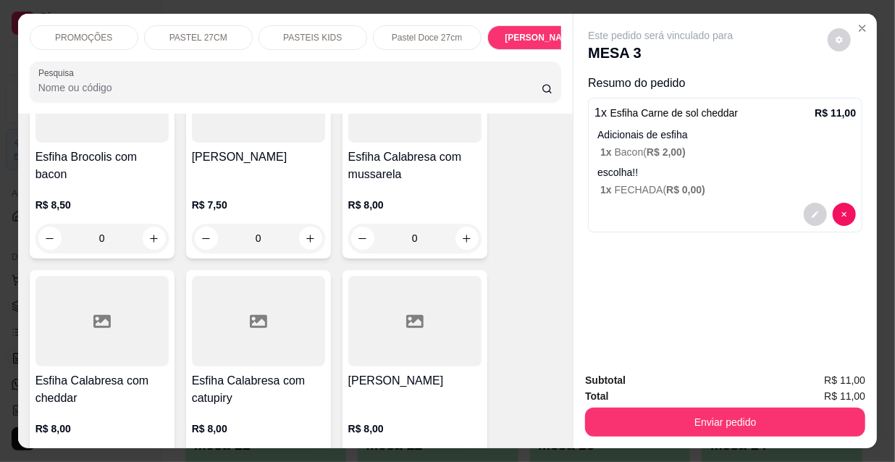
scroll to position [0, 465]
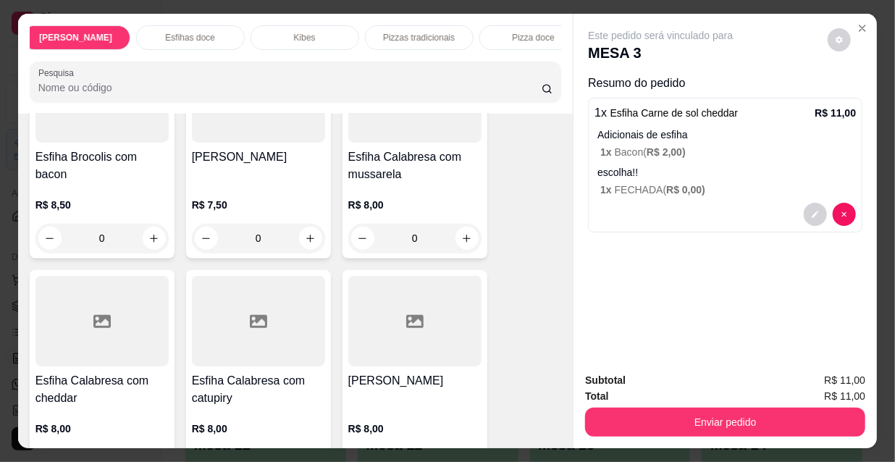
click at [171, 35] on p "Esfihas doce" at bounding box center [190, 38] width 50 height 12
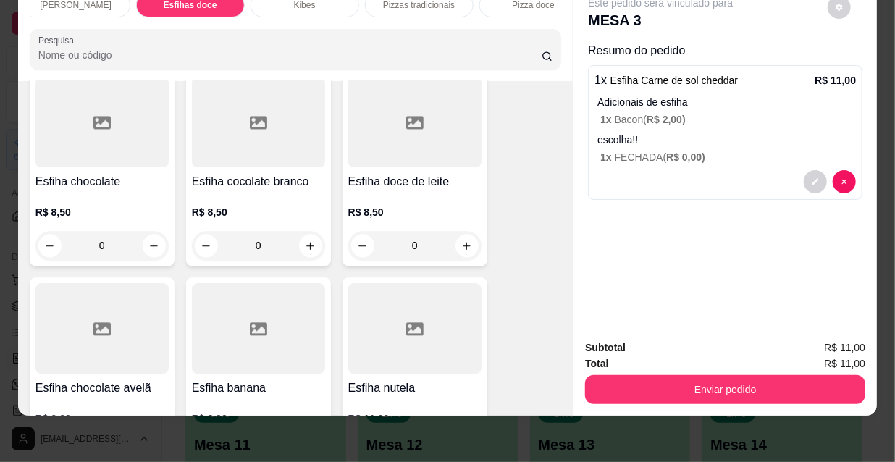
scroll to position [11309, 0]
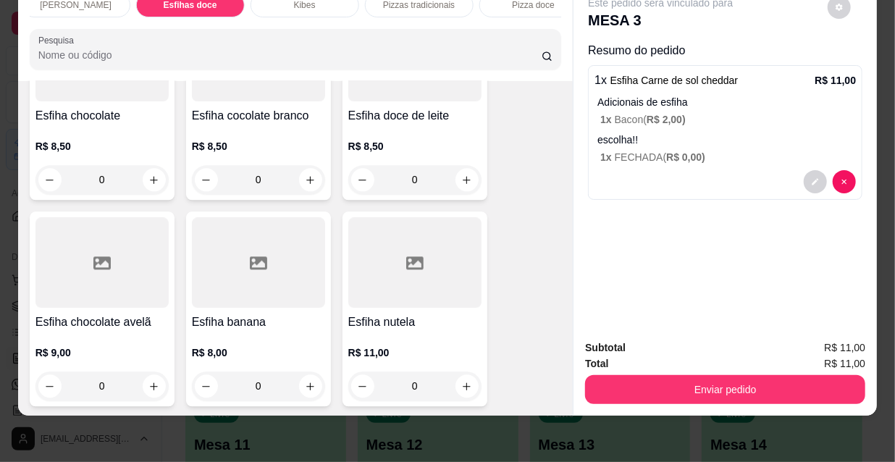
click at [452, 371] on div "0" at bounding box center [414, 385] width 133 height 29
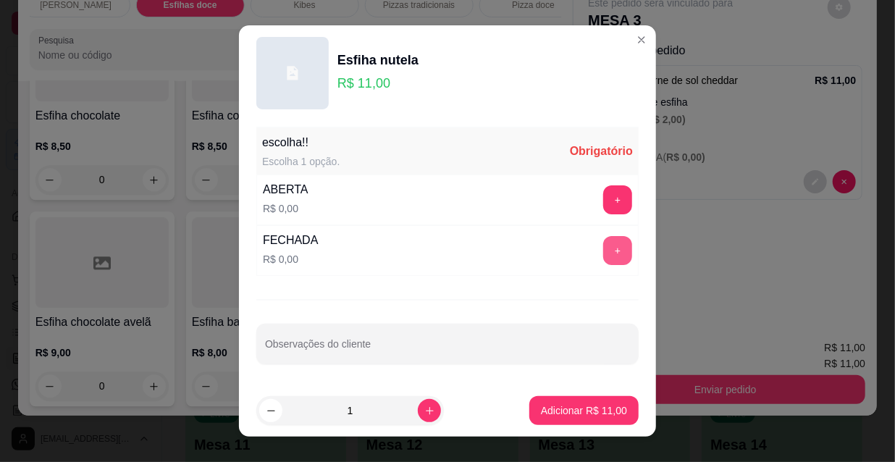
click at [603, 246] on button "+" at bounding box center [617, 250] width 29 height 29
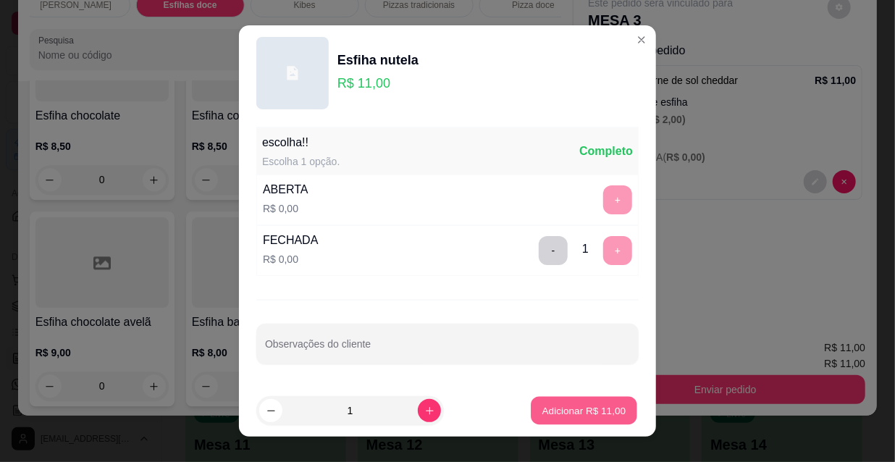
click at [589, 418] on button "Adicionar R$ 11,00" at bounding box center [584, 411] width 106 height 28
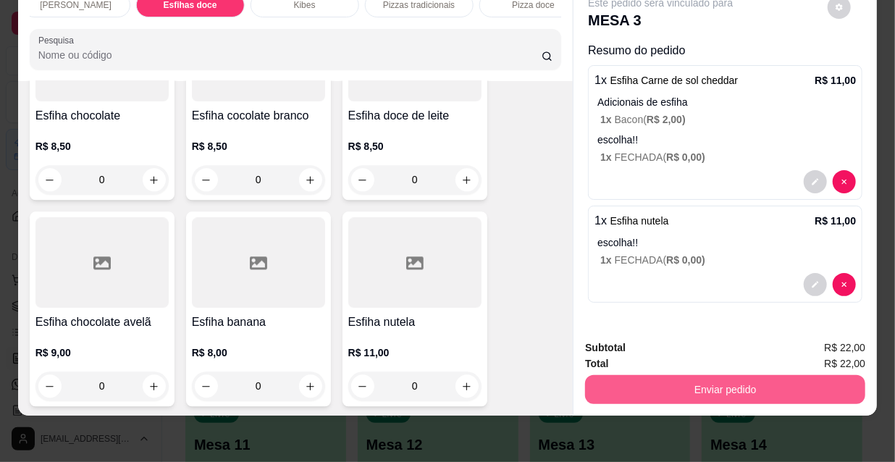
click at [730, 381] on button "Enviar pedido" at bounding box center [725, 389] width 280 height 29
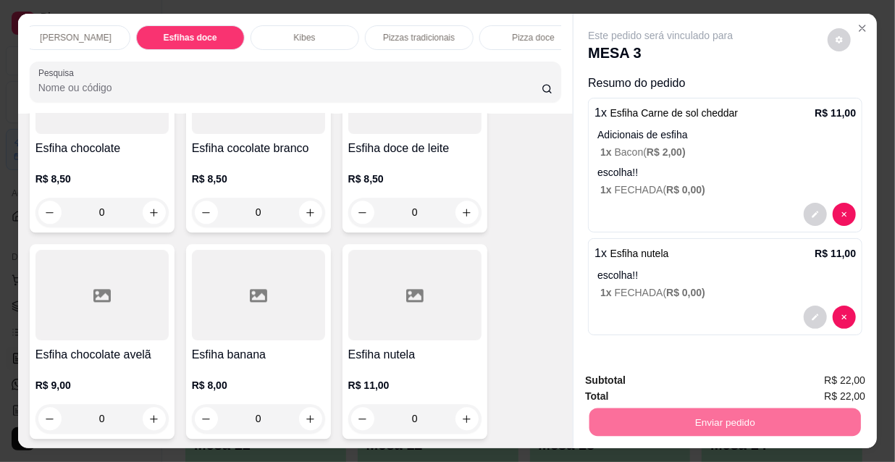
scroll to position [0, 834]
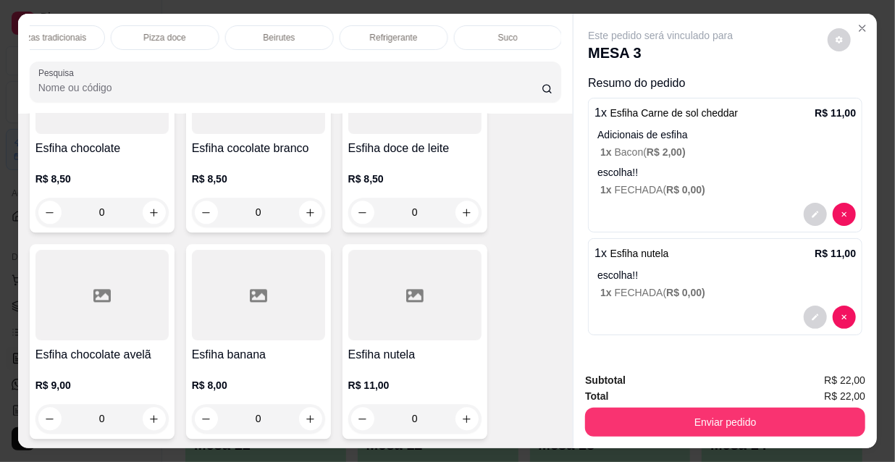
click at [384, 36] on p "Refrigerante" at bounding box center [394, 38] width 48 height 12
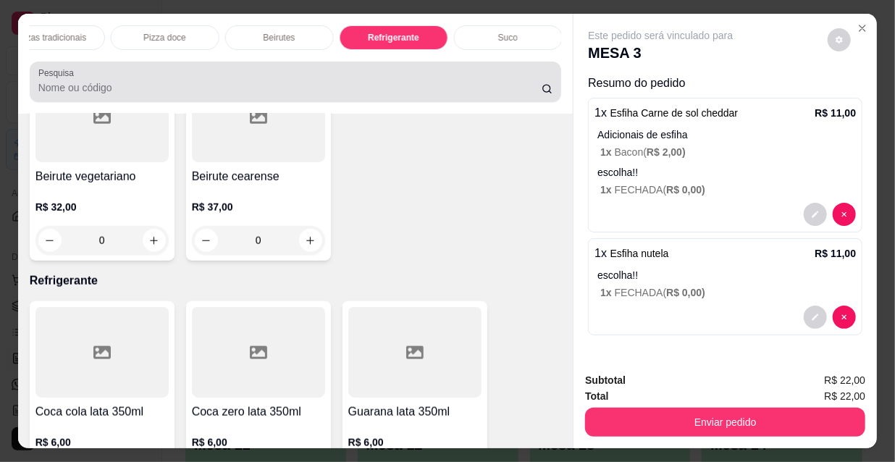
scroll to position [37, 0]
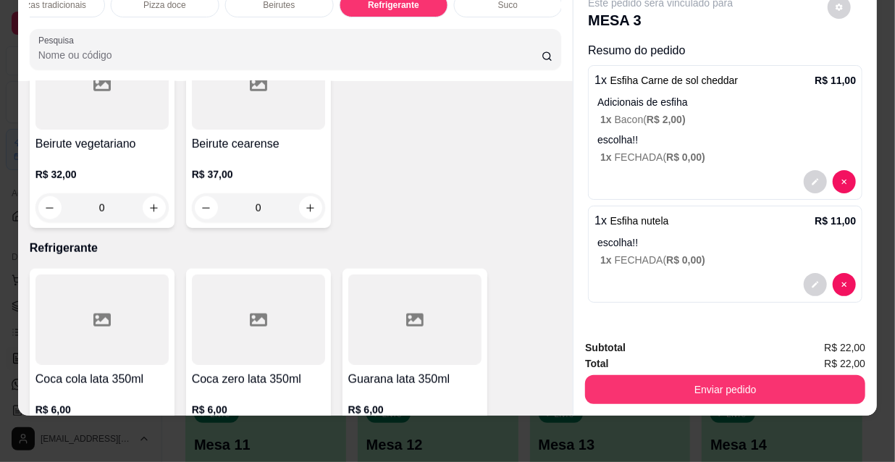
click at [150, 439] on icon "increase-product-quantity" at bounding box center [154, 443] width 8 height 8
type input "1"
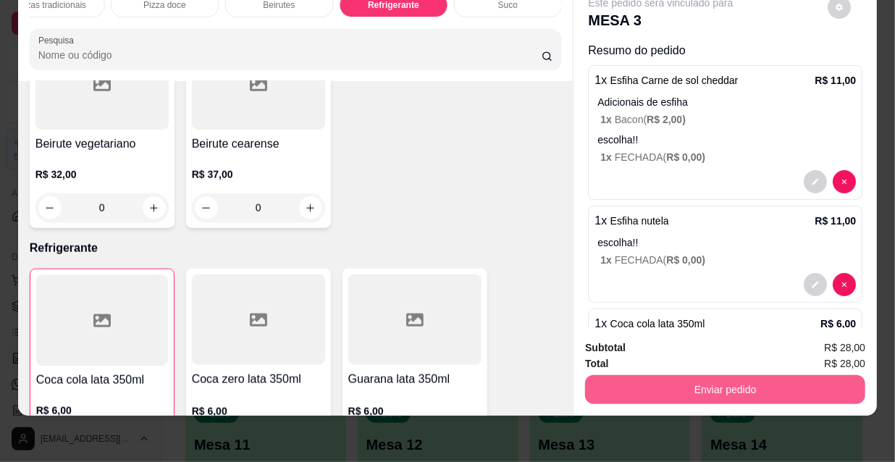
click at [789, 375] on button "Enviar pedido" at bounding box center [725, 389] width 280 height 29
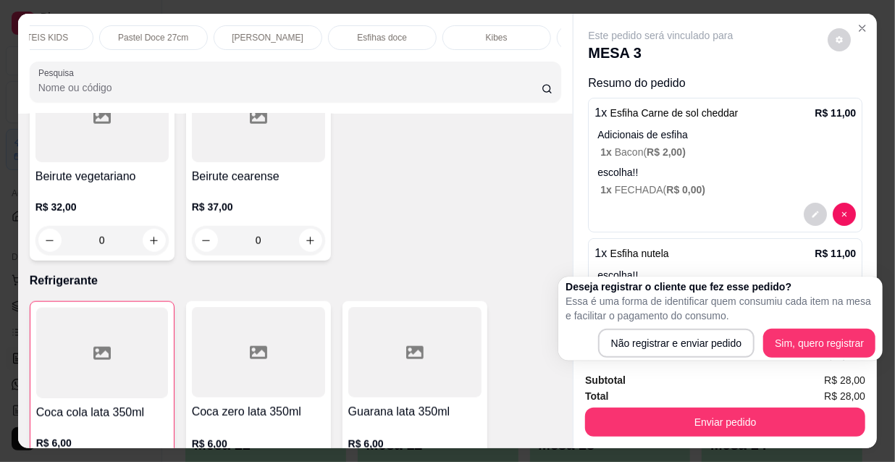
scroll to position [0, 0]
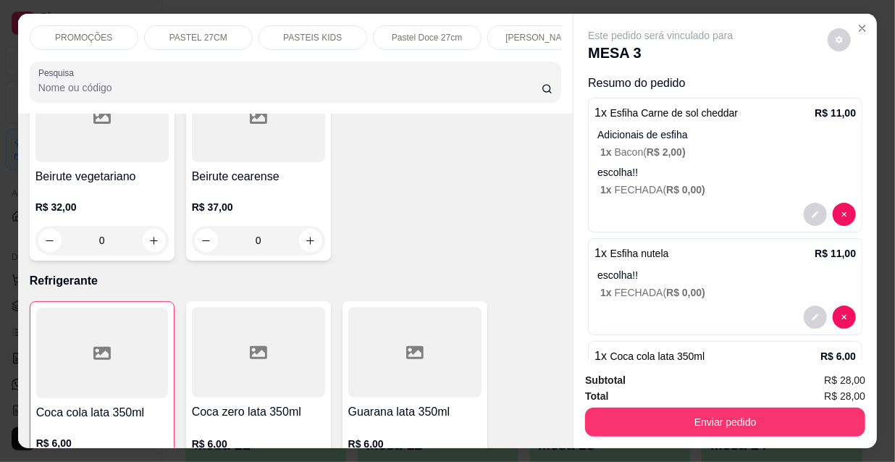
click at [213, 19] on div "PROMOÇÕES PASTEL 27CM PASTEIS KIDS Pastel Doce 27cm Esfihas Salgadas Esfihas do…" at bounding box center [295, 64] width 555 height 100
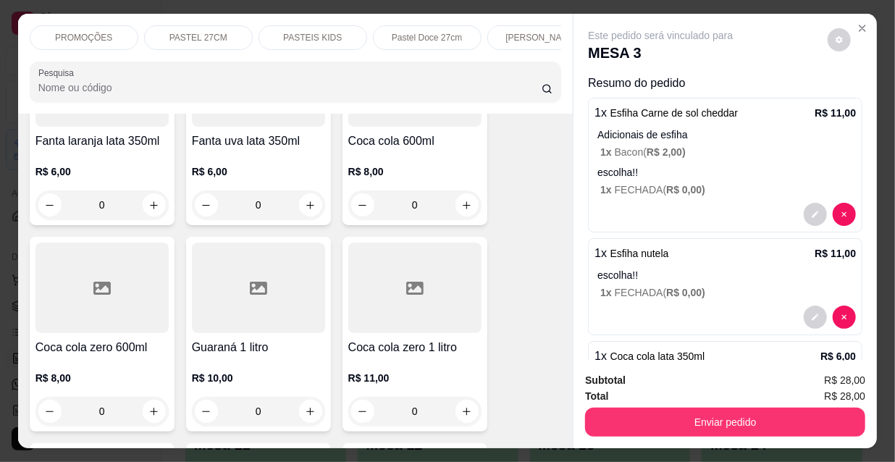
scroll to position [13047, 0]
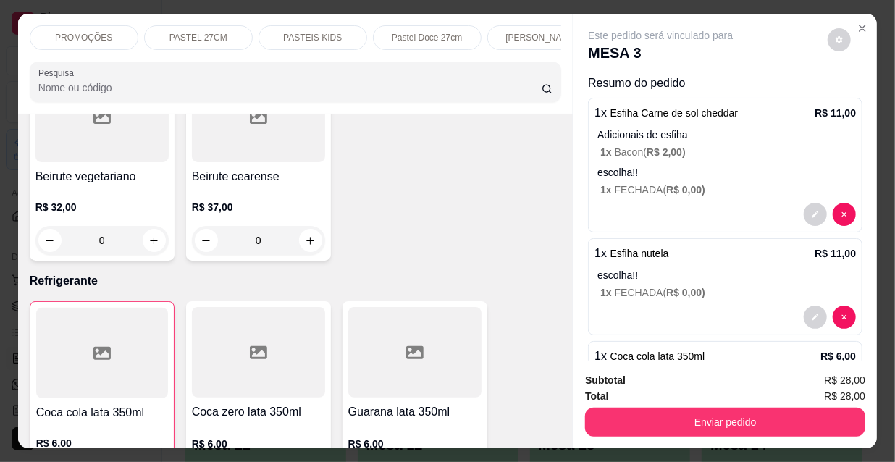
click at [208, 32] on p "PASTEL 27CM" at bounding box center [198, 38] width 58 height 12
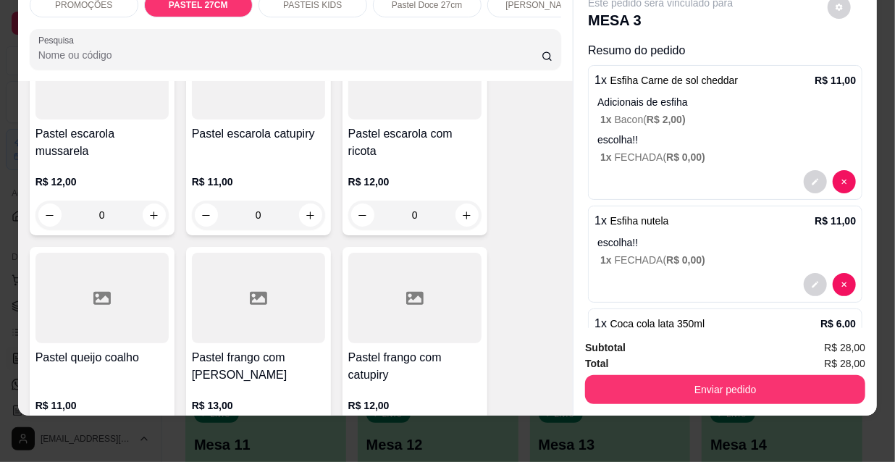
scroll to position [2358, 0]
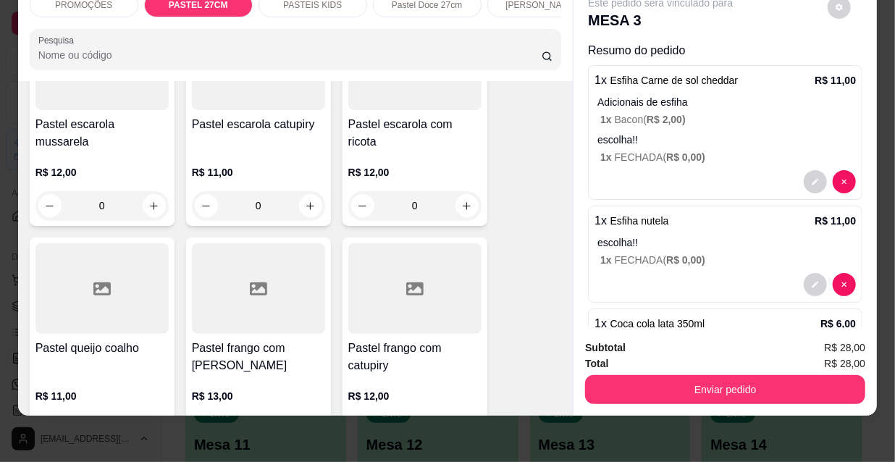
click at [284, 270] on div at bounding box center [258, 288] width 133 height 90
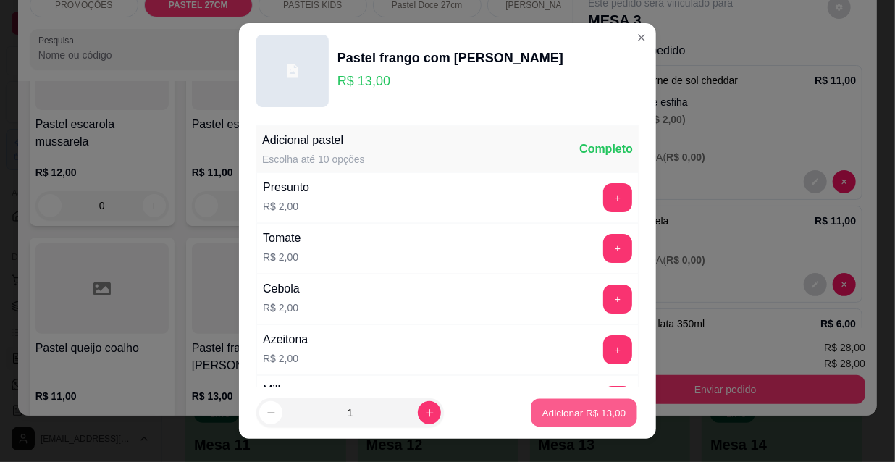
click at [560, 420] on button "Adicionar R$ 13,00" at bounding box center [584, 413] width 106 height 28
type input "1"
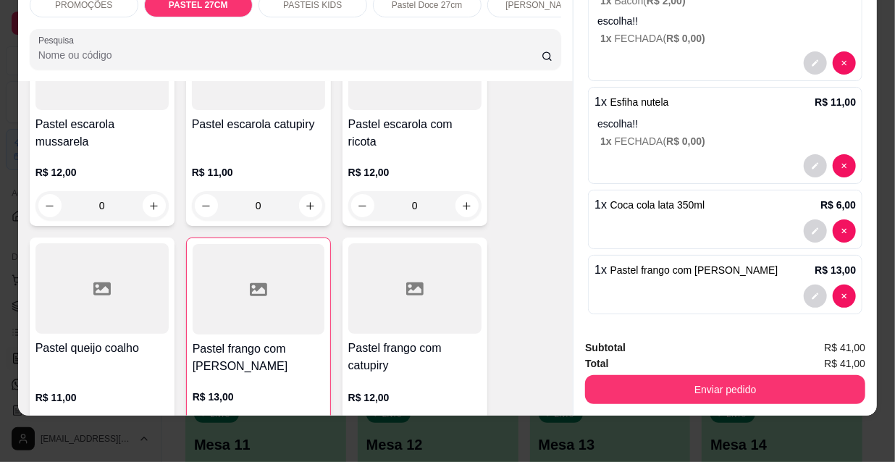
scroll to position [124, 0]
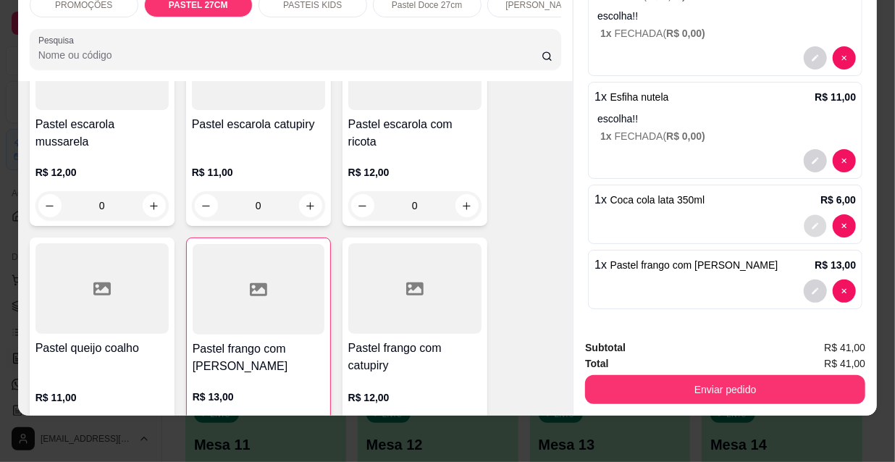
click at [811, 222] on icon "decrease-product-quantity" at bounding box center [815, 226] width 9 height 9
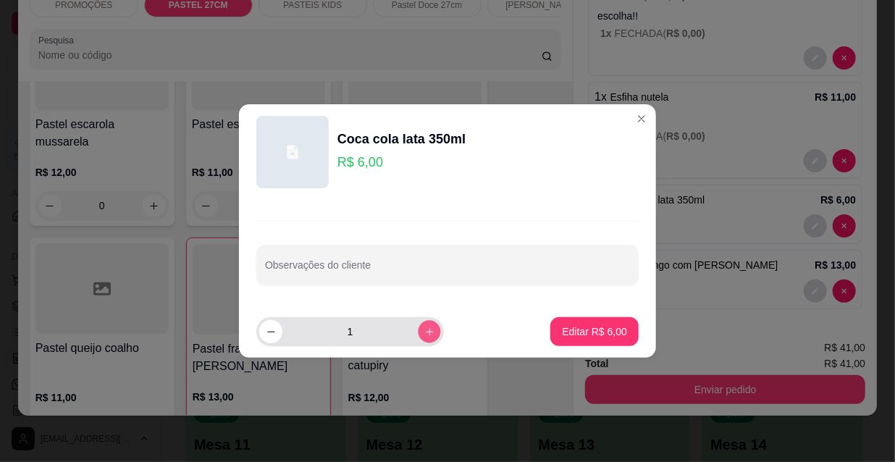
click at [424, 335] on icon "increase-product-quantity" at bounding box center [429, 331] width 11 height 11
type input "2"
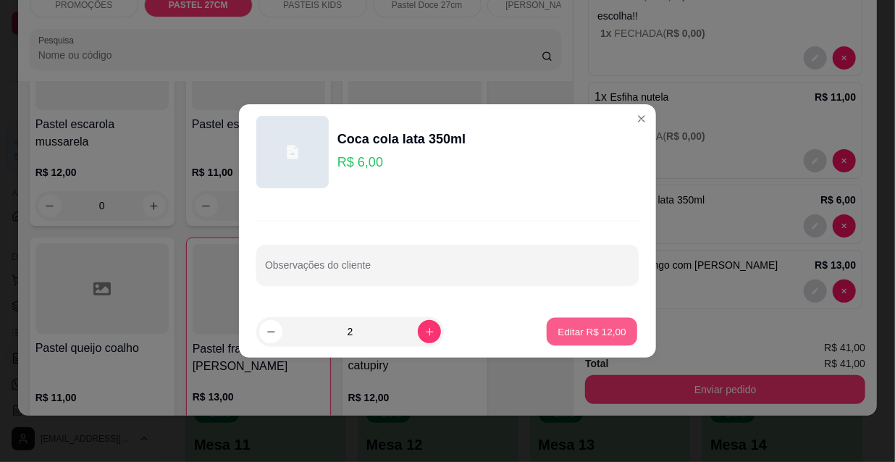
click at [600, 329] on p "Editar R$ 12,00" at bounding box center [591, 331] width 68 height 14
type input "2"
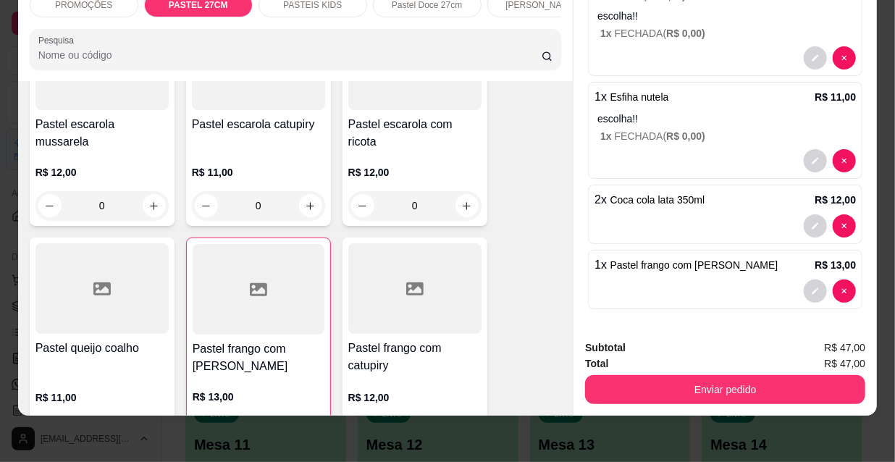
scroll to position [0, 0]
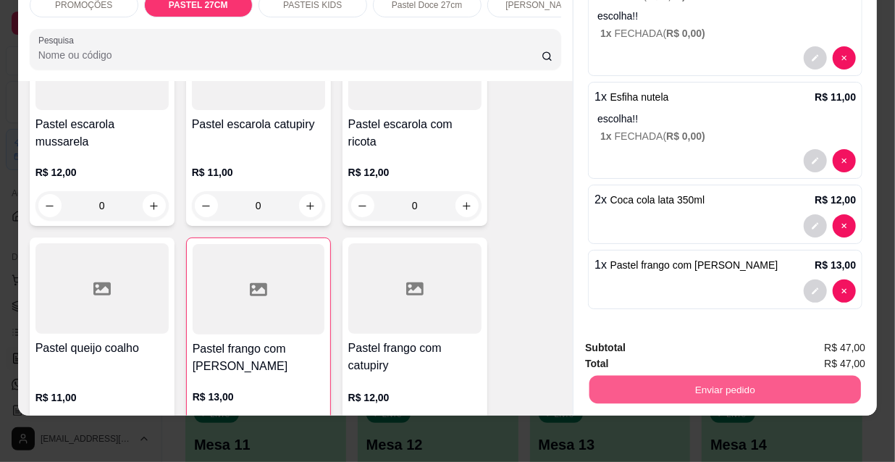
click at [694, 376] on button "Enviar pedido" at bounding box center [724, 389] width 271 height 28
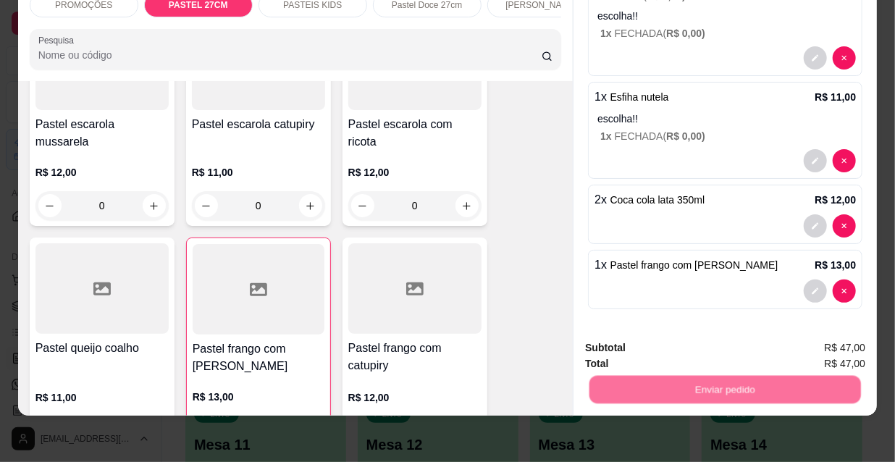
click at [652, 355] on button "Não registrar e enviar pedido" at bounding box center [678, 343] width 146 height 27
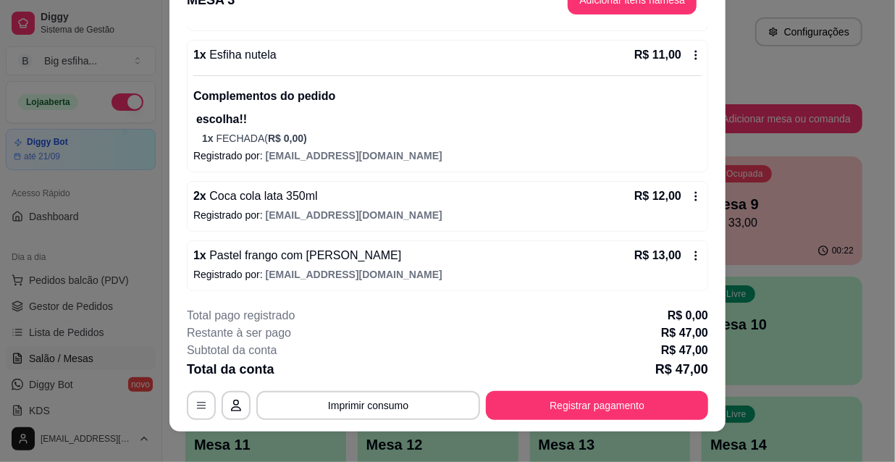
scroll to position [43, 0]
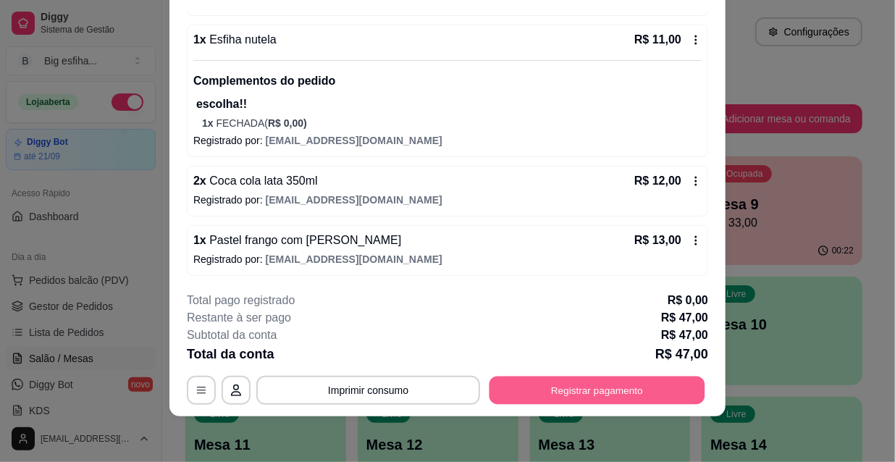
click at [615, 380] on button "Registrar pagamento" at bounding box center [597, 390] width 216 height 28
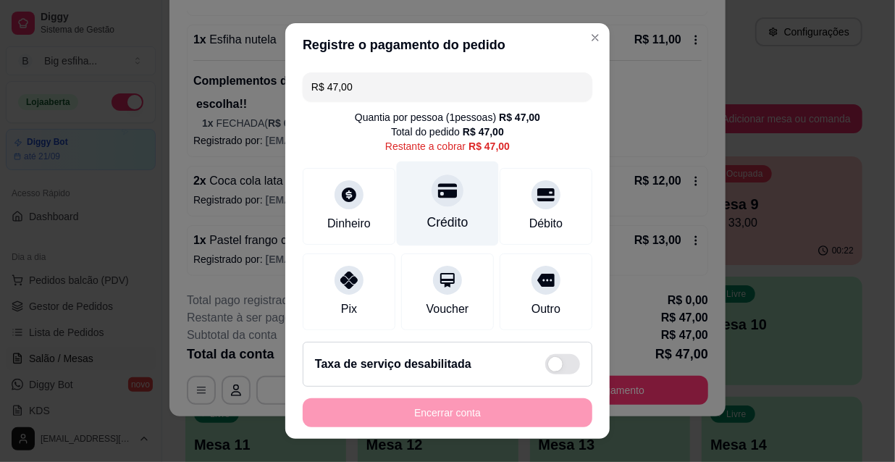
click at [447, 197] on div "Crédito" at bounding box center [448, 203] width 102 height 85
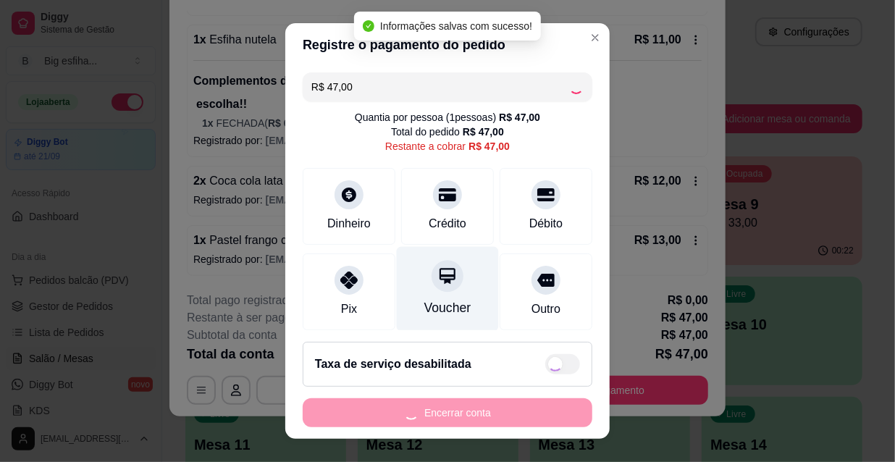
type input "R$ 0,00"
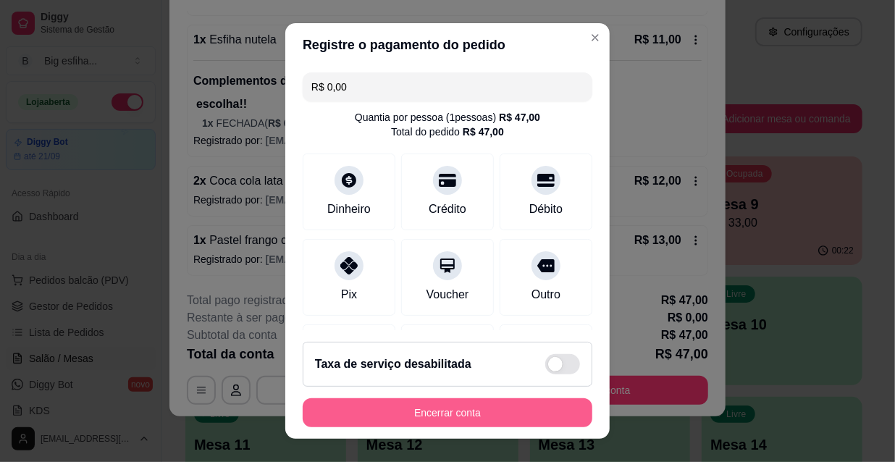
click at [442, 401] on button "Encerrar conta" at bounding box center [448, 412] width 290 height 29
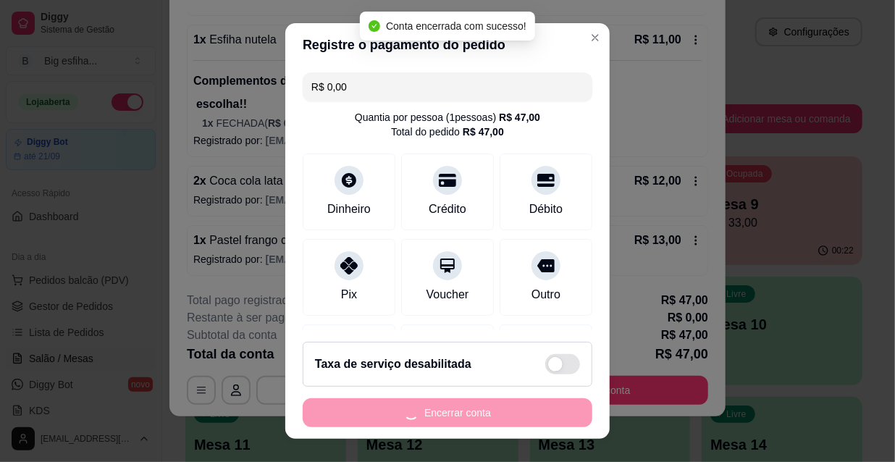
scroll to position [0, 0]
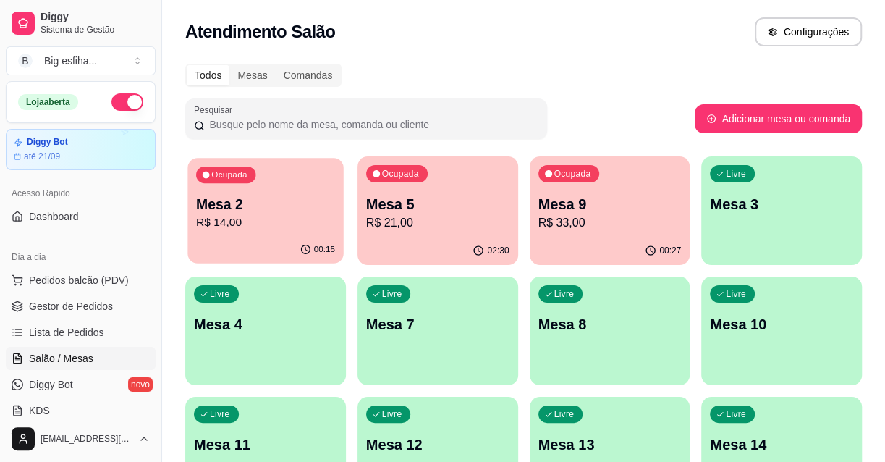
click at [282, 231] on p "R$ 14,00" at bounding box center [265, 222] width 139 height 17
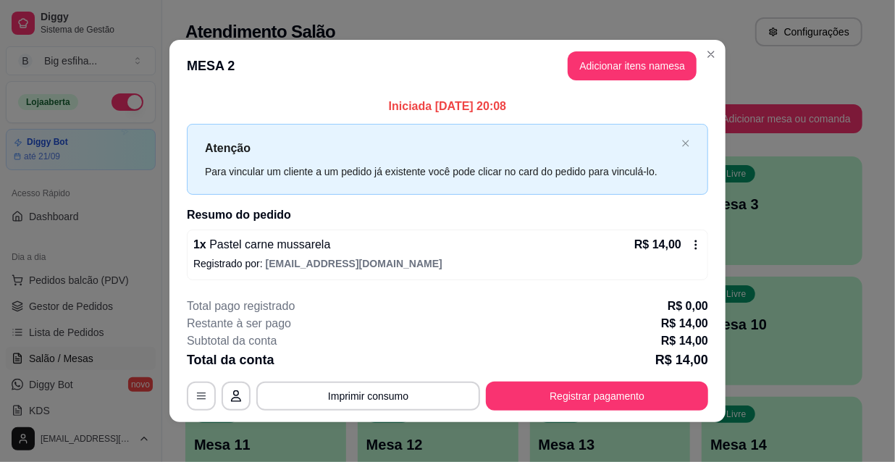
click at [599, 366] on div "Total da conta R$ 14,00" at bounding box center [447, 360] width 521 height 20
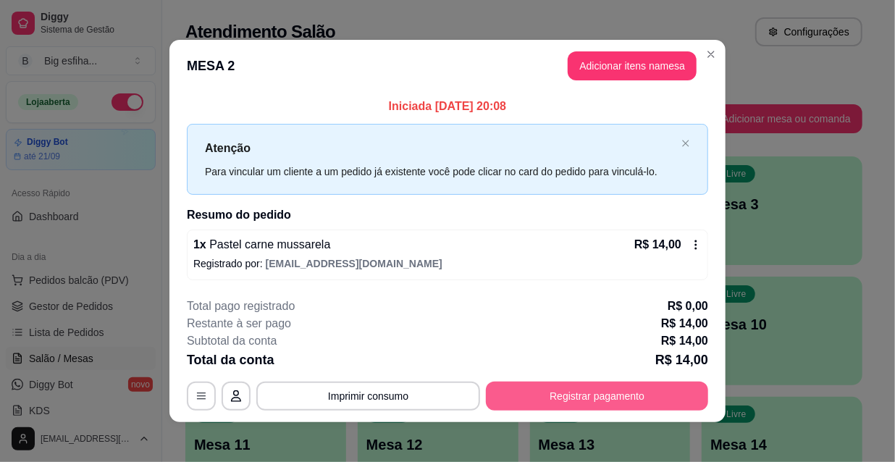
click at [548, 387] on button "Registrar pagamento" at bounding box center [597, 396] width 222 height 29
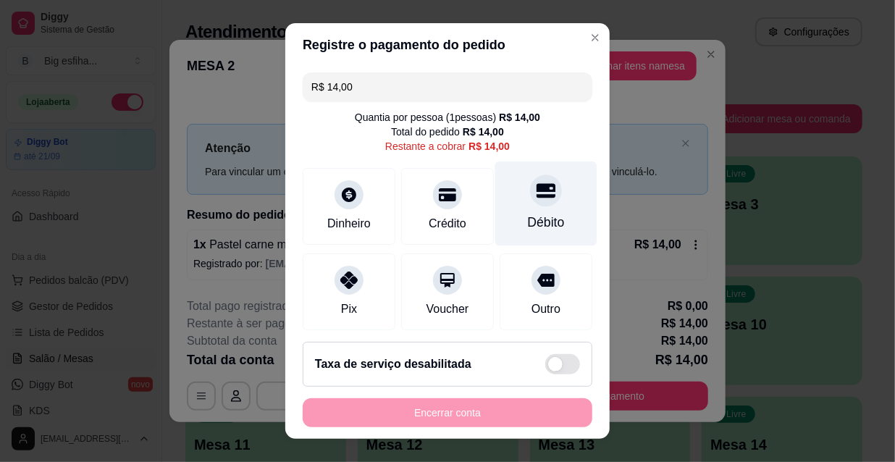
click at [528, 218] on div "Débito" at bounding box center [546, 222] width 37 height 19
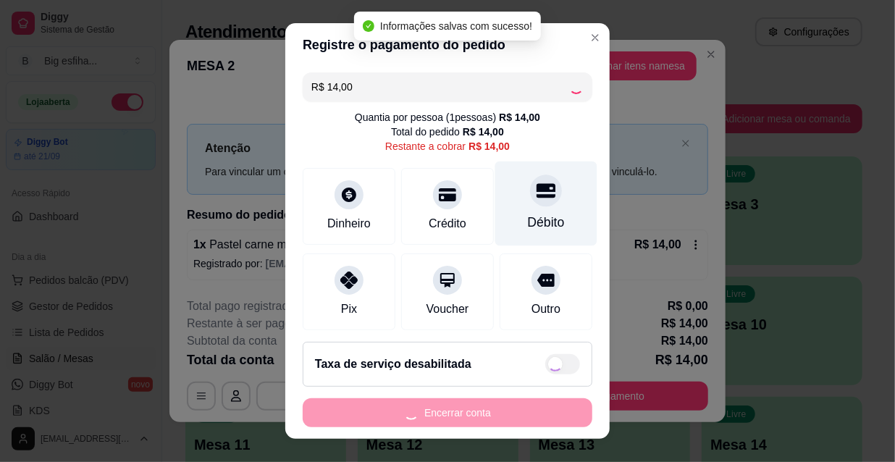
type input "R$ 0,00"
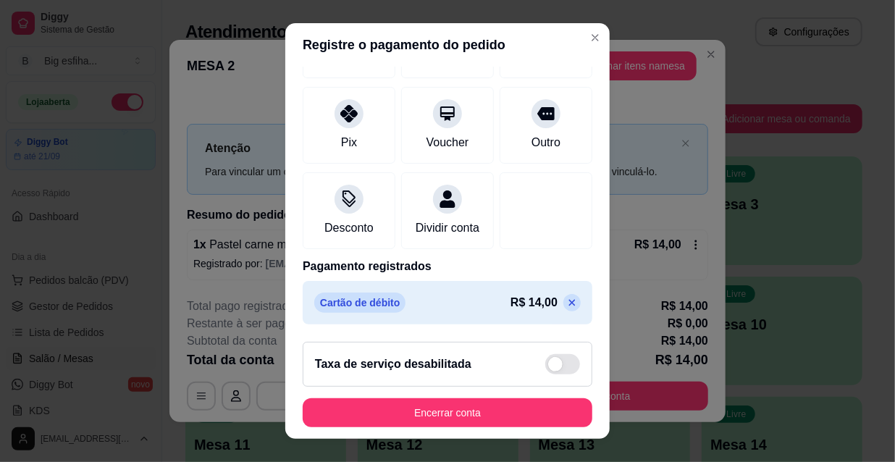
scroll to position [22, 0]
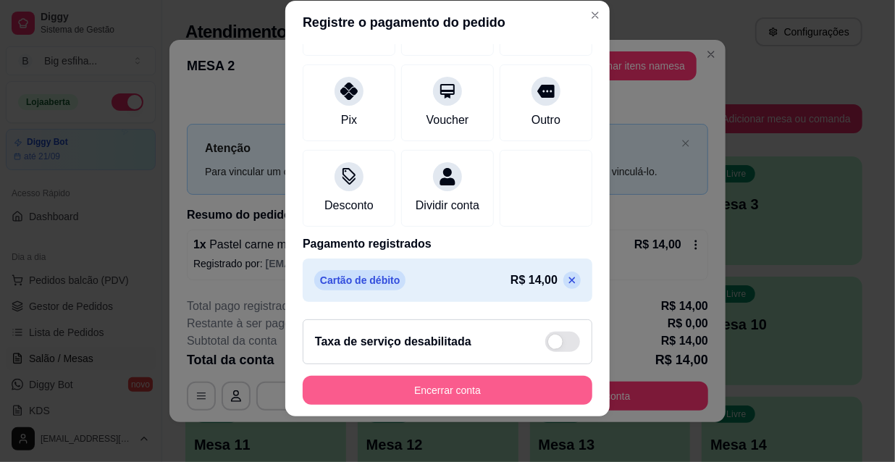
click at [490, 388] on button "Encerrar conta" at bounding box center [448, 390] width 290 height 29
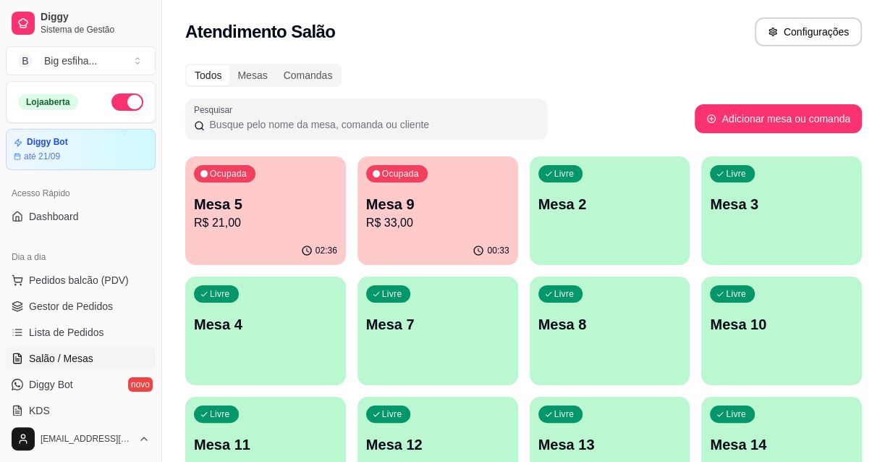
click at [581, 229] on div "Livre Mesa 2" at bounding box center [610, 201] width 161 height 91
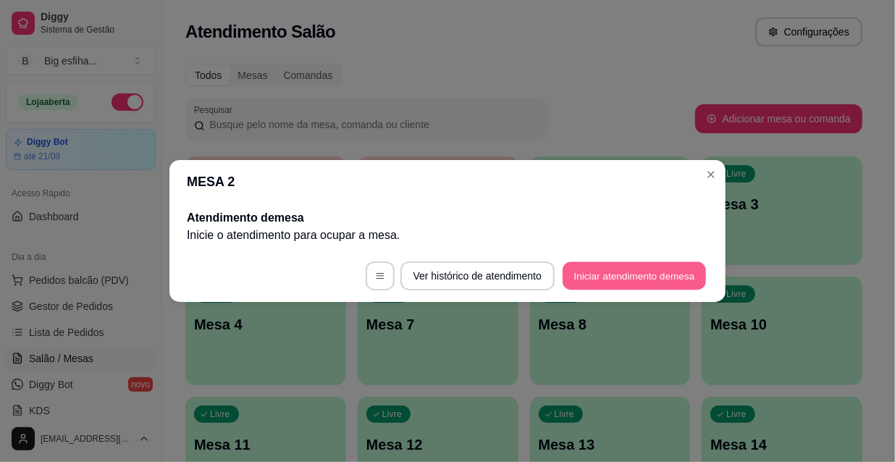
click at [658, 278] on button "Iniciar atendimento de mesa" at bounding box center [634, 276] width 143 height 28
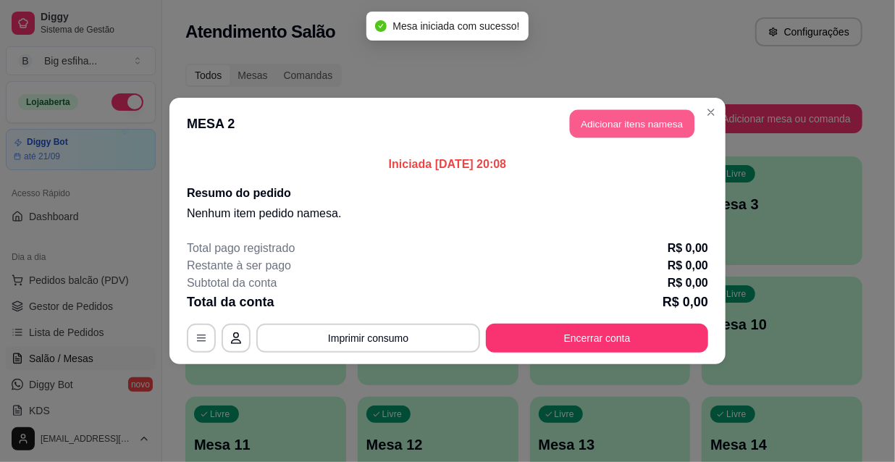
click at [620, 122] on button "Adicionar itens na mesa" at bounding box center [632, 124] width 125 height 28
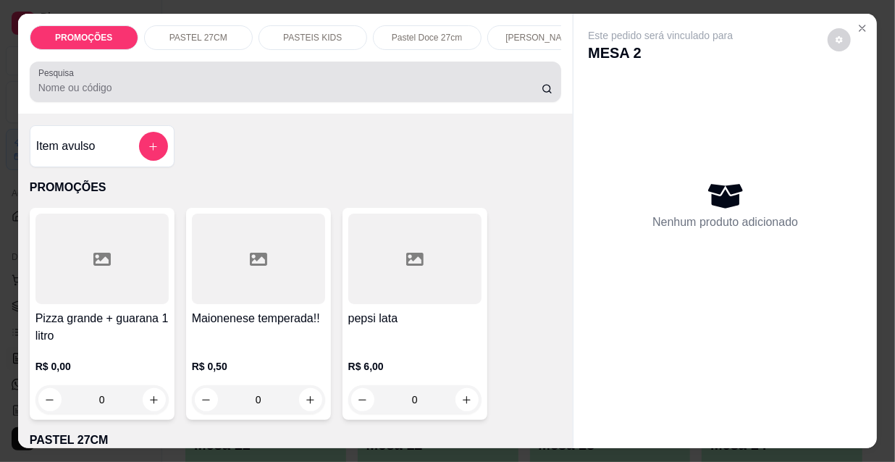
click at [216, 101] on div "Pesquisa" at bounding box center [296, 82] width 532 height 41
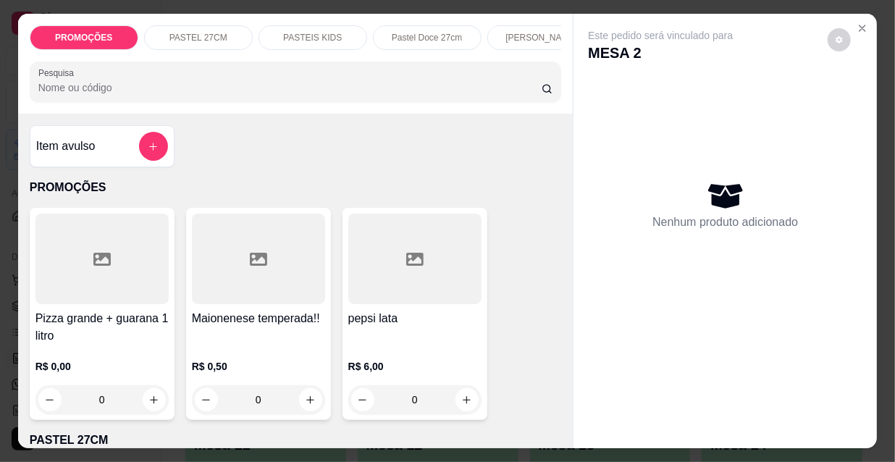
scroll to position [197, 0]
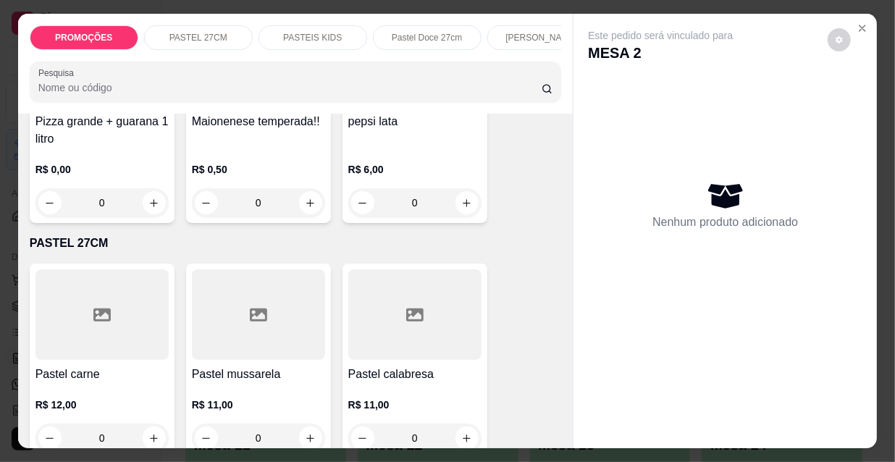
click at [78, 345] on div at bounding box center [101, 314] width 133 height 90
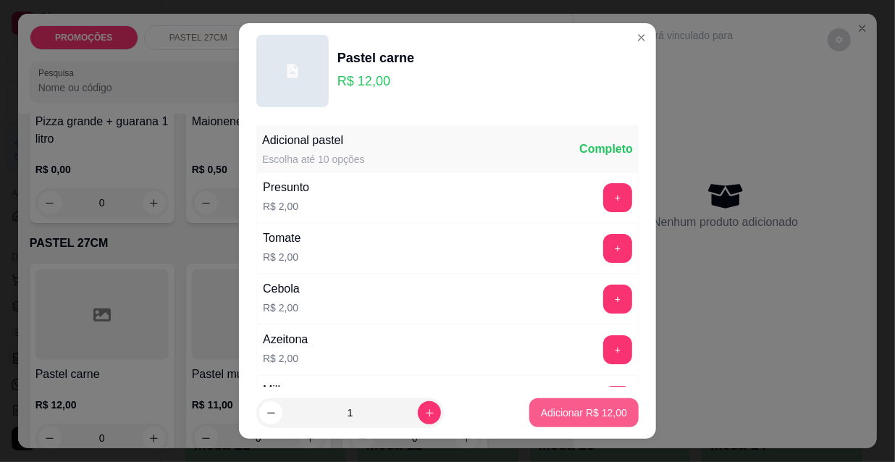
click at [557, 407] on p "Adicionar R$ 12,00" at bounding box center [584, 412] width 86 height 14
type input "1"
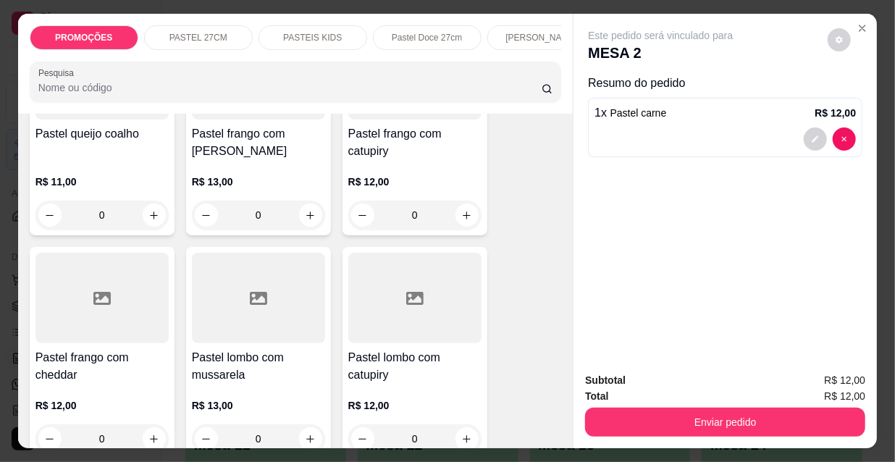
scroll to position [2501, 0]
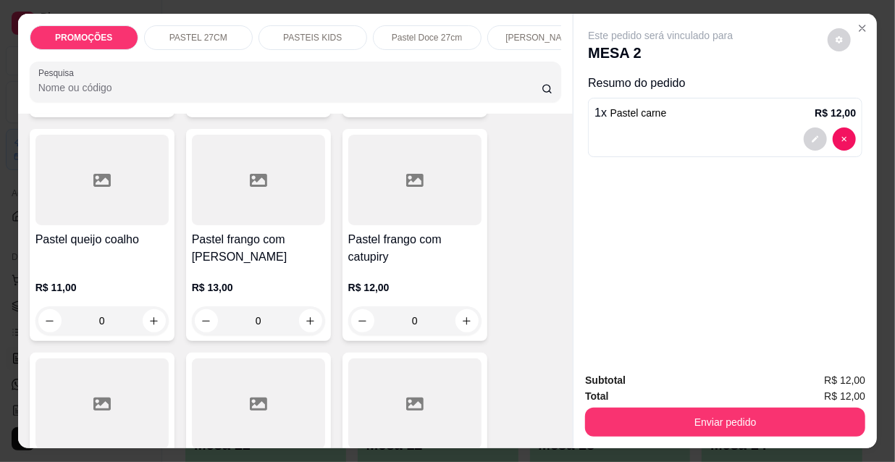
click at [407, 231] on h4 "Pastel frango com catupiry" at bounding box center [414, 248] width 133 height 35
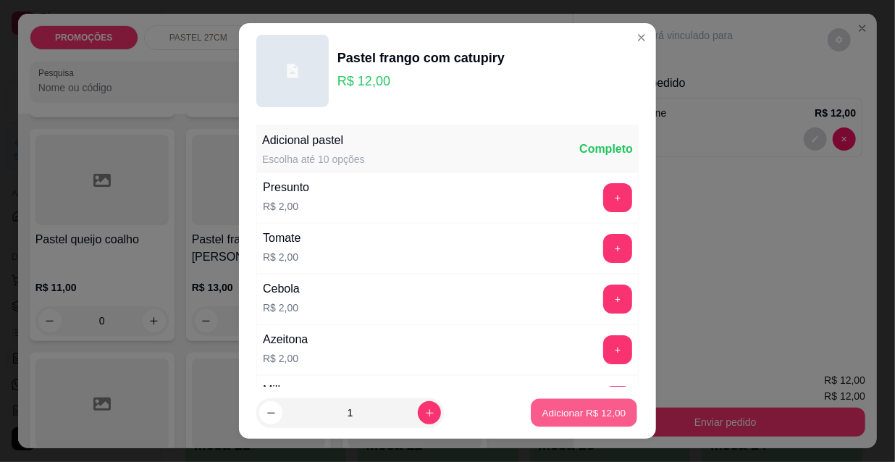
click at [552, 409] on p "Adicionar R$ 12,00" at bounding box center [584, 412] width 84 height 14
type input "1"
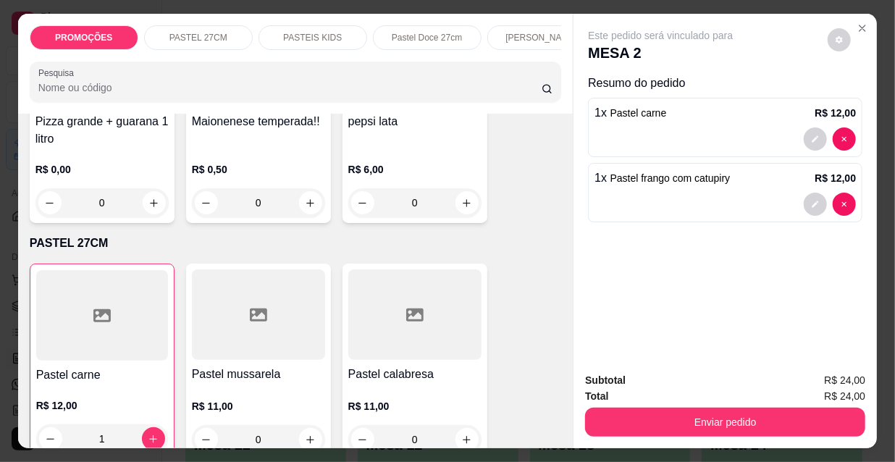
scroll to position [0, 0]
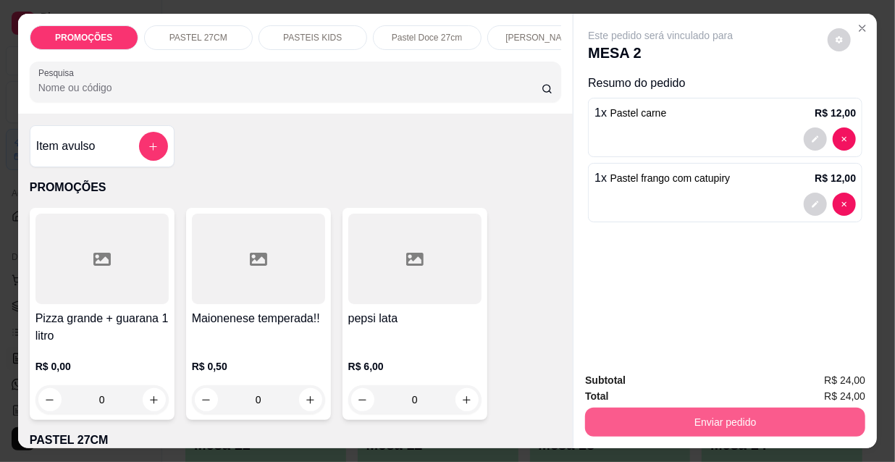
click at [712, 430] on button "Enviar pedido" at bounding box center [725, 422] width 280 height 29
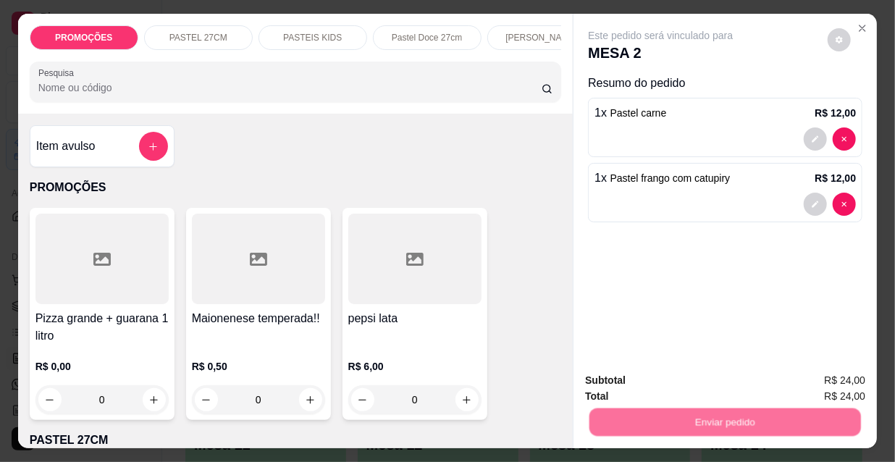
click at [691, 383] on button "Não registrar e enviar pedido" at bounding box center [678, 382] width 151 height 28
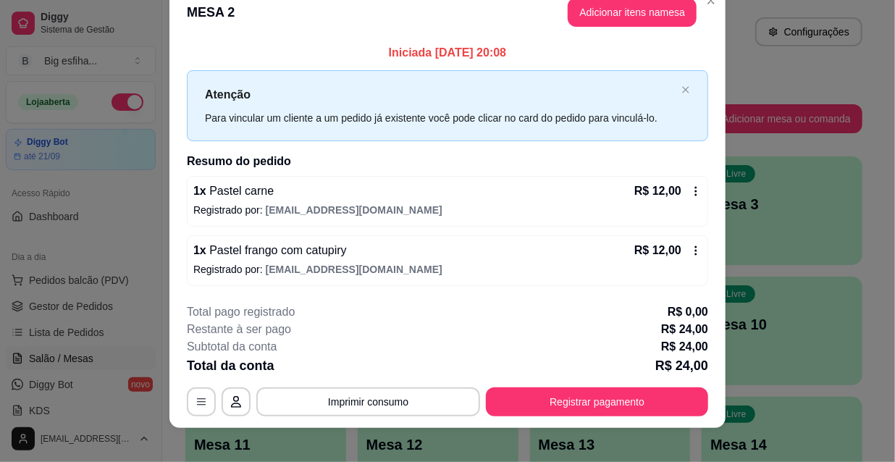
scroll to position [35, 0]
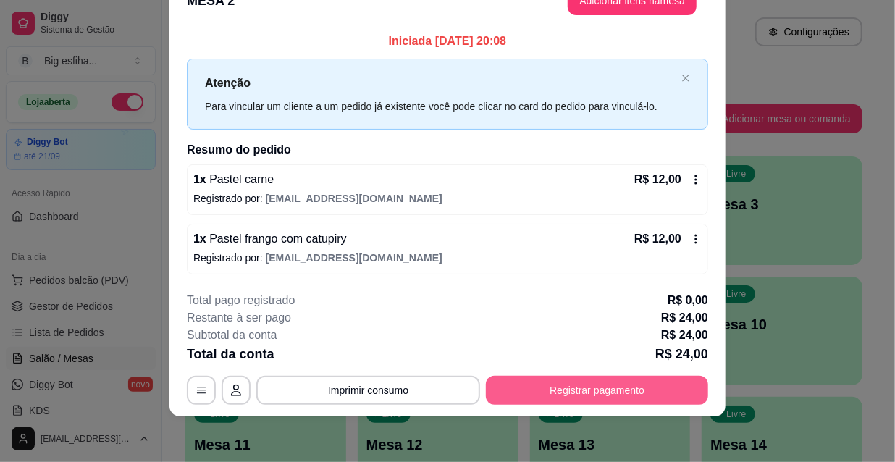
click at [636, 392] on button "Registrar pagamento" at bounding box center [597, 390] width 222 height 29
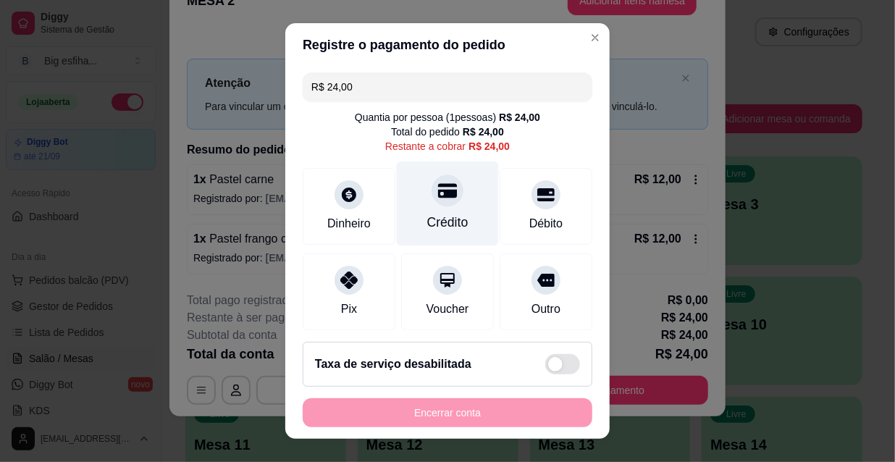
click at [416, 203] on div "Crédito" at bounding box center [448, 203] width 102 height 85
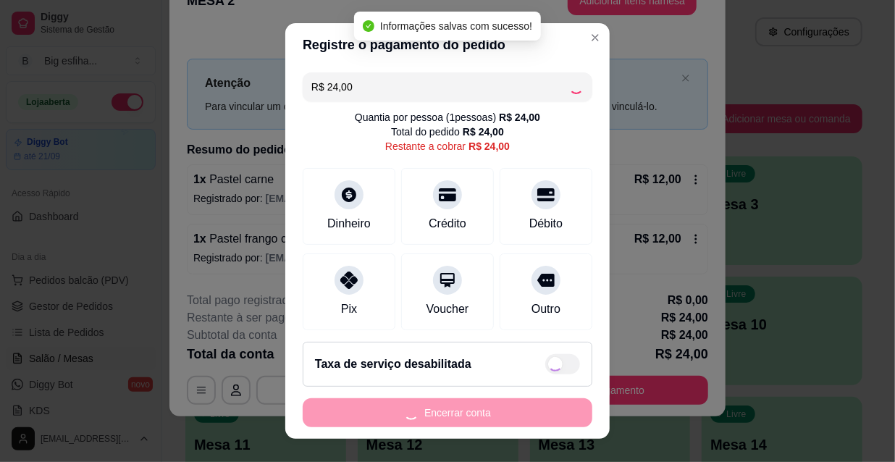
type input "R$ 0,00"
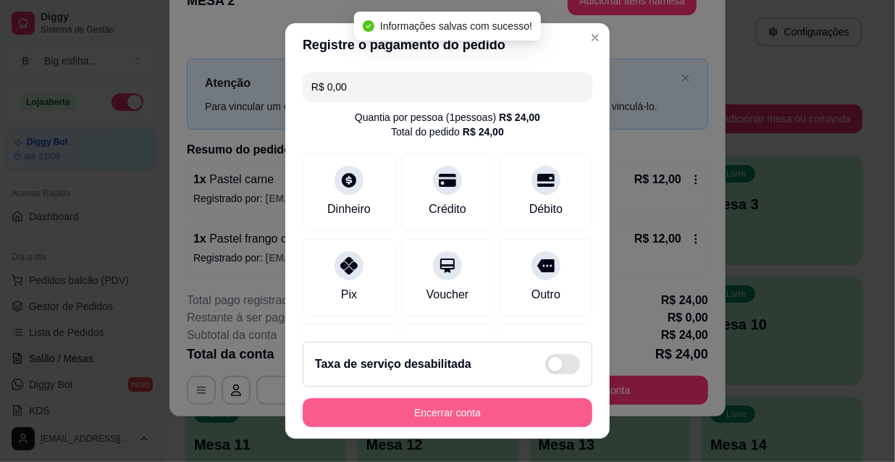
click at [413, 405] on button "Encerrar conta" at bounding box center [448, 412] width 290 height 29
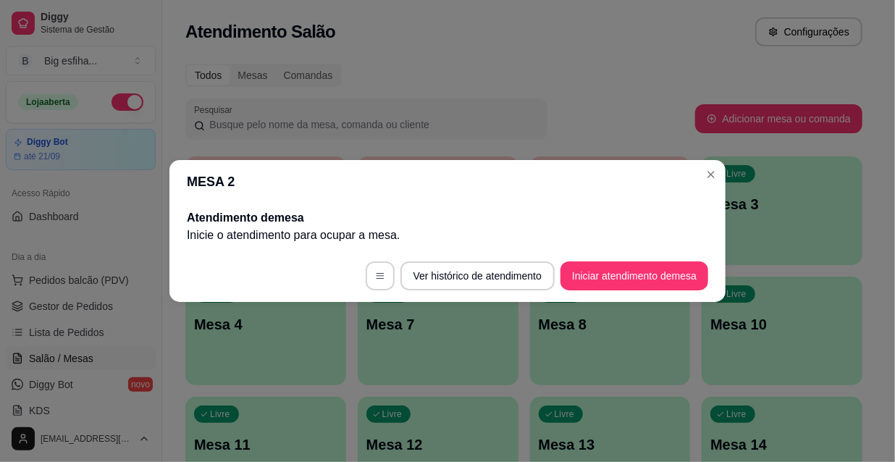
scroll to position [0, 0]
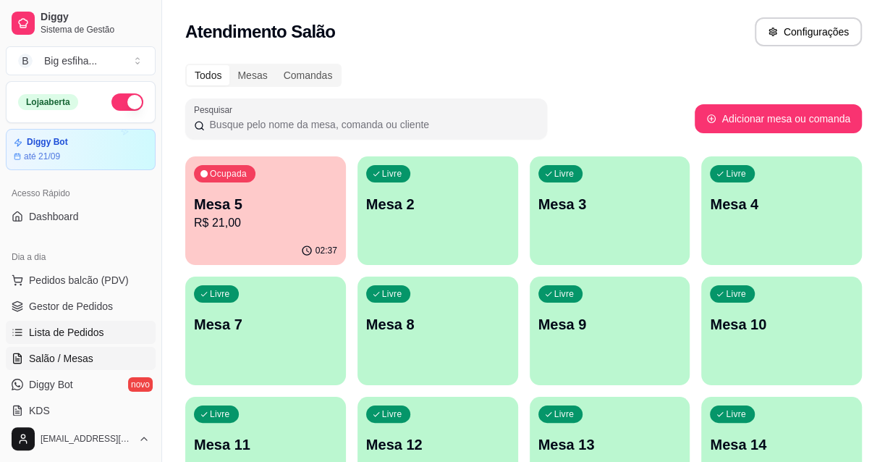
click at [75, 336] on span "Lista de Pedidos" at bounding box center [66, 332] width 75 height 14
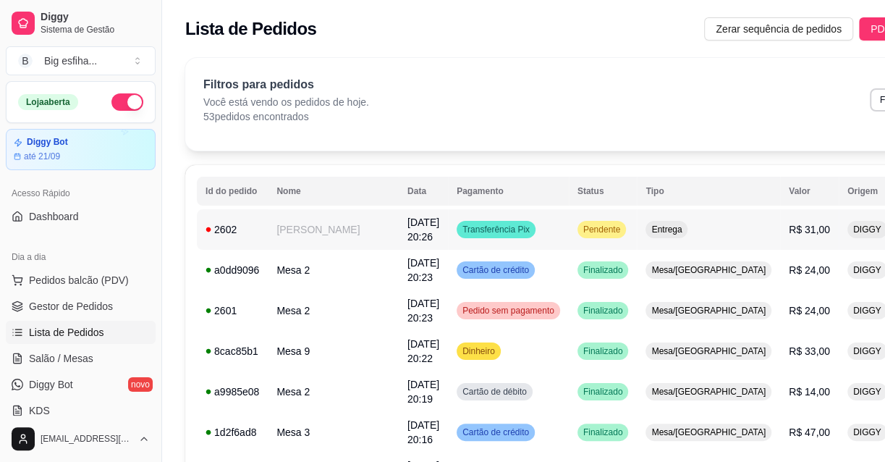
click at [769, 278] on button "IMPRESSORA" at bounding box center [790, 280] width 101 height 22
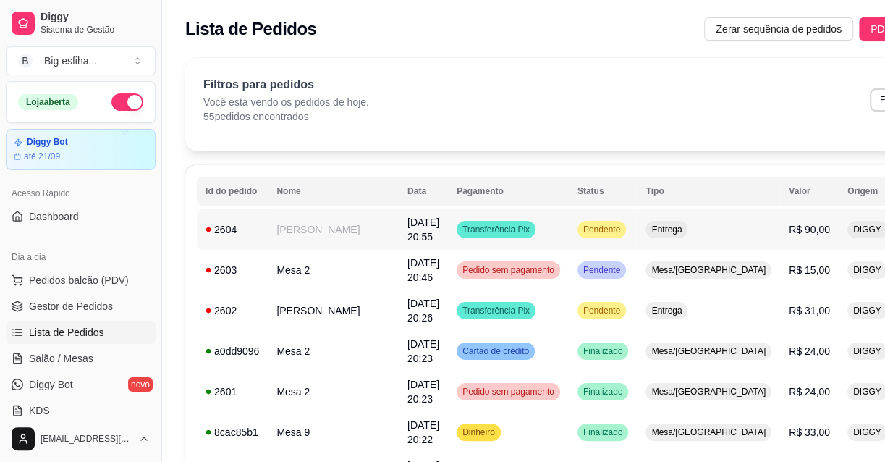
click at [762, 259] on h4 "Escolha a impressora" at bounding box center [803, 254] width 84 height 12
click at [772, 279] on button "IMPRESSORA" at bounding box center [790, 280] width 105 height 23
click at [68, 361] on span "Salão / Mesas" at bounding box center [61, 358] width 64 height 14
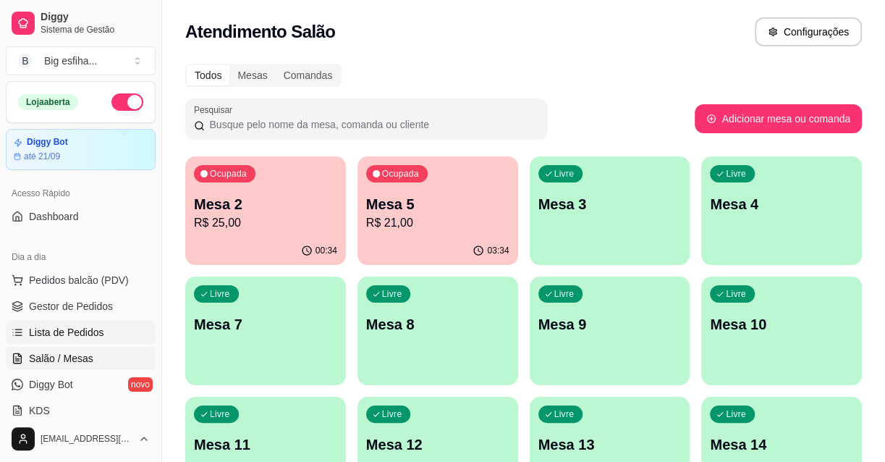
click at [59, 332] on span "Lista de Pedidos" at bounding box center [66, 332] width 75 height 14
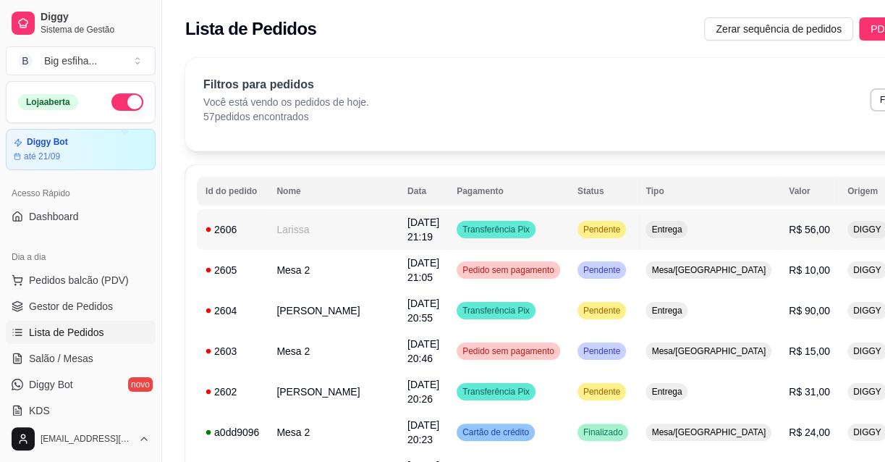
click at [759, 279] on button "IMPRESSORA" at bounding box center [790, 280] width 105 height 23
click at [89, 355] on span "Salão / Mesas" at bounding box center [61, 358] width 64 height 14
